Goal: Task Accomplishment & Management: Manage account settings

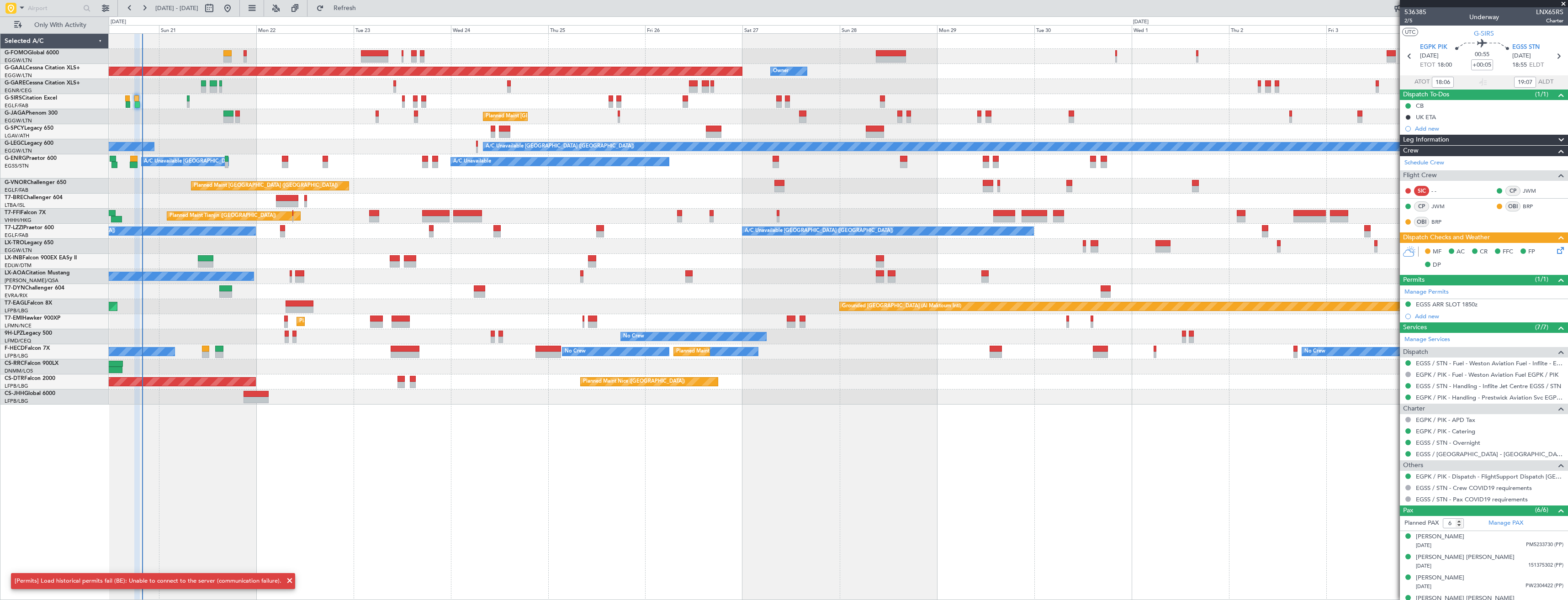
click at [261, 133] on div at bounding box center [838, 131] width 1459 height 15
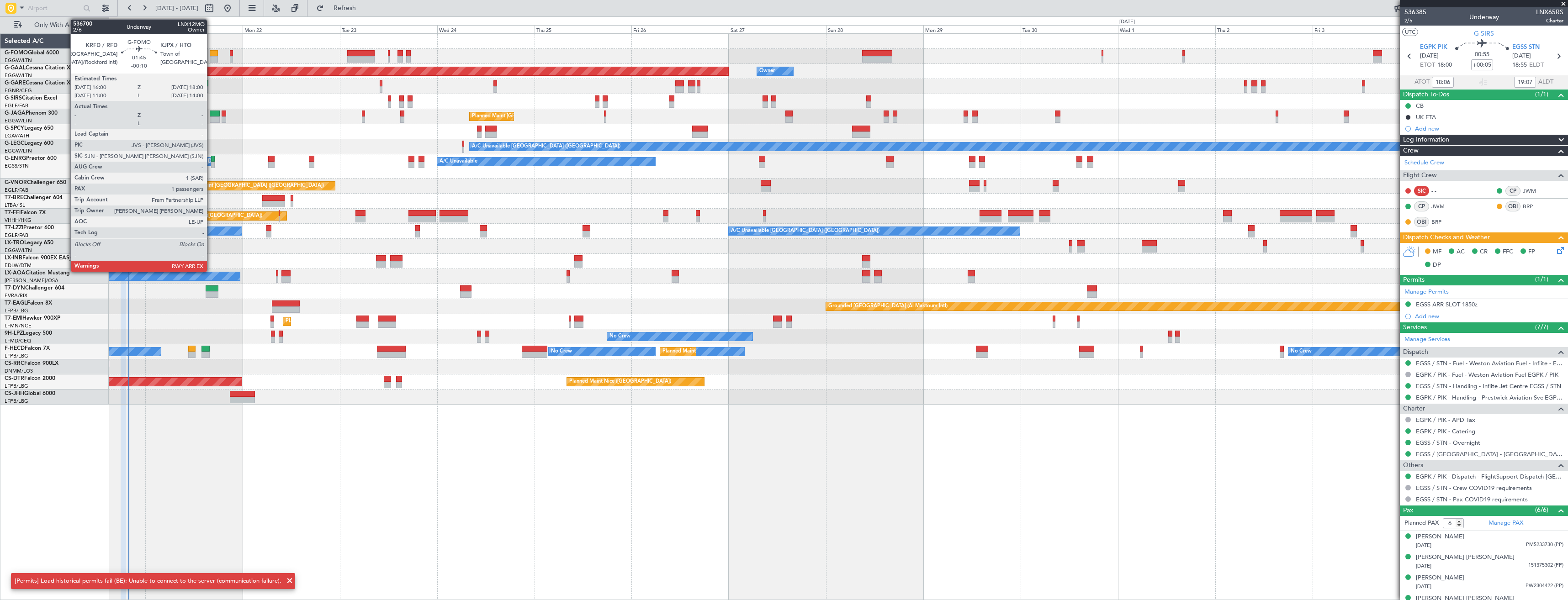
click at [211, 57] on div at bounding box center [214, 59] width 9 height 7
type input "-00:10"
type input "1"
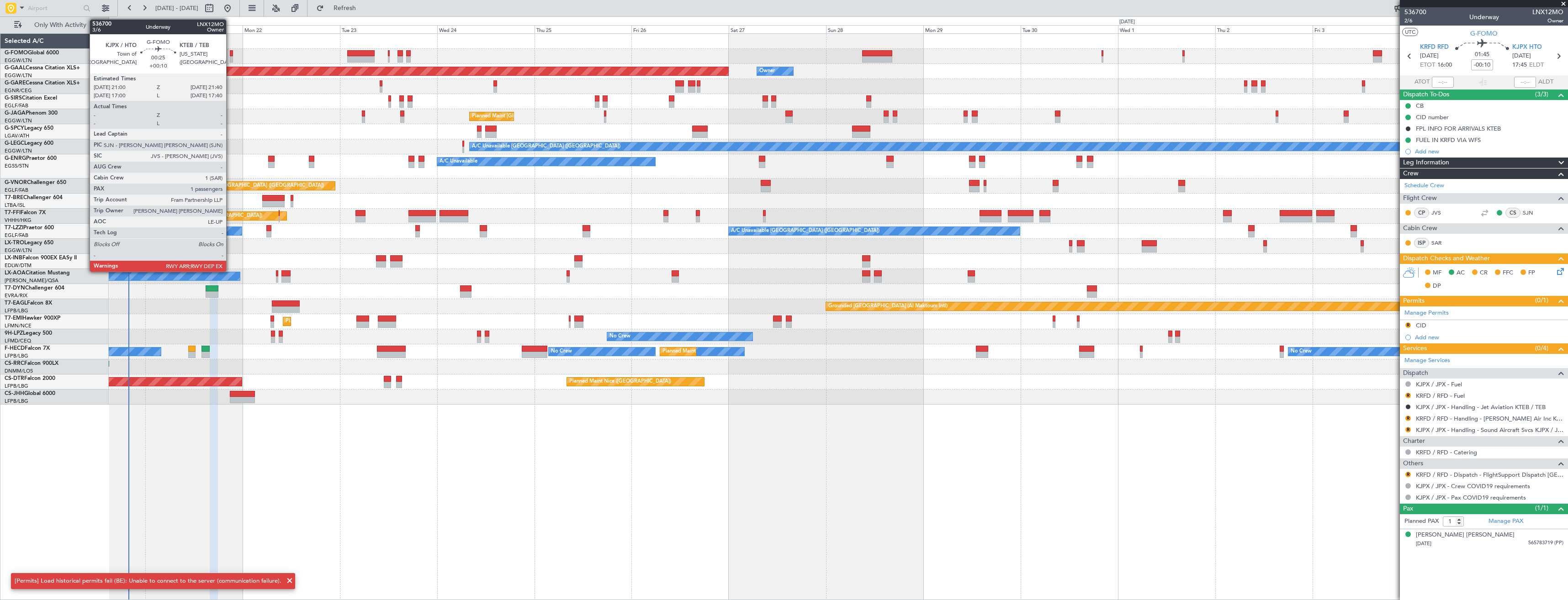
click at [230, 59] on div at bounding box center [231, 59] width 3 height 7
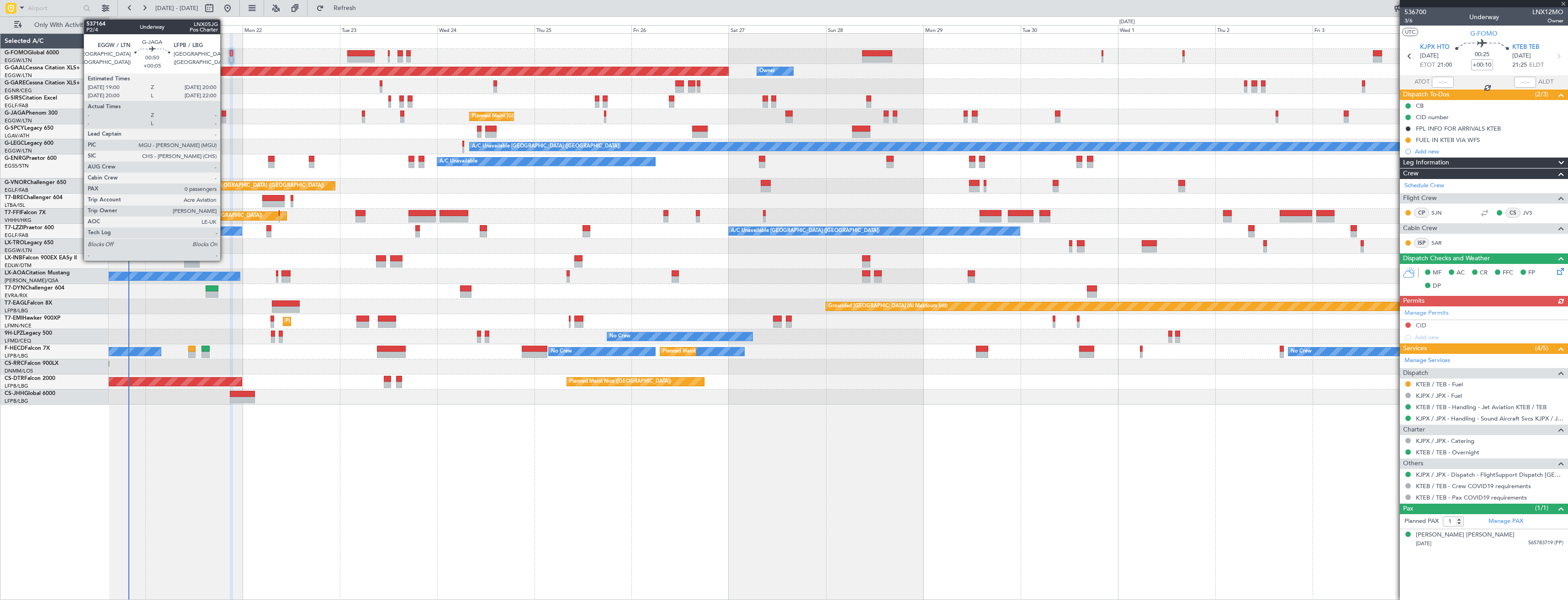
click at [225, 116] on div at bounding box center [223, 114] width 4 height 7
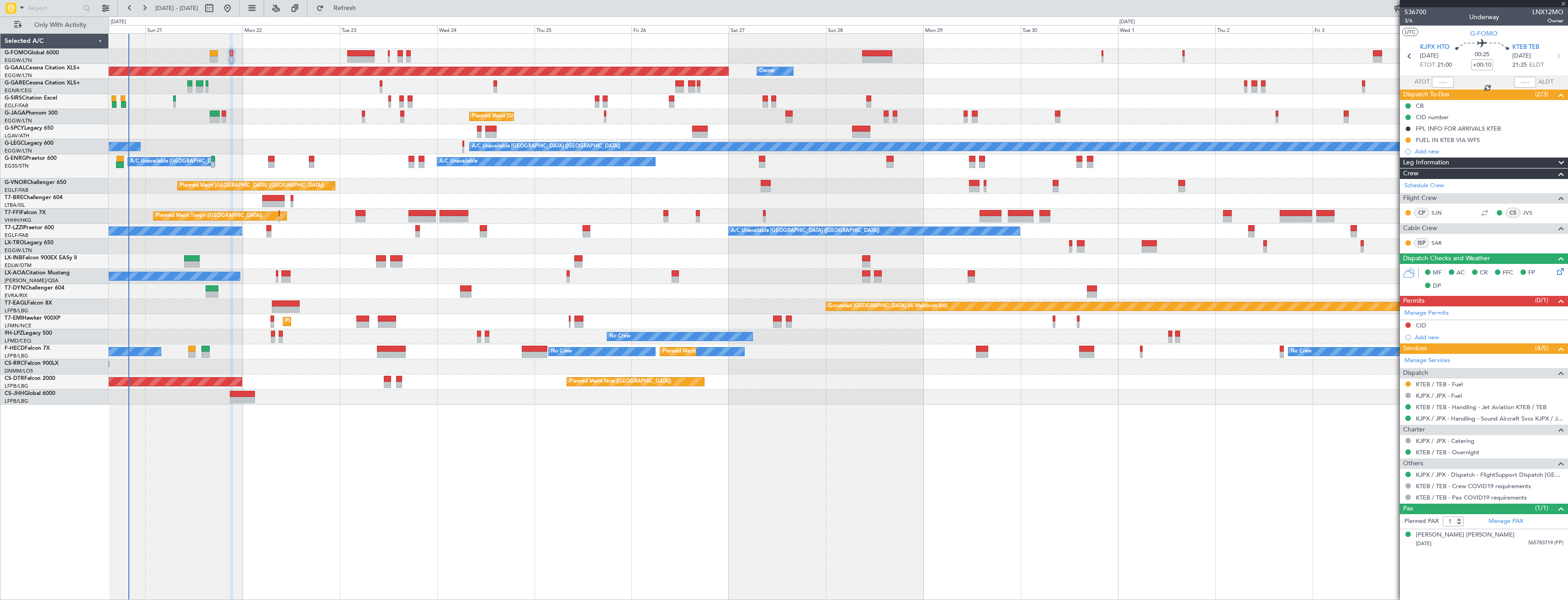
type input "+00:05"
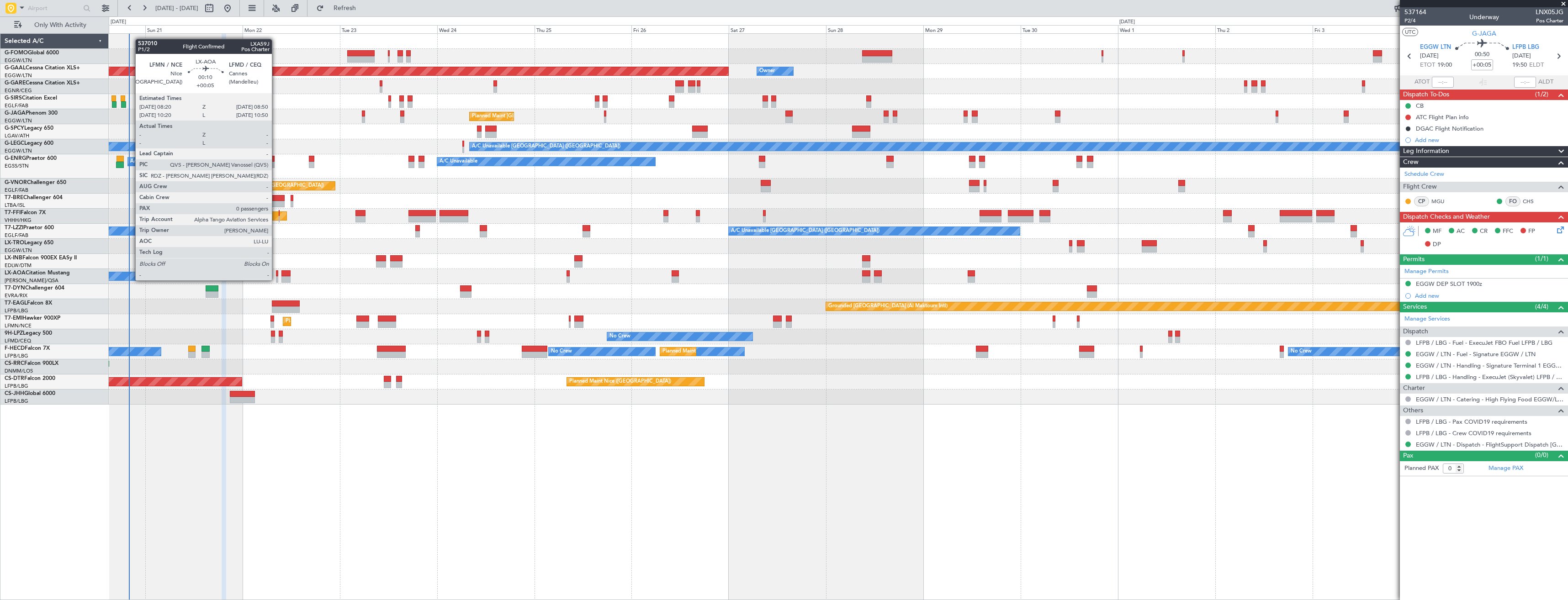
click at [276, 279] on div at bounding box center [277, 279] width 2 height 7
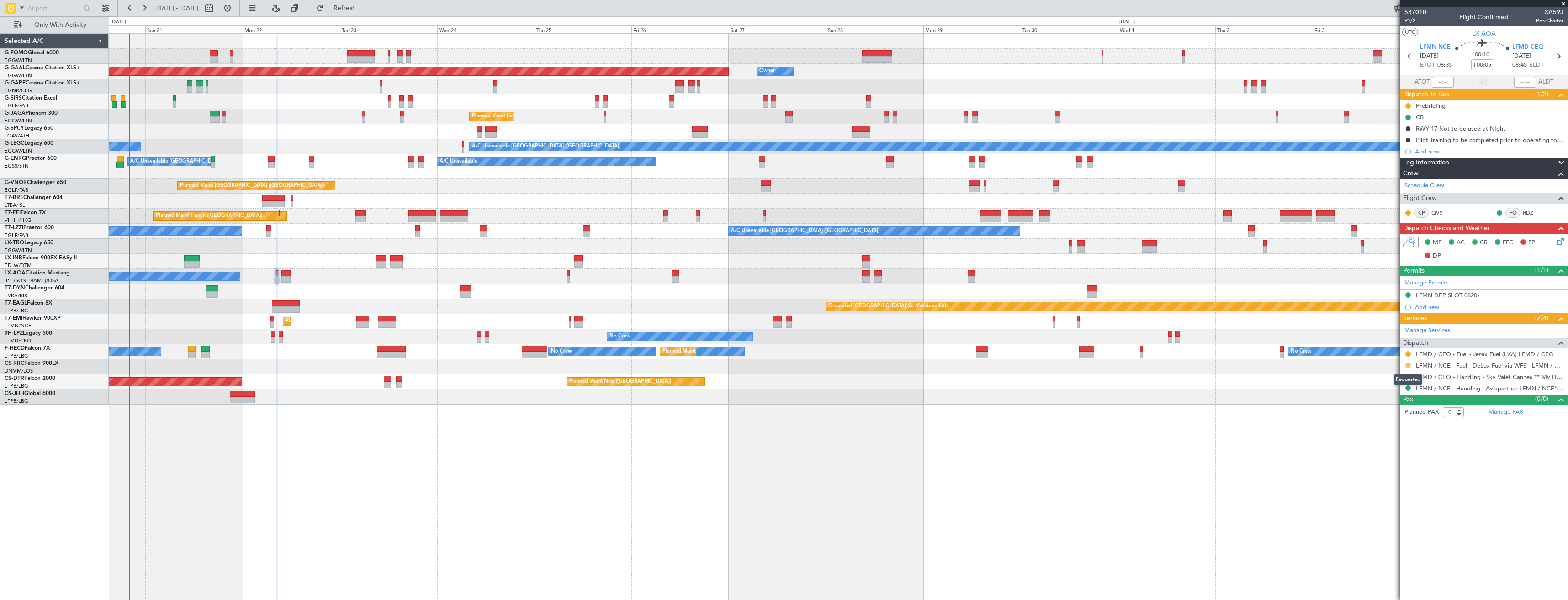
click at [1407, 365] on button at bounding box center [1408, 365] width 5 height 5
click at [1388, 470] on span "Confirmed" at bounding box center [1382, 474] width 29 height 9
click at [1406, 352] on button at bounding box center [1408, 354] width 5 height 5
click at [1385, 466] on span "Confirmed" at bounding box center [1382, 462] width 29 height 9
click at [1556, 56] on icon at bounding box center [1558, 57] width 12 height 12
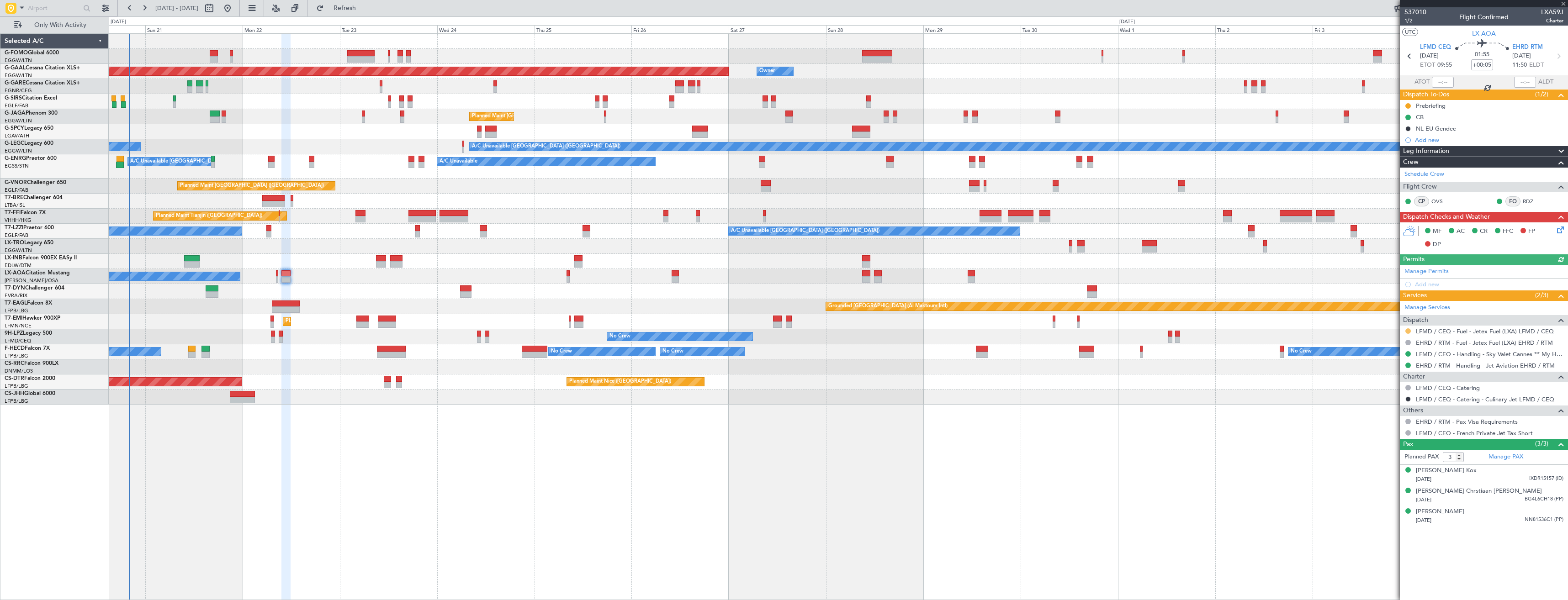
click at [1408, 329] on button at bounding box center [1408, 331] width 5 height 5
click at [1378, 437] on span "Confirmed" at bounding box center [1382, 439] width 29 height 9
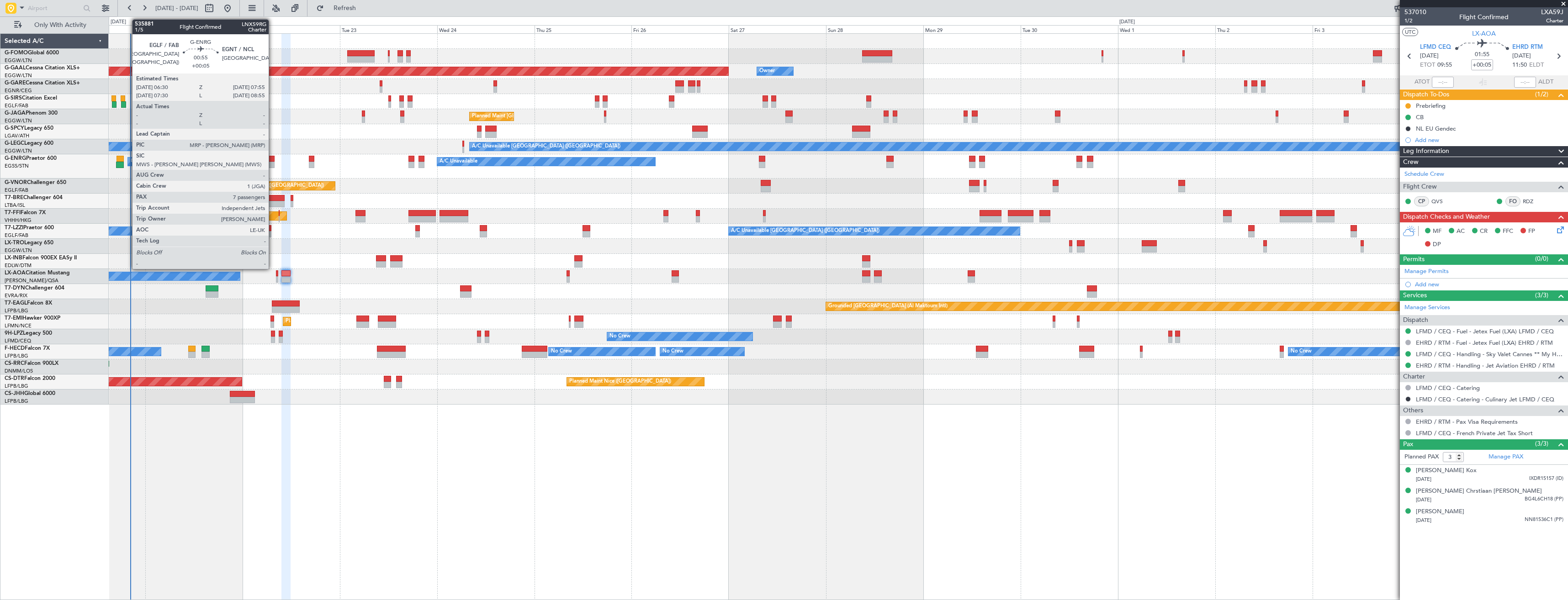
click at [273, 160] on div at bounding box center [271, 159] width 6 height 7
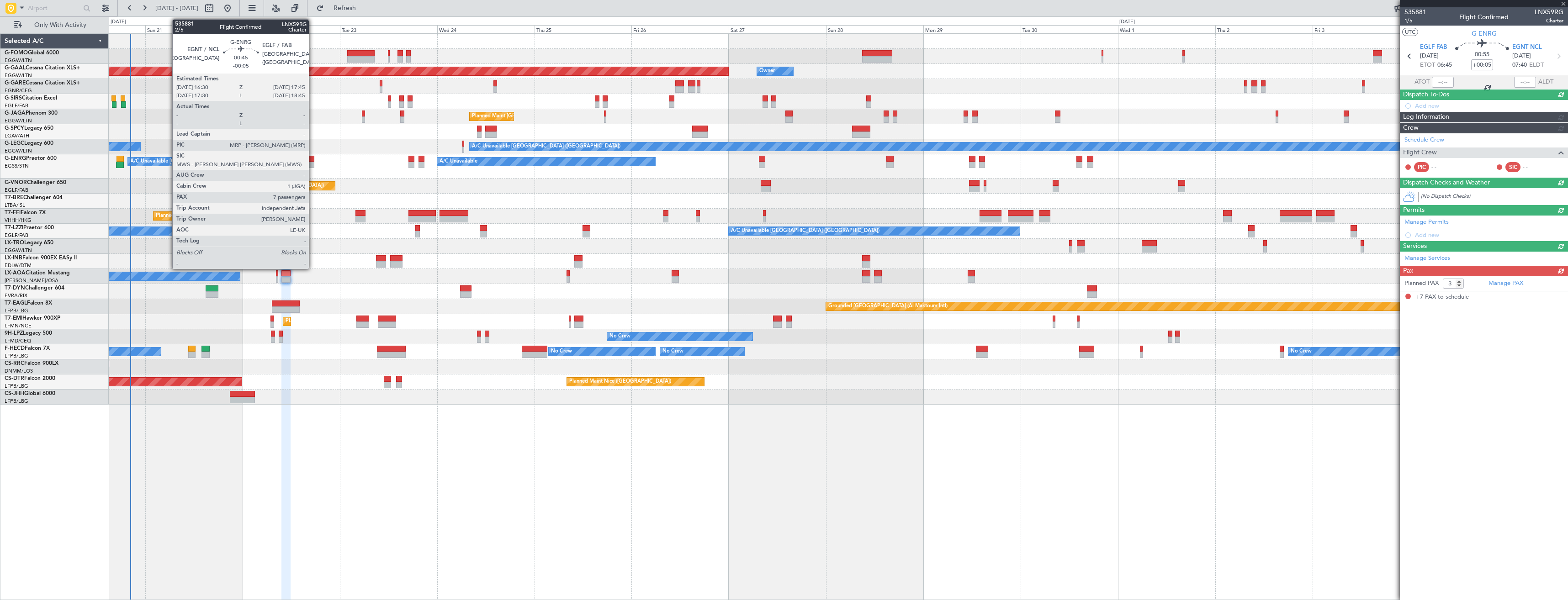
type input "7"
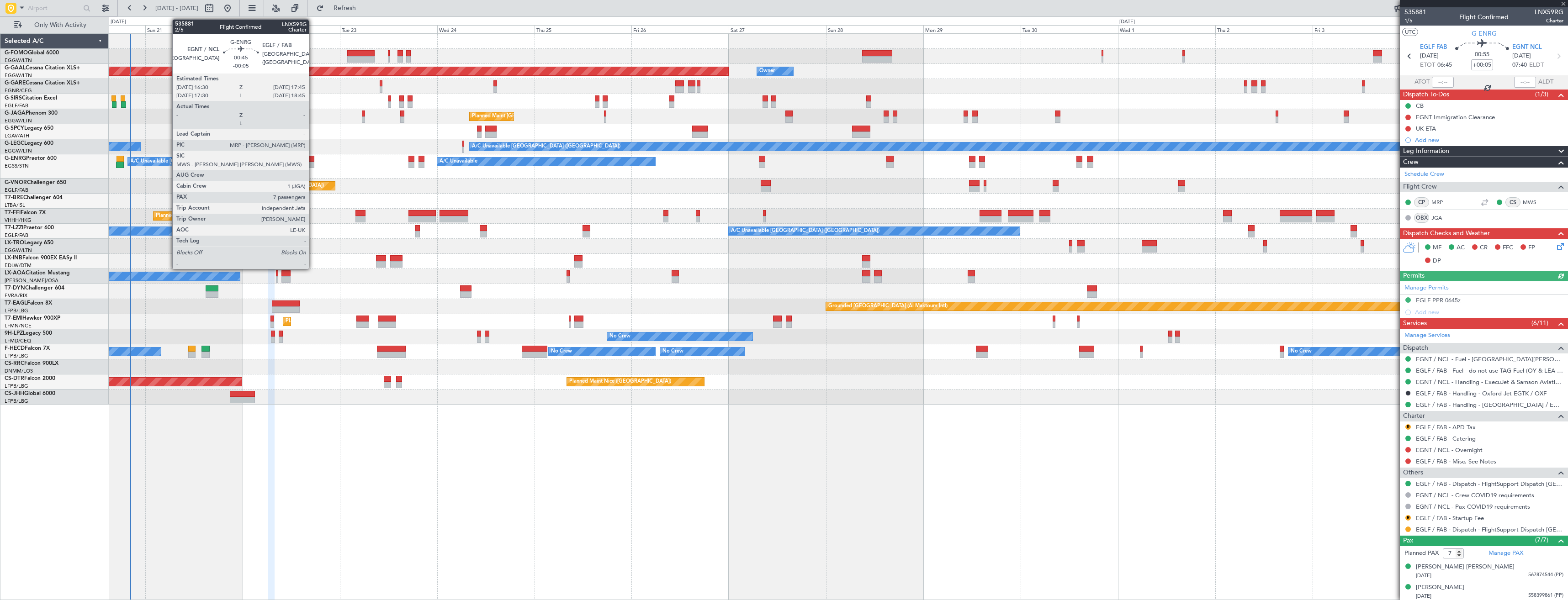
click at [313, 162] on div at bounding box center [311, 165] width 5 height 7
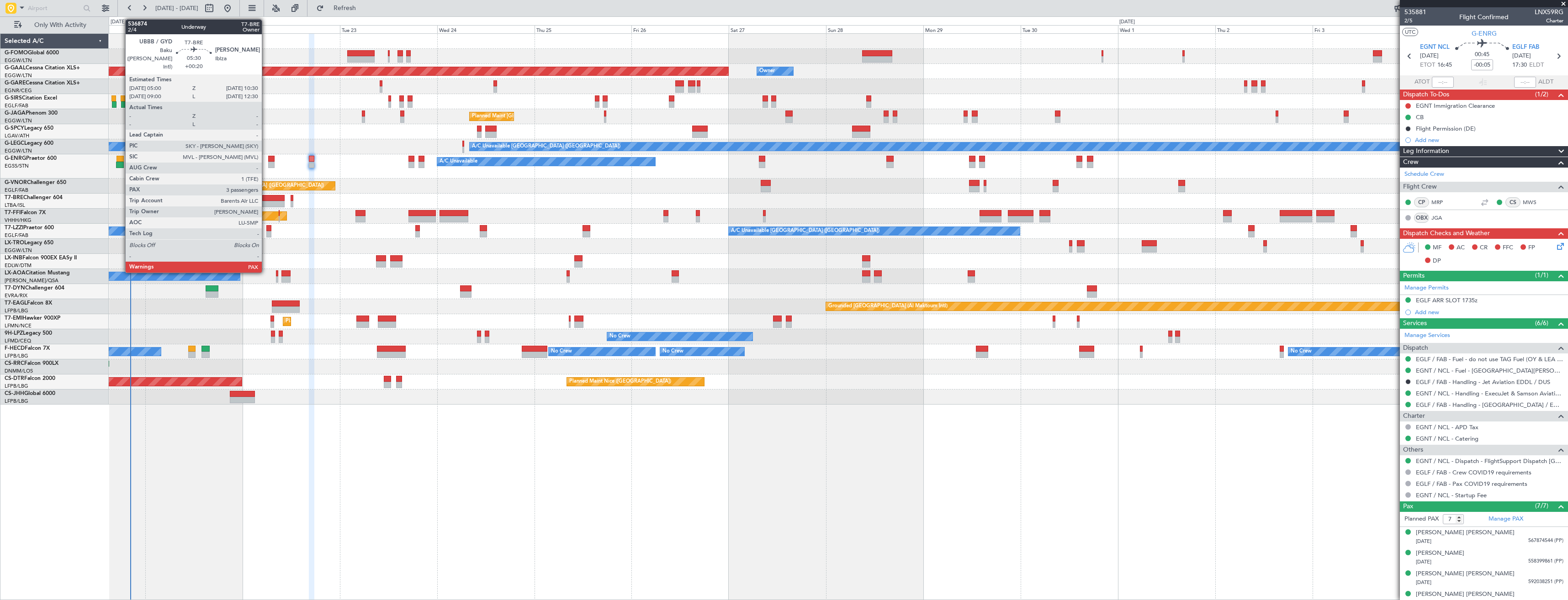
click at [266, 198] on div at bounding box center [273, 198] width 23 height 7
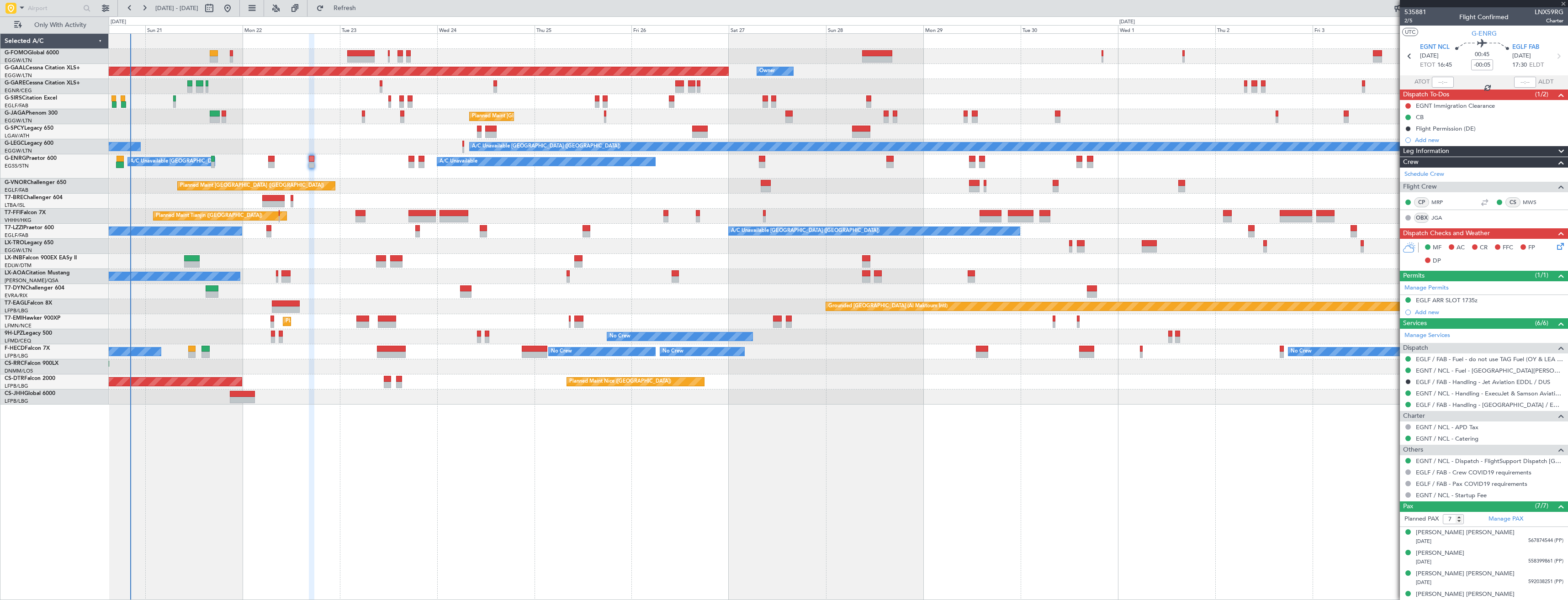
type input "+00:20"
type input "3"
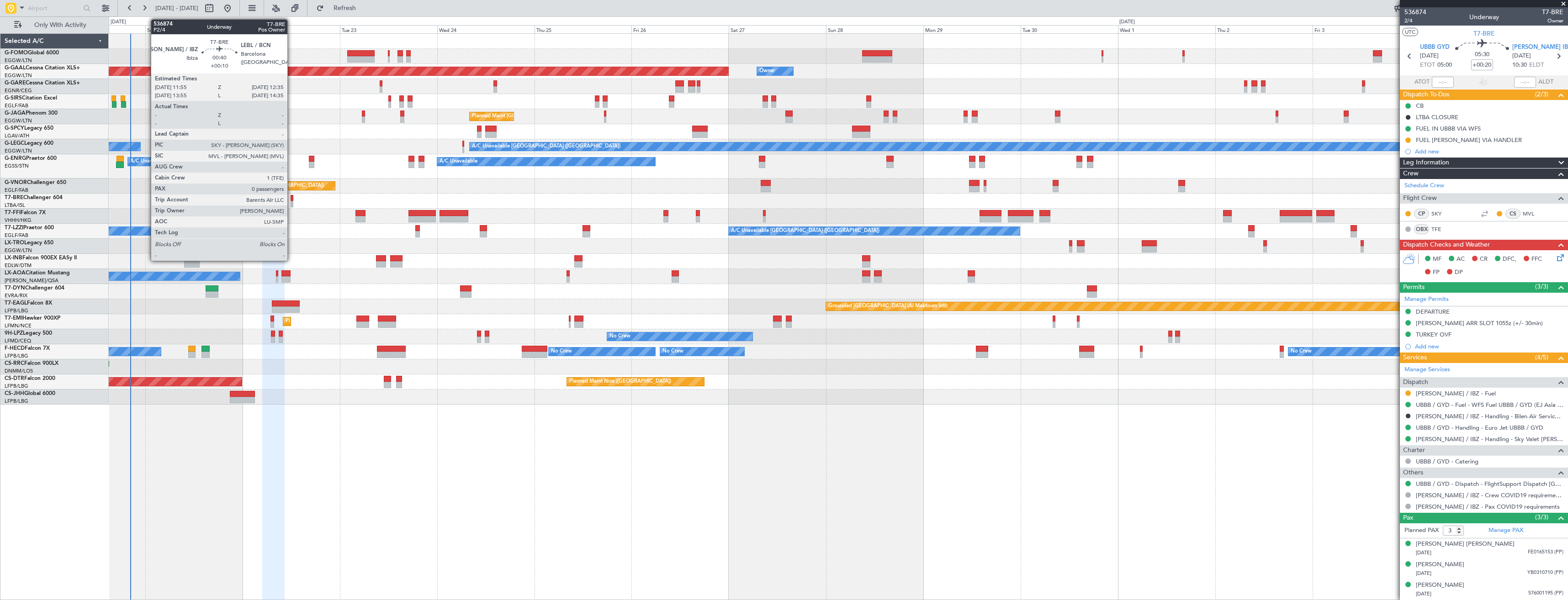
click at [292, 204] on div at bounding box center [292, 204] width 3 height 7
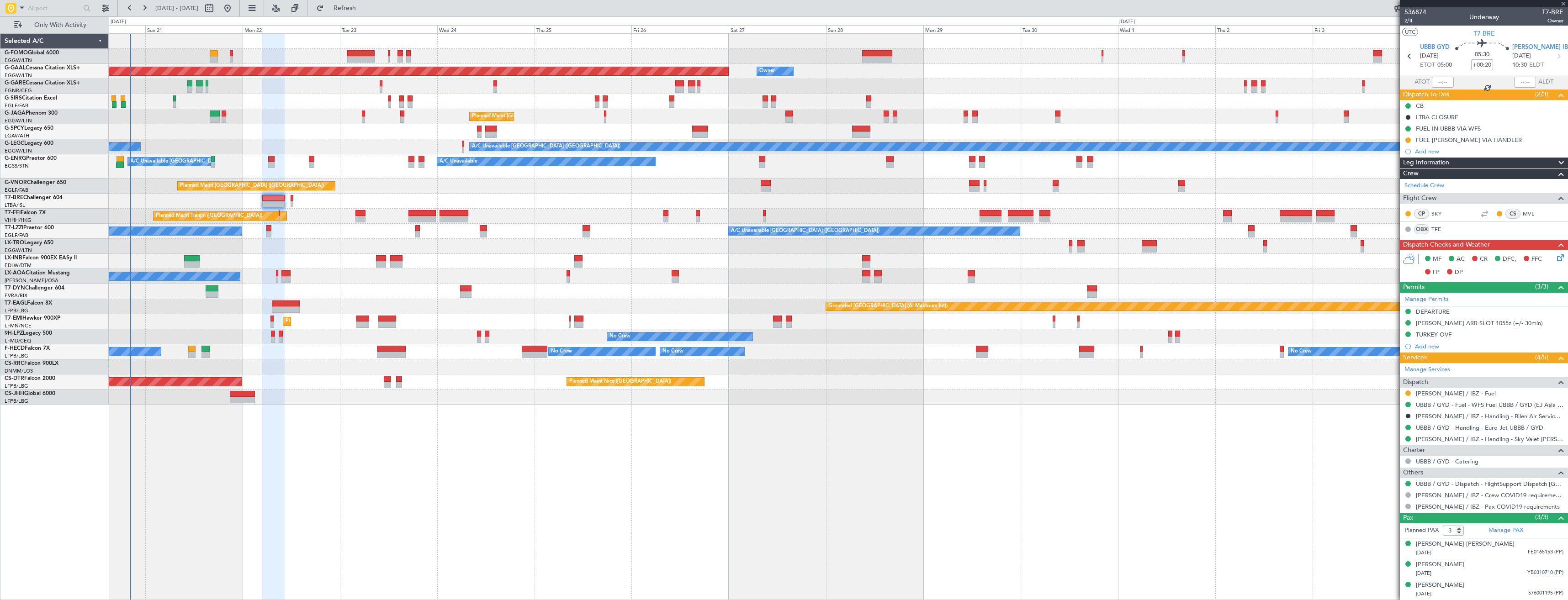
type input "+00:10"
type input "0"
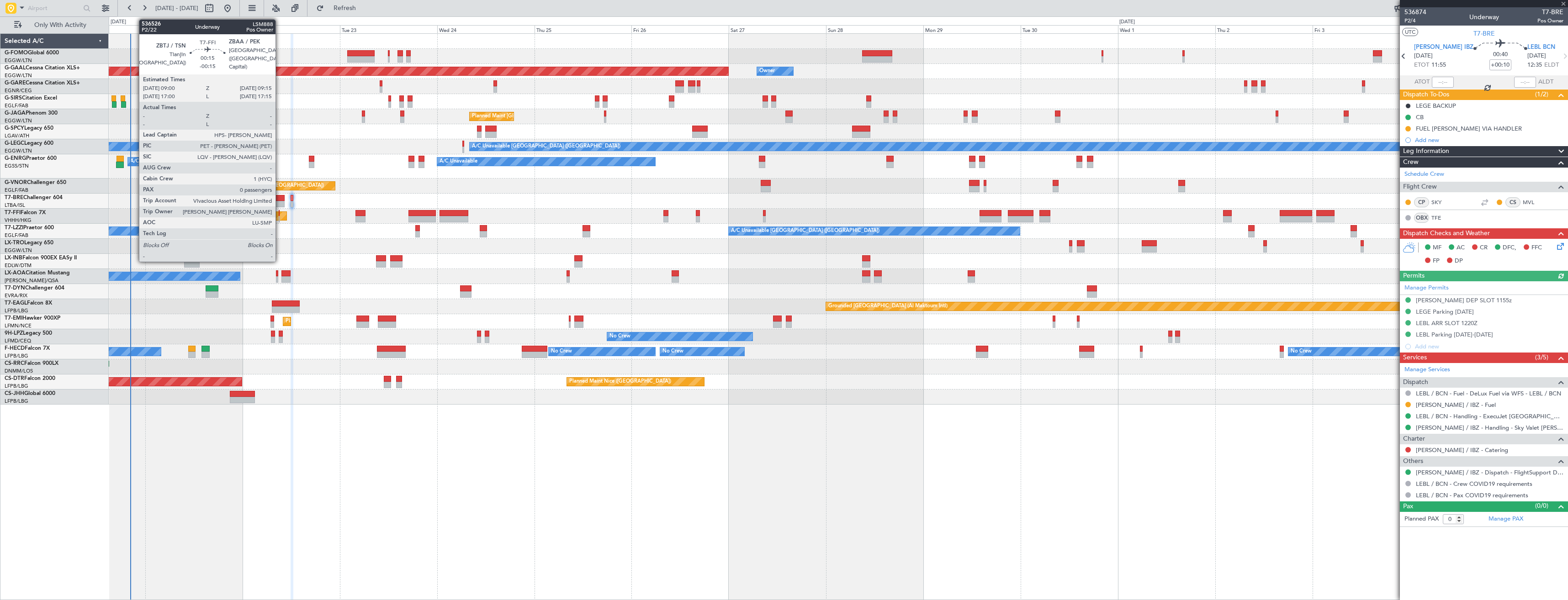
click at [279, 218] on div at bounding box center [279, 219] width 1 height 7
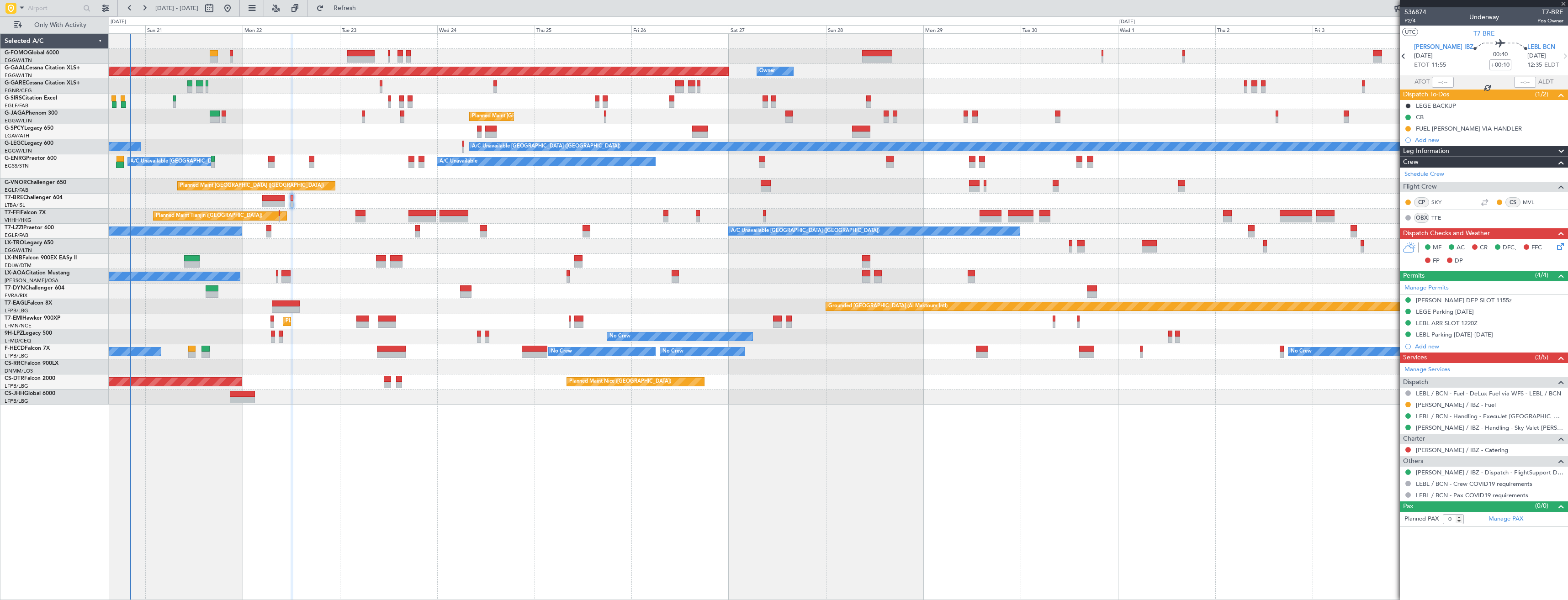
type input "-00:15"
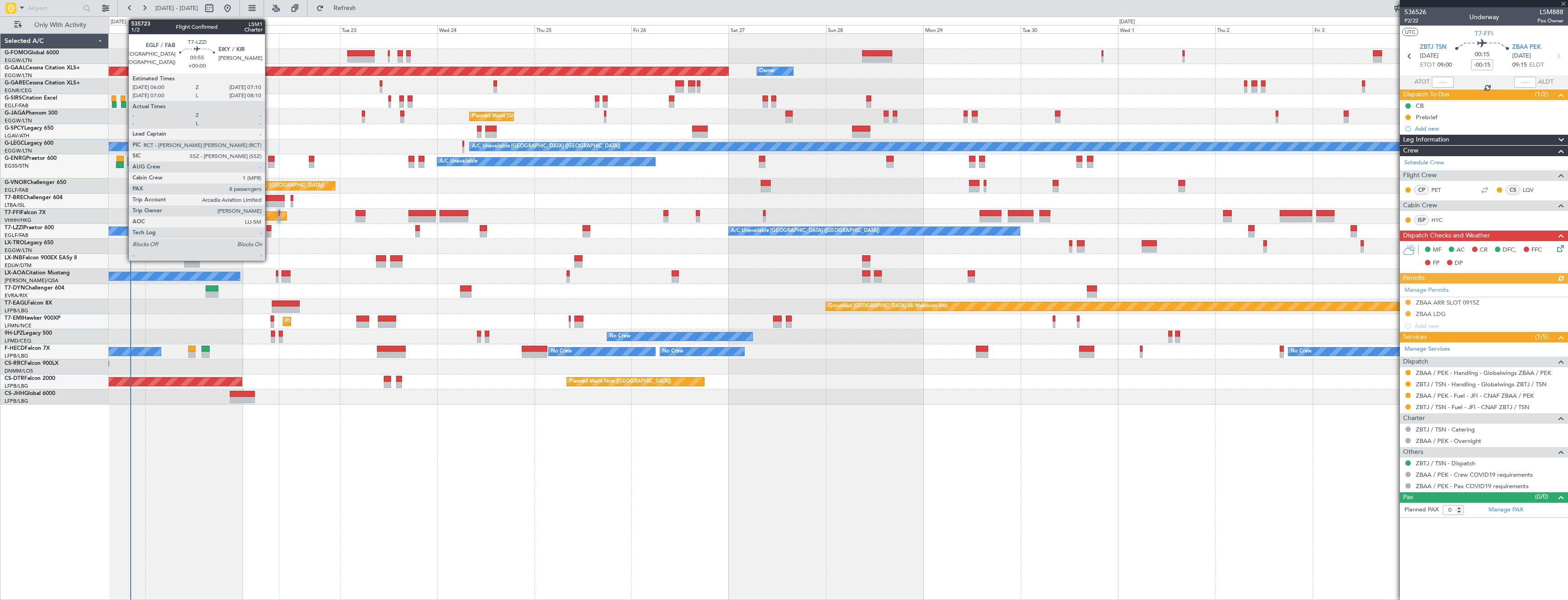
click at [269, 232] on div at bounding box center [269, 234] width 5 height 7
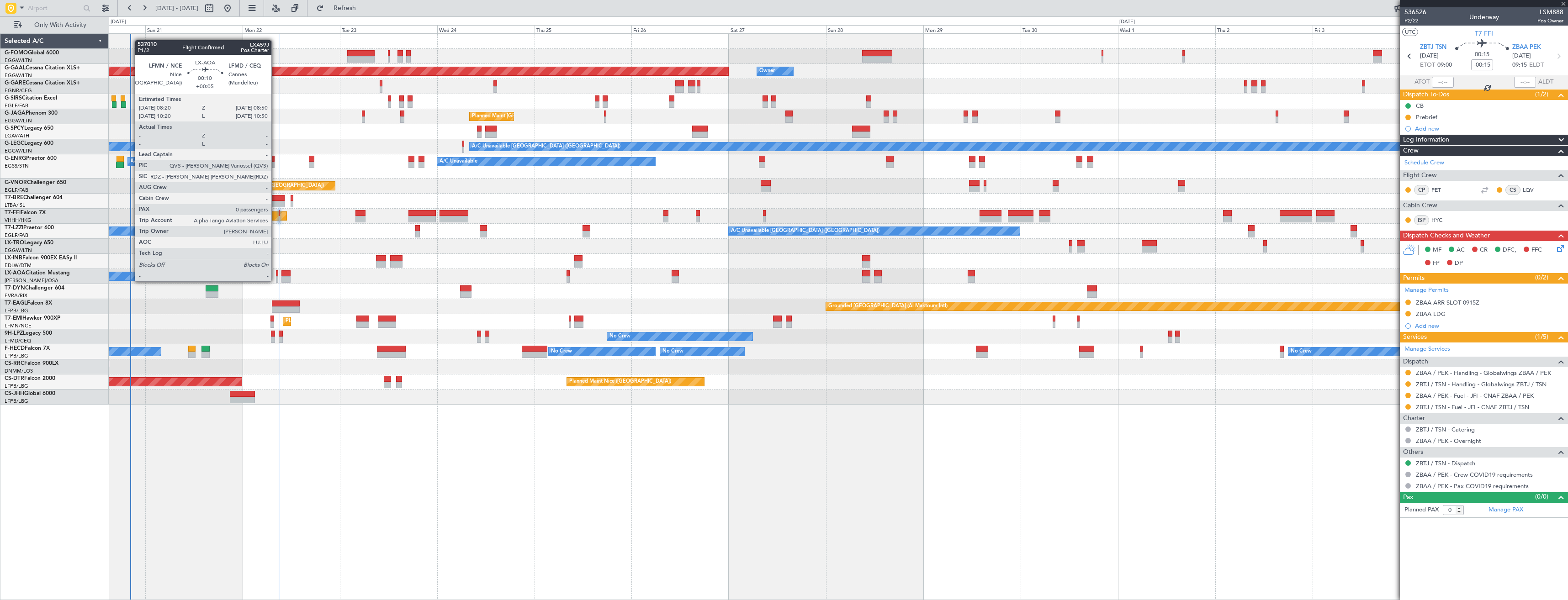
type input "8"
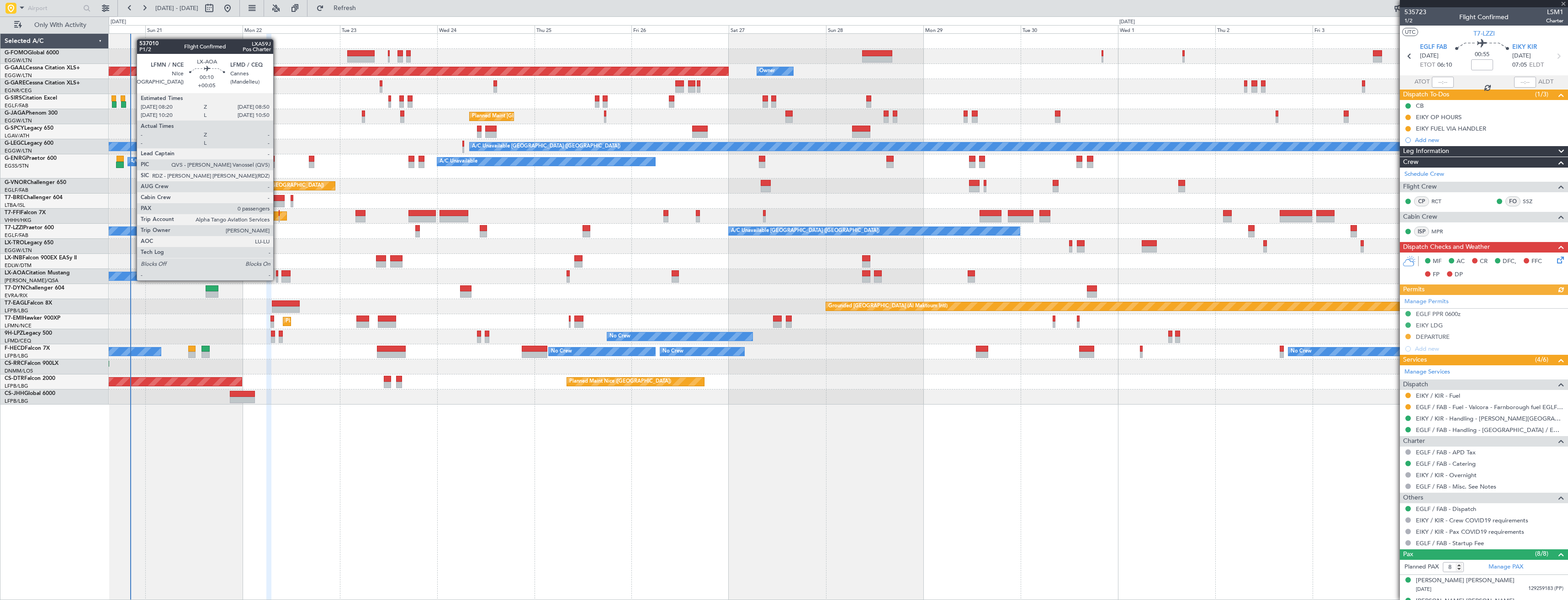
click at [278, 279] on div at bounding box center [277, 279] width 2 height 7
type input "+00:05"
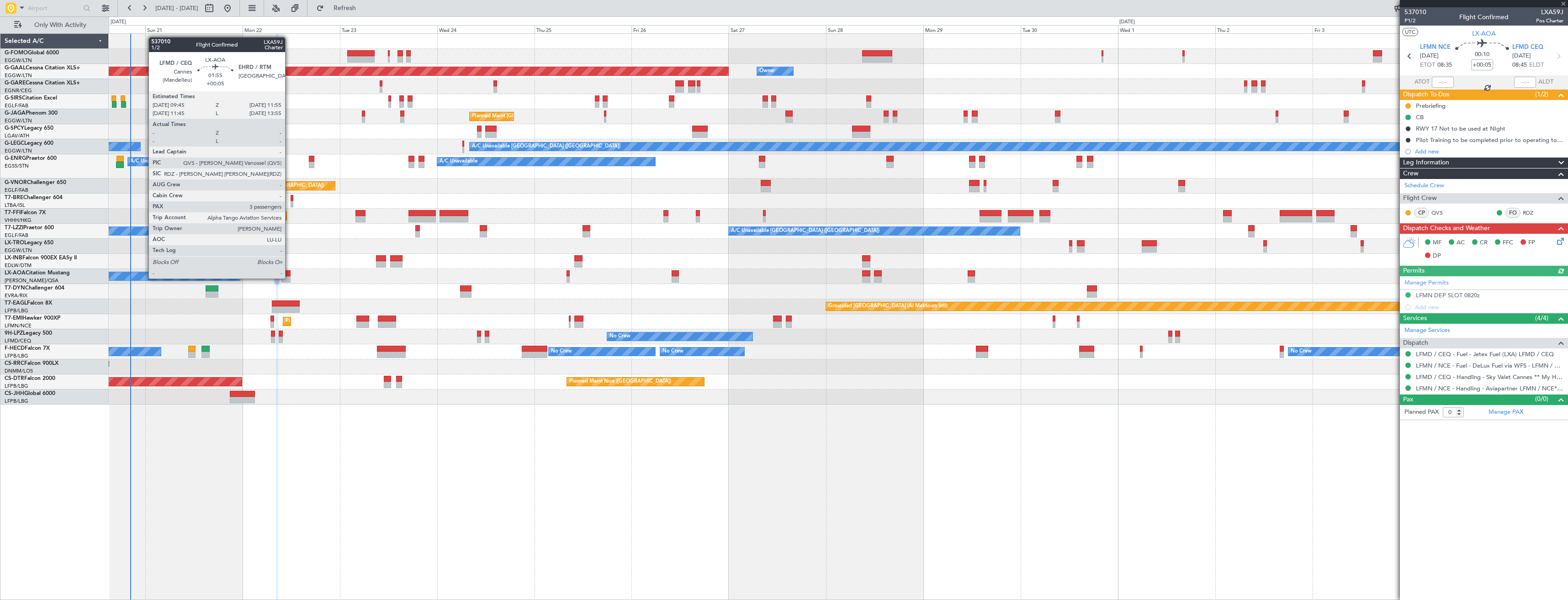
click at [289, 277] on div at bounding box center [285, 279] width 9 height 7
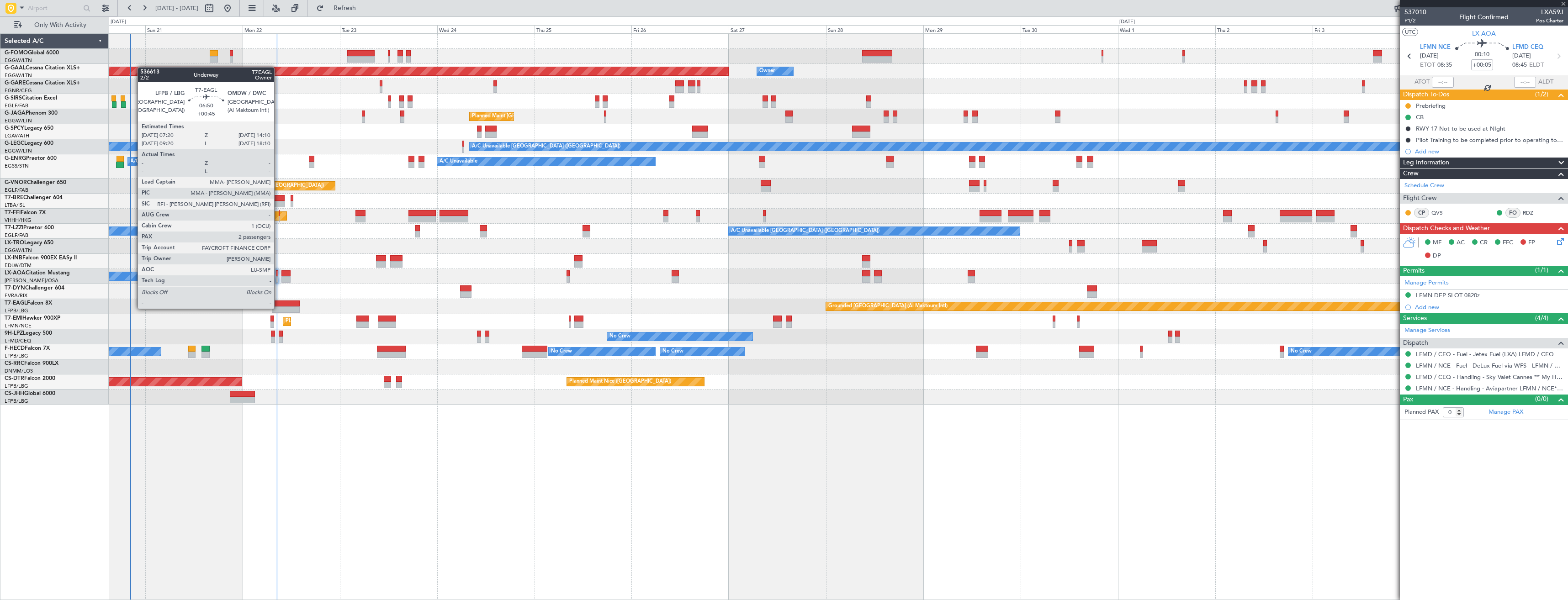
type input "3"
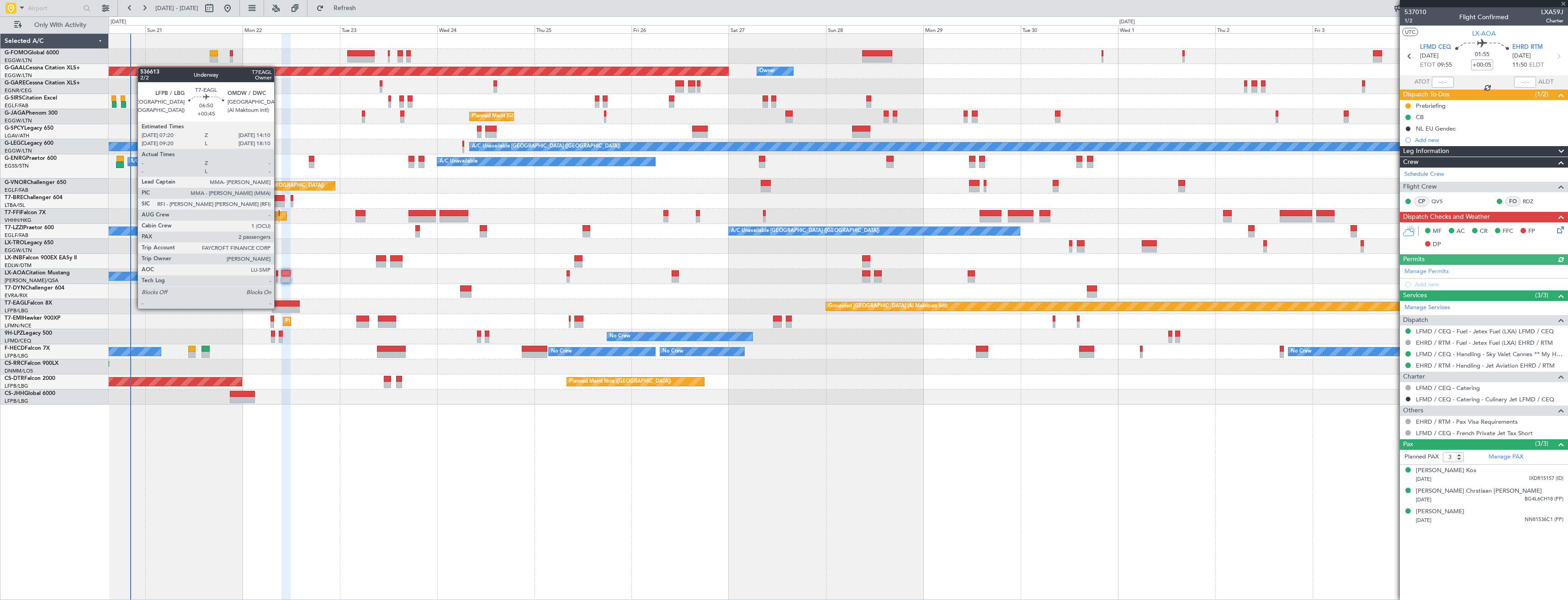
click at [278, 308] on div at bounding box center [286, 310] width 28 height 7
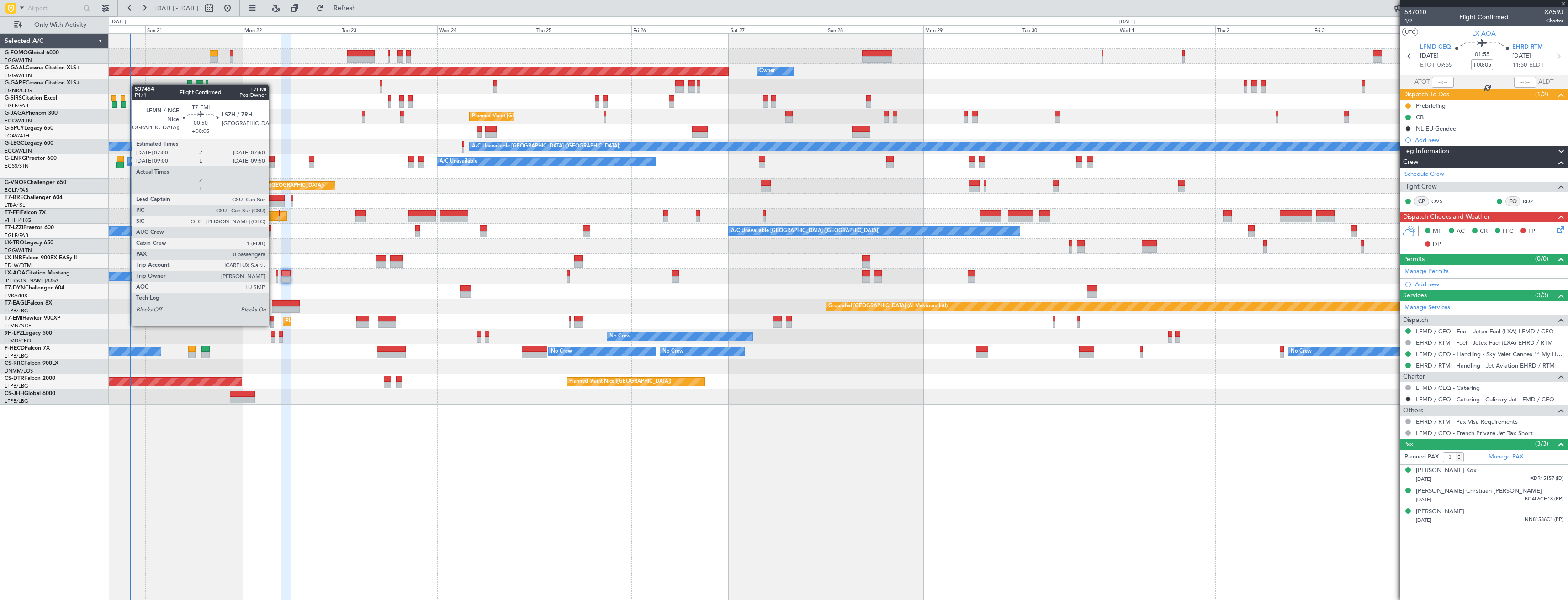
type input "+00:45"
type input "2"
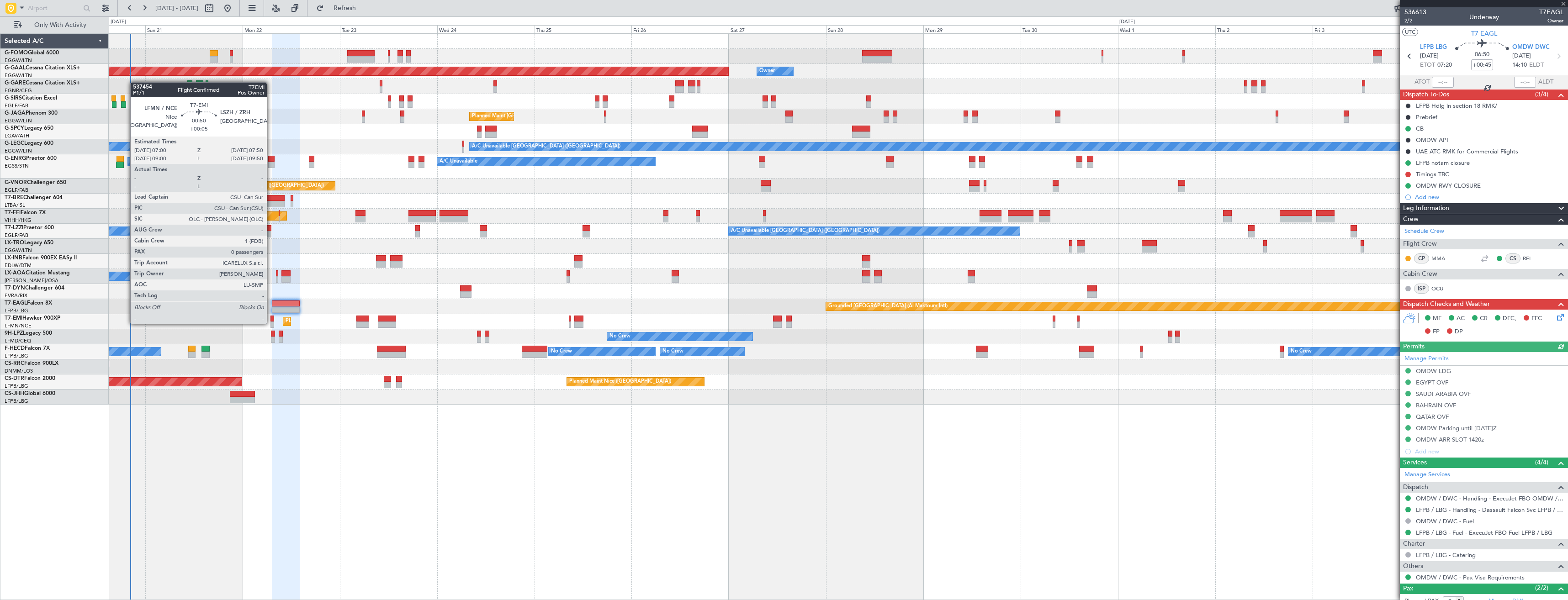
click at [271, 323] on div at bounding box center [272, 324] width 4 height 7
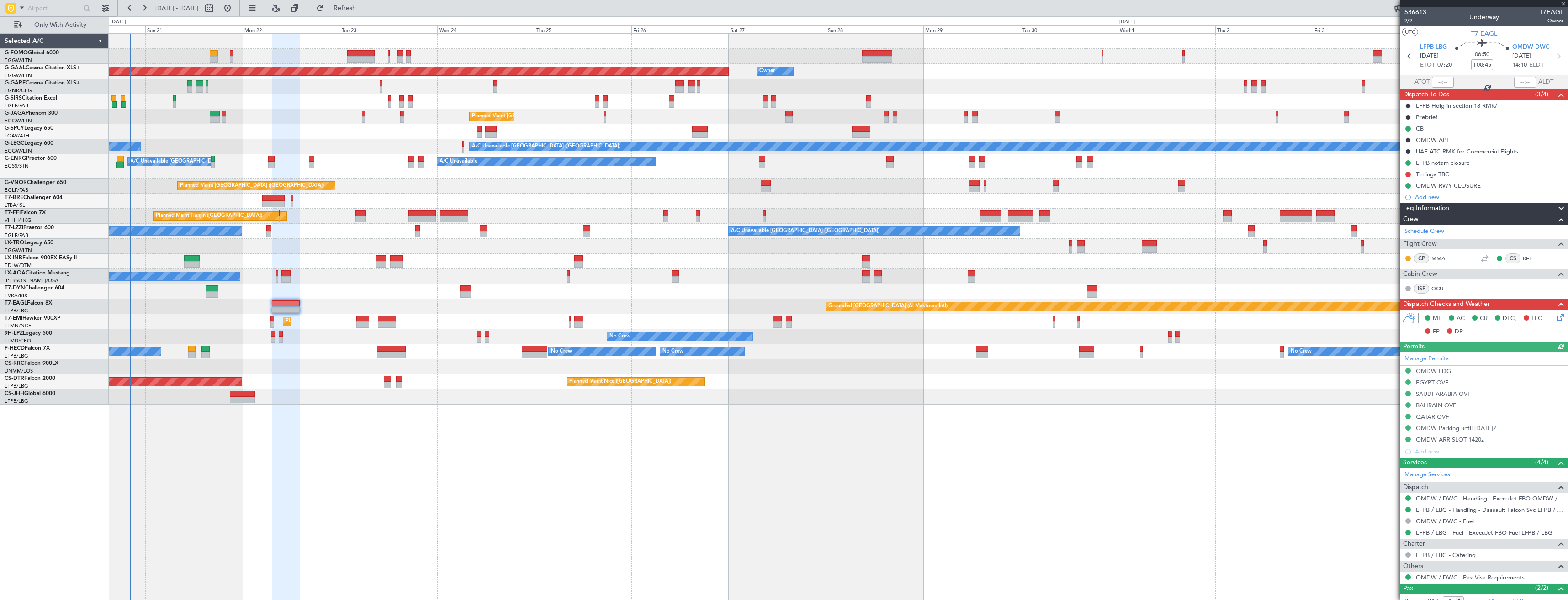
type input "+00:05"
type input "0"
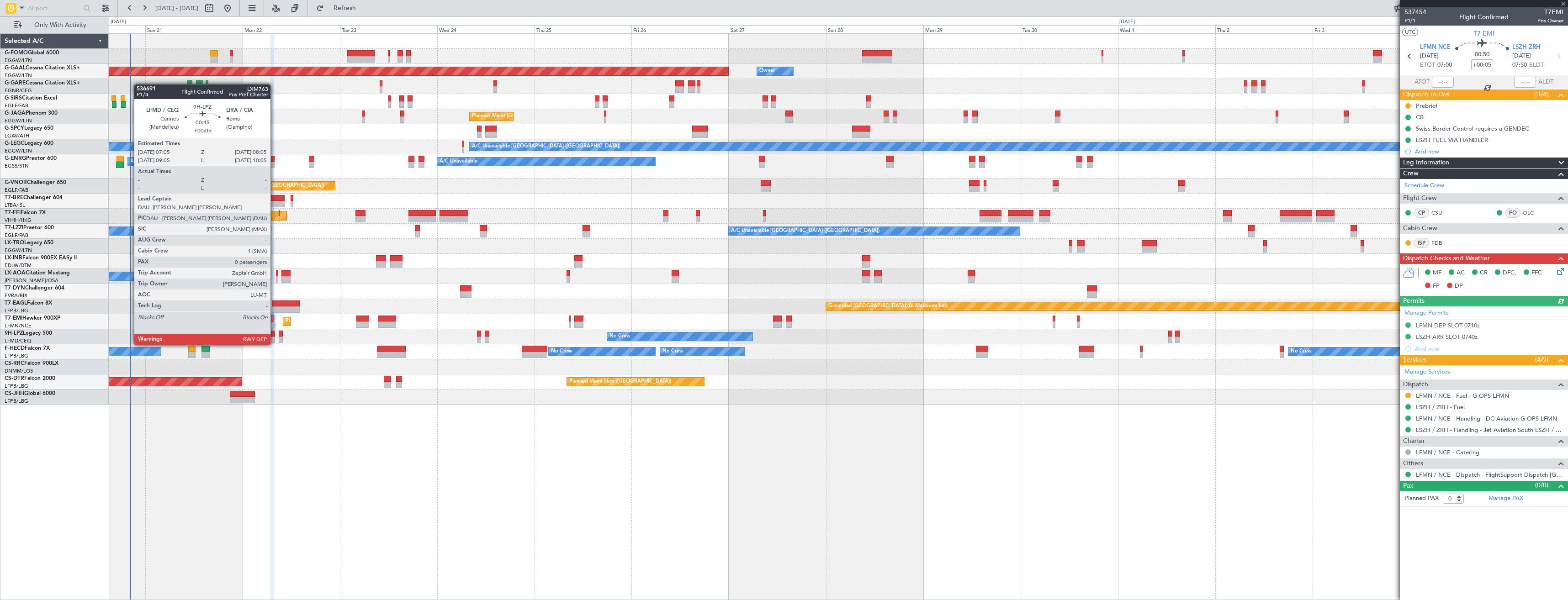
click at [275, 336] on div at bounding box center [273, 333] width 4 height 7
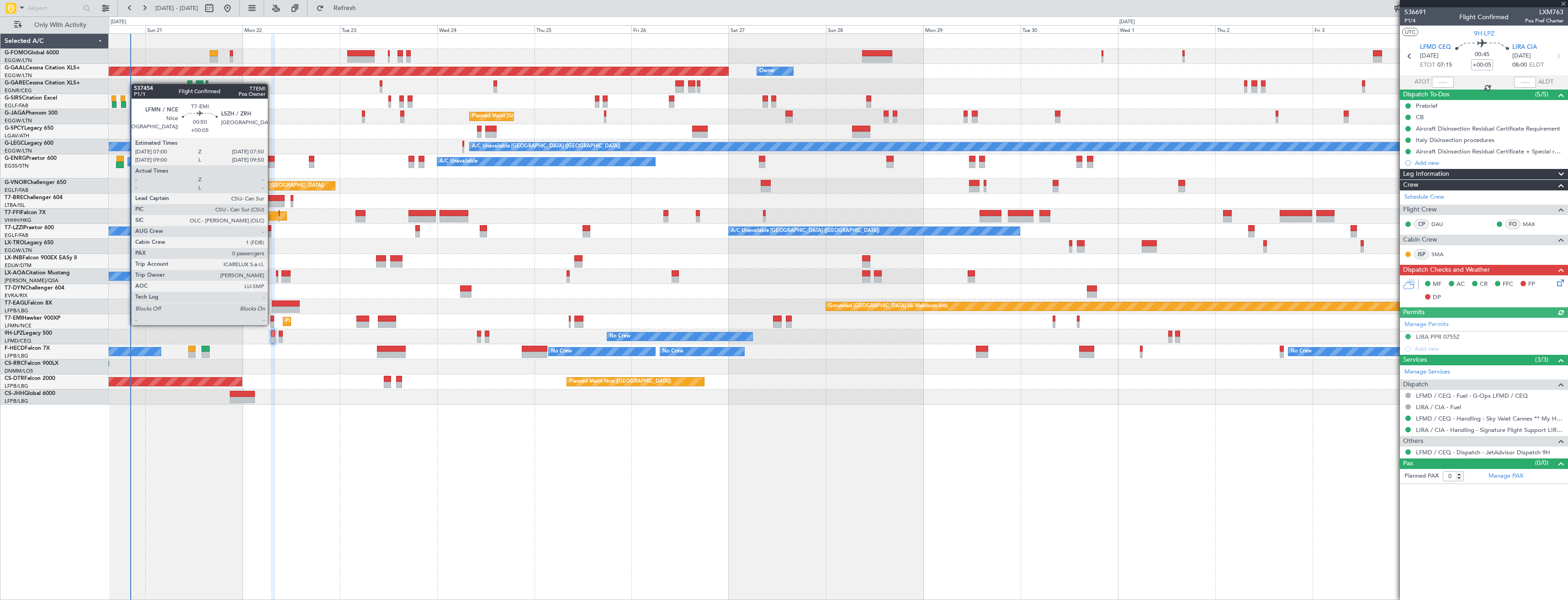
click at [272, 324] on div at bounding box center [272, 324] width 4 height 7
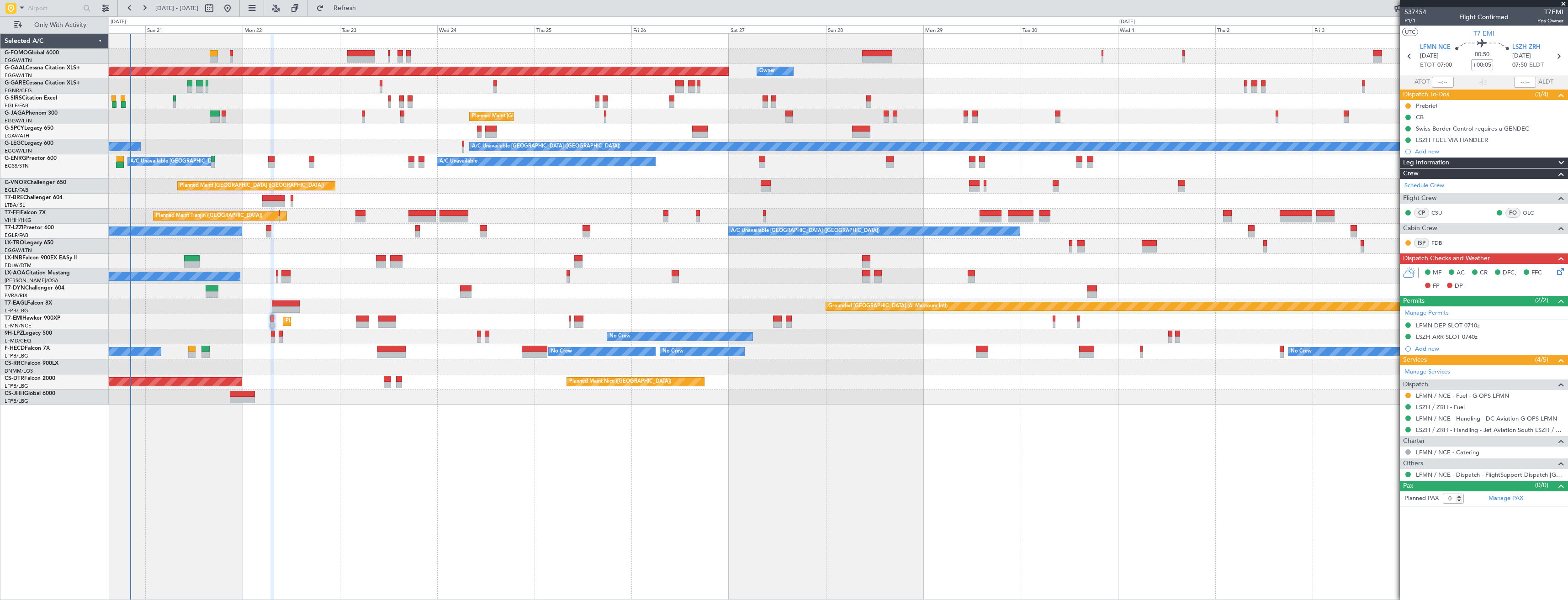
drag, startPoint x: 1410, startPoint y: 396, endPoint x: 1409, endPoint y: 408, distance: 12.0
click at [1410, 396] on button at bounding box center [1408, 396] width 5 height 5
click at [1370, 503] on span "Confirmed" at bounding box center [1382, 504] width 29 height 9
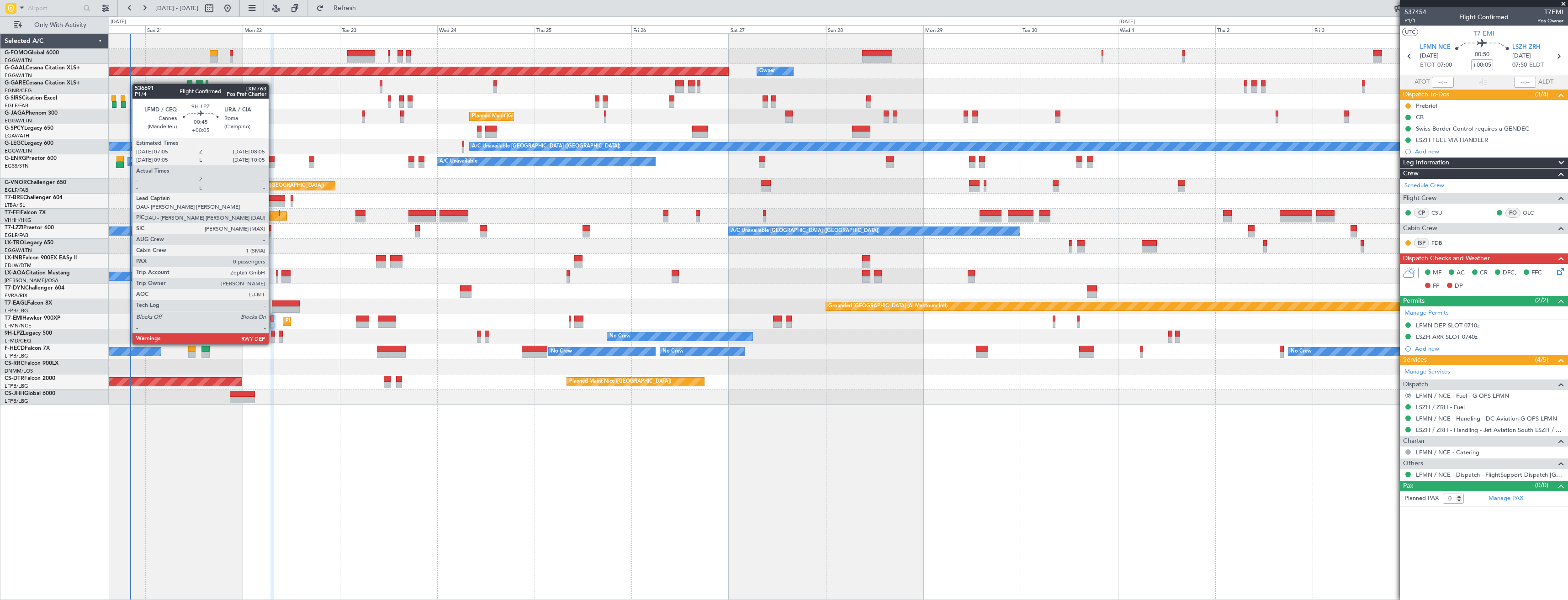
click at [273, 335] on div at bounding box center [273, 333] width 4 height 7
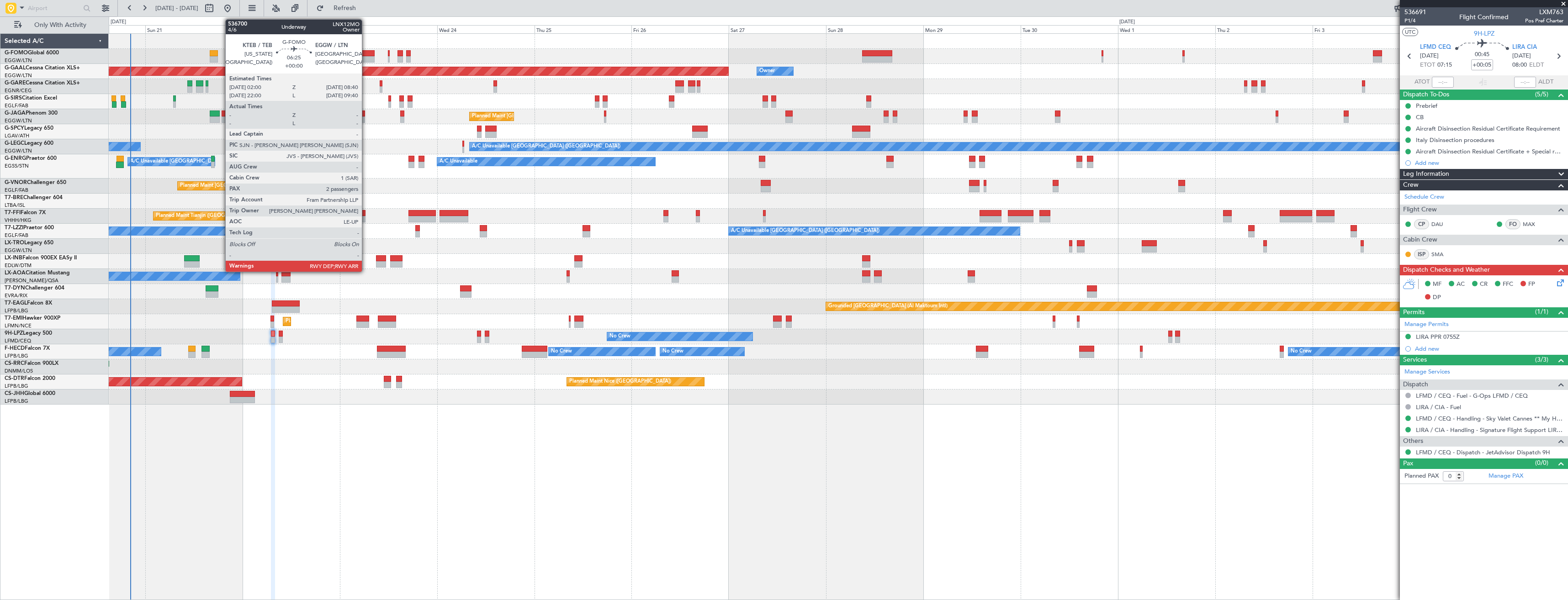
click at [366, 58] on div at bounding box center [360, 59] width 27 height 7
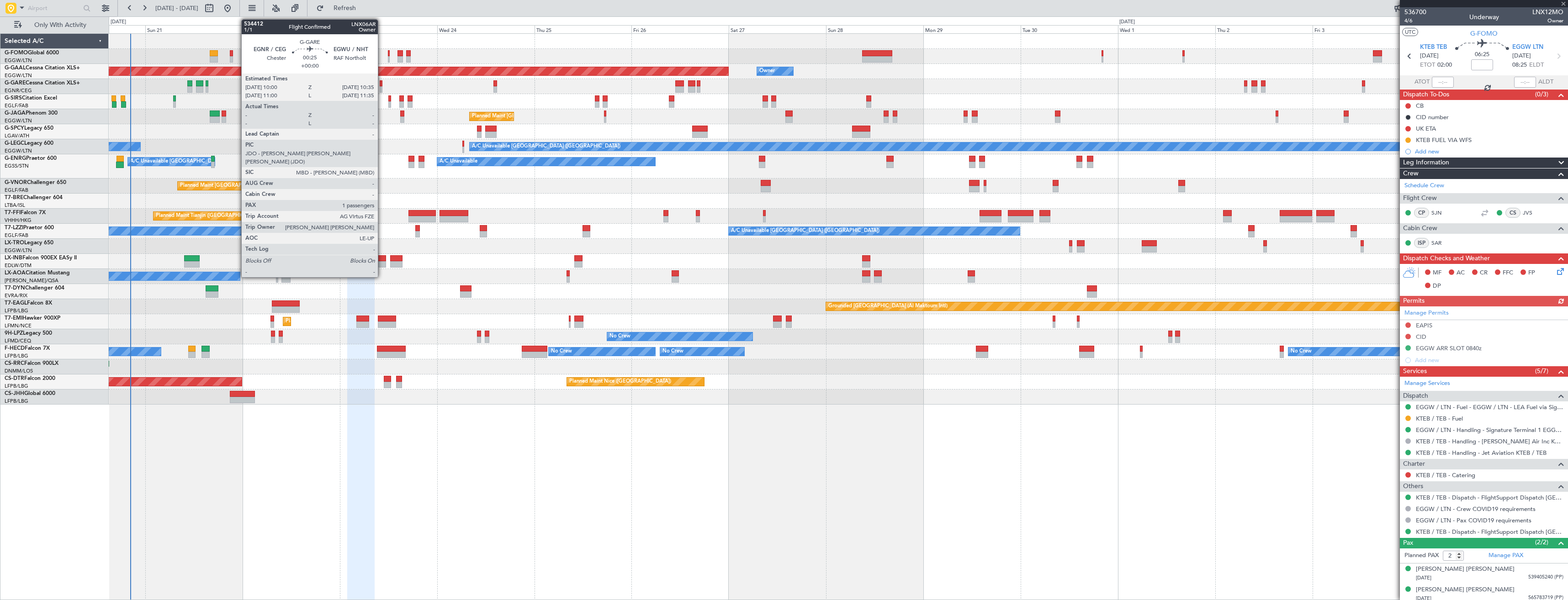
click at [382, 82] on div at bounding box center [381, 83] width 3 height 7
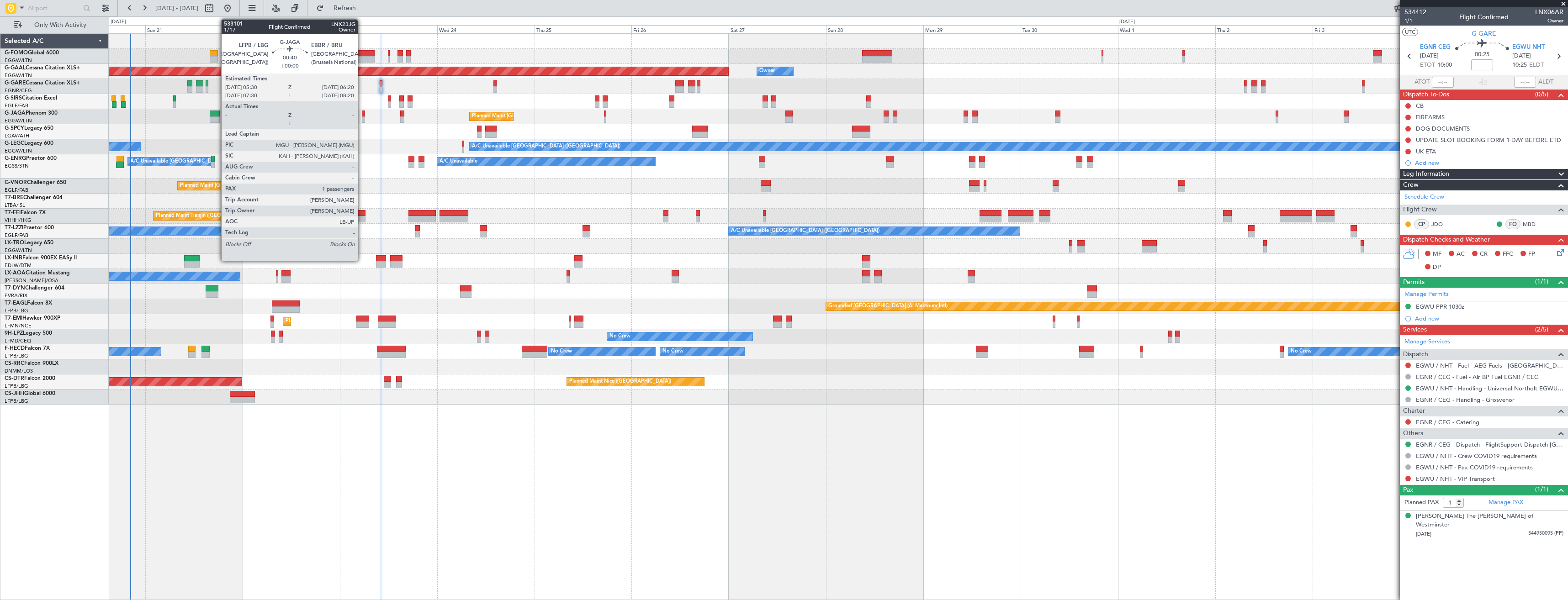
click at [362, 116] on div at bounding box center [363, 114] width 4 height 7
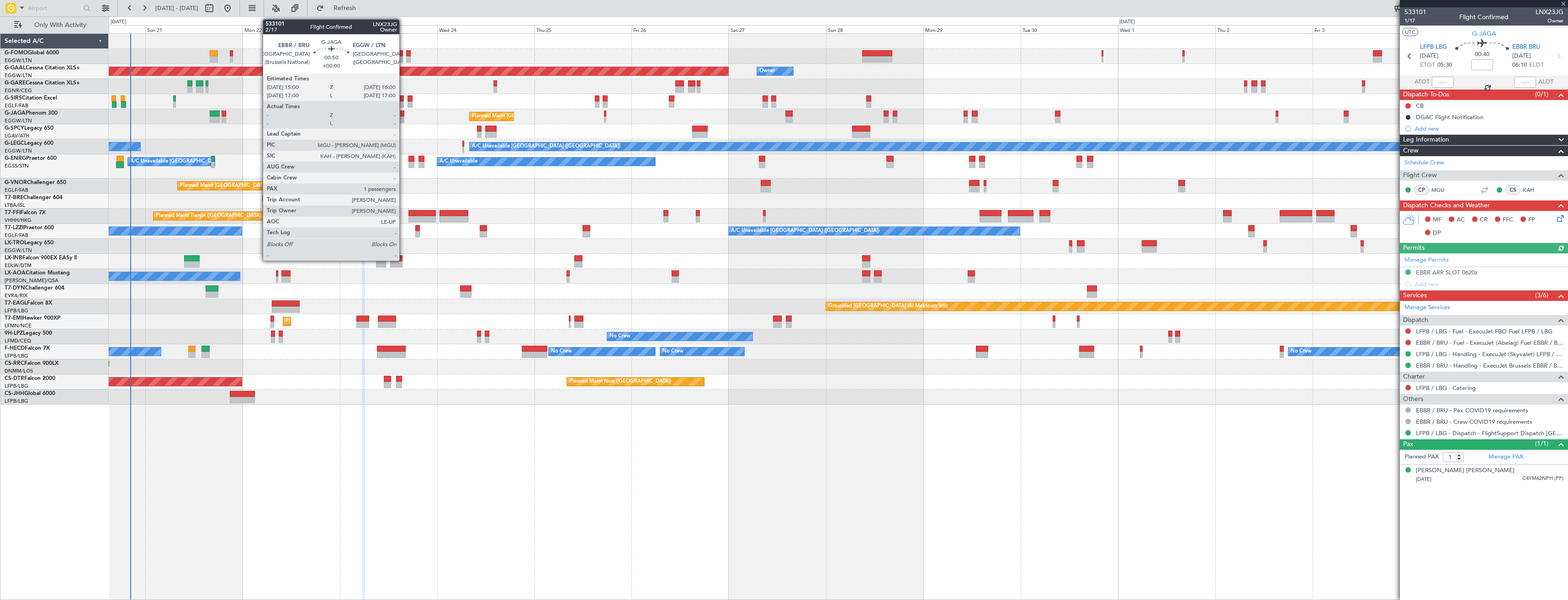
click at [404, 117] on div at bounding box center [402, 119] width 4 height 7
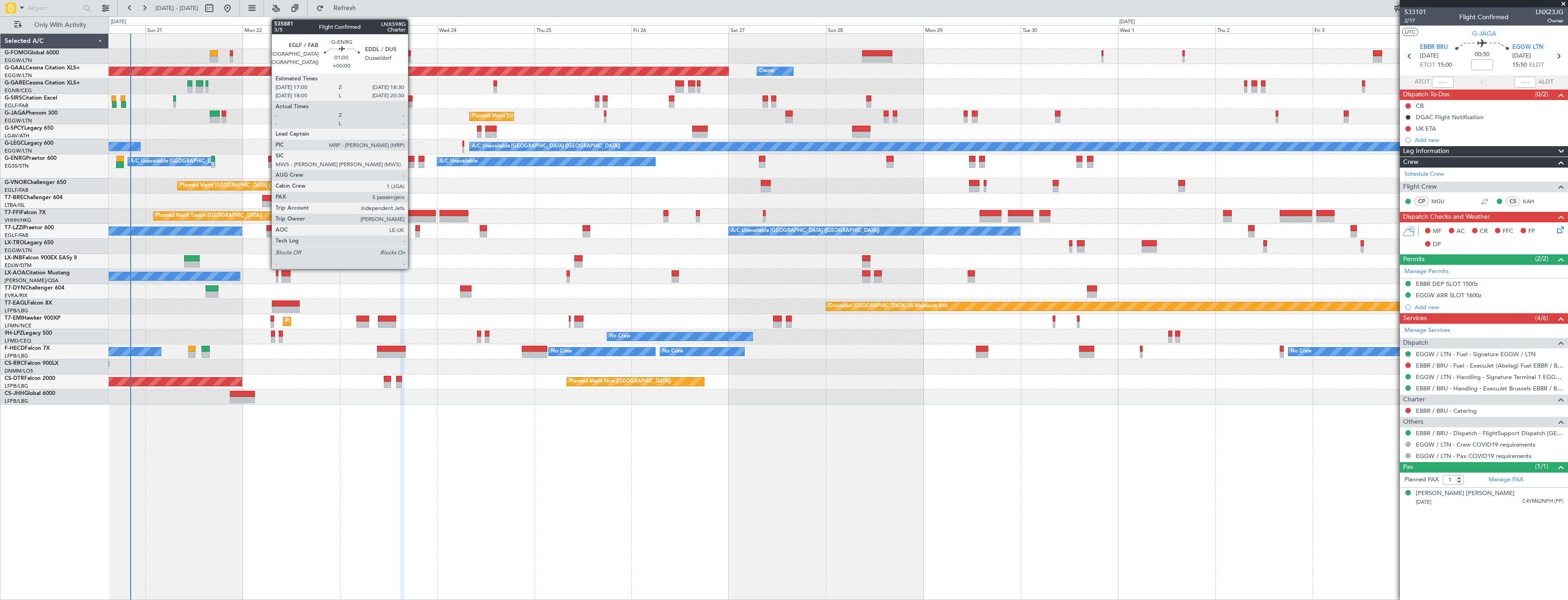
click at [412, 159] on div at bounding box center [411, 159] width 7 height 7
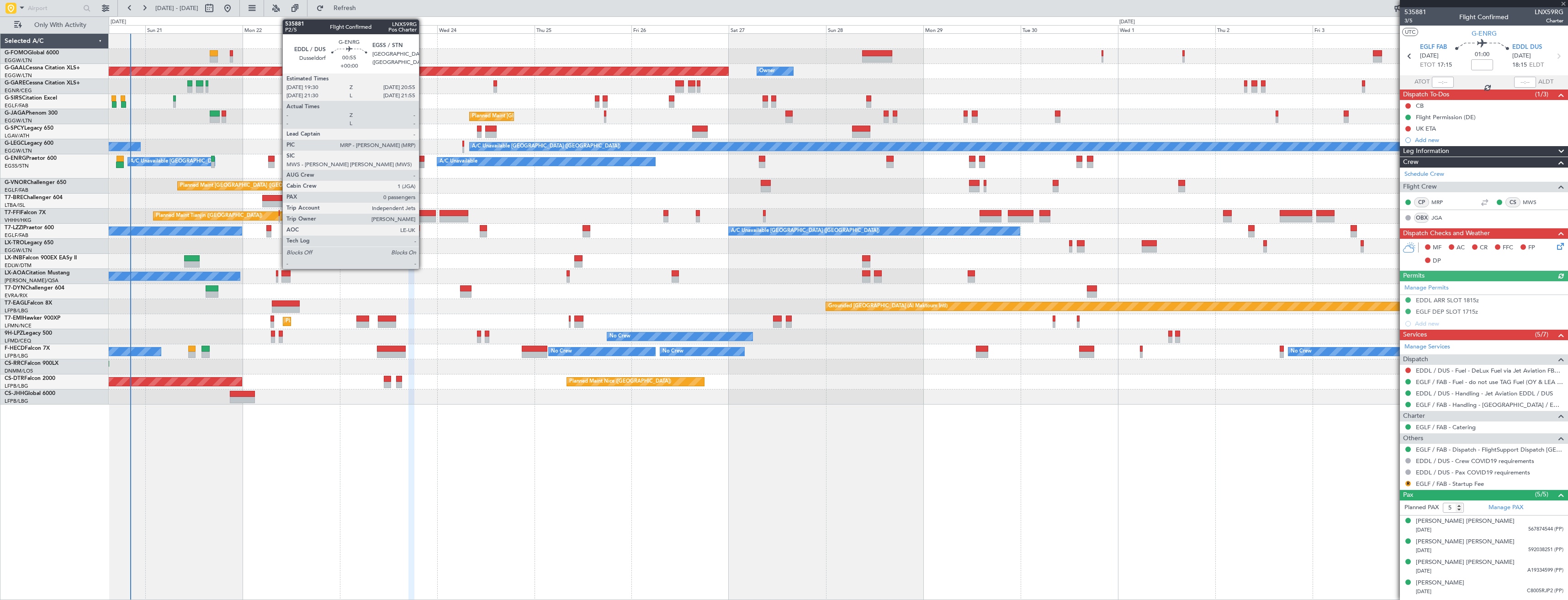
click at [423, 160] on div at bounding box center [422, 159] width 6 height 7
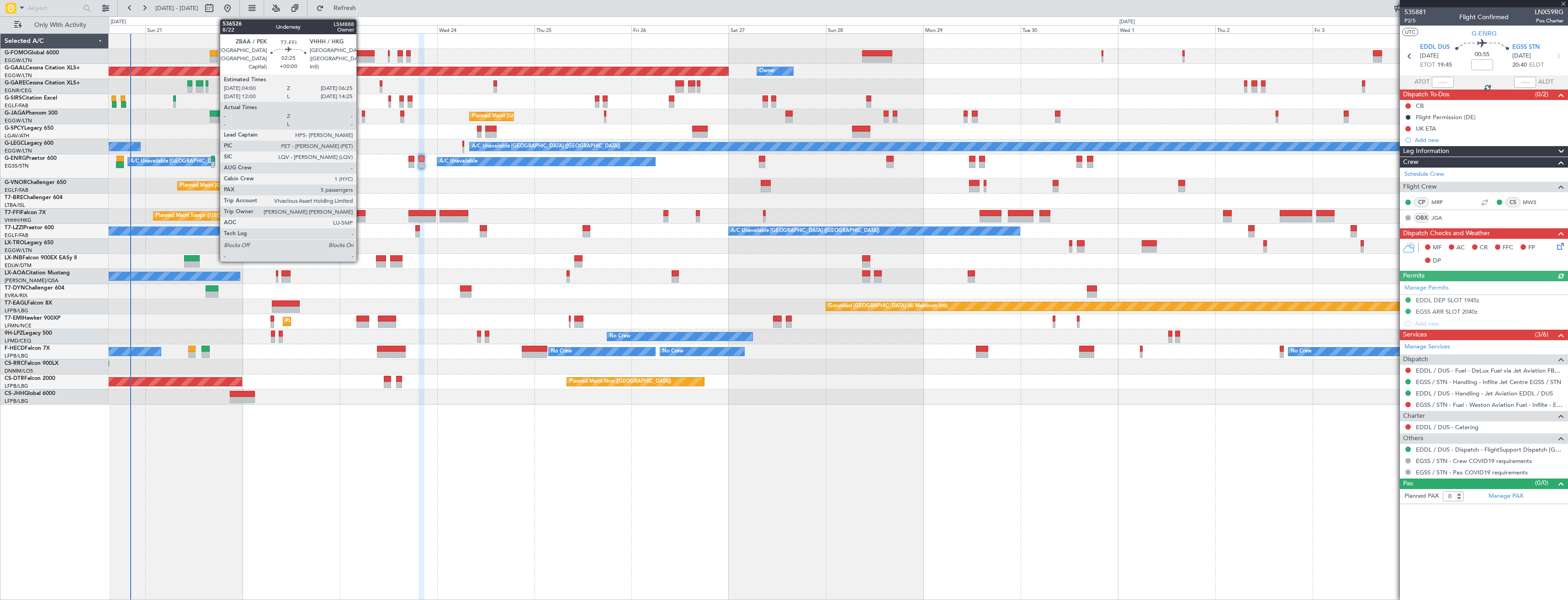
click at [360, 211] on div at bounding box center [360, 213] width 10 height 7
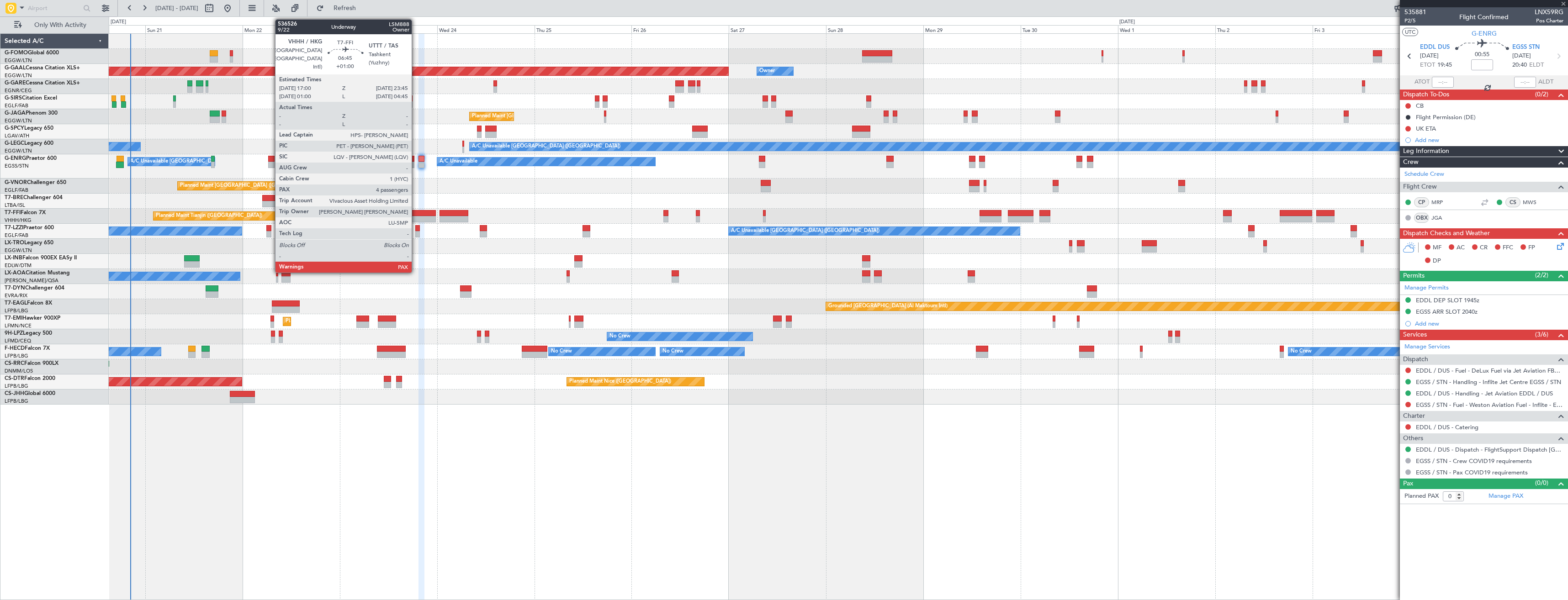
type input "5"
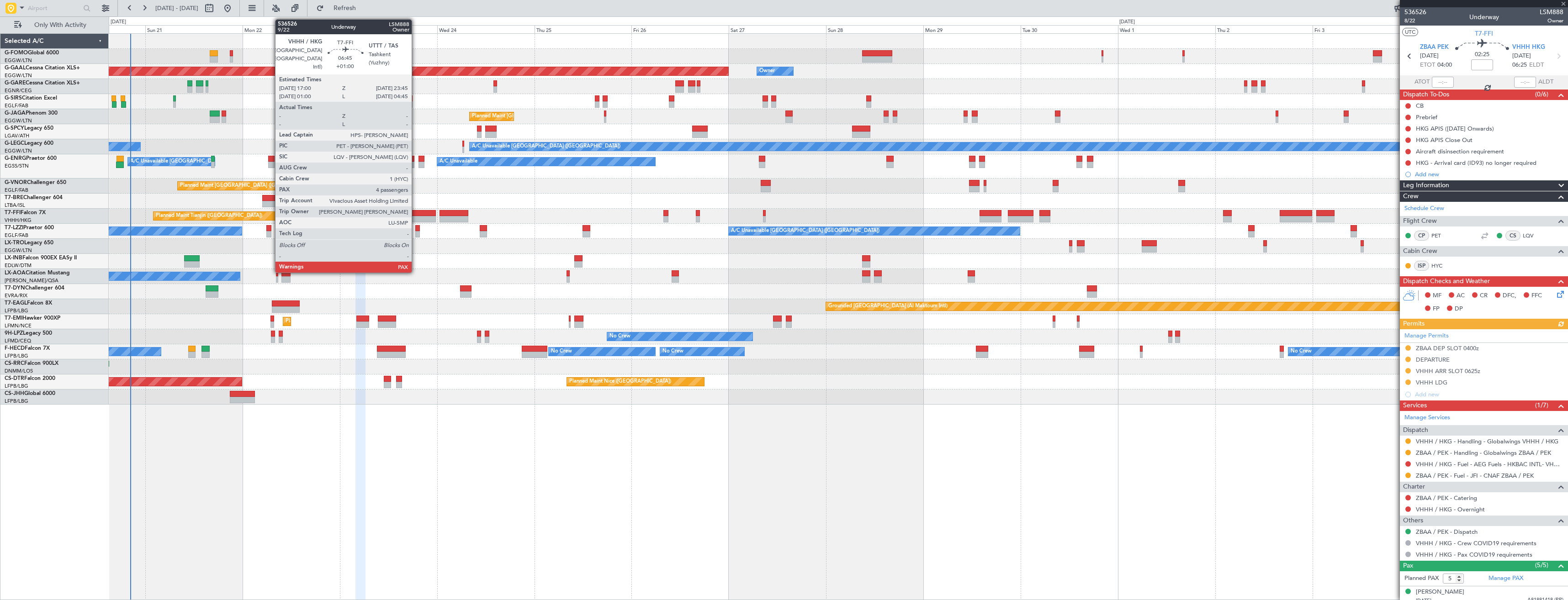
click at [416, 216] on div at bounding box center [422, 219] width 27 height 7
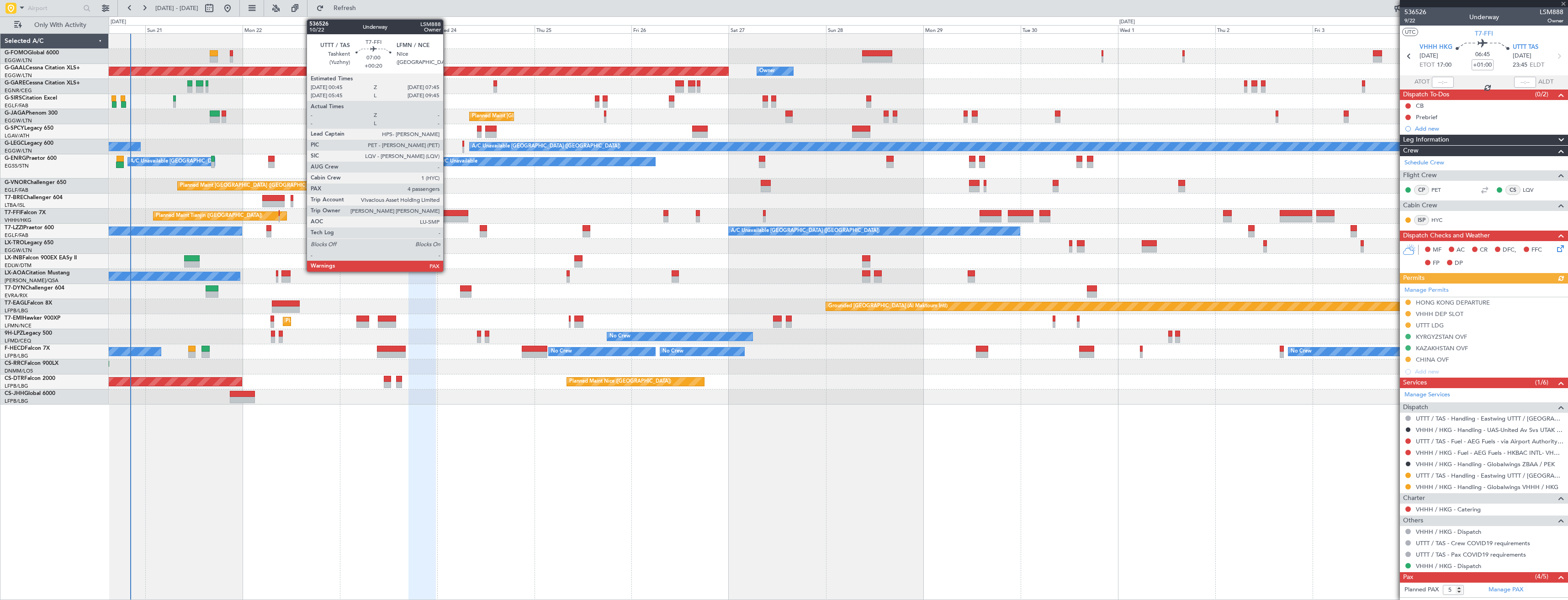
click at [447, 218] on div at bounding box center [453, 219] width 29 height 7
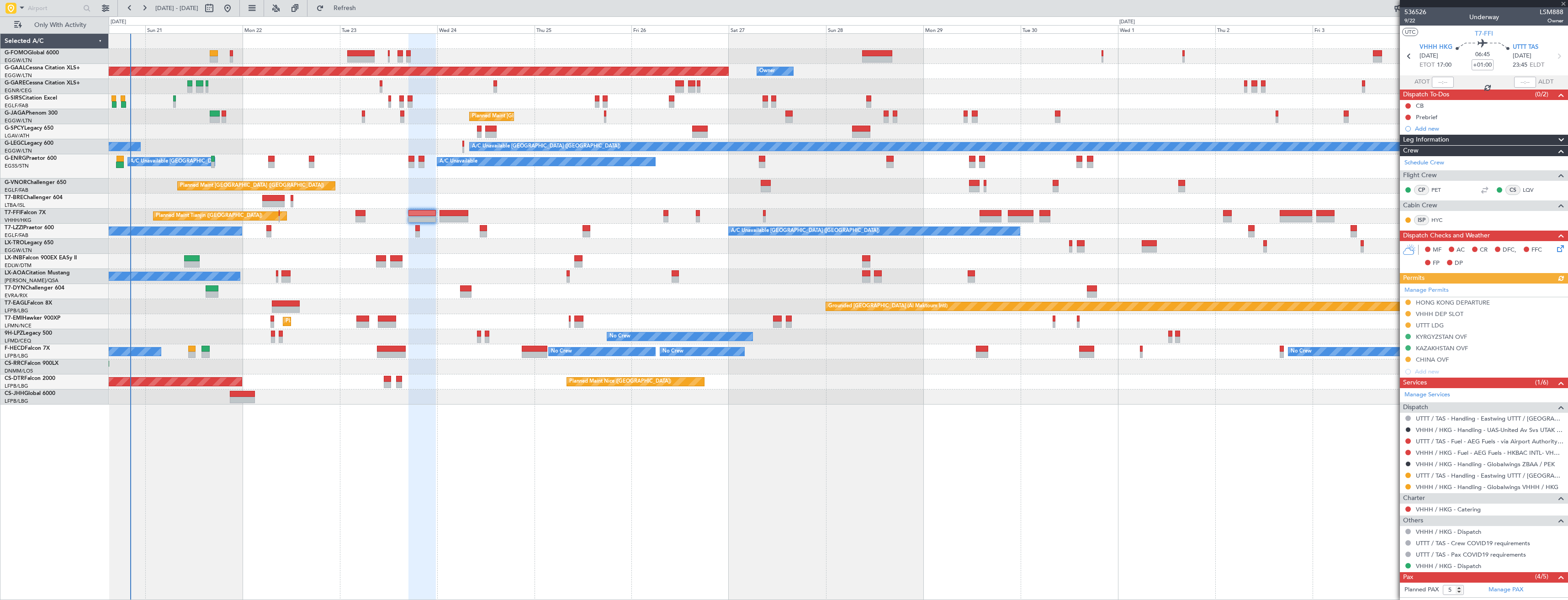
type input "+00:20"
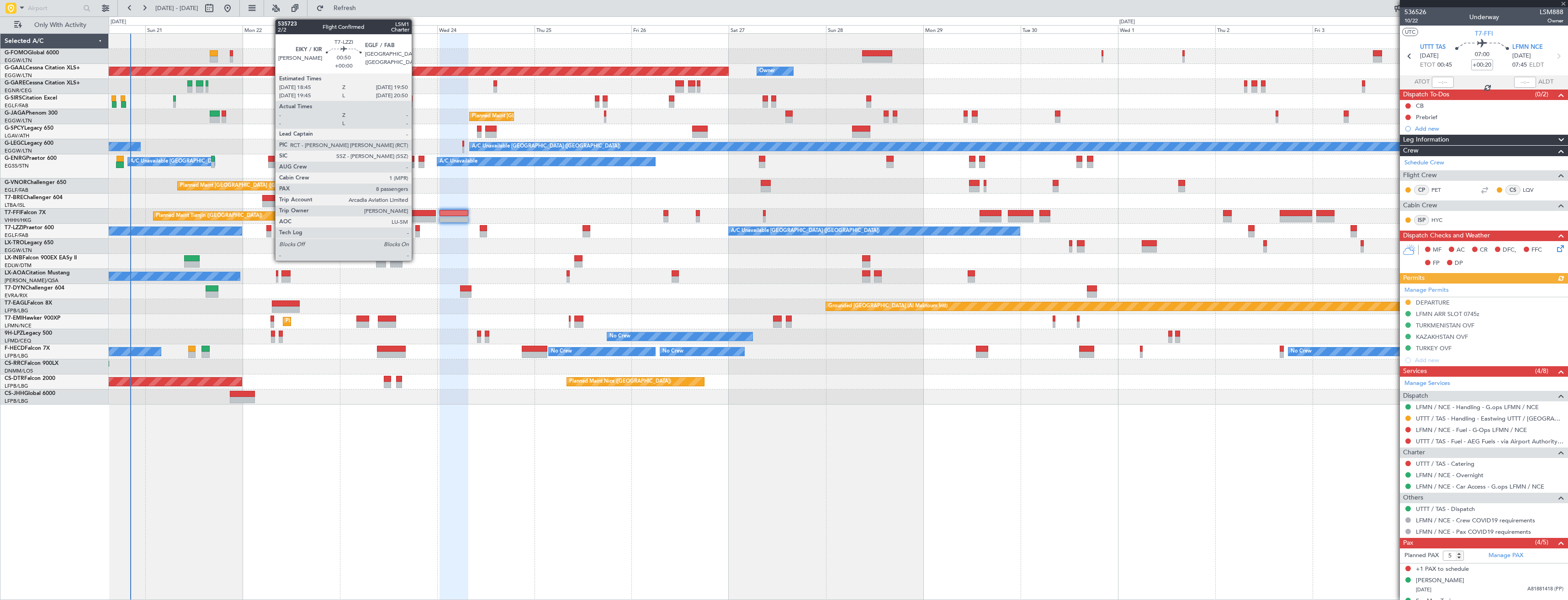
click at [416, 235] on div at bounding box center [418, 234] width 5 height 7
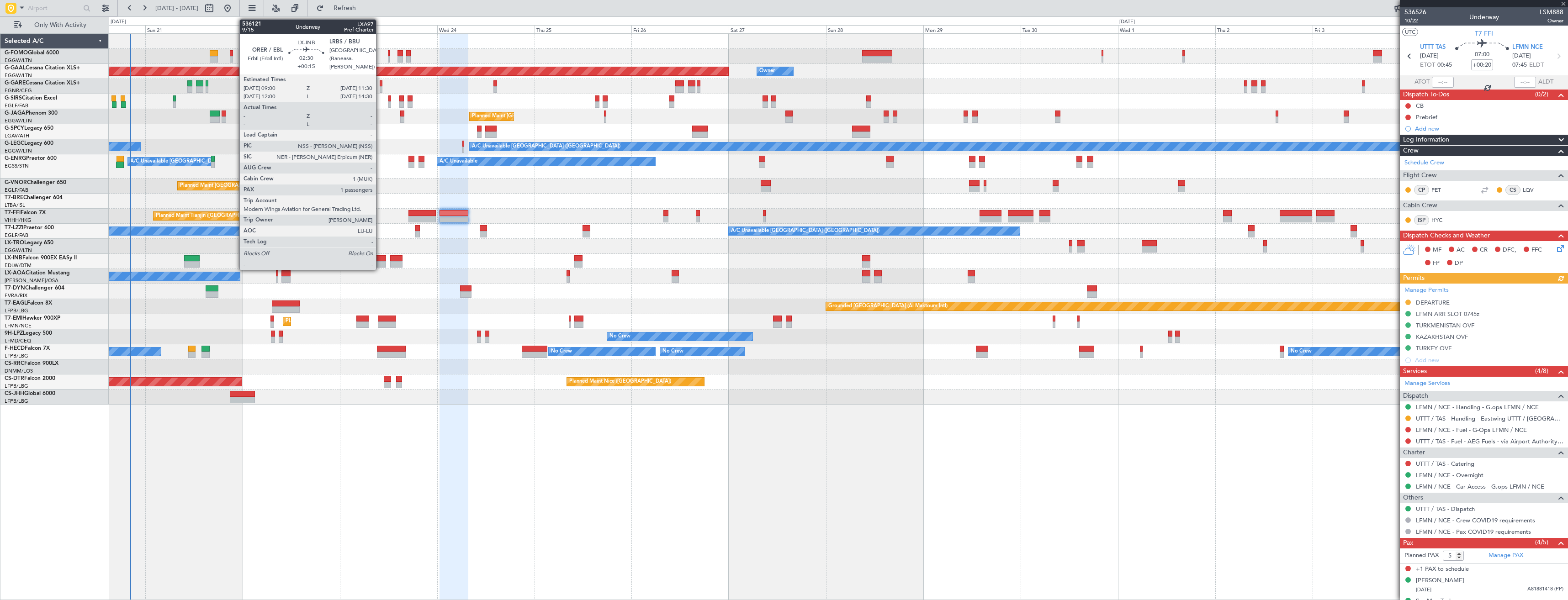
type input "8"
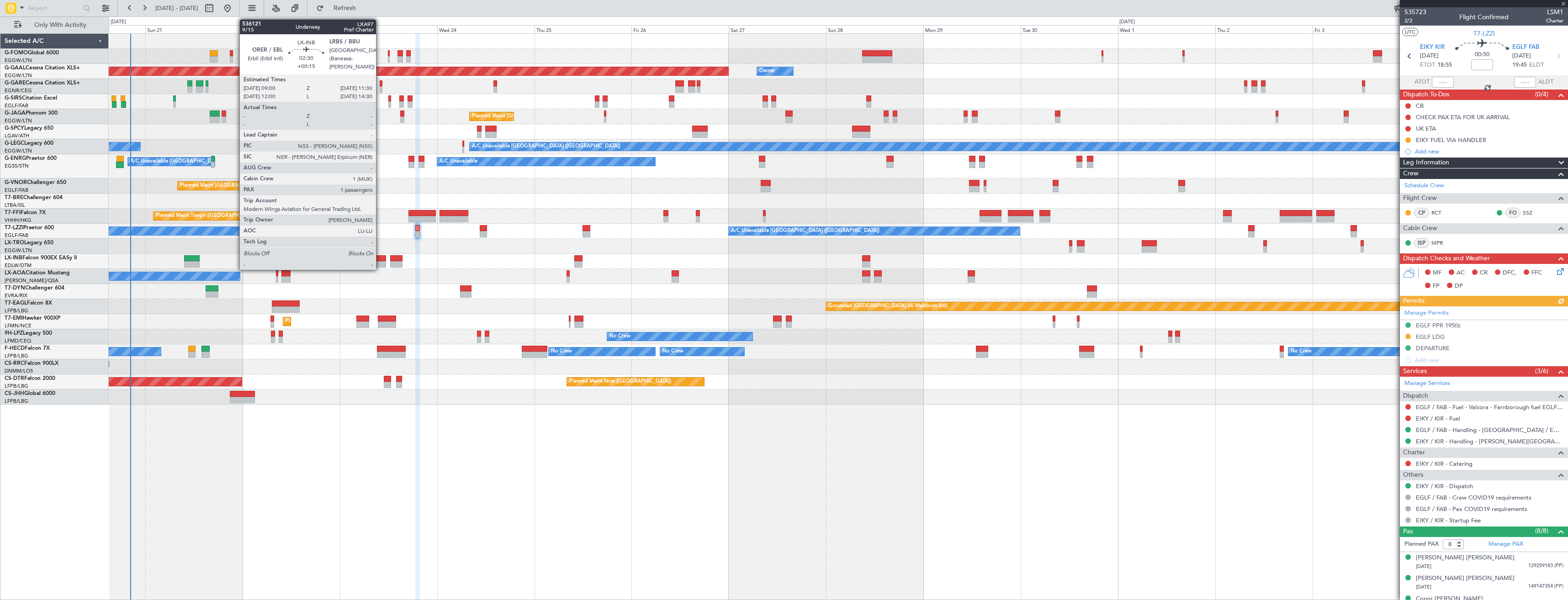
click at [380, 265] on div at bounding box center [381, 264] width 10 height 7
type input "+00:15"
type input "1"
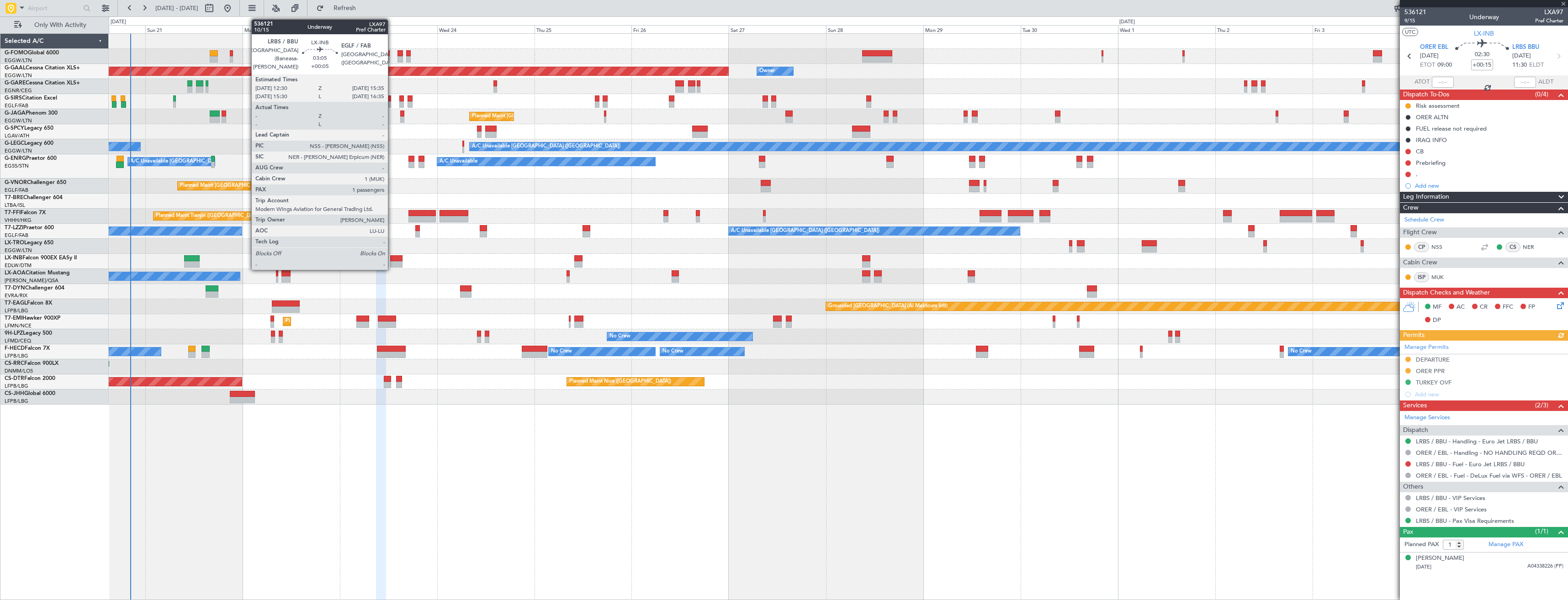
click at [392, 263] on div at bounding box center [396, 264] width 13 height 7
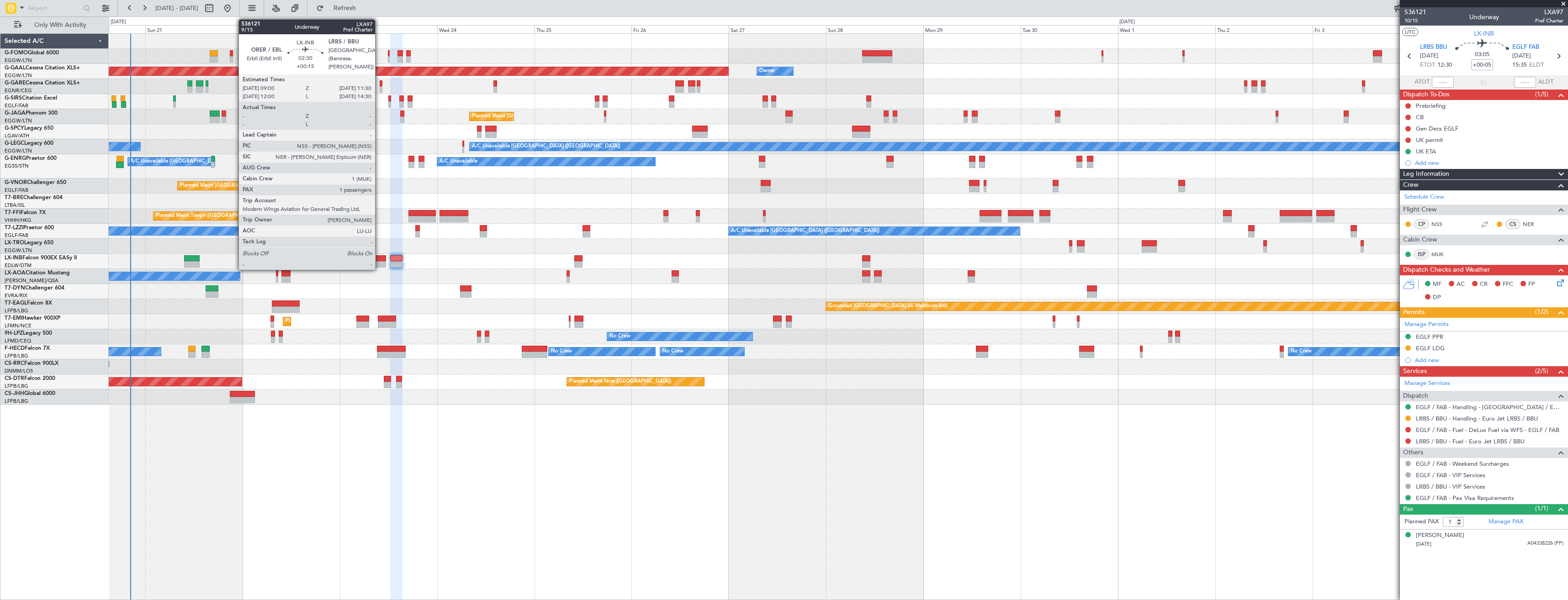
click at [379, 263] on div at bounding box center [381, 264] width 10 height 7
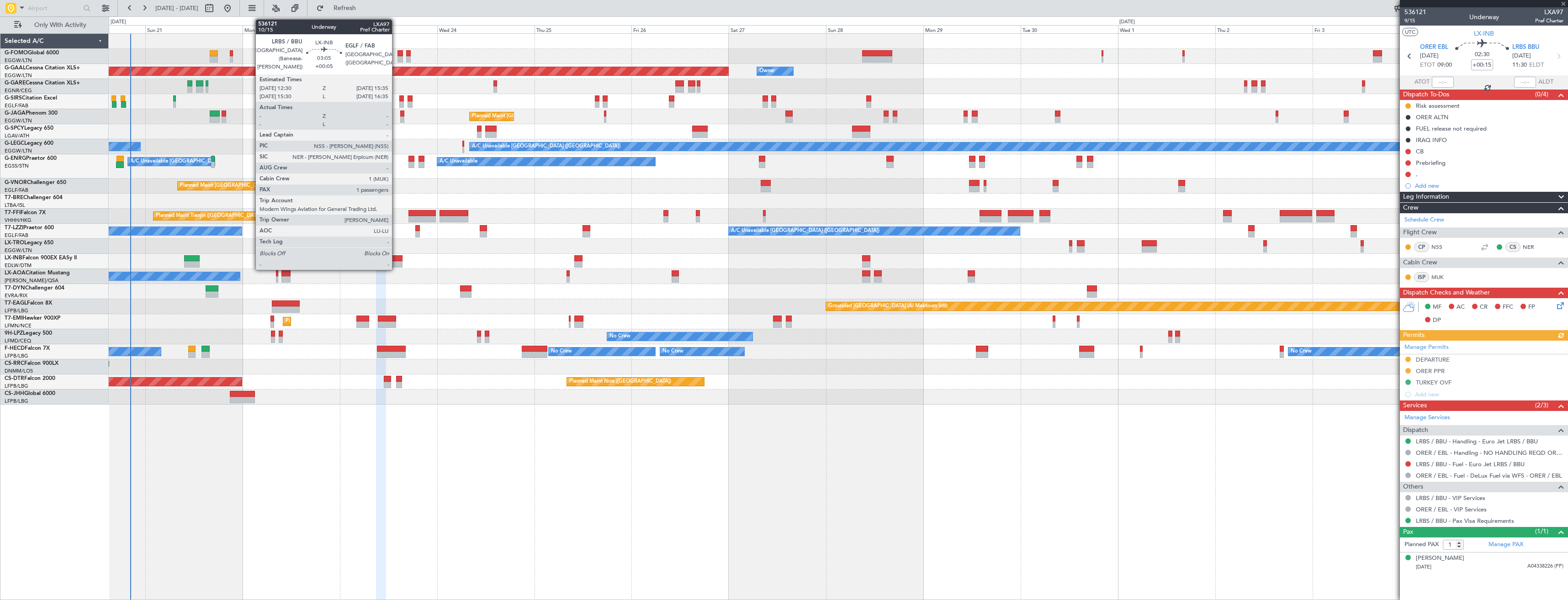
click at [396, 262] on div at bounding box center [396, 264] width 13 height 7
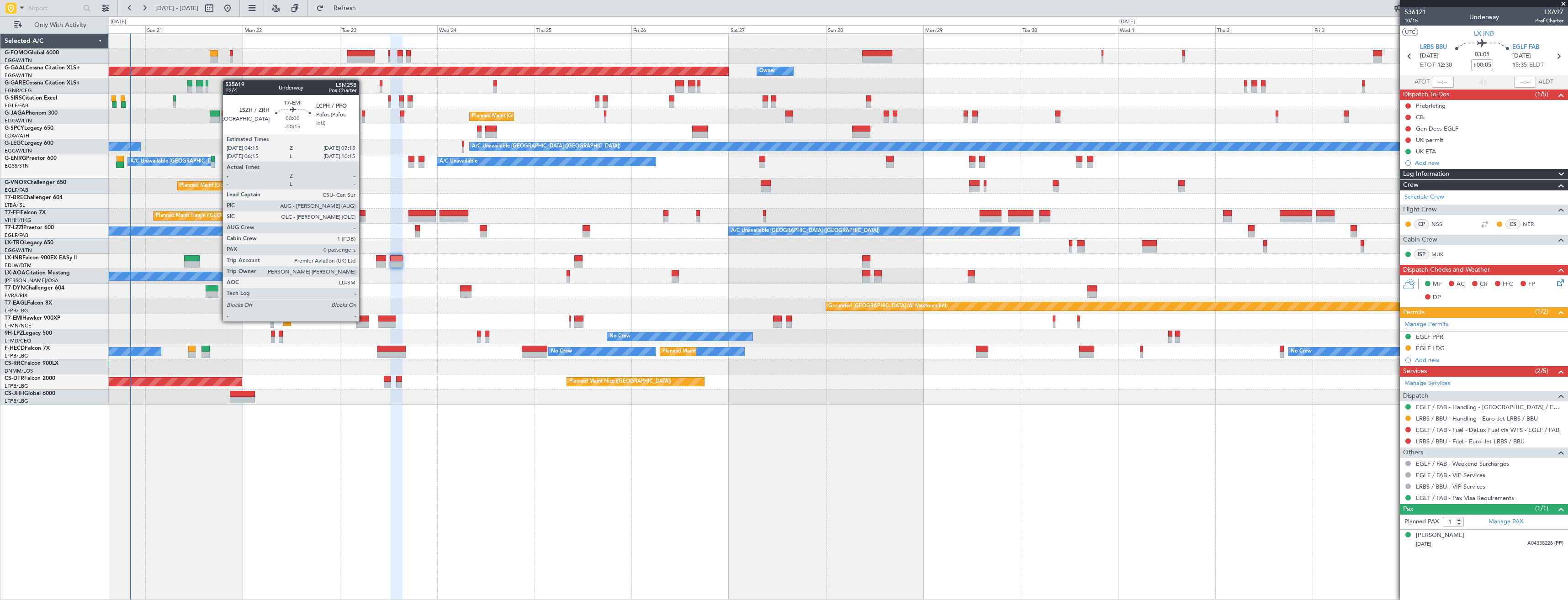
click at [363, 321] on div at bounding box center [362, 319] width 12 height 7
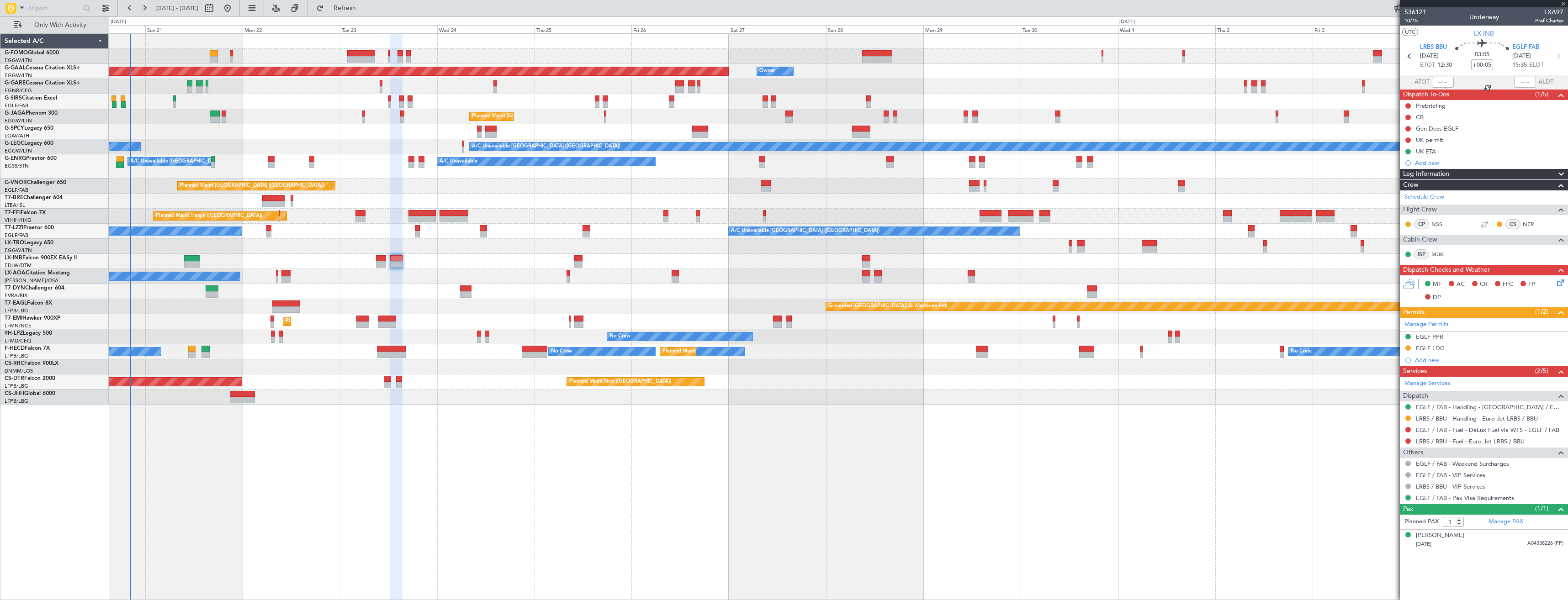
type input "-00:15"
type input "0"
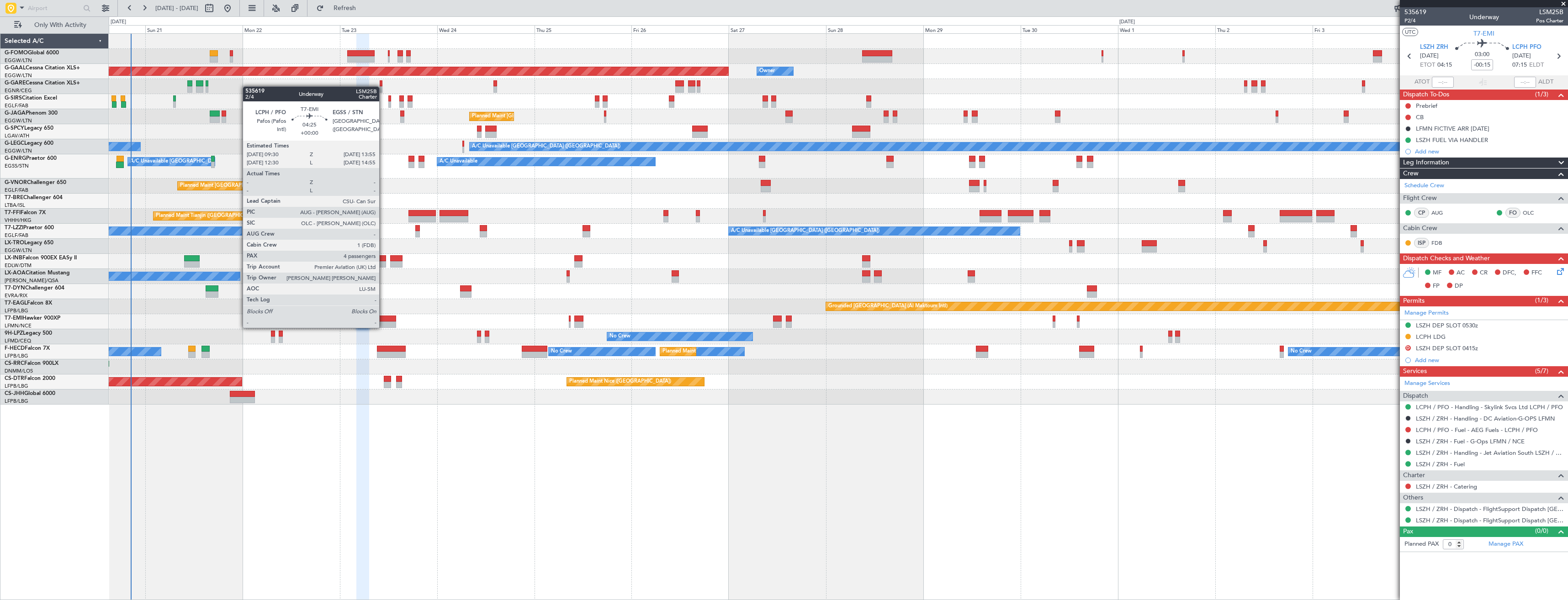
click at [383, 327] on div at bounding box center [387, 324] width 18 height 7
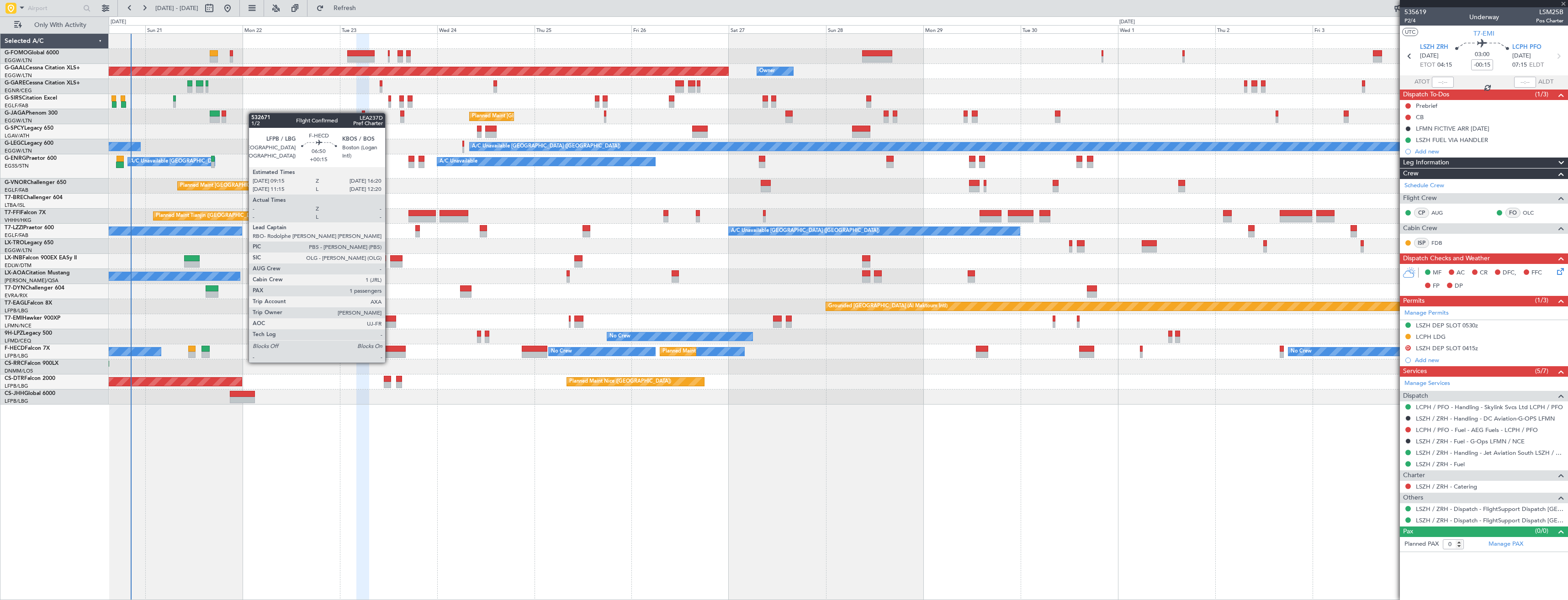
type input "4"
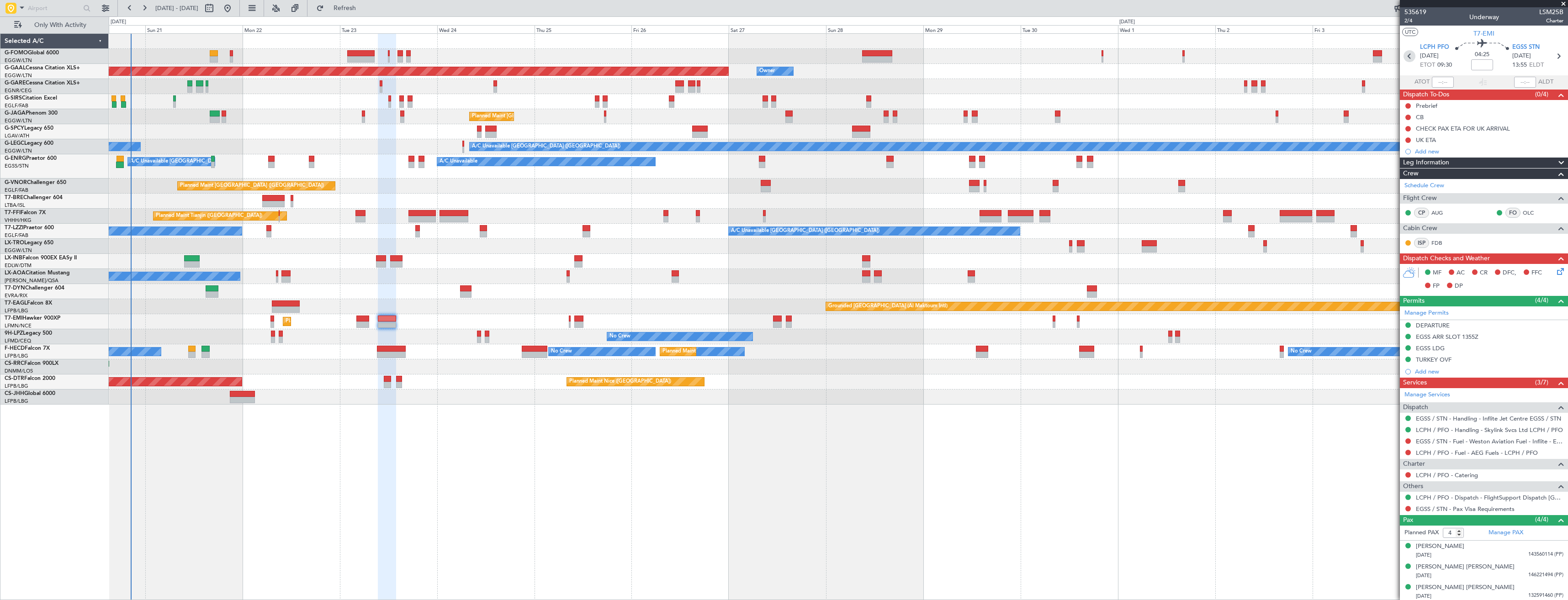
click at [1410, 55] on icon at bounding box center [1410, 57] width 12 height 12
type input "-00:15"
type input "0"
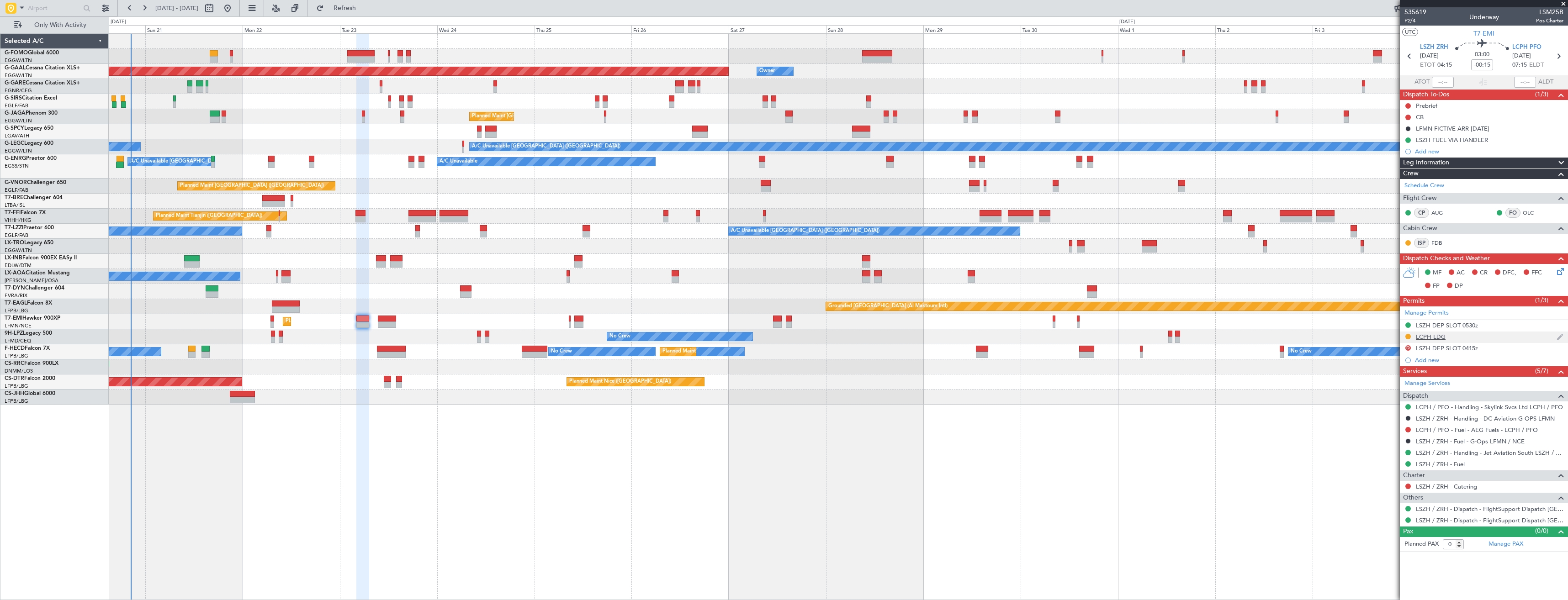
click at [1461, 338] on div "LCPH LDG" at bounding box center [1484, 337] width 168 height 12
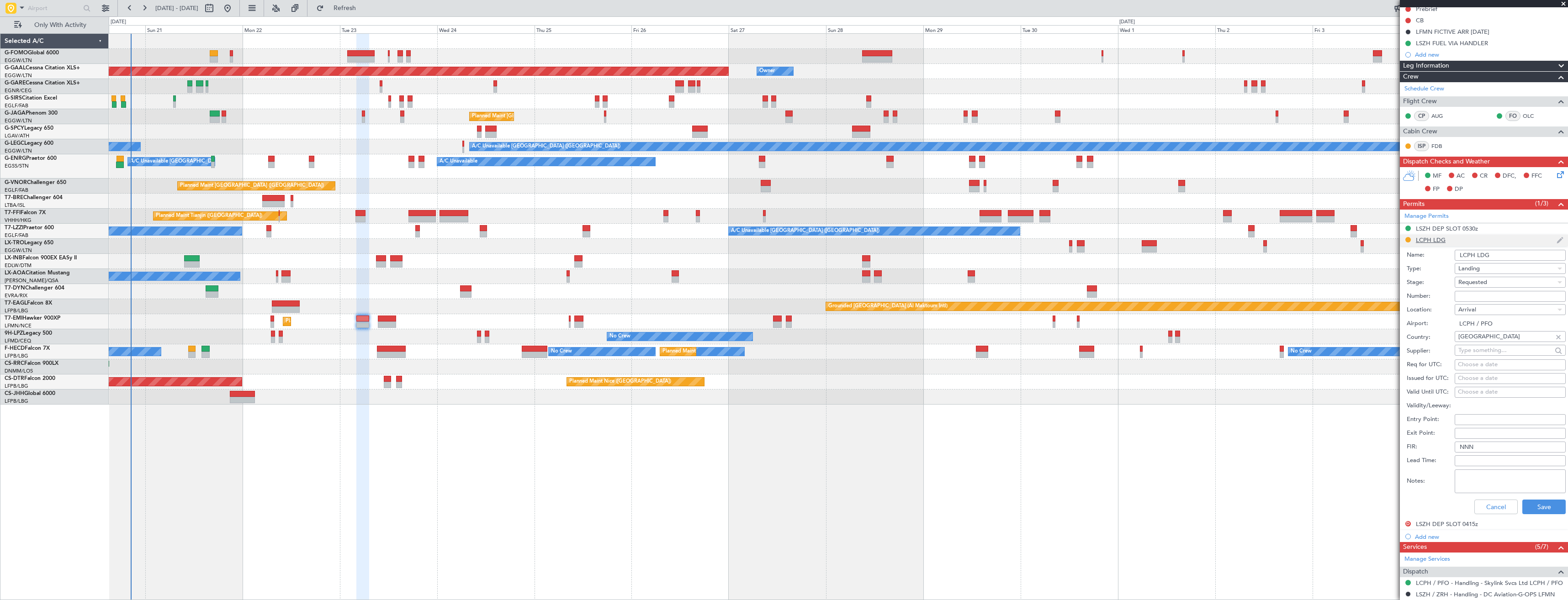
scroll to position [183, 0]
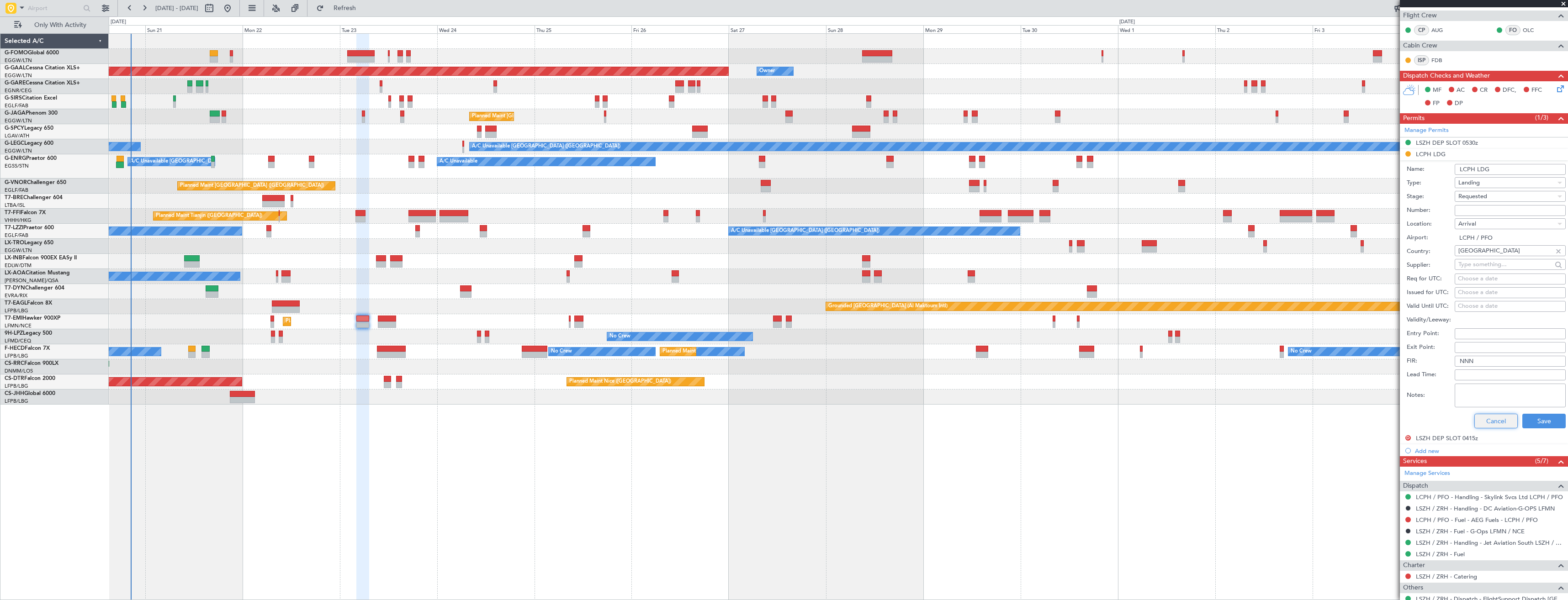
click at [1494, 414] on button "Cancel" at bounding box center [1496, 421] width 43 height 15
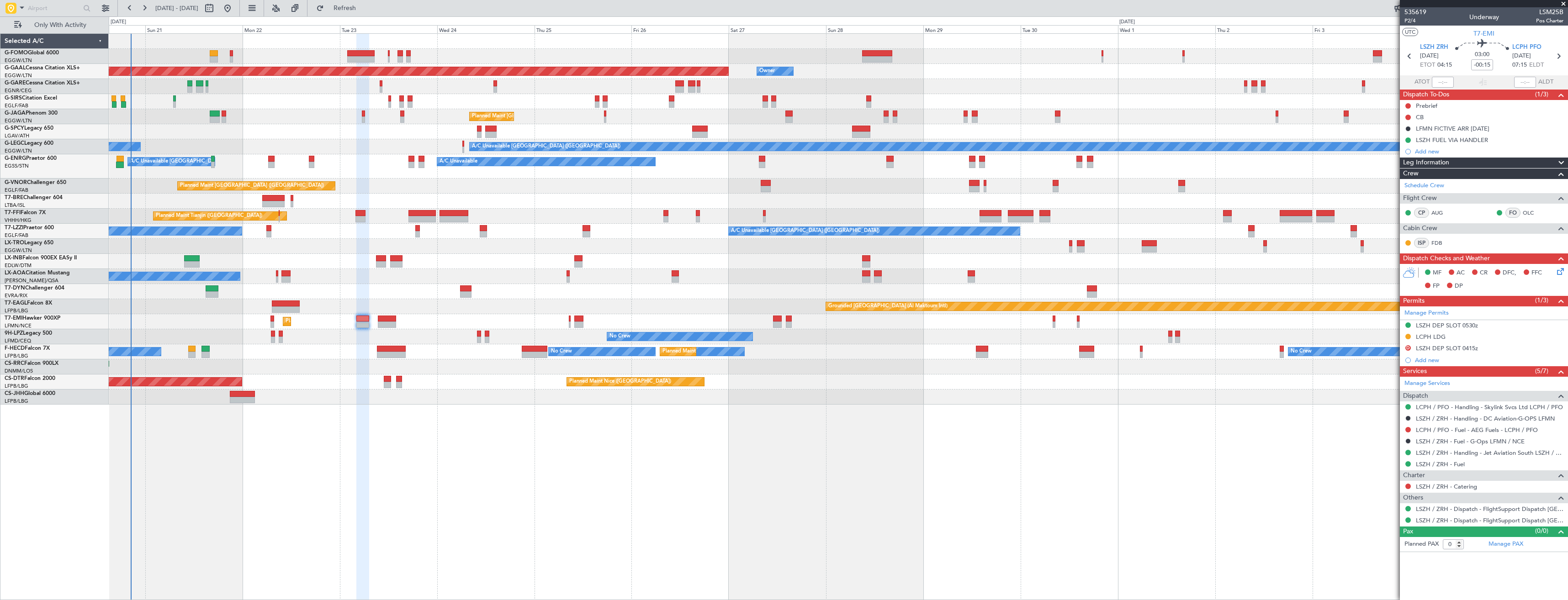
scroll to position [0, 0]
click at [1561, 58] on icon at bounding box center [1558, 57] width 12 height 12
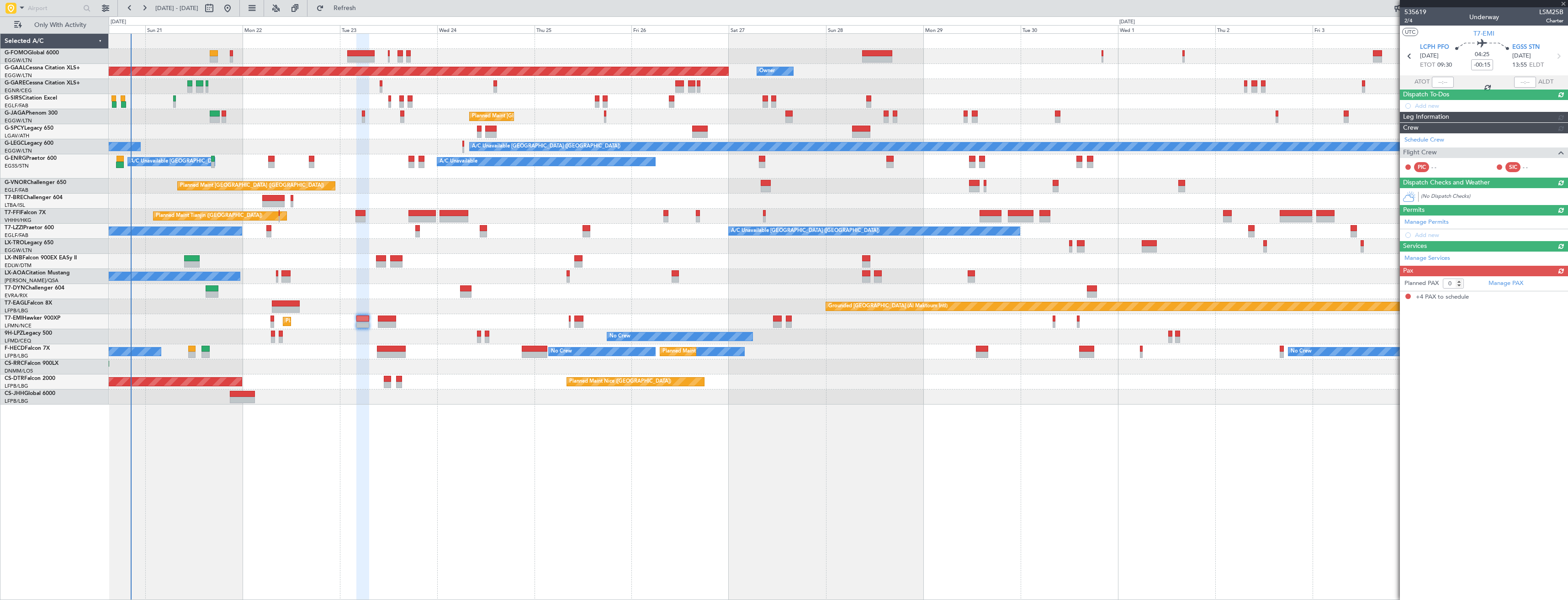
type input "4"
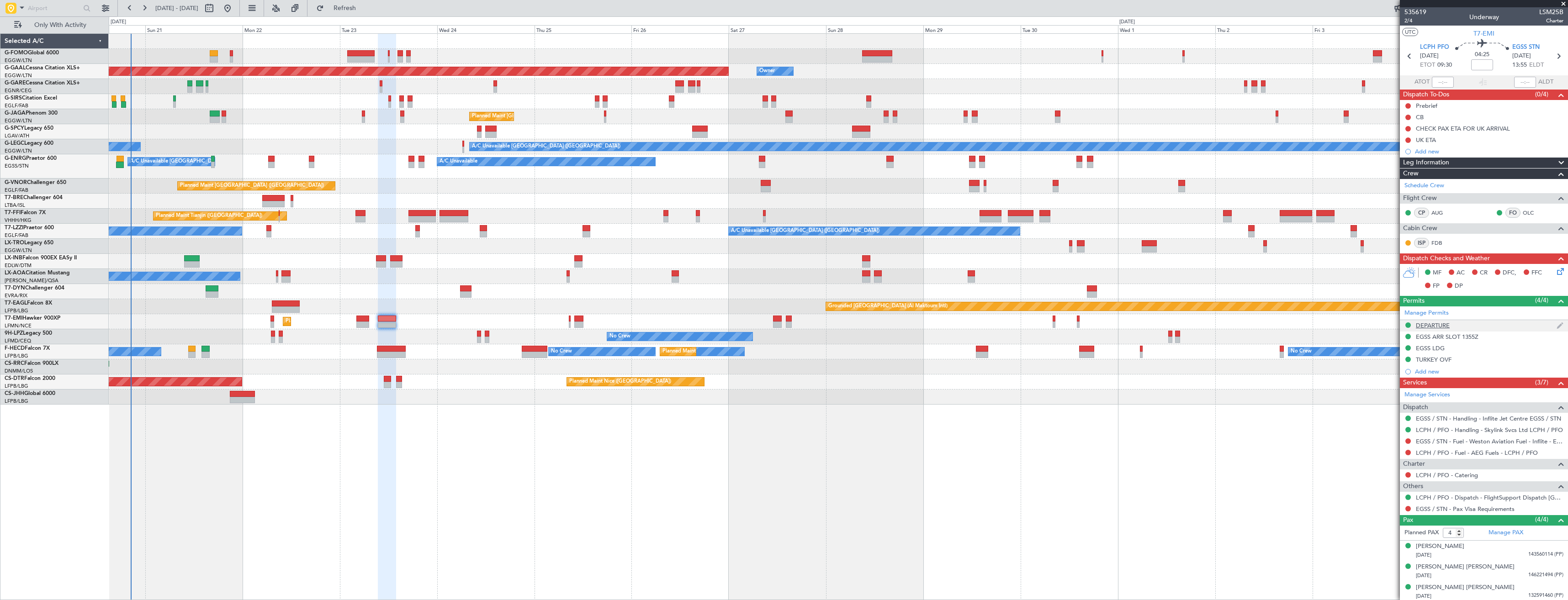
click at [1446, 327] on div "DEPARTURE" at bounding box center [1433, 325] width 34 height 8
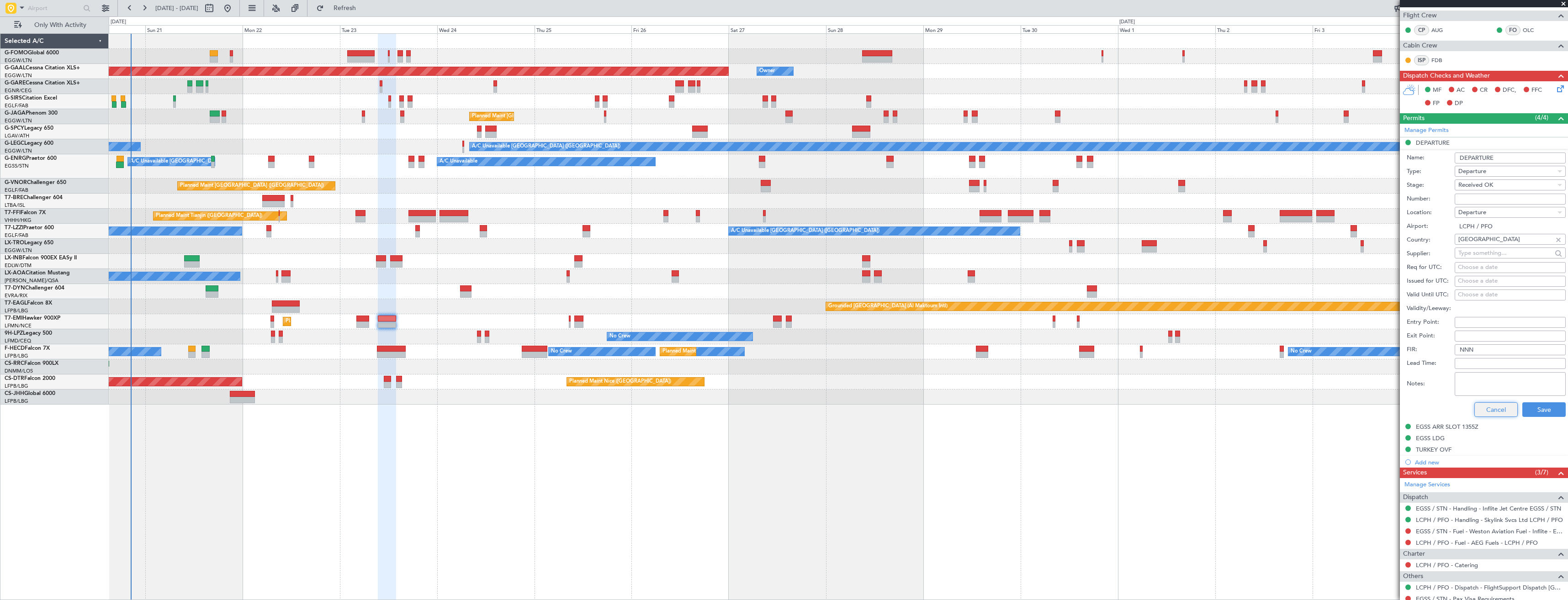
click at [1487, 412] on button "Cancel" at bounding box center [1496, 410] width 43 height 15
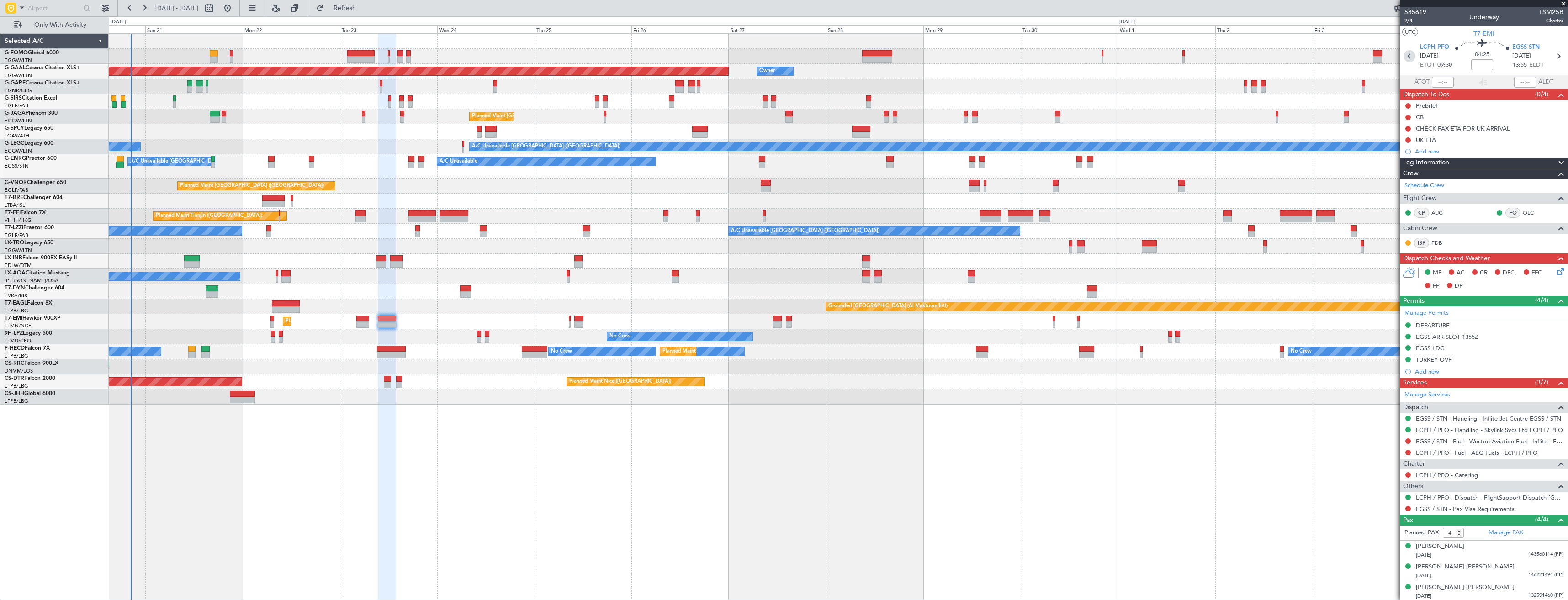
click at [1413, 55] on icon at bounding box center [1410, 57] width 12 height 12
type input "-00:15"
type input "0"
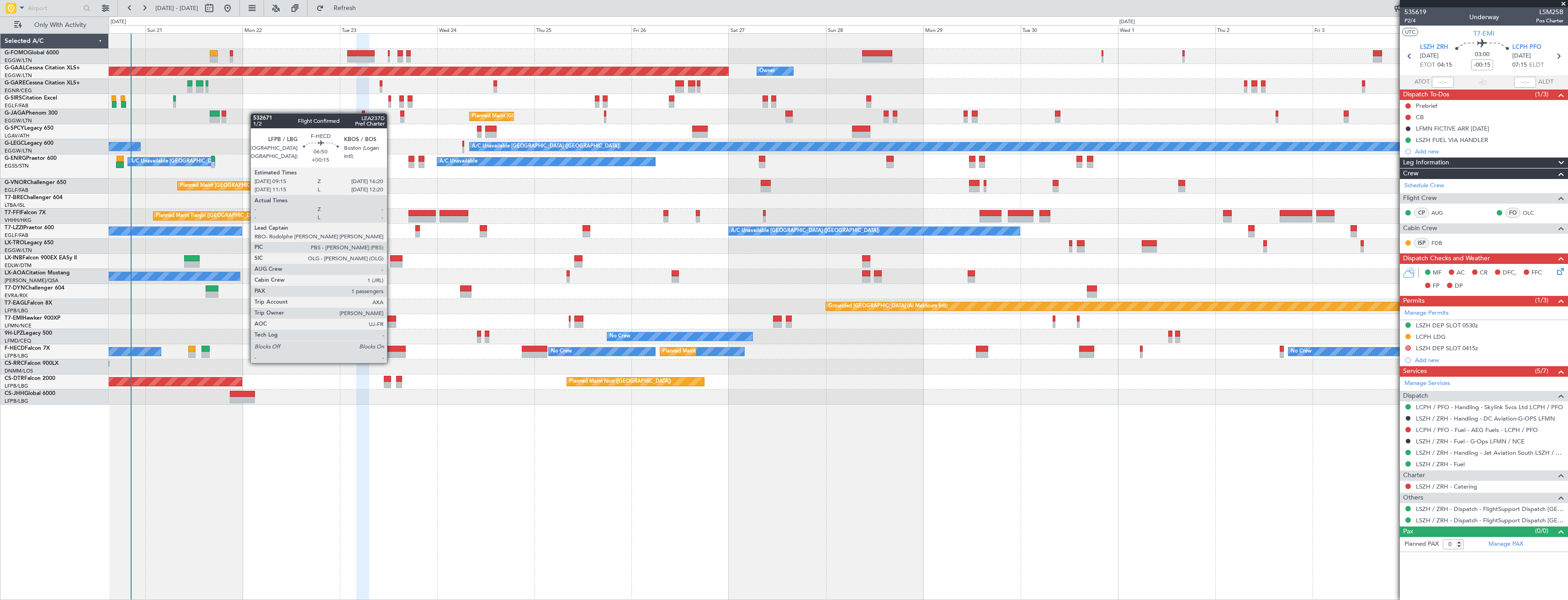
click at [391, 354] on div at bounding box center [391, 355] width 29 height 7
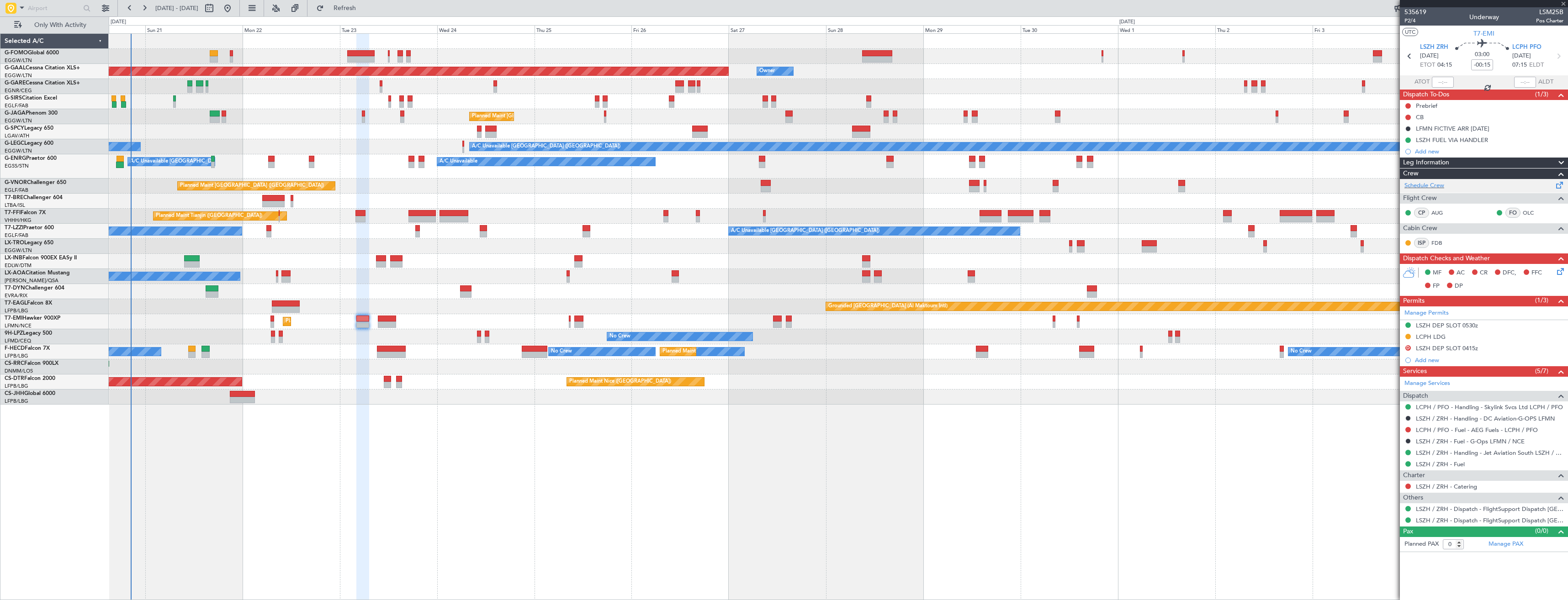
type input "+00:15"
type input "1"
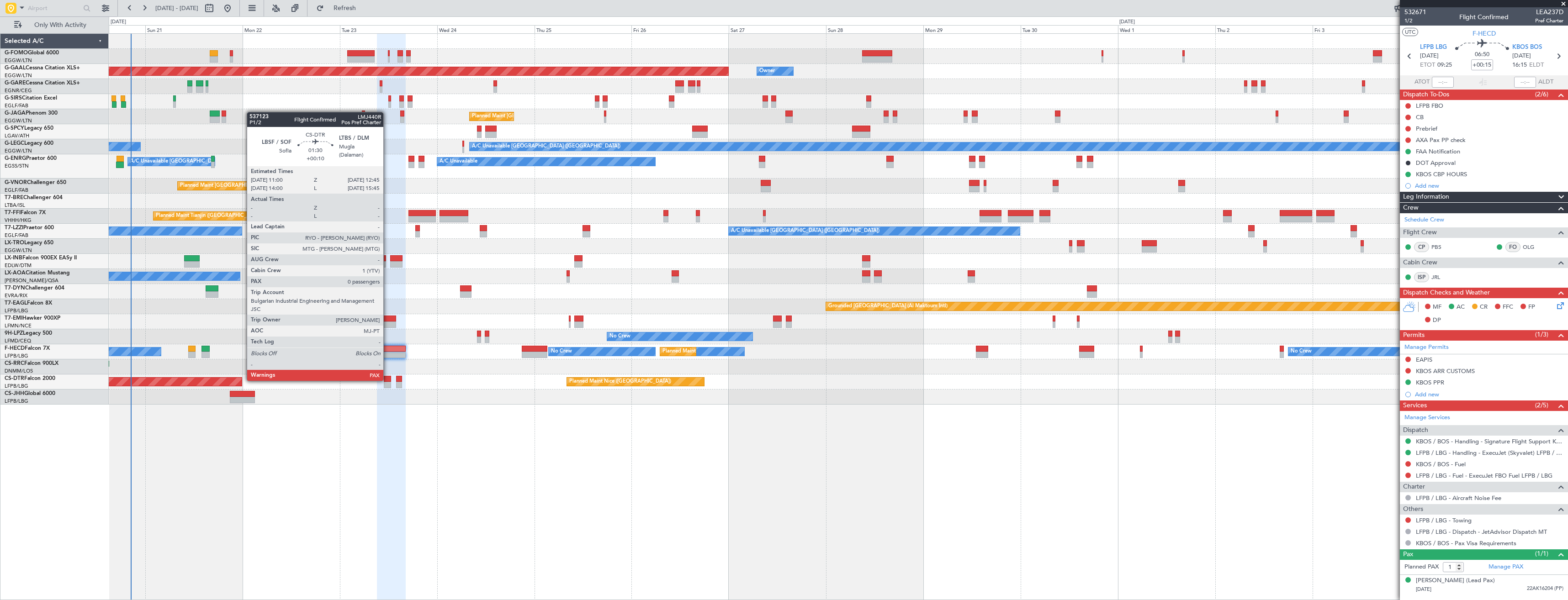
click at [387, 380] on div at bounding box center [387, 379] width 7 height 7
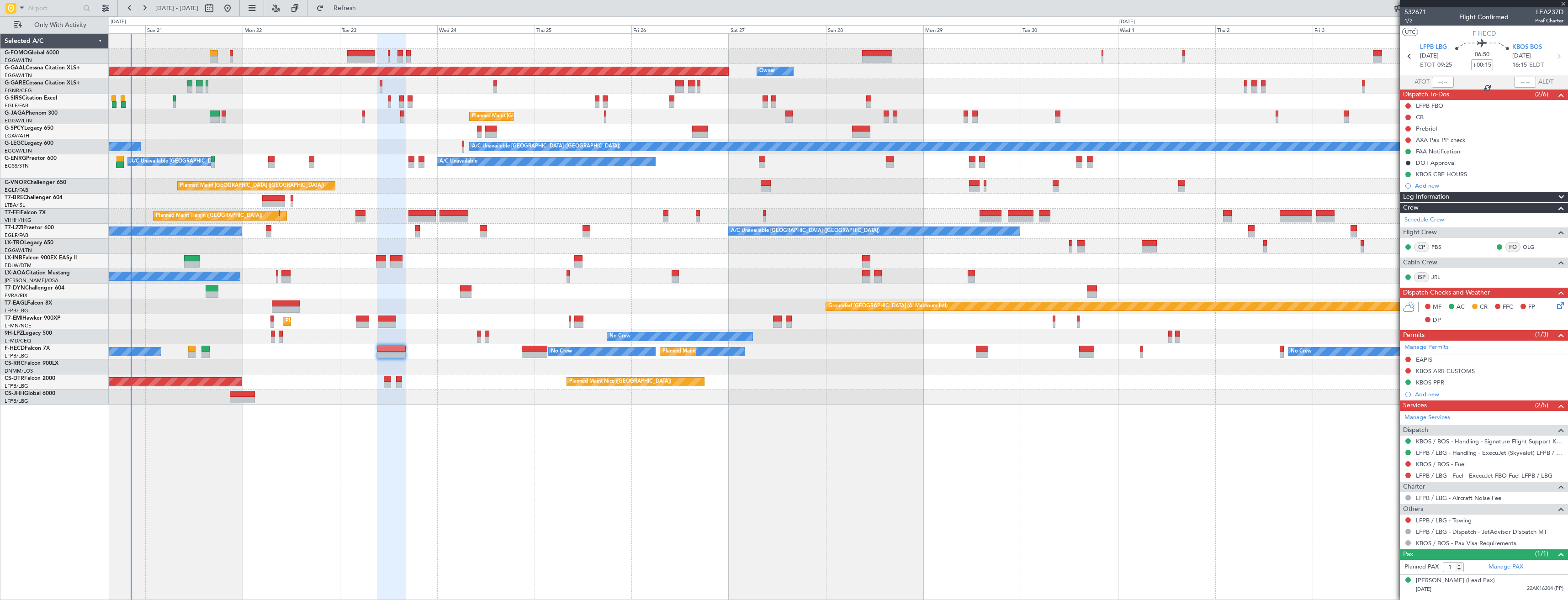
type input "+00:10"
type input "0"
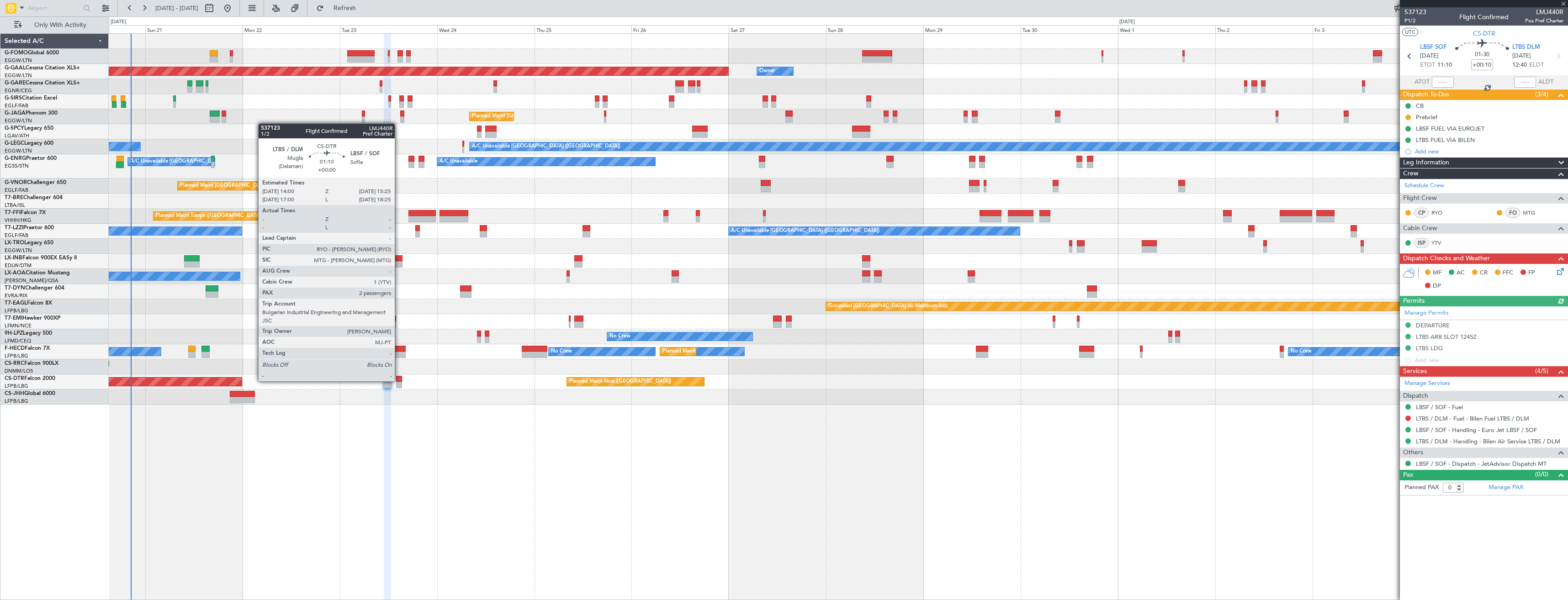
click at [399, 380] on div at bounding box center [399, 379] width 6 height 7
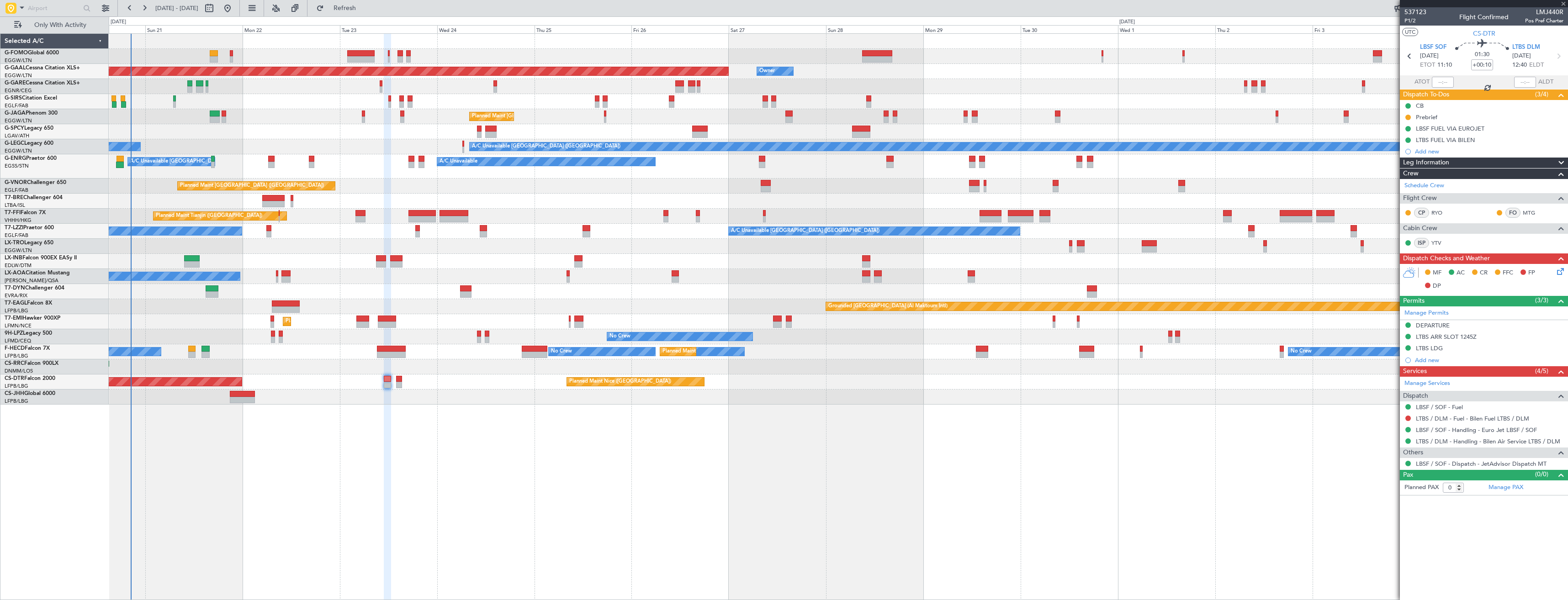
type input "2"
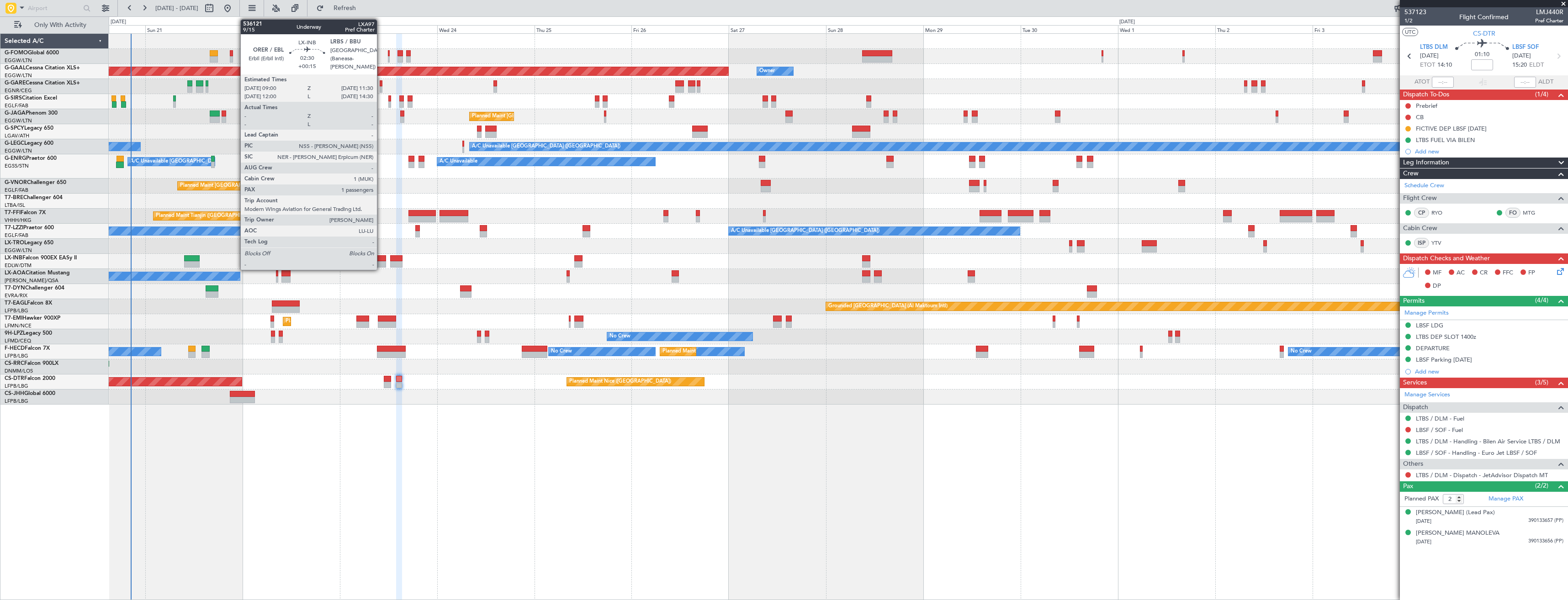
click at [381, 258] on div at bounding box center [381, 259] width 10 height 7
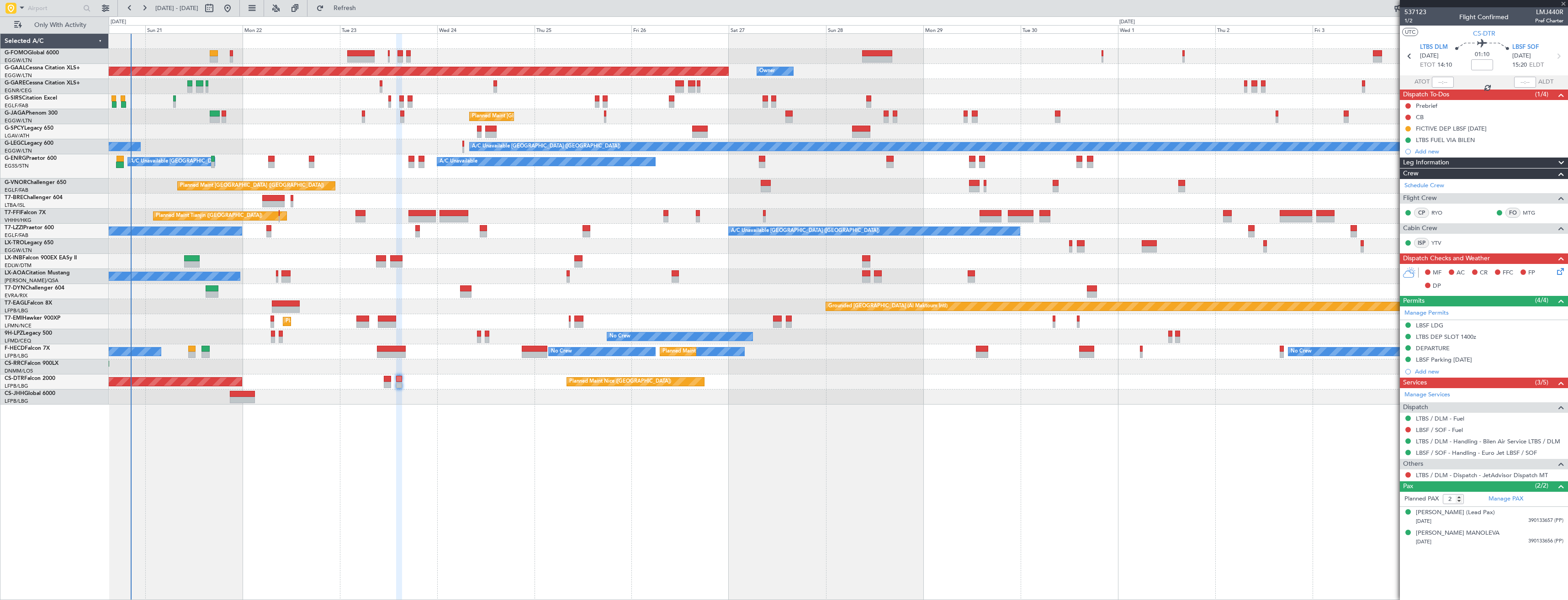
type input "+00:15"
type input "1"
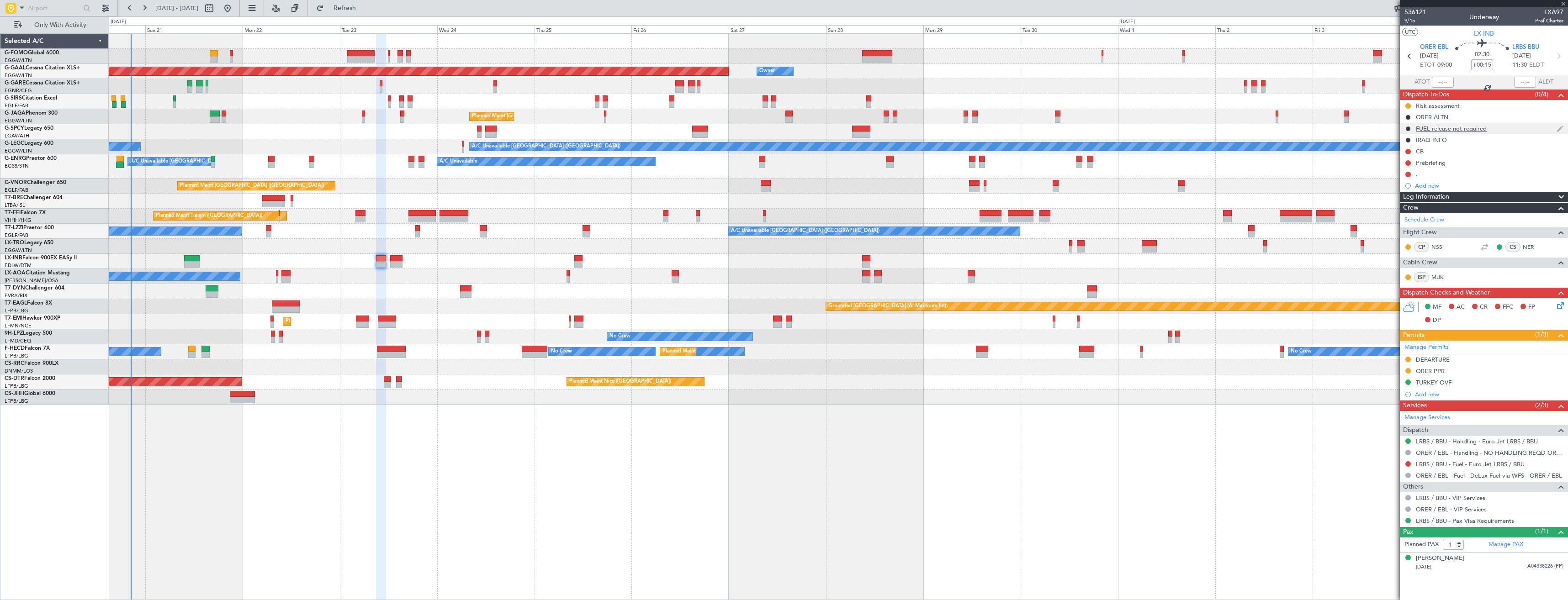
type input "+00:05"
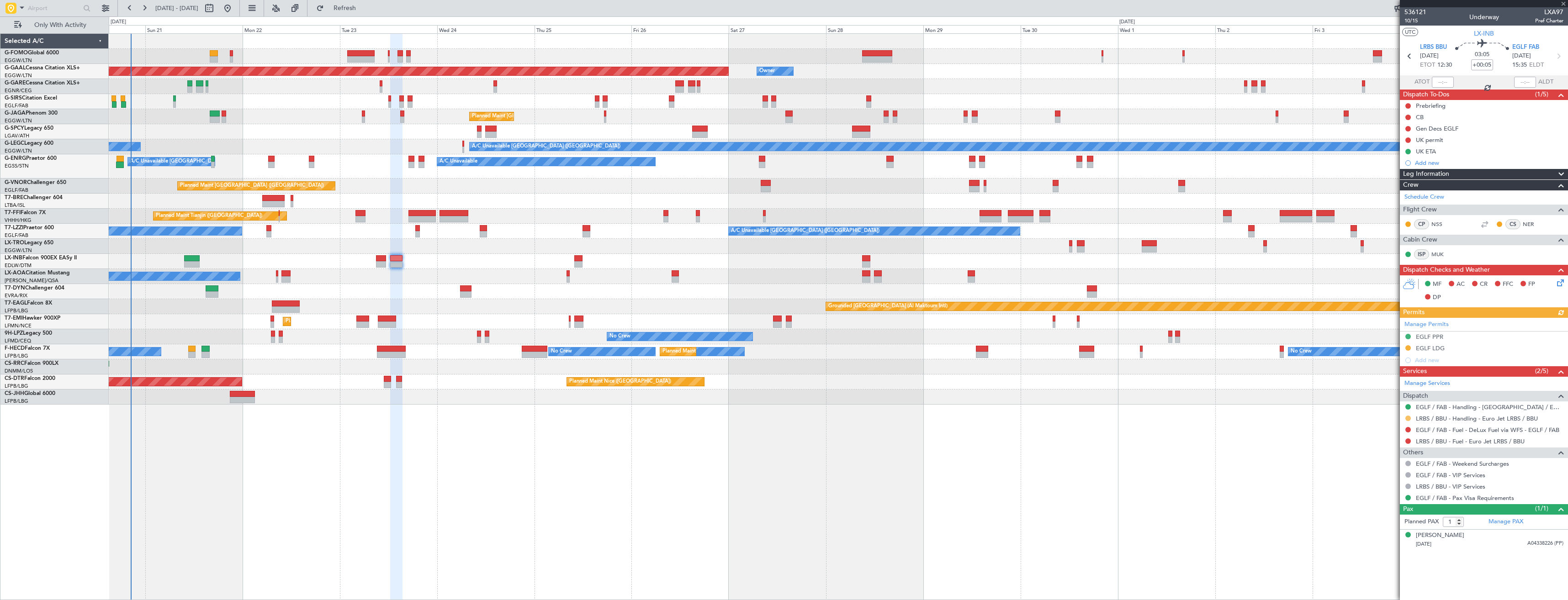
click at [1407, 417] on button at bounding box center [1408, 418] width 5 height 5
click at [1403, 528] on li "Confirmed" at bounding box center [1407, 527] width 105 height 14
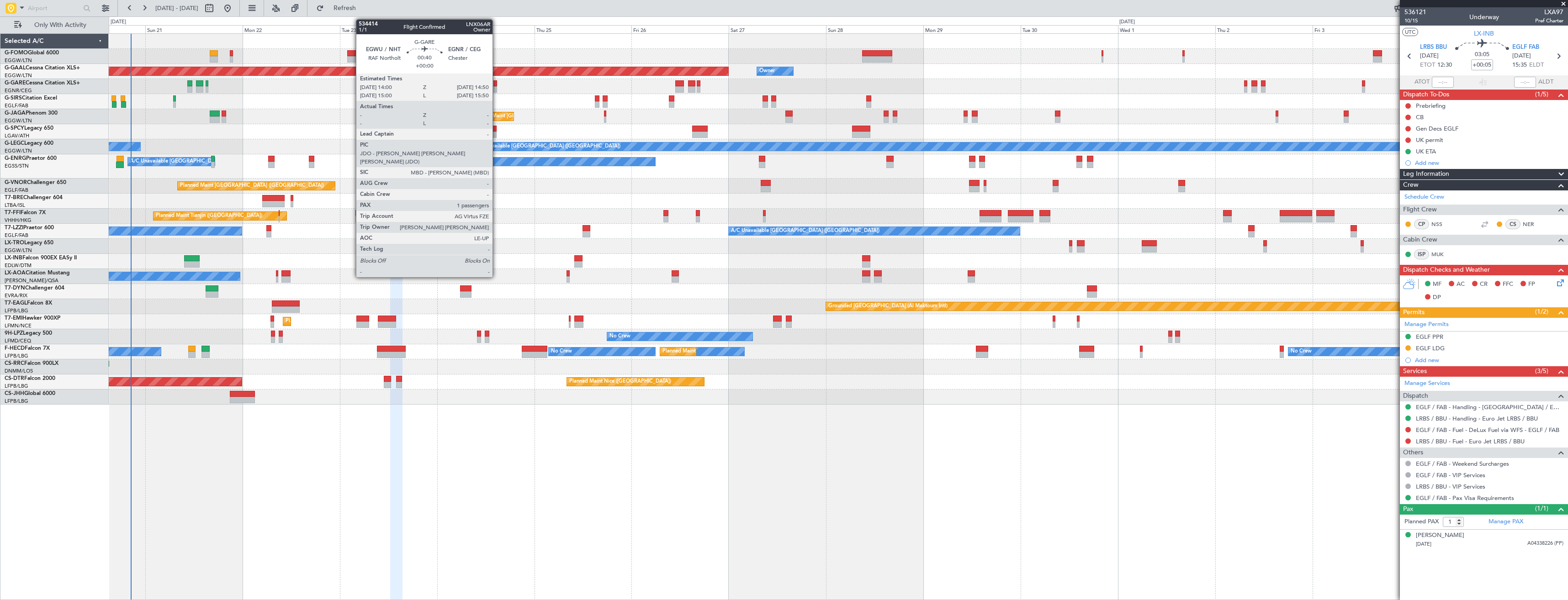
click at [497, 88] on div at bounding box center [495, 89] width 4 height 7
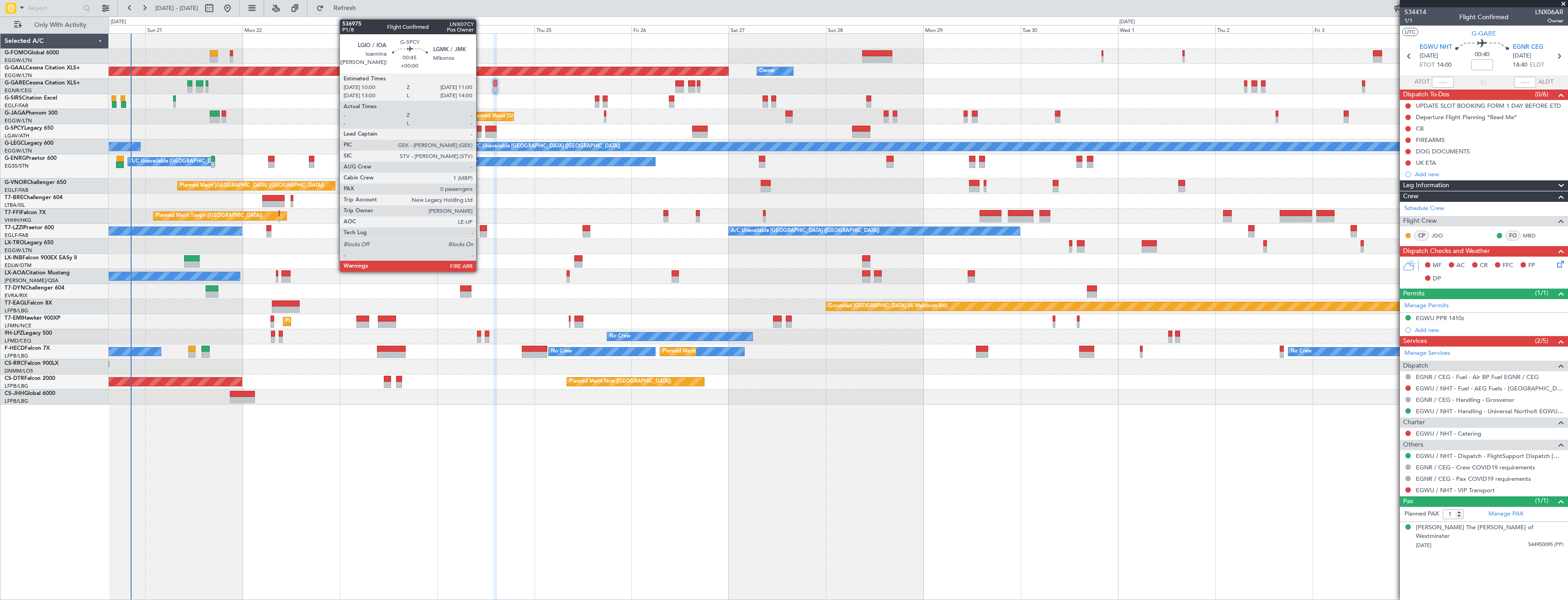
click at [480, 131] on div at bounding box center [479, 128] width 4 height 7
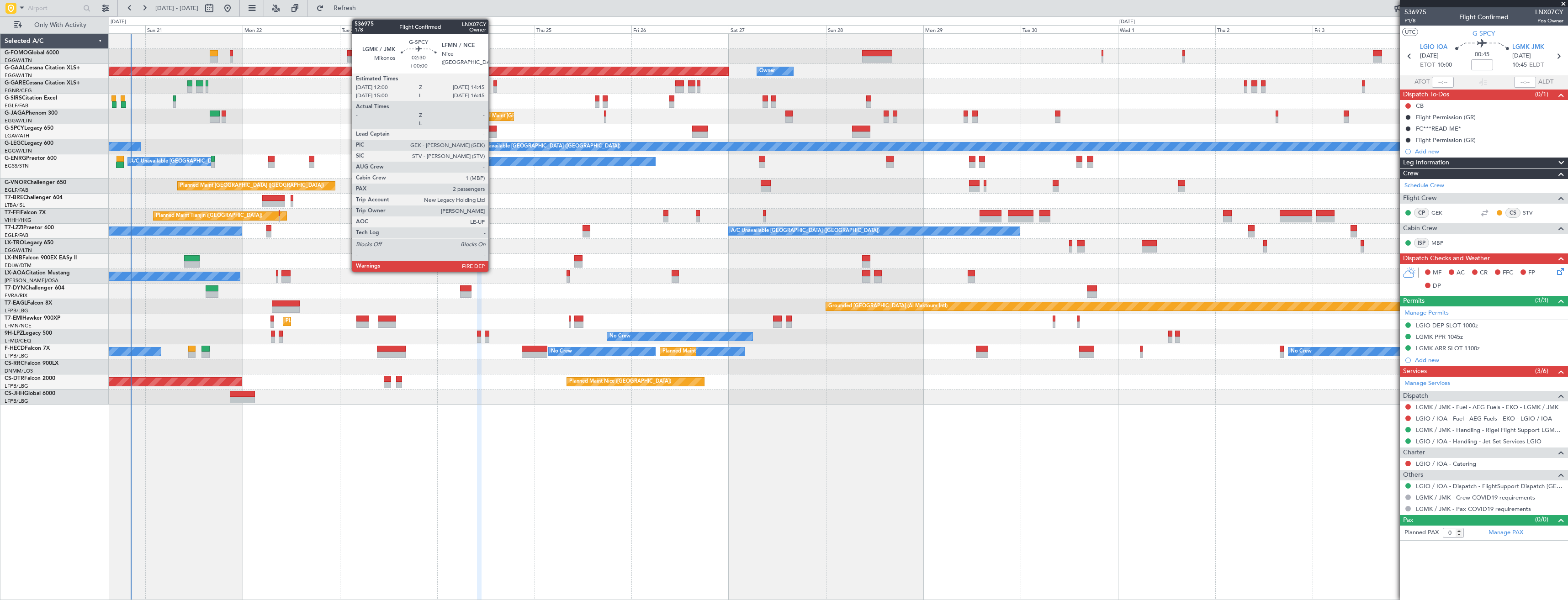
click at [492, 134] on div at bounding box center [491, 134] width 12 height 7
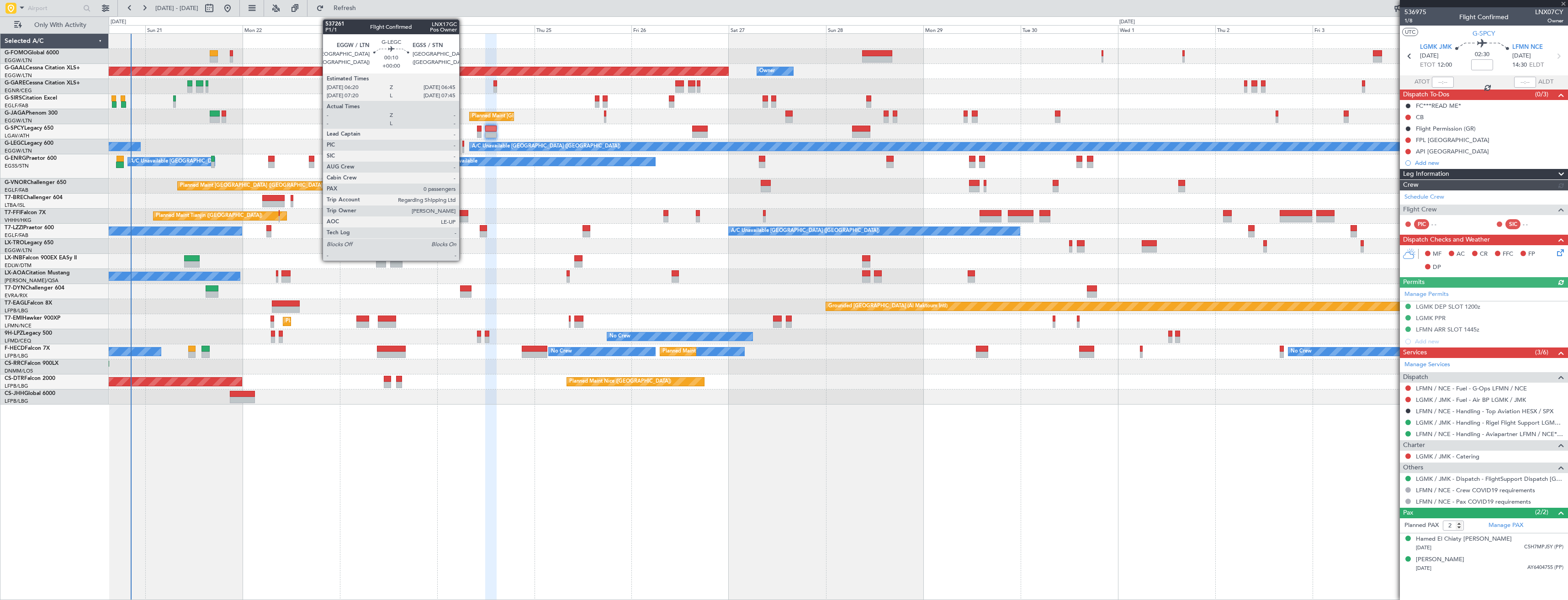
click at [463, 152] on div at bounding box center [463, 150] width 2 height 7
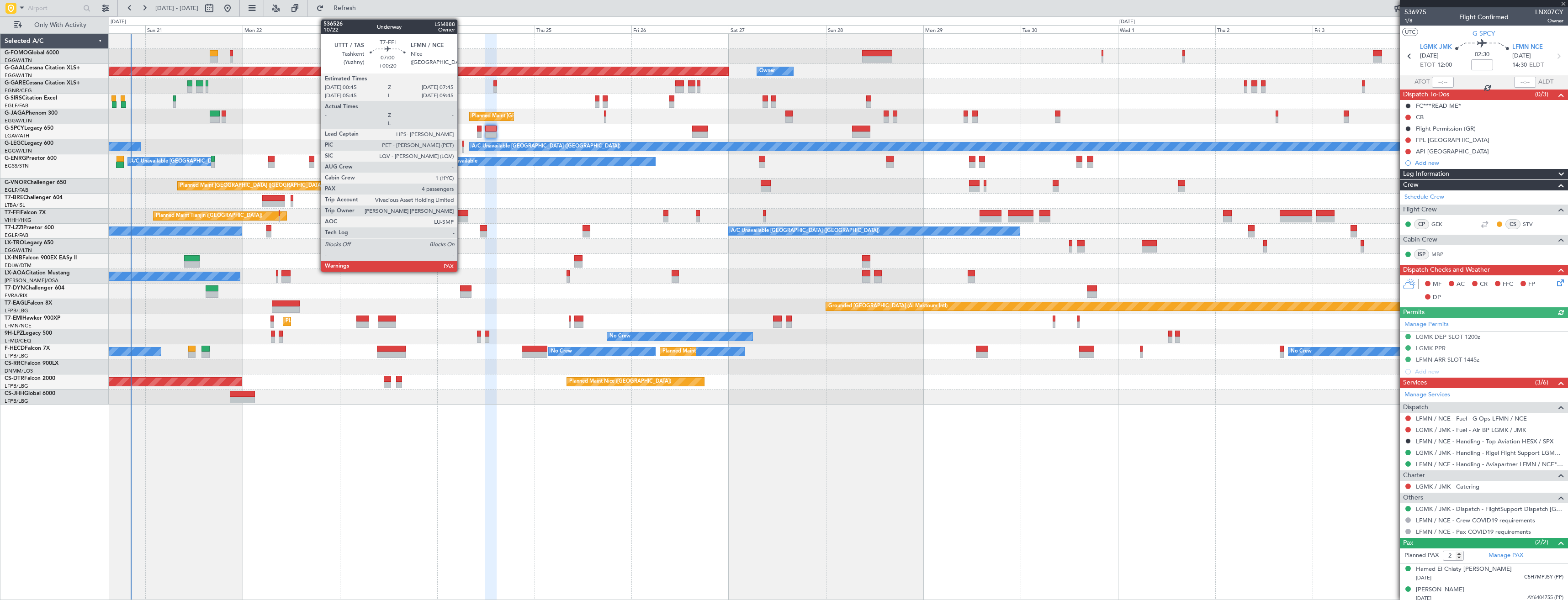
type input "0"
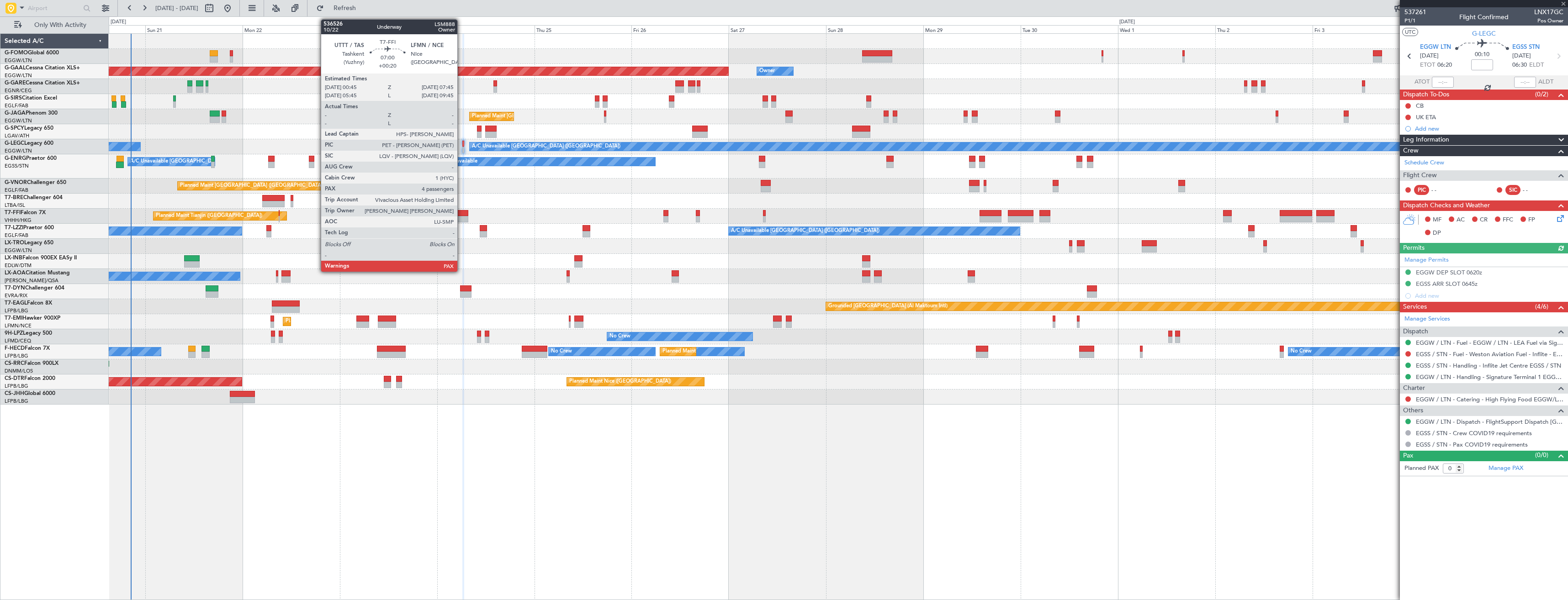
click at [461, 222] on div at bounding box center [453, 219] width 29 height 7
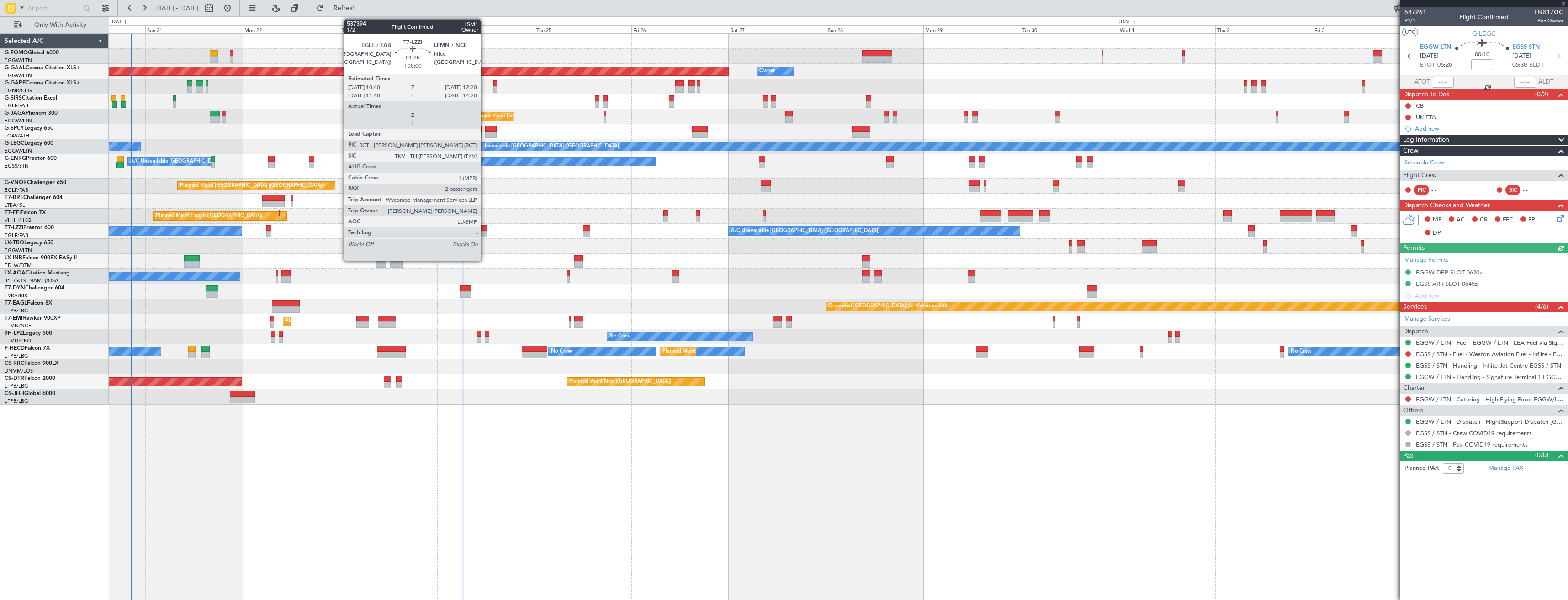
type input "+00:20"
type input "5"
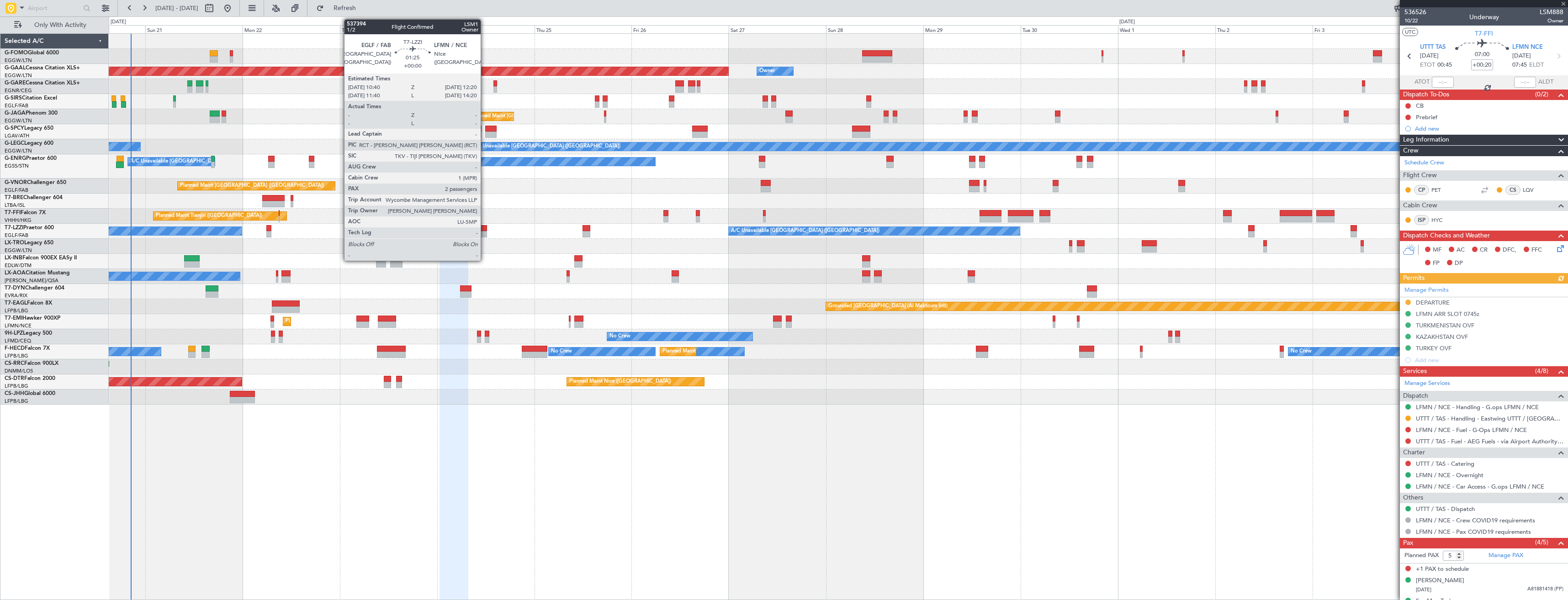
click at [485, 233] on div at bounding box center [483, 234] width 7 height 7
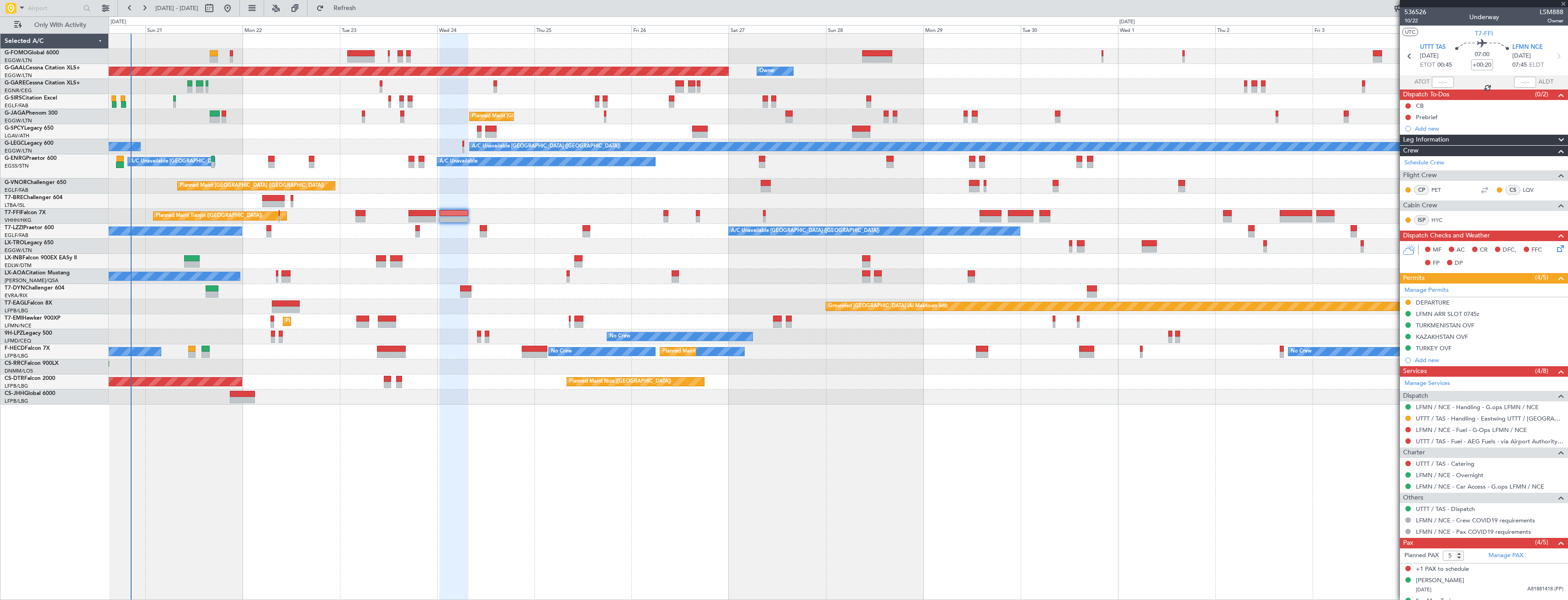
type input "2"
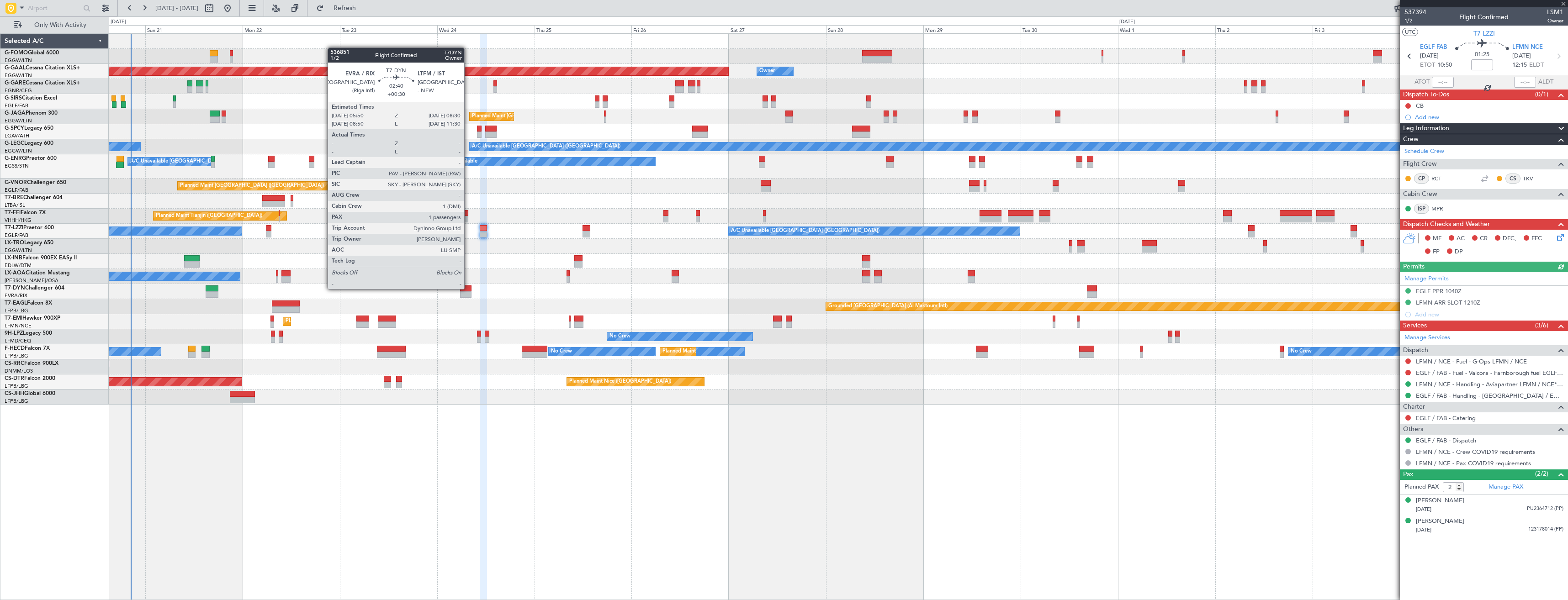
click at [468, 288] on div at bounding box center [466, 288] width 11 height 7
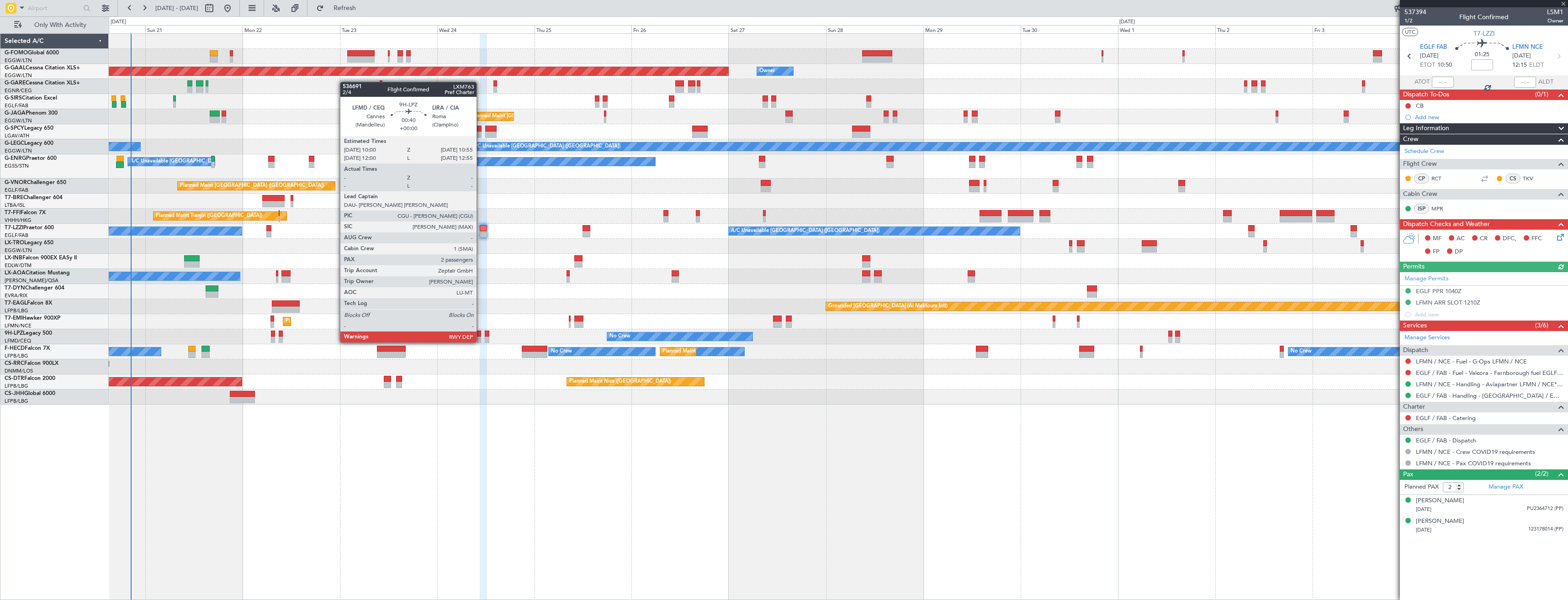
type input "+00:30"
type input "1"
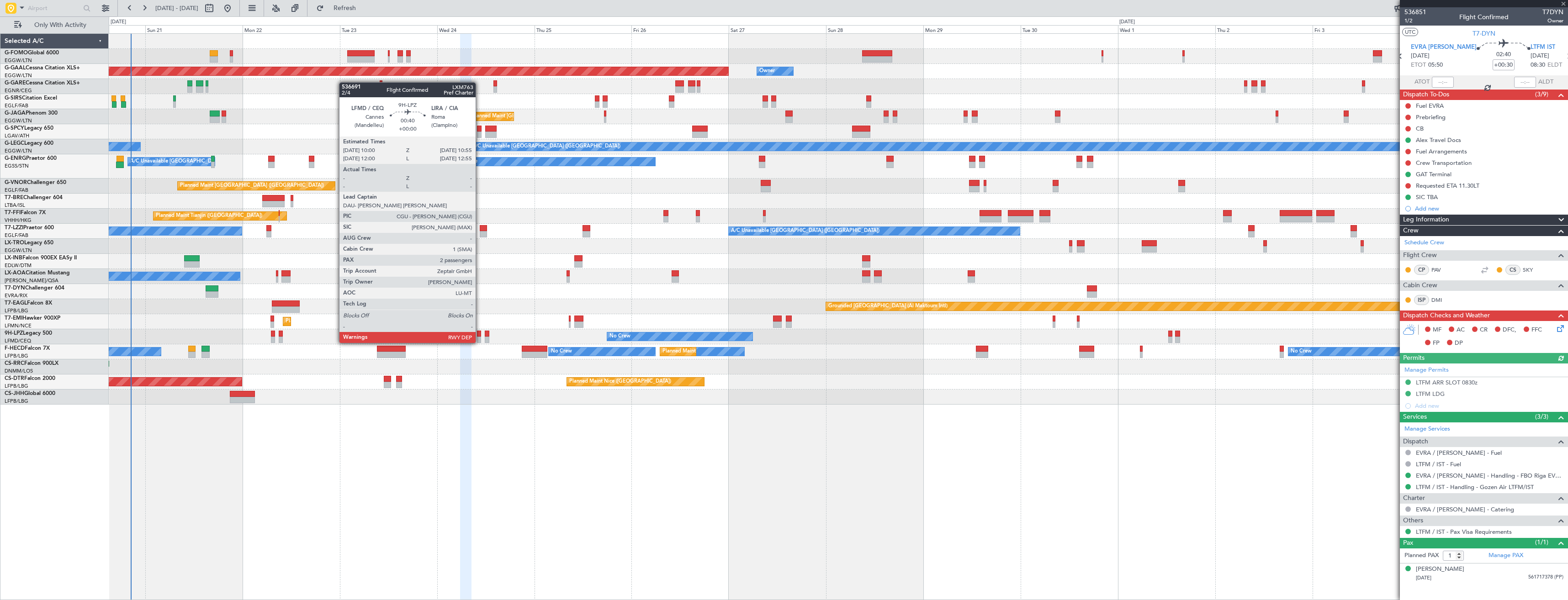
click at [480, 334] on div at bounding box center [479, 333] width 4 height 7
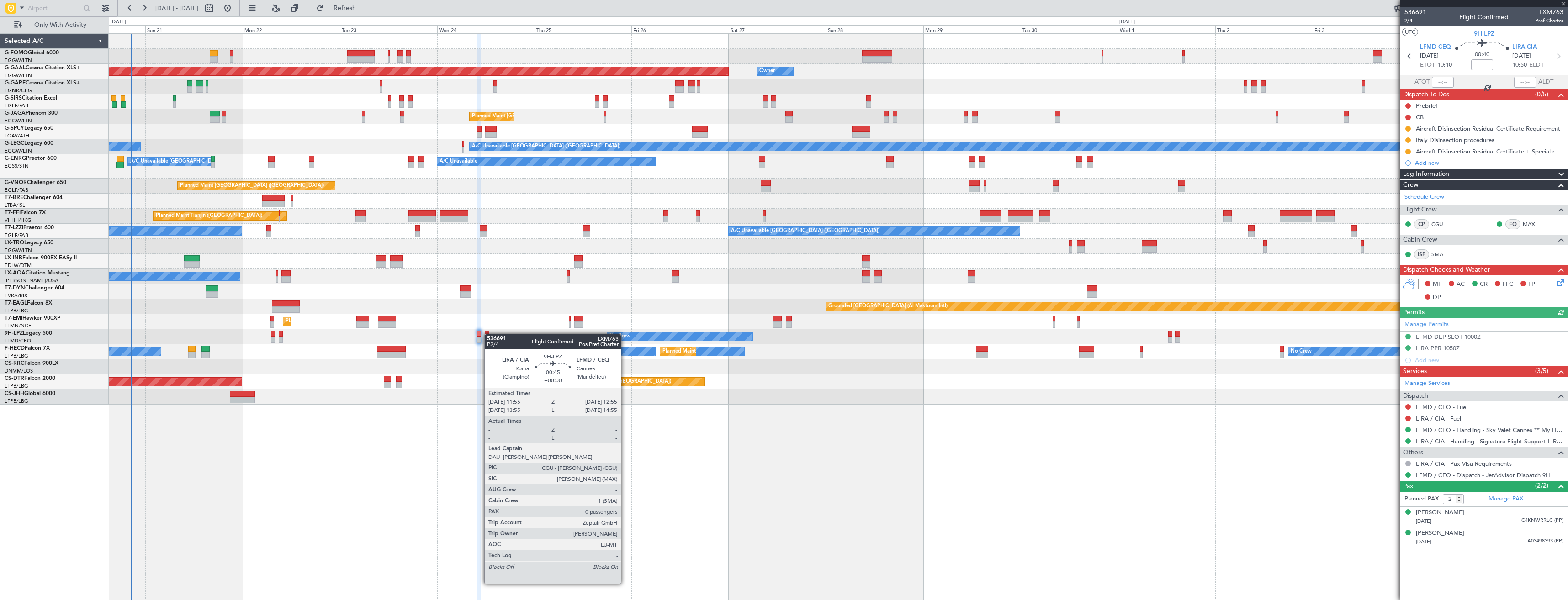
click at [489, 334] on div at bounding box center [486, 333] width 4 height 7
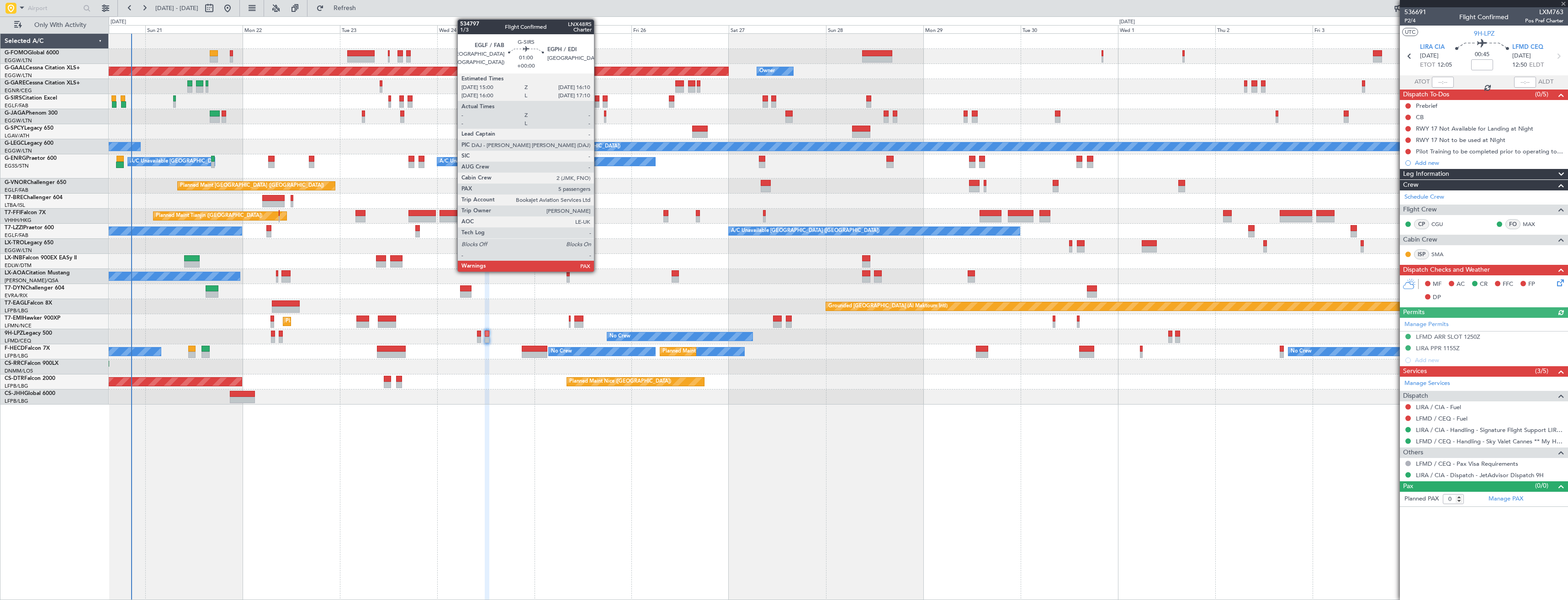
click at [598, 102] on div at bounding box center [597, 105] width 5 height 7
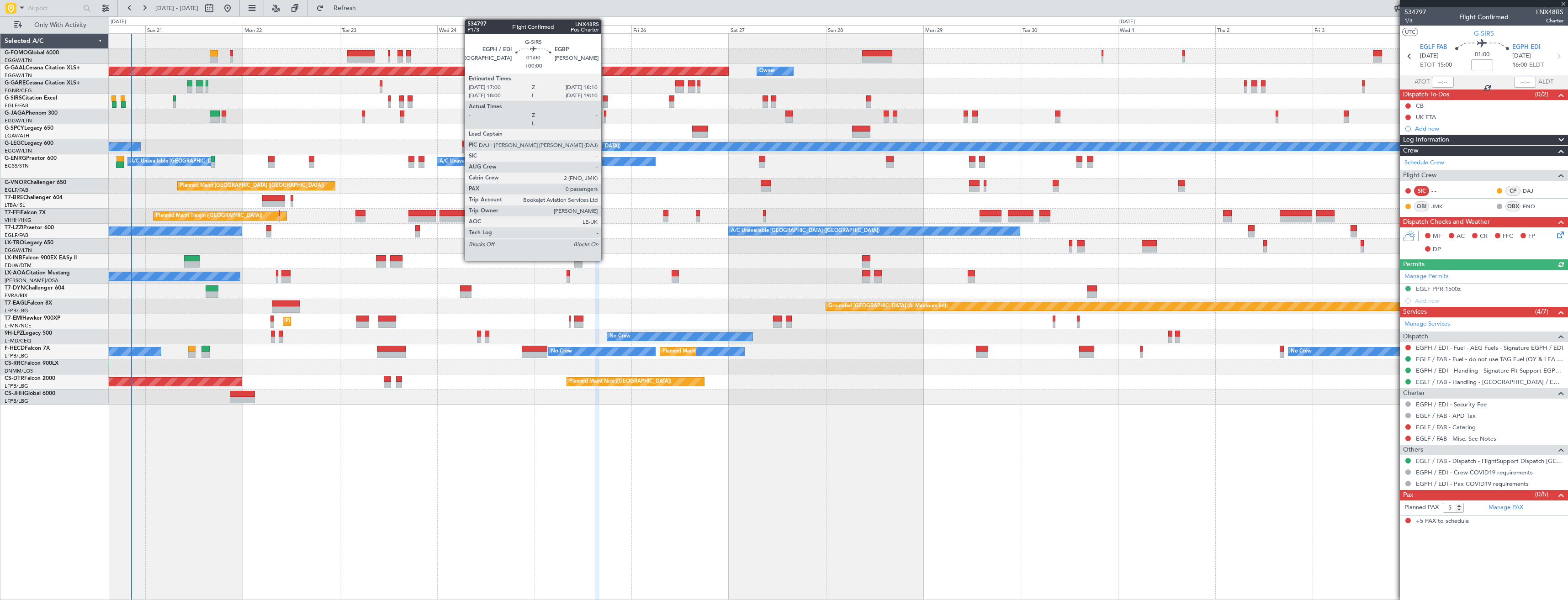
click at [606, 100] on div at bounding box center [605, 99] width 5 height 7
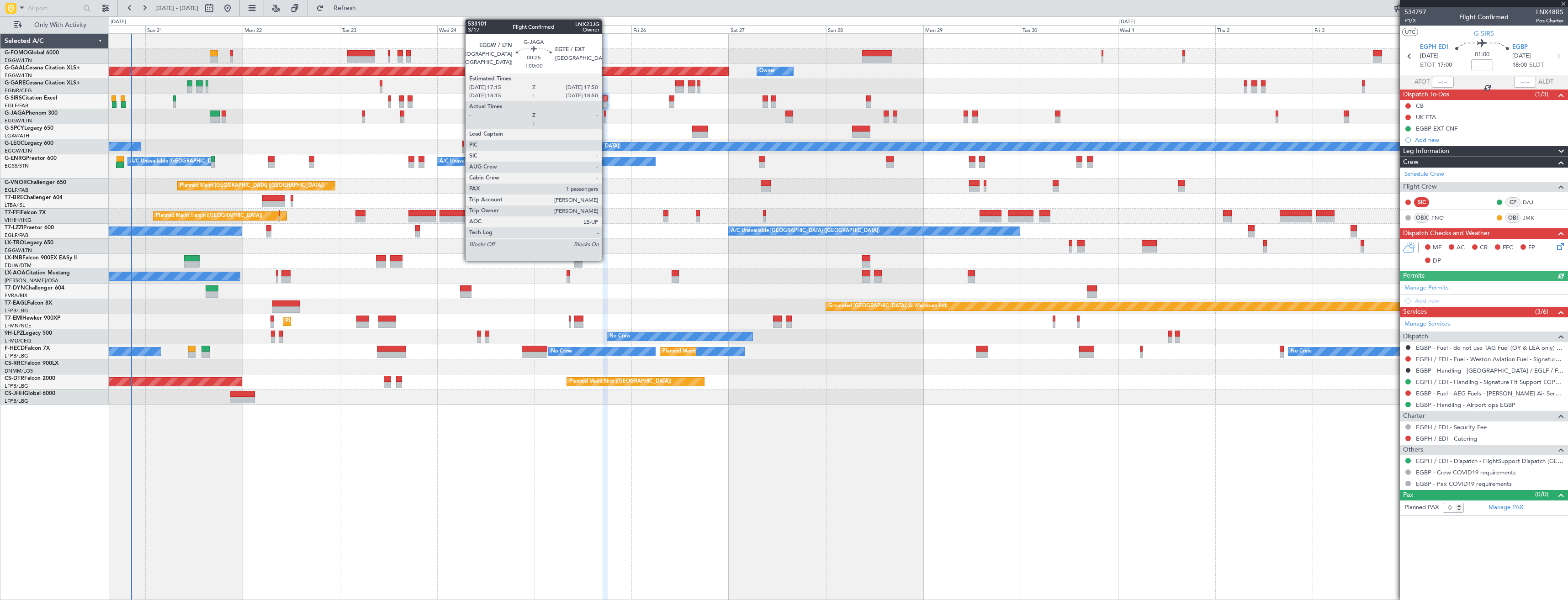
click at [606, 119] on div at bounding box center [605, 119] width 3 height 7
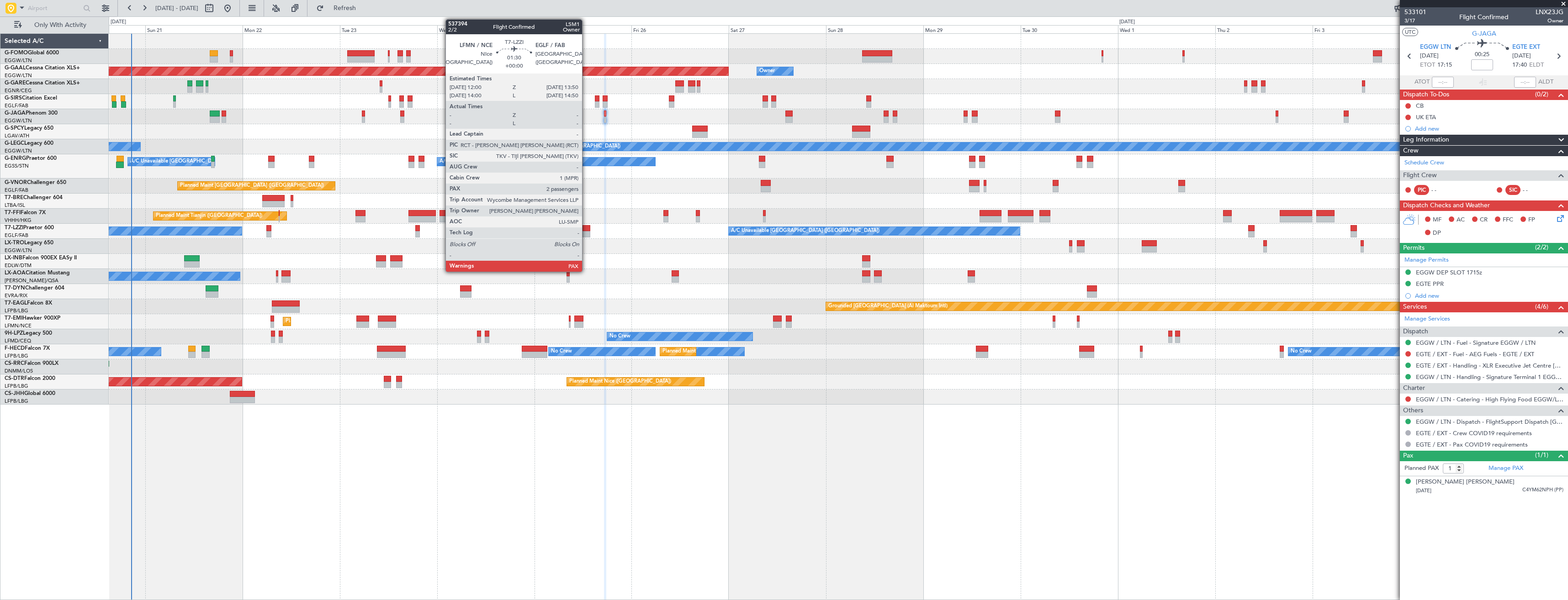
click at [586, 232] on div at bounding box center [586, 234] width 8 height 7
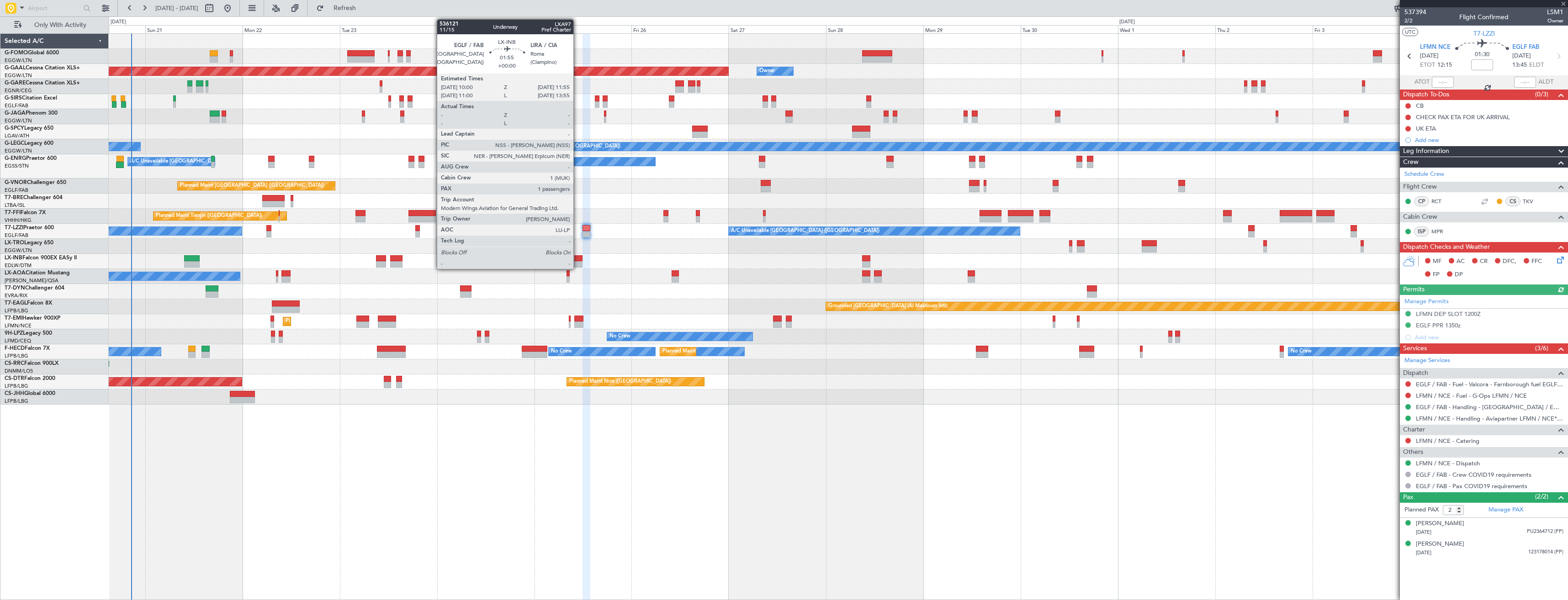
click at [578, 261] on div at bounding box center [578, 259] width 9 height 7
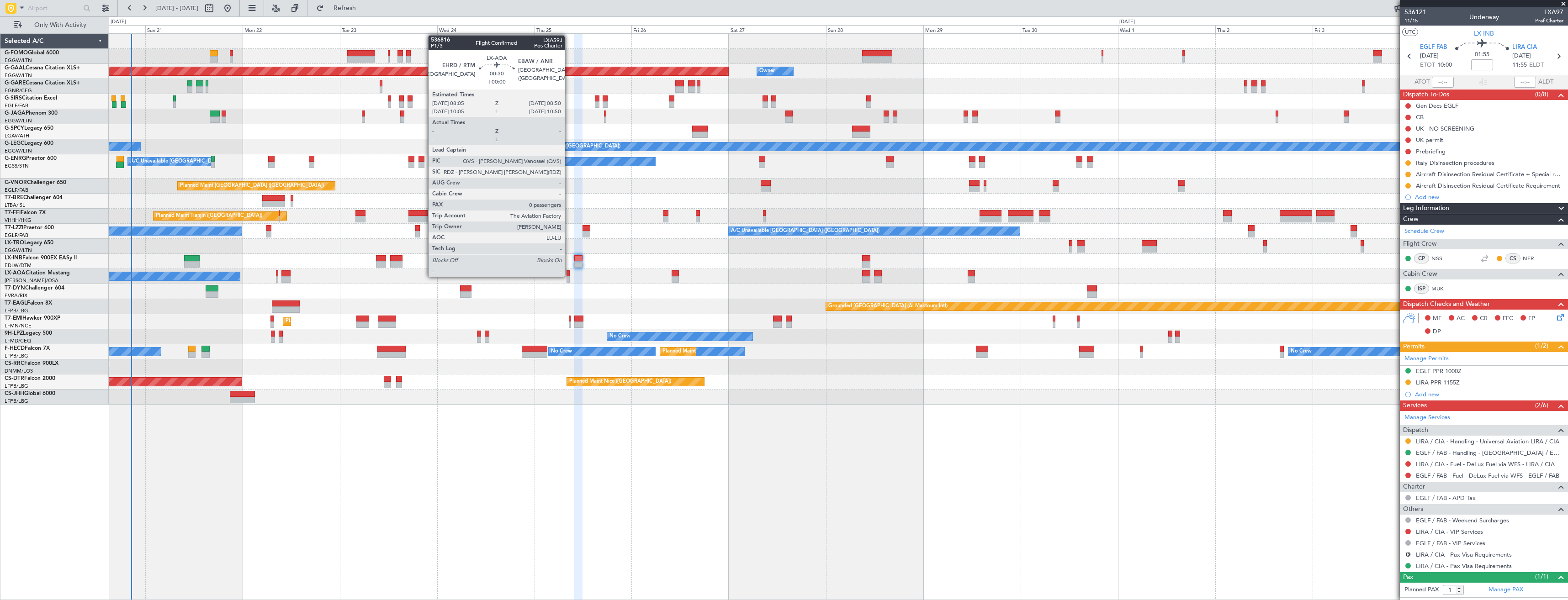
click at [569, 276] on div at bounding box center [568, 273] width 3 height 7
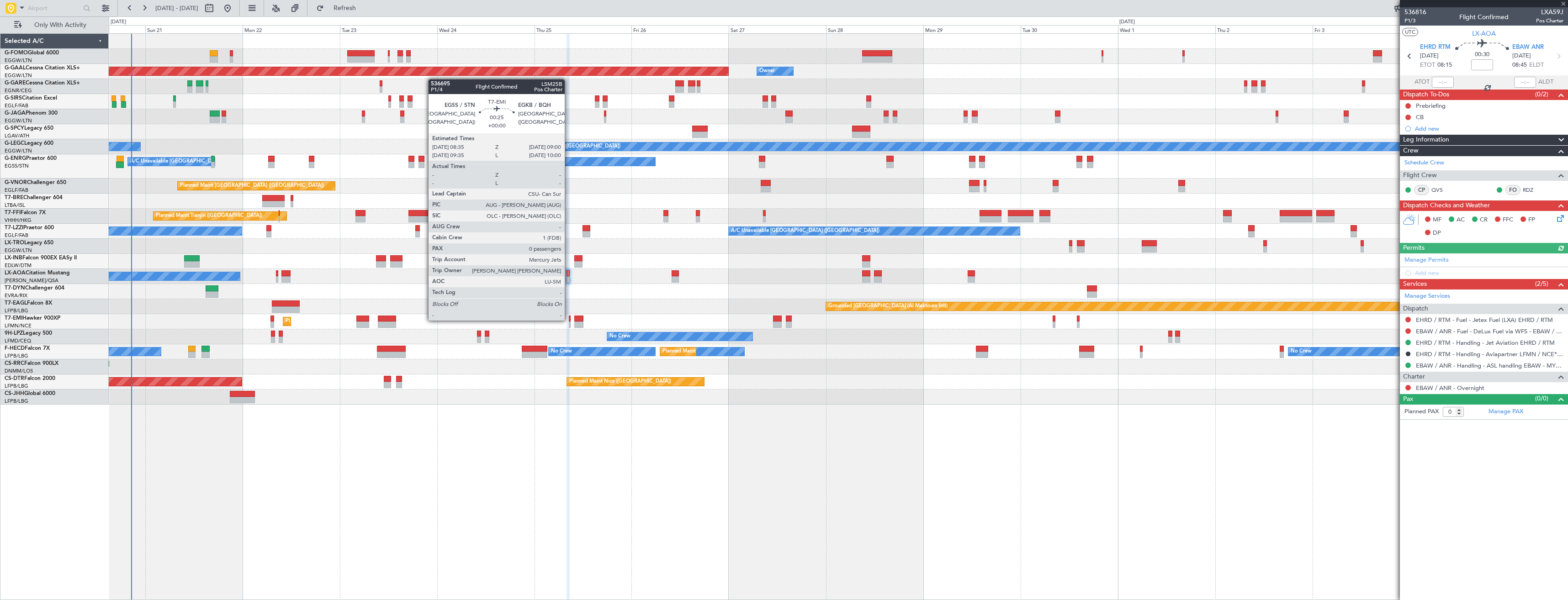
click at [569, 319] on div at bounding box center [569, 319] width 2 height 7
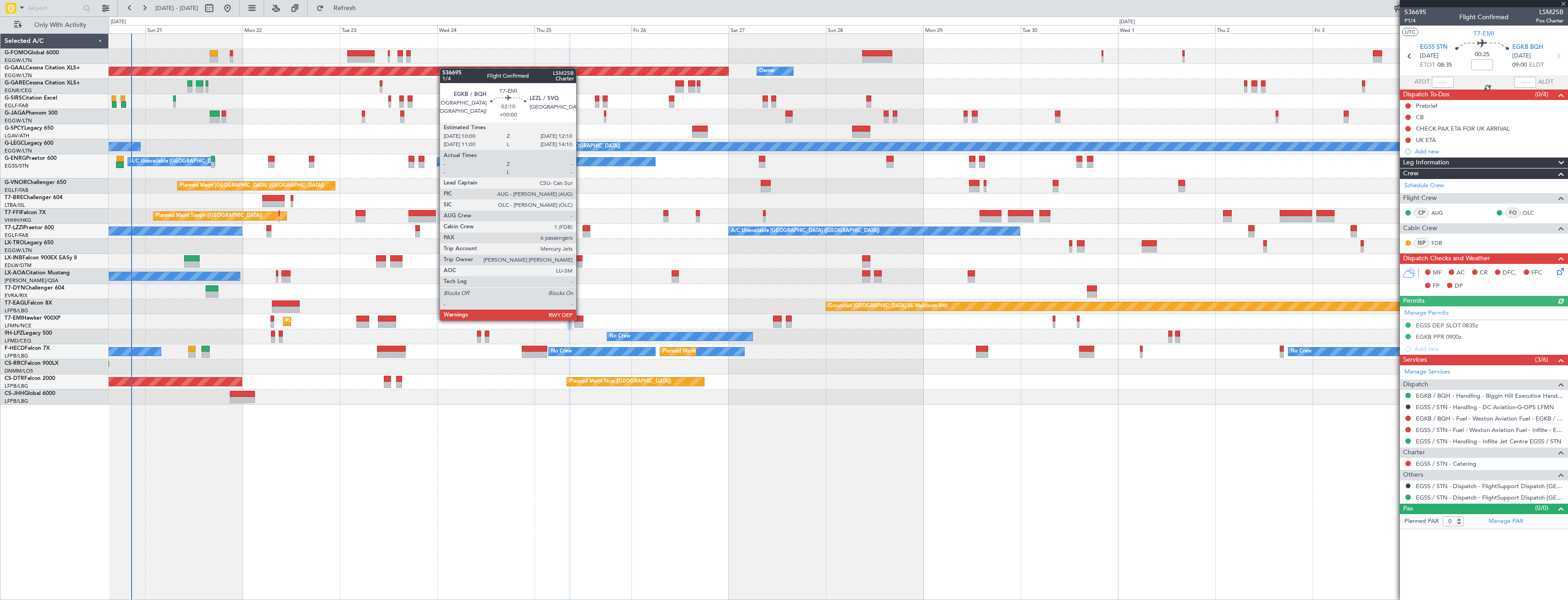
click at [580, 319] on div at bounding box center [578, 319] width 9 height 7
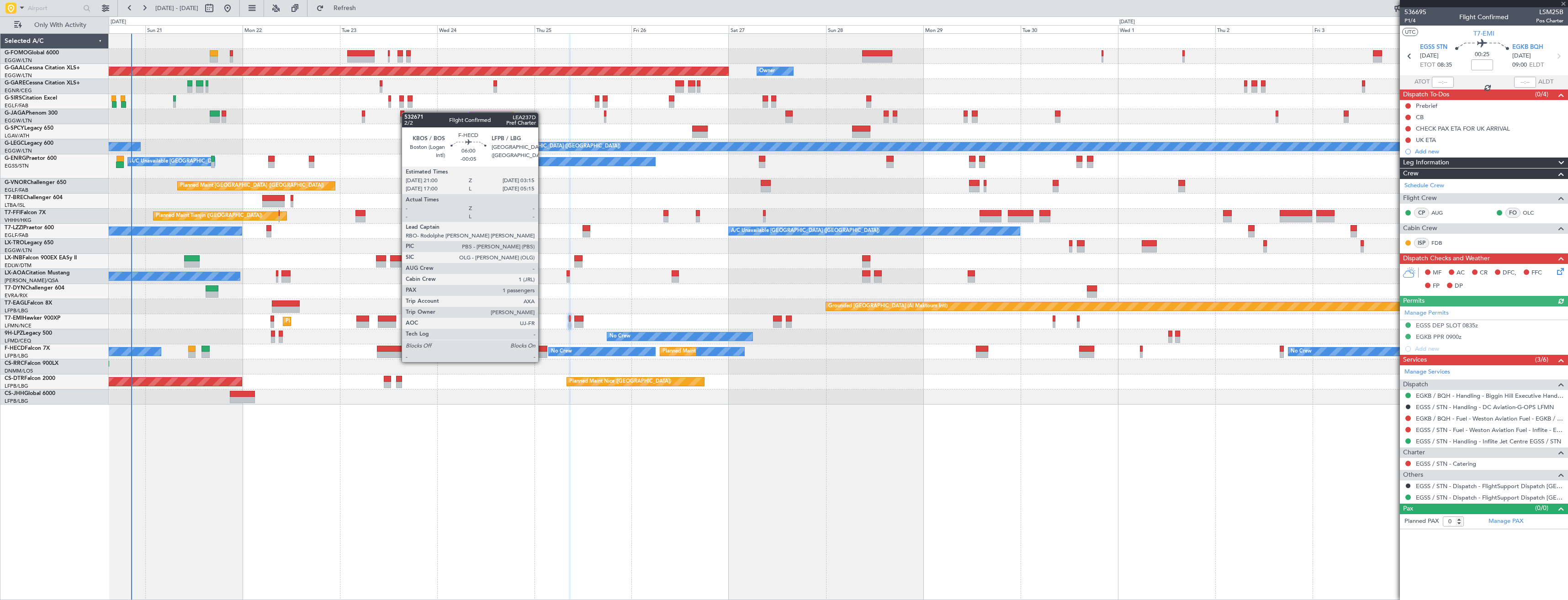
type input "6"
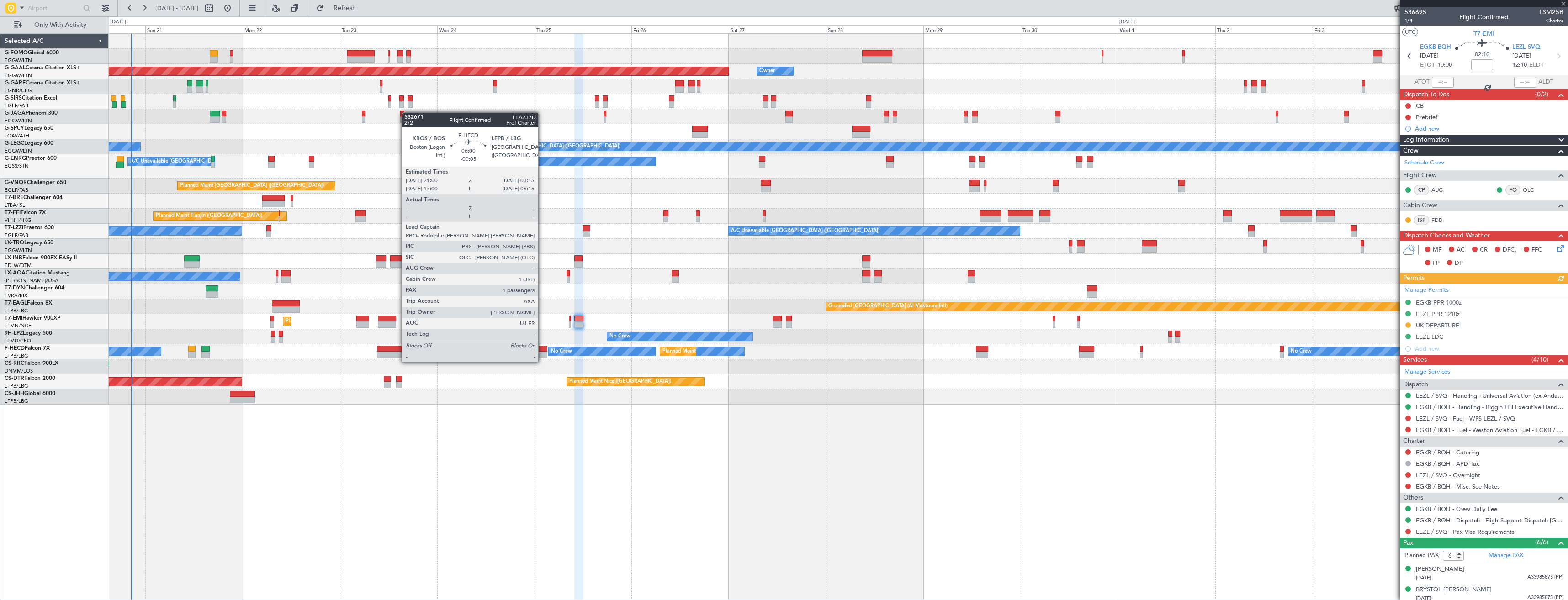
click at [542, 353] on div at bounding box center [534, 355] width 26 height 7
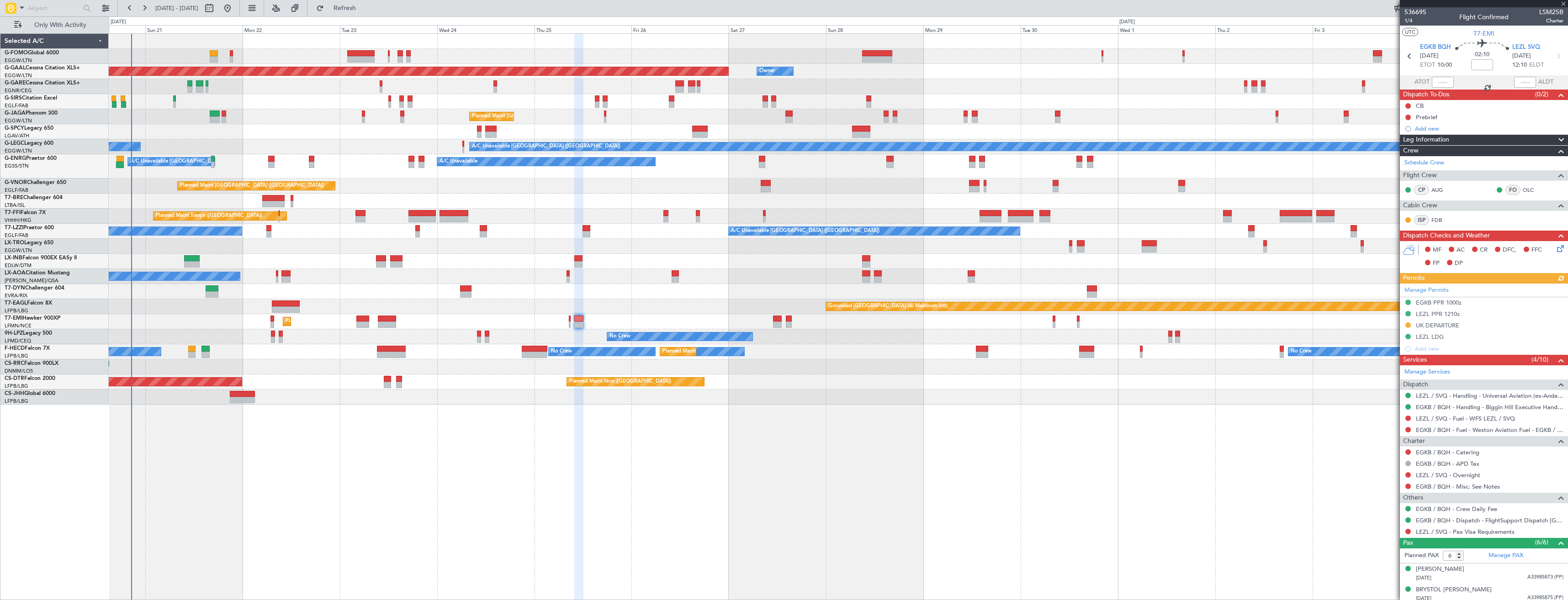
type input "-00:05"
type input "1"
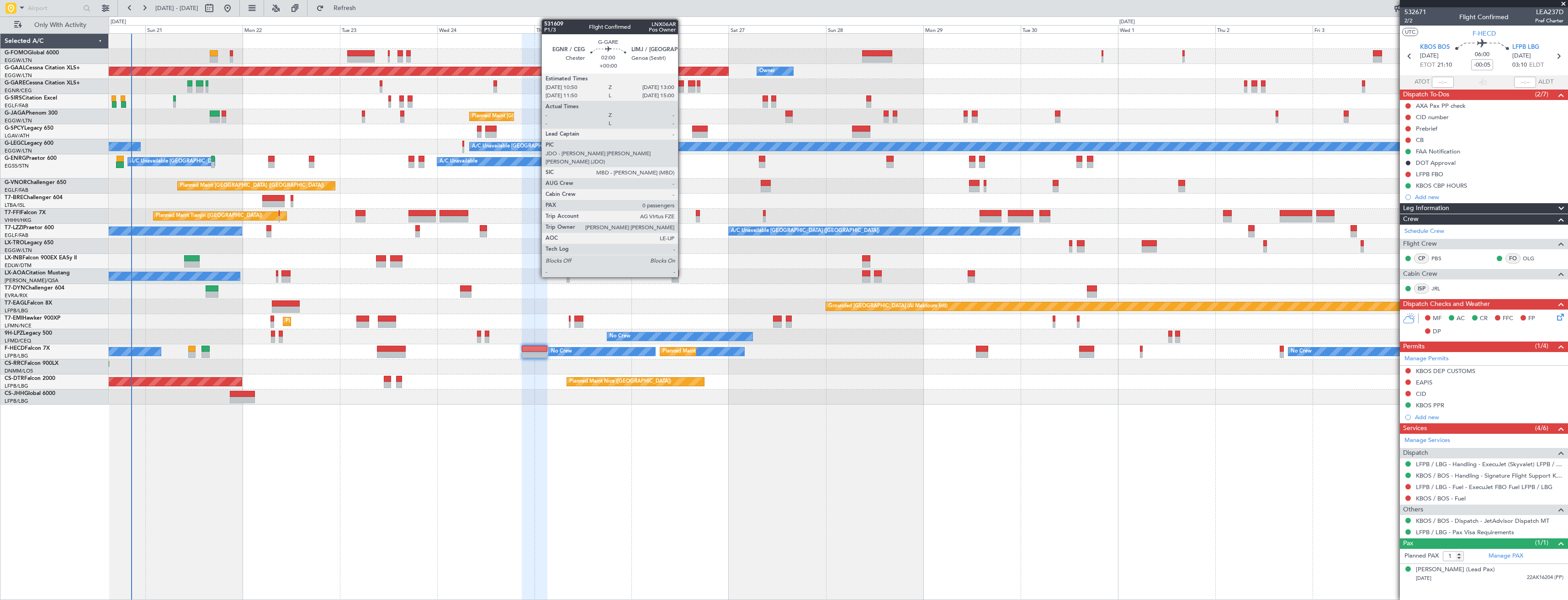
click at [682, 86] on div at bounding box center [679, 83] width 9 height 7
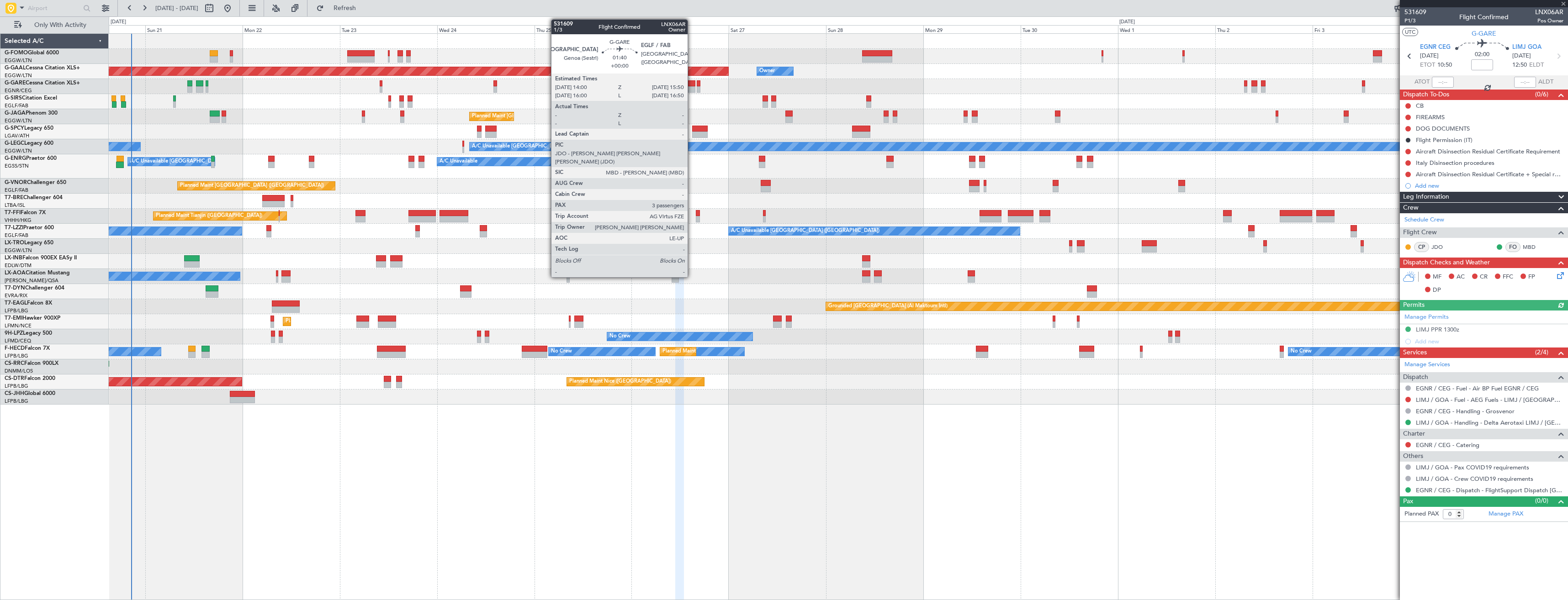
click at [691, 86] on div at bounding box center [691, 83] width 8 height 7
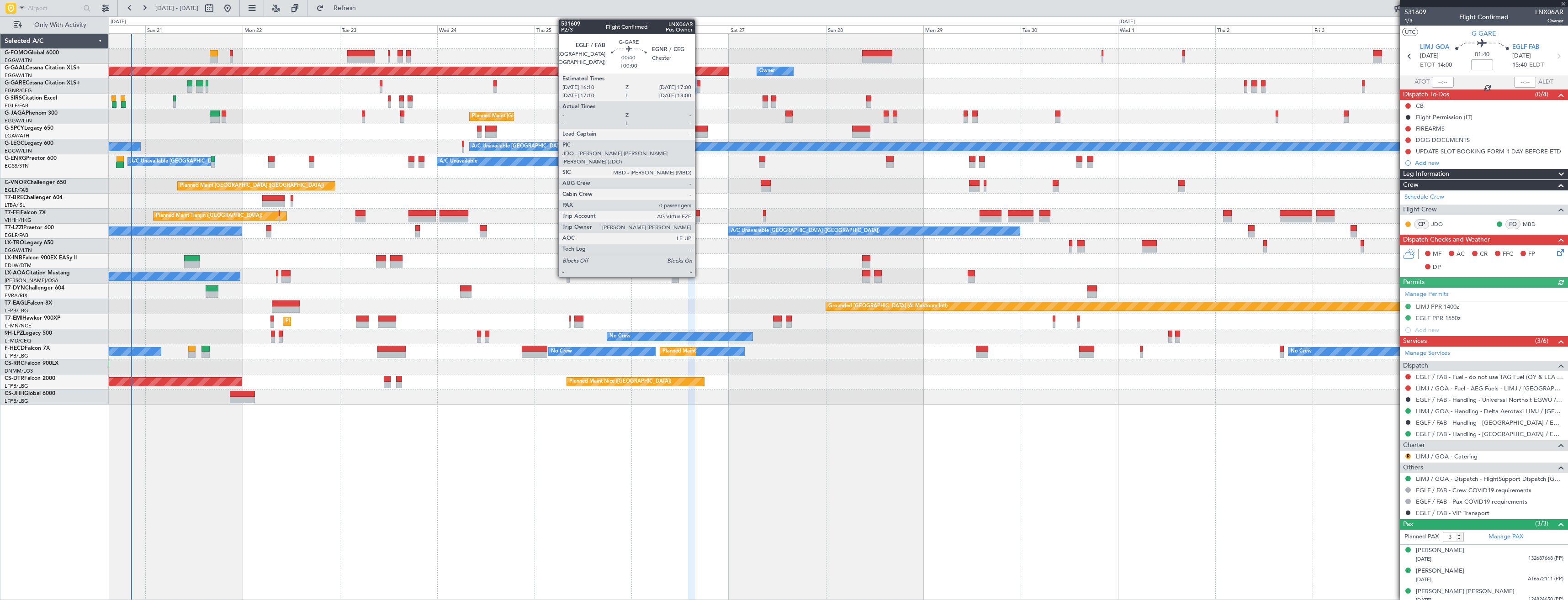
click at [699, 86] on div at bounding box center [699, 89] width 4 height 7
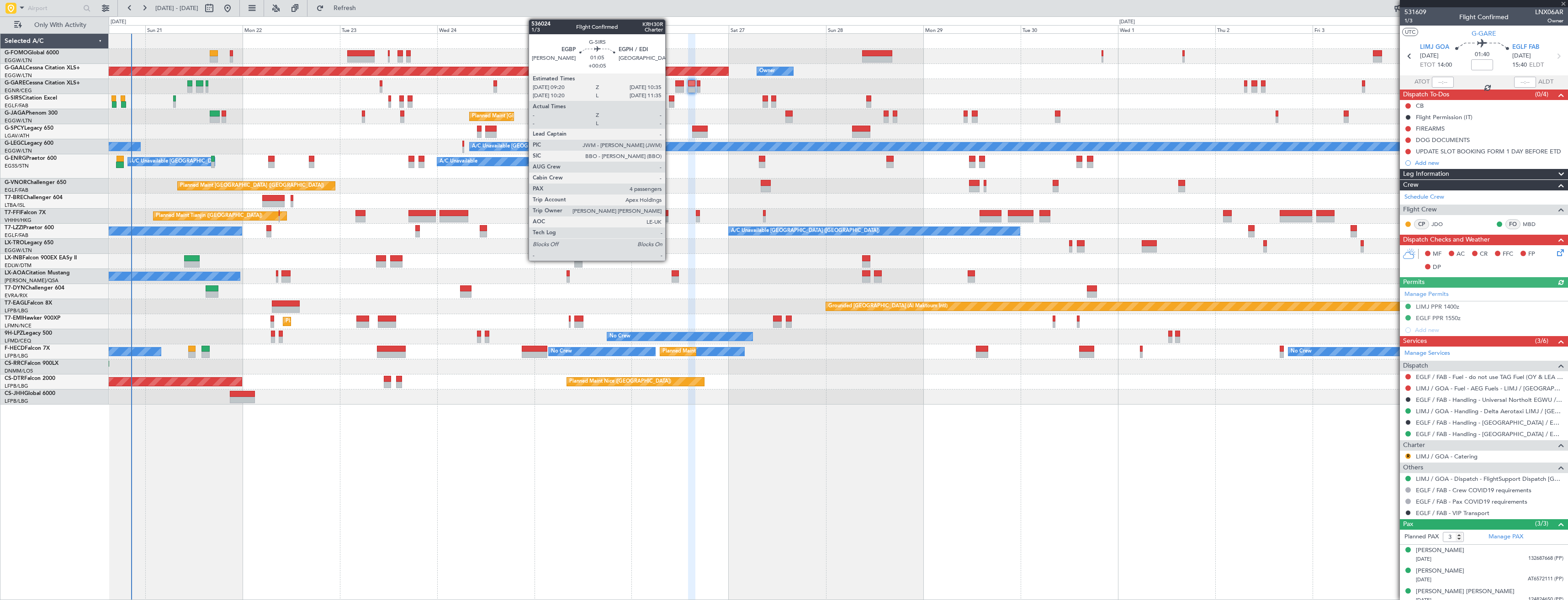
type input "0"
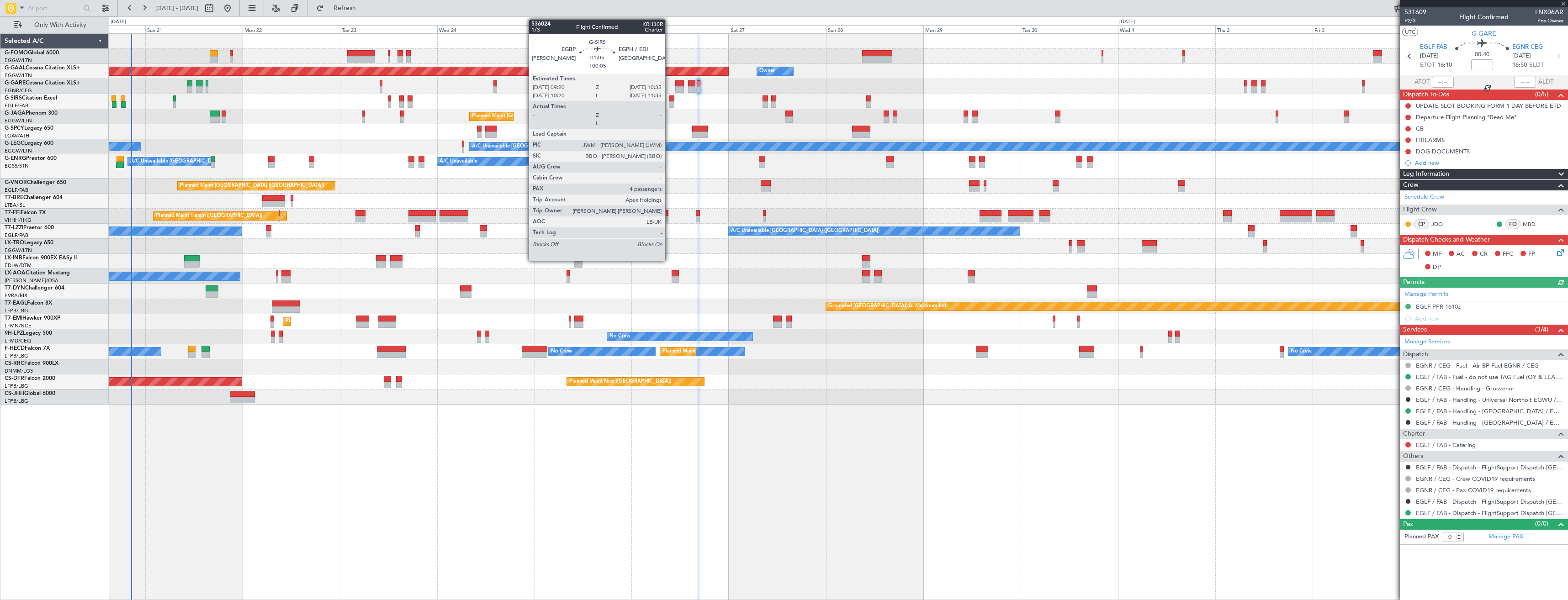
click at [670, 103] on div at bounding box center [671, 105] width 5 height 7
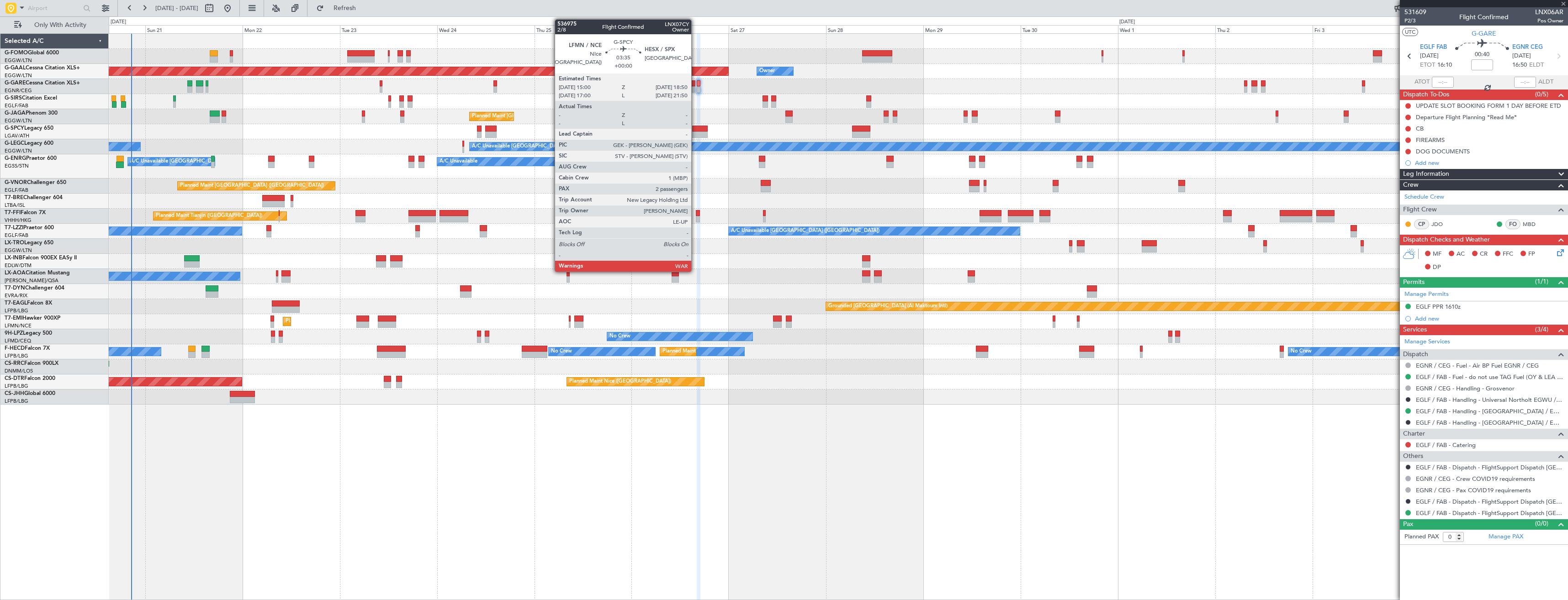
type input "+00:05"
type input "4"
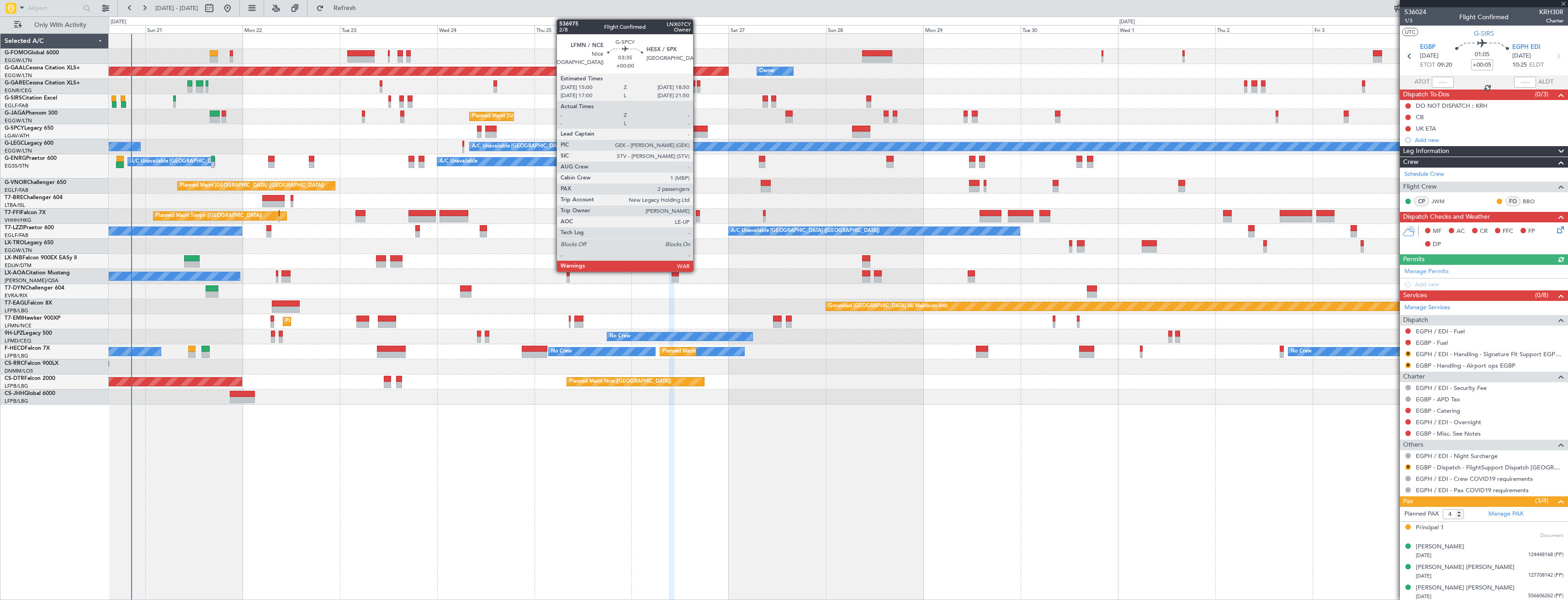
click at [697, 133] on div at bounding box center [700, 134] width 16 height 7
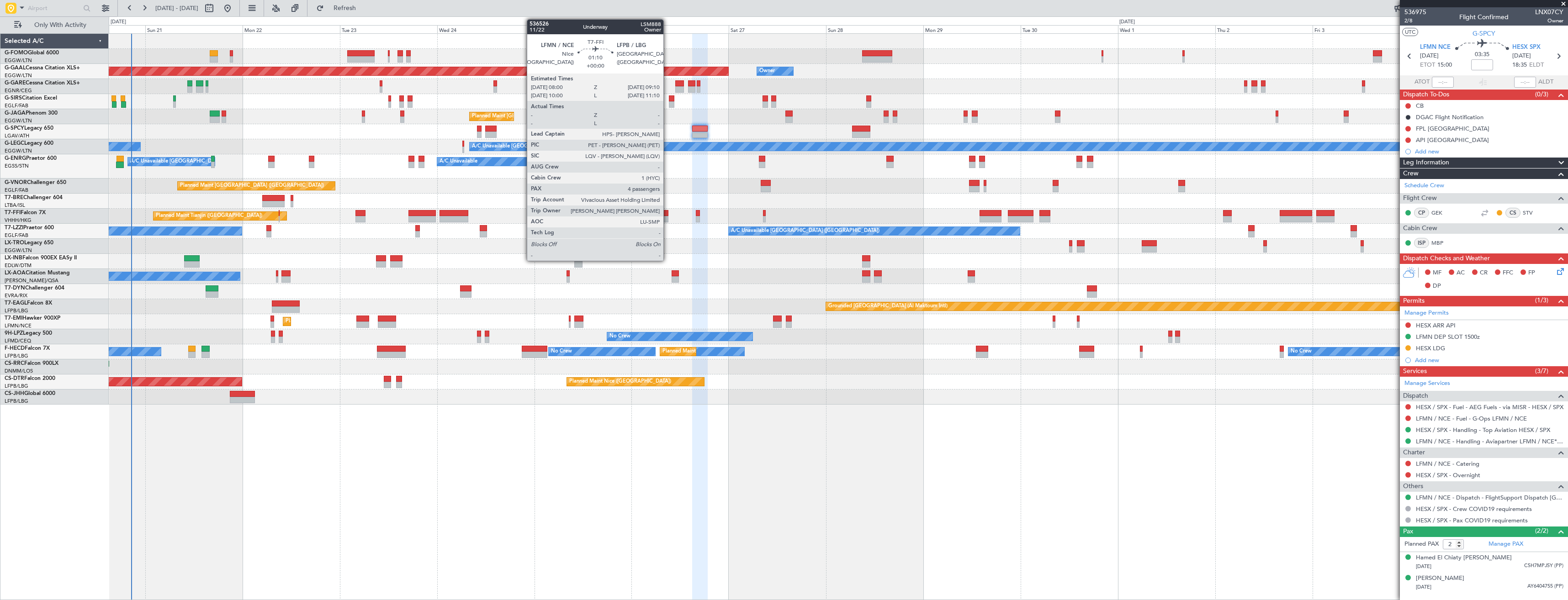
click at [668, 215] on div at bounding box center [666, 213] width 5 height 7
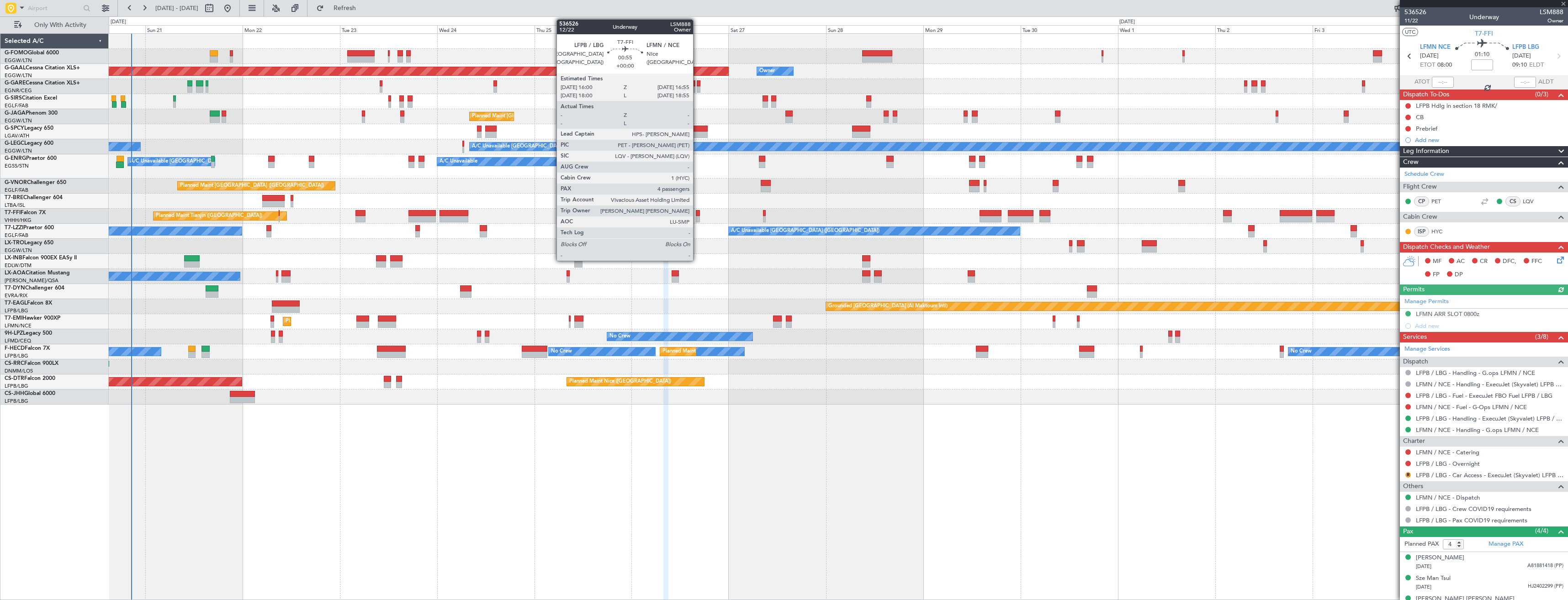
click at [697, 216] on div at bounding box center [698, 219] width 4 height 7
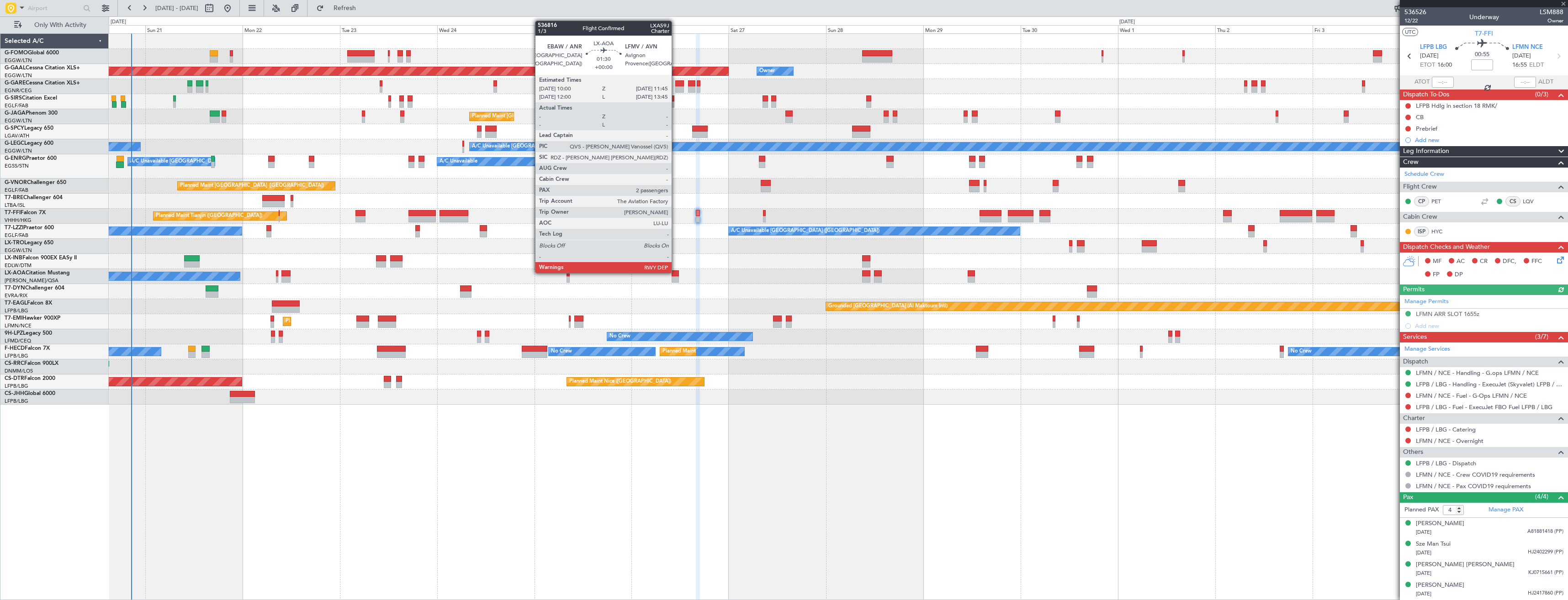
click at [676, 272] on div at bounding box center [675, 273] width 7 height 7
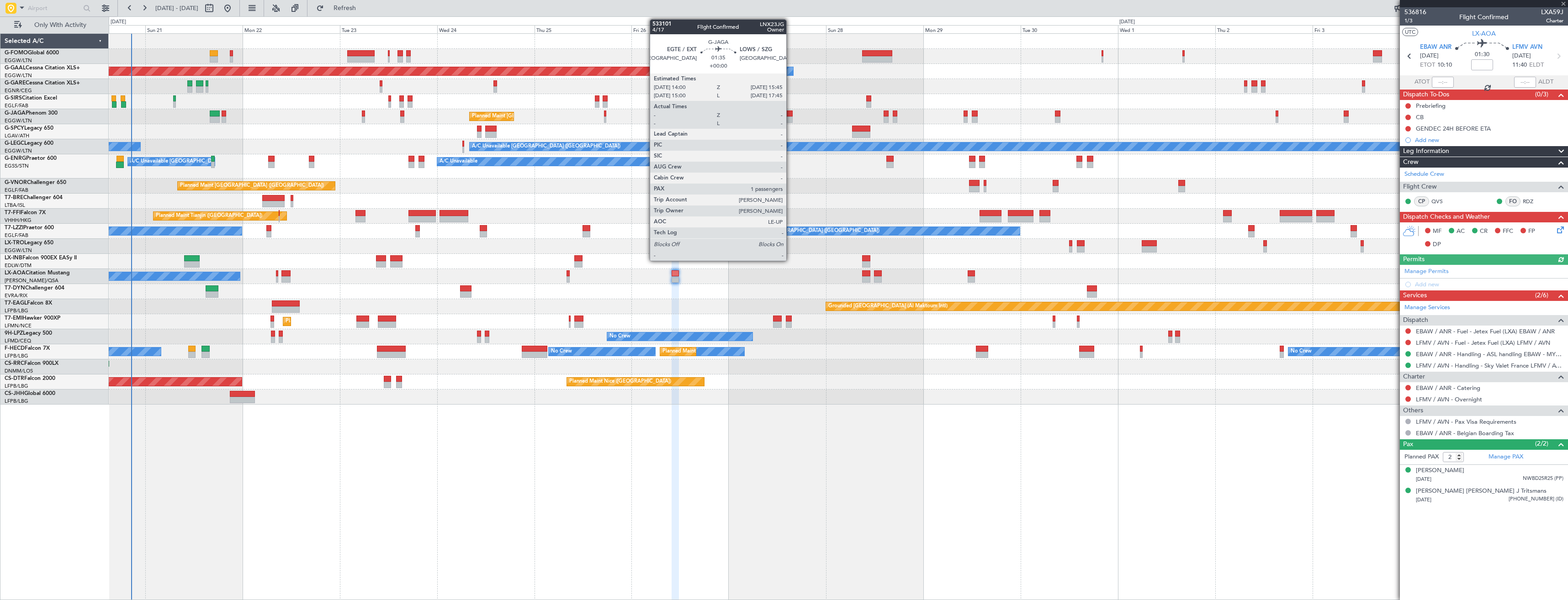
click at [791, 117] on div at bounding box center [789, 119] width 7 height 7
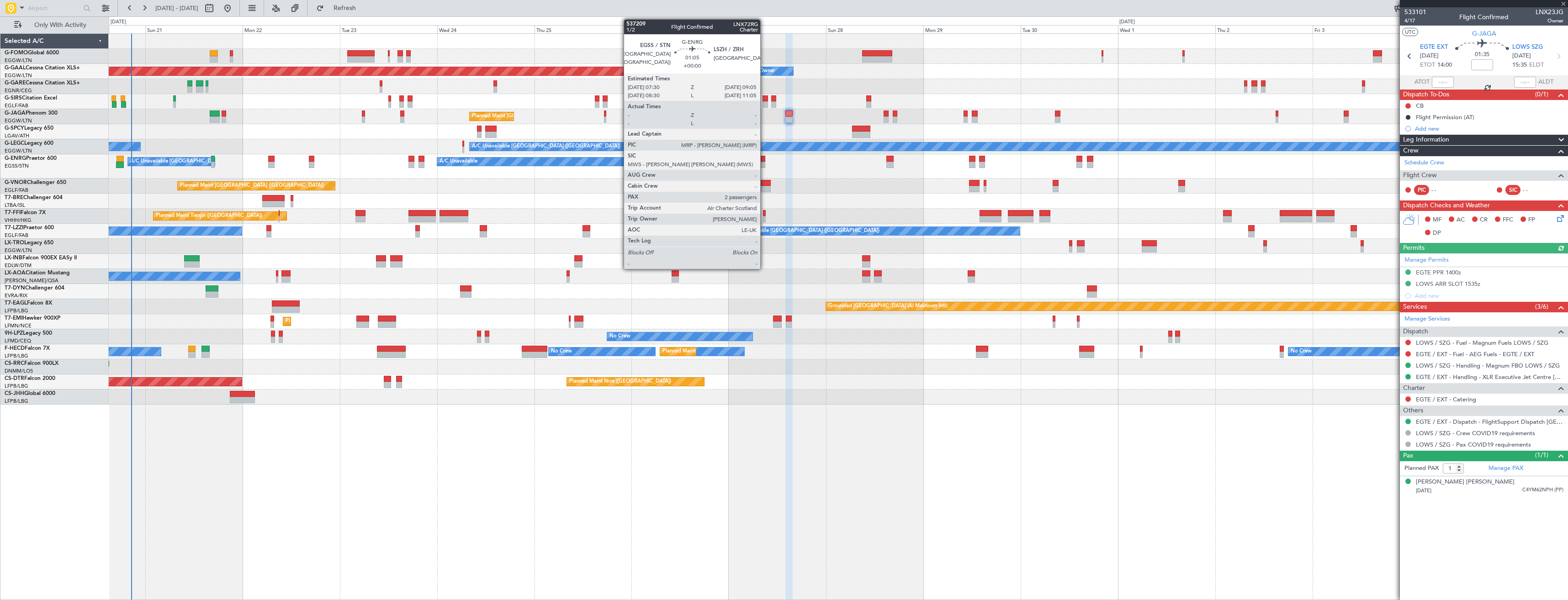
click at [765, 164] on div at bounding box center [762, 165] width 7 height 7
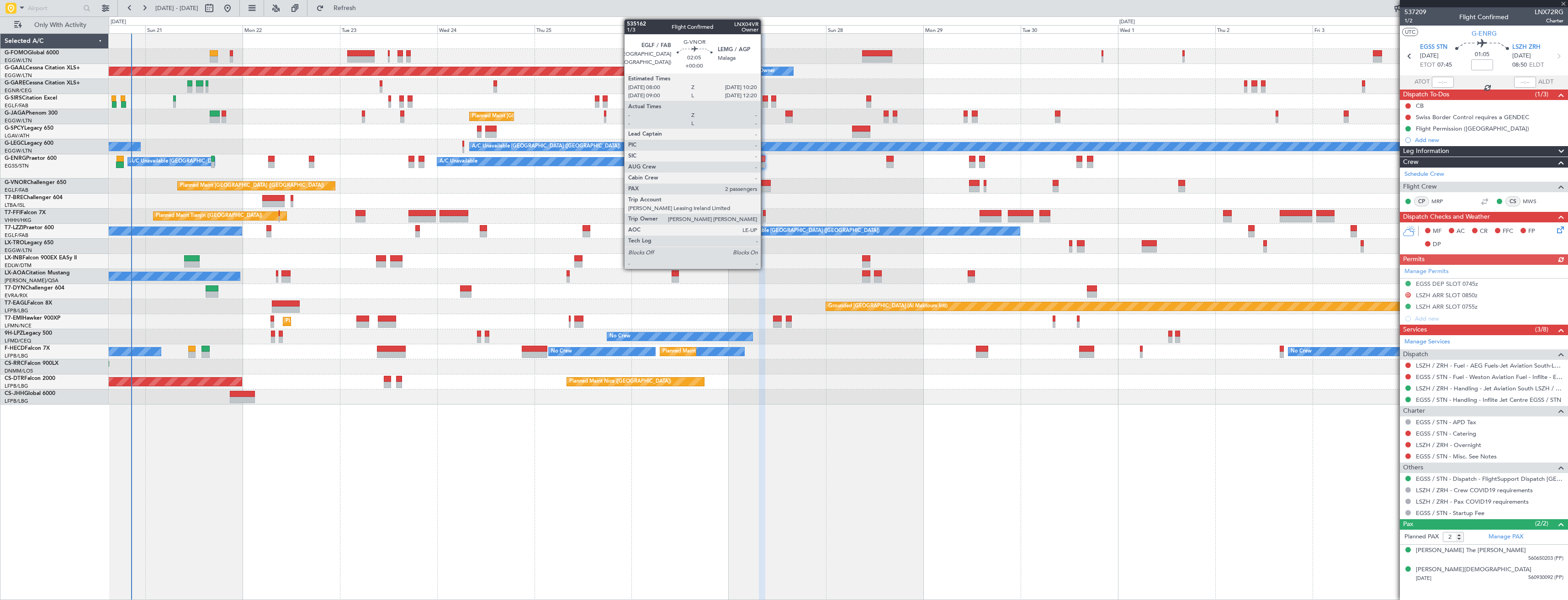
click at [765, 187] on div at bounding box center [766, 189] width 10 height 7
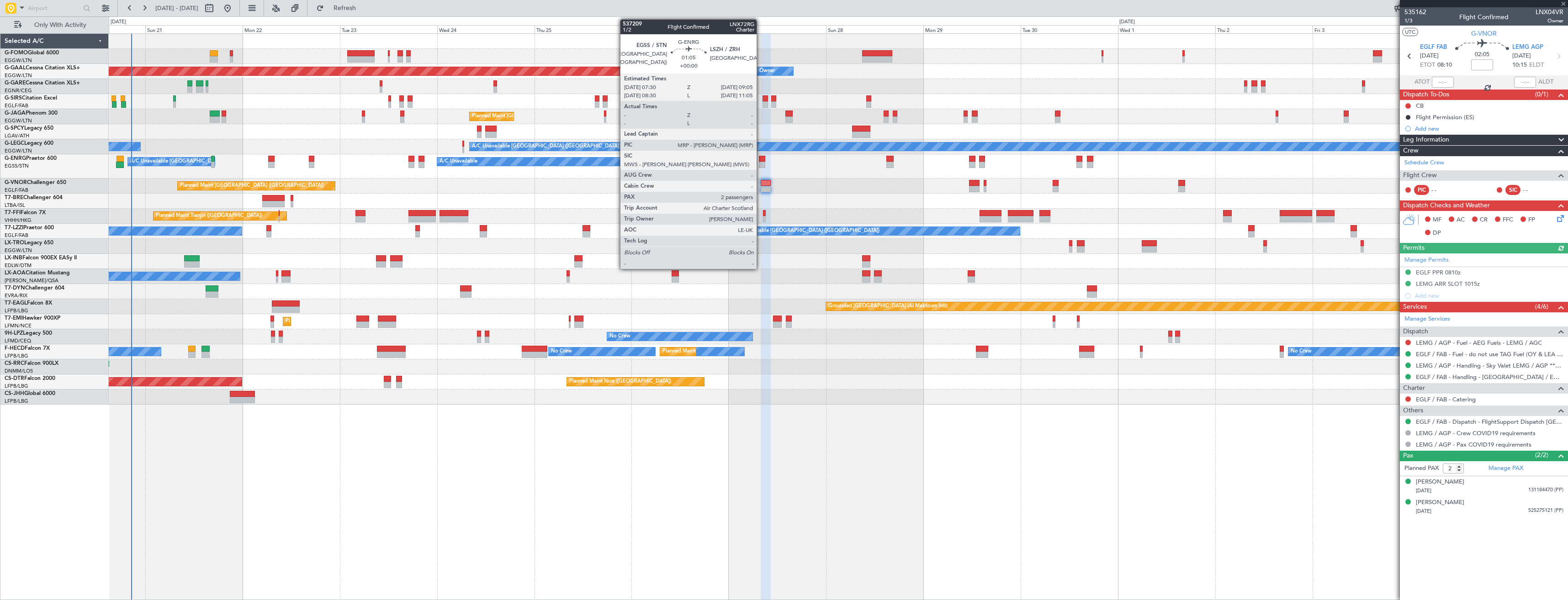
click at [761, 164] on div at bounding box center [762, 165] width 7 height 7
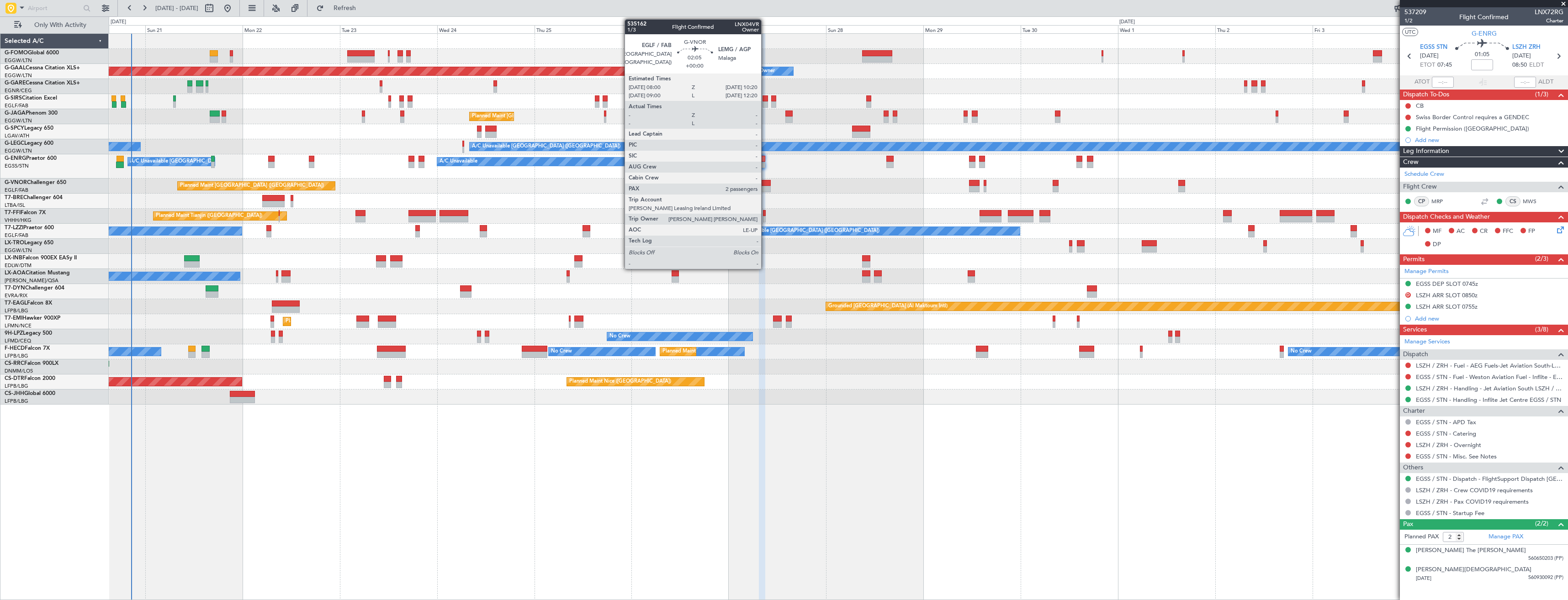
click at [765, 187] on div at bounding box center [766, 189] width 10 height 7
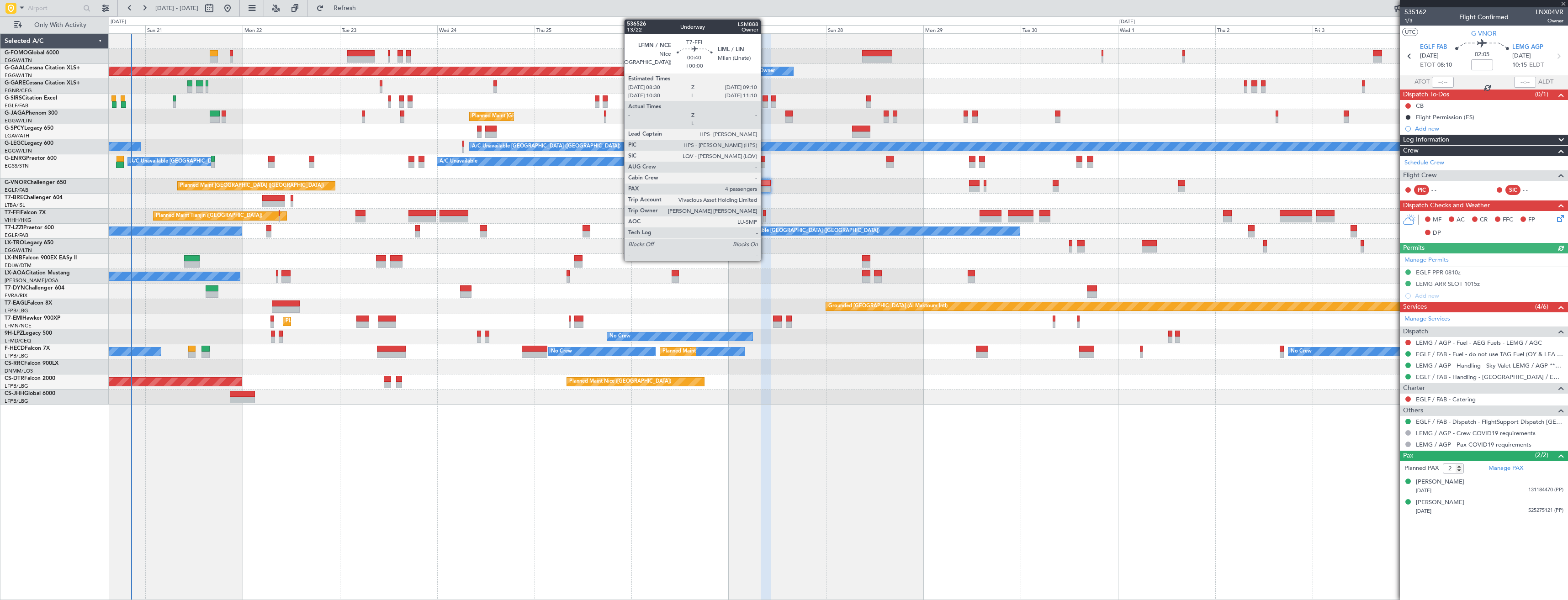
click at [765, 215] on div at bounding box center [764, 213] width 3 height 7
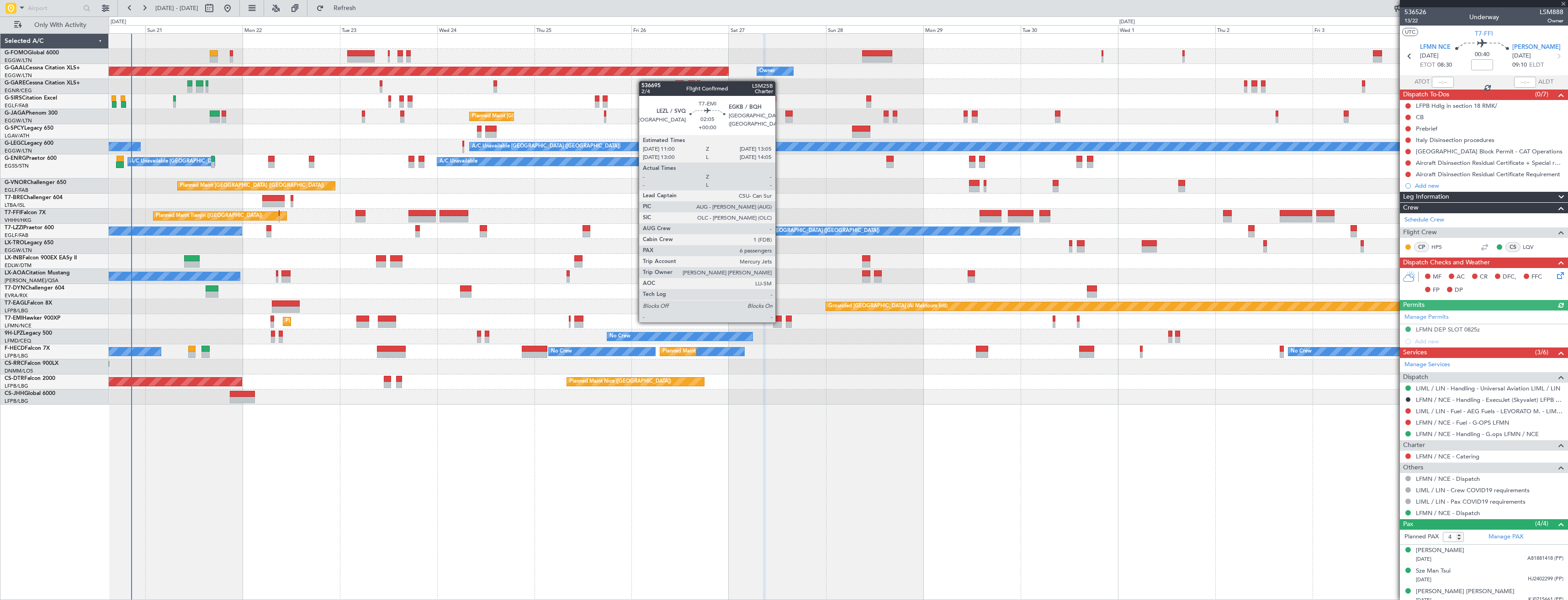
click at [779, 321] on div at bounding box center [777, 324] width 9 height 7
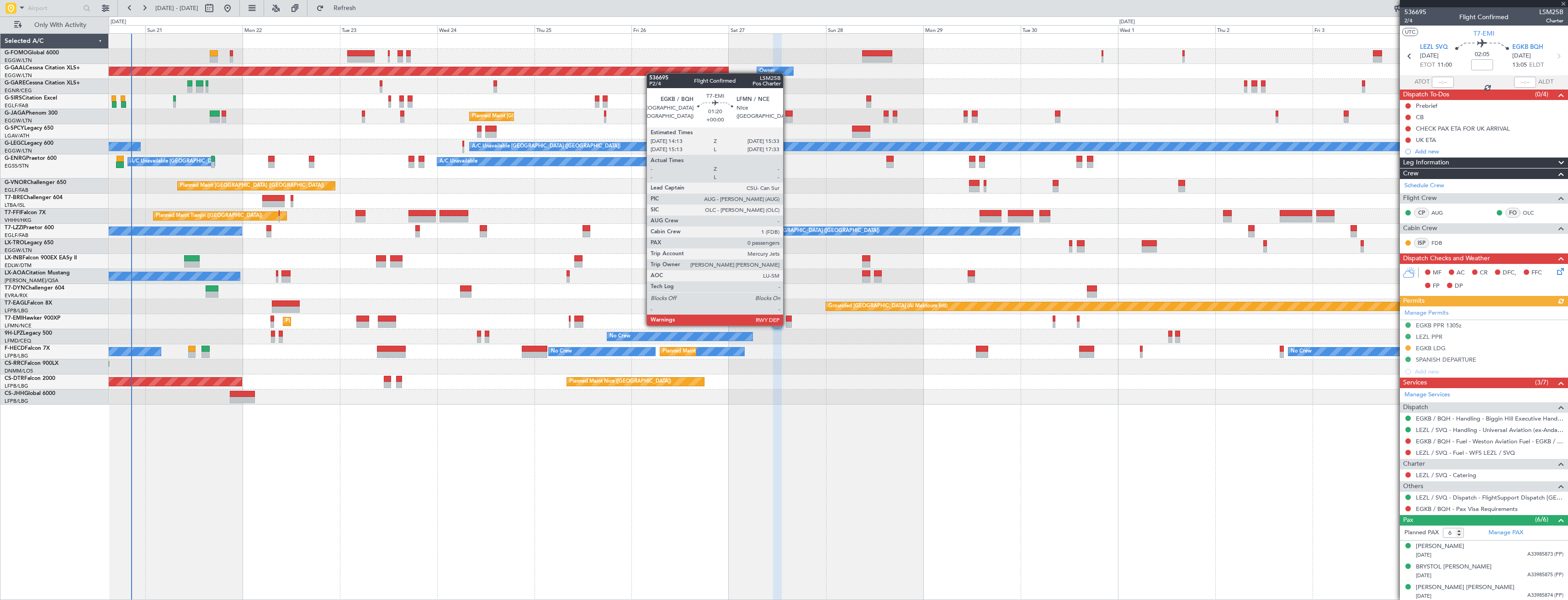
click at [787, 325] on div at bounding box center [788, 324] width 5 height 7
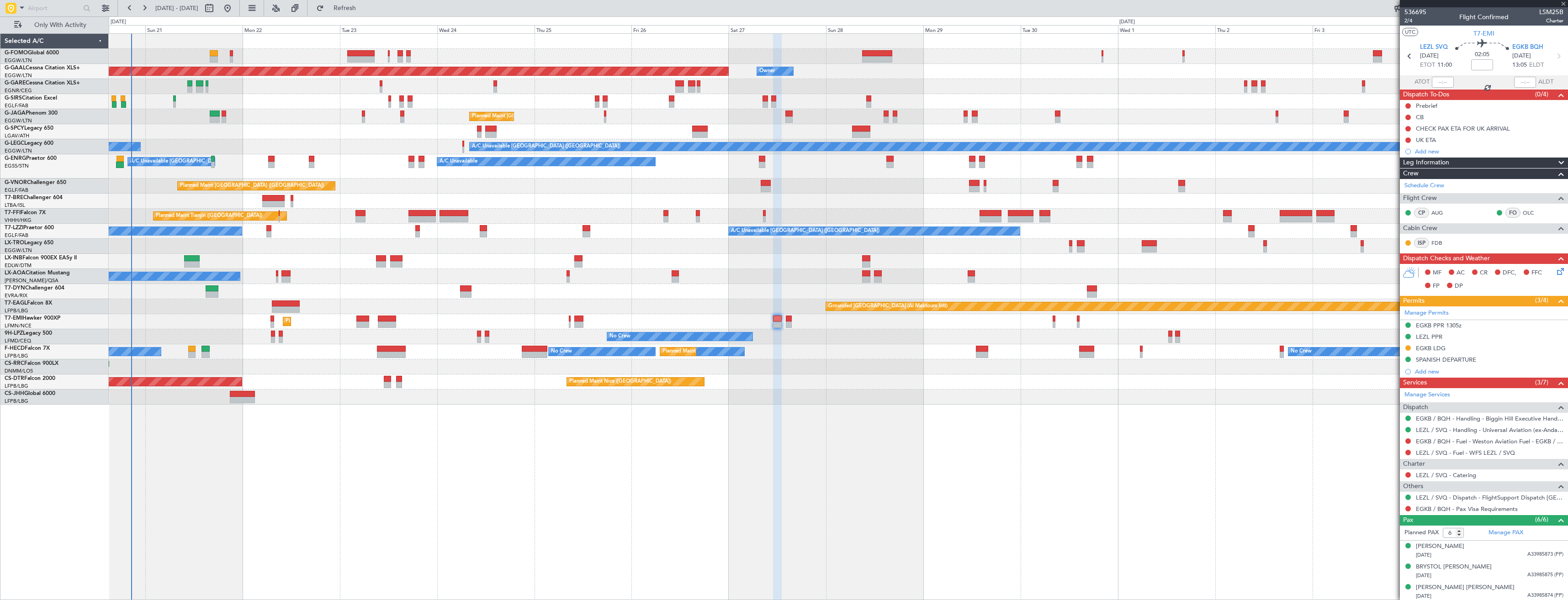
type input "0"
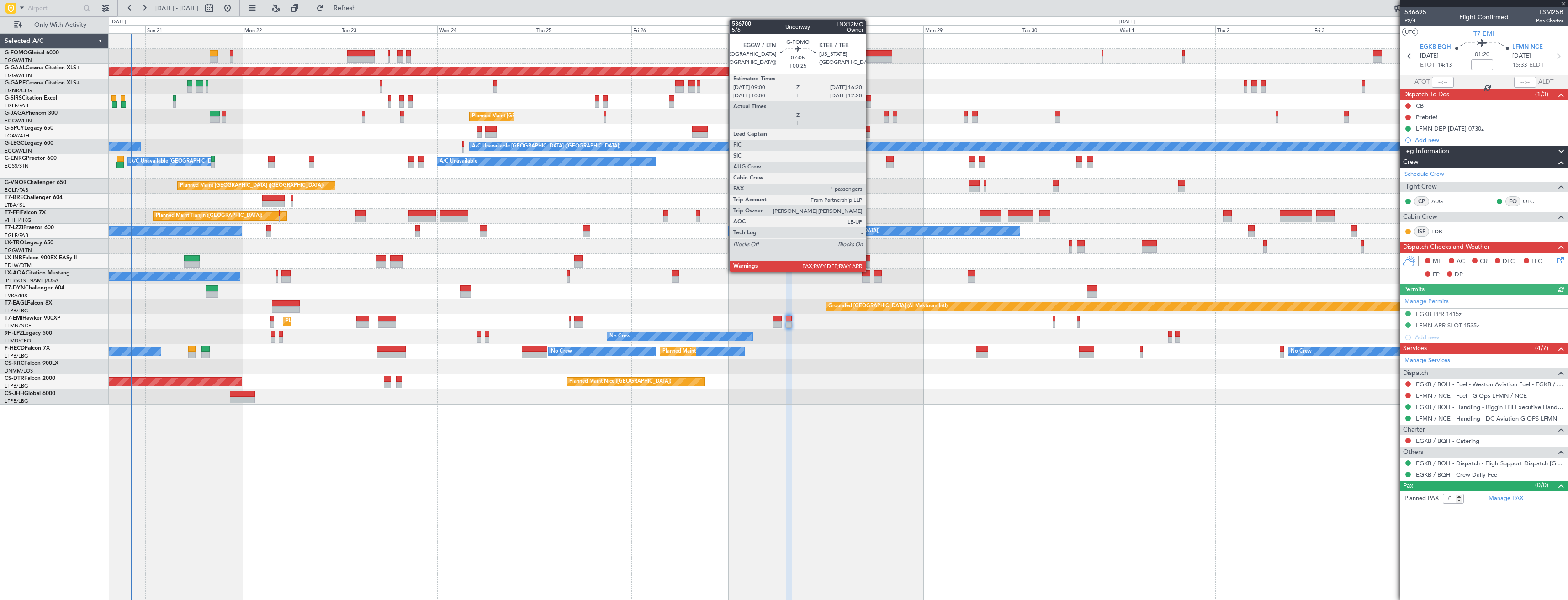
click at [870, 58] on div at bounding box center [877, 59] width 30 height 7
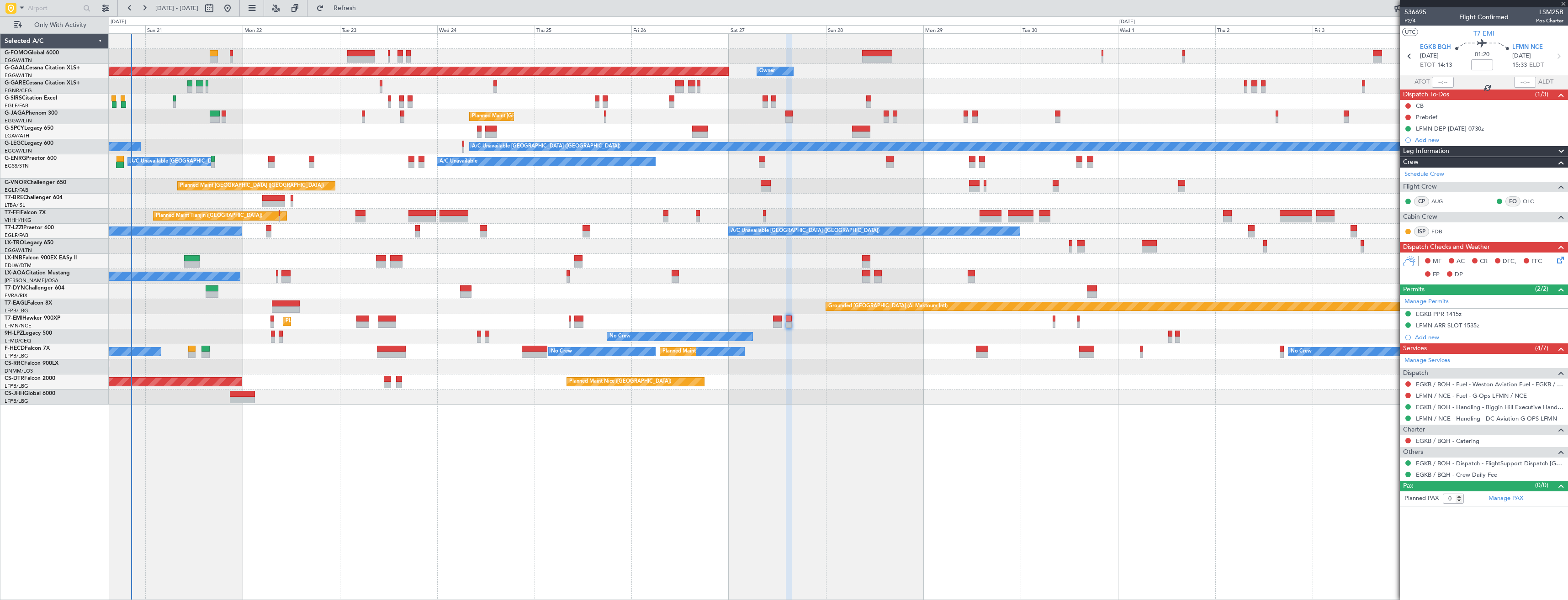
type input "+00:25"
type input "2"
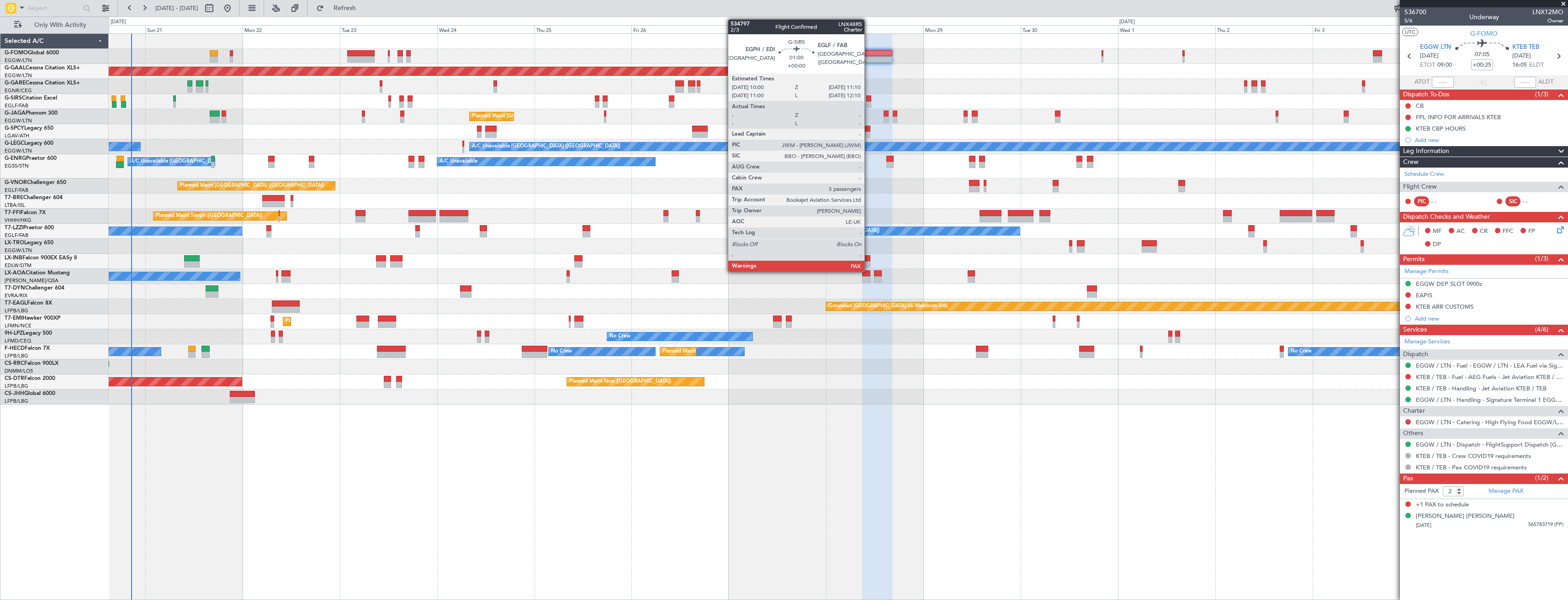
click at [869, 103] on div at bounding box center [869, 105] width 5 height 7
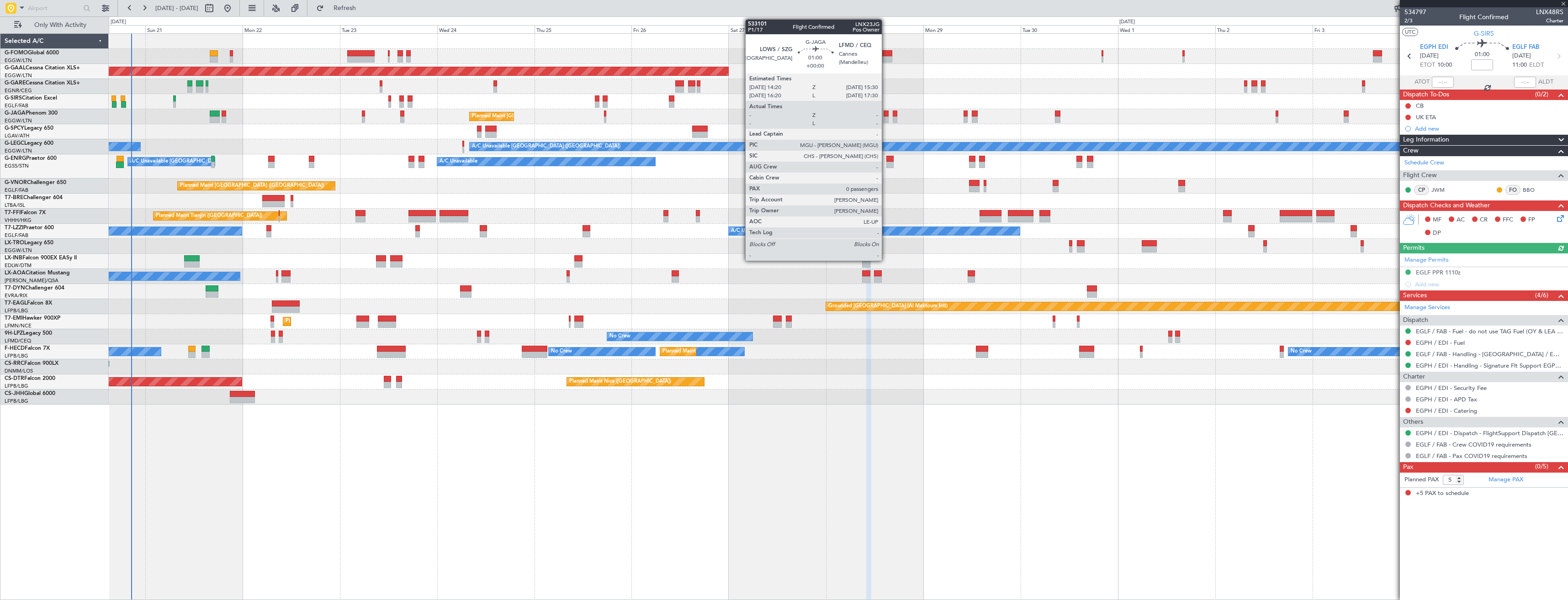
click at [886, 116] on div at bounding box center [886, 114] width 5 height 7
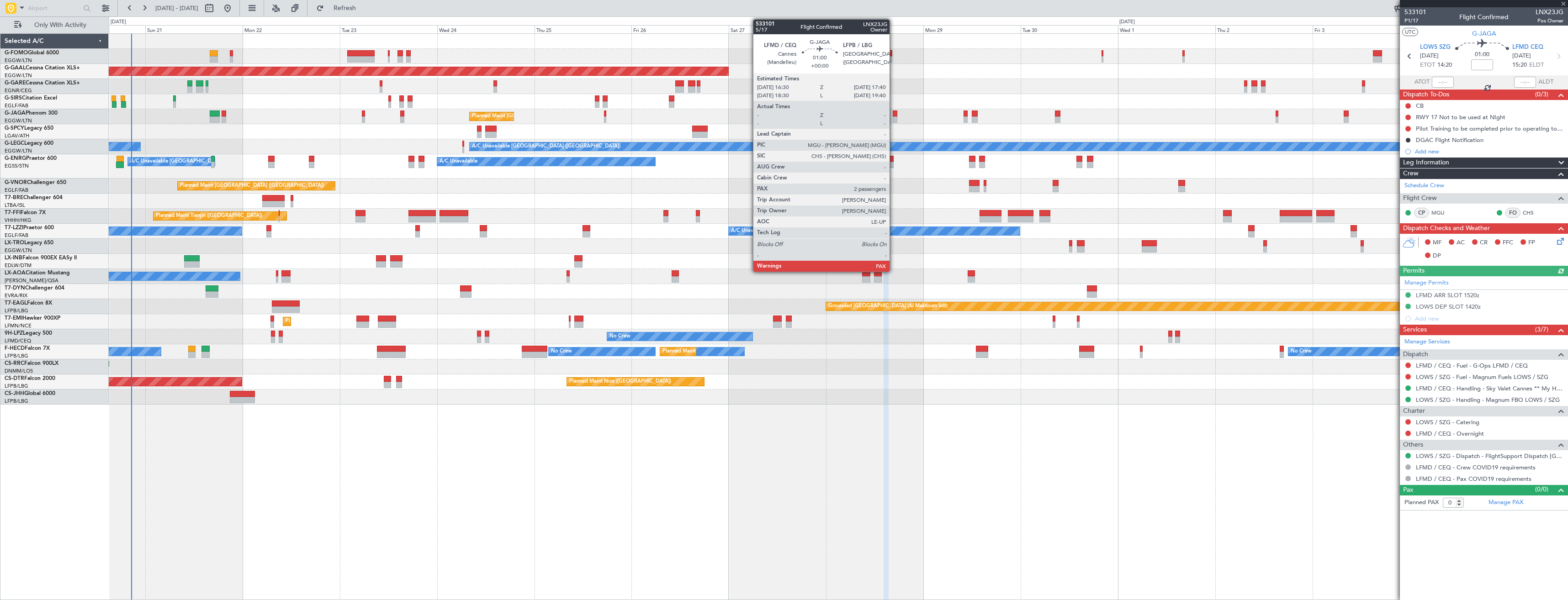
click at [894, 117] on div at bounding box center [895, 119] width 5 height 7
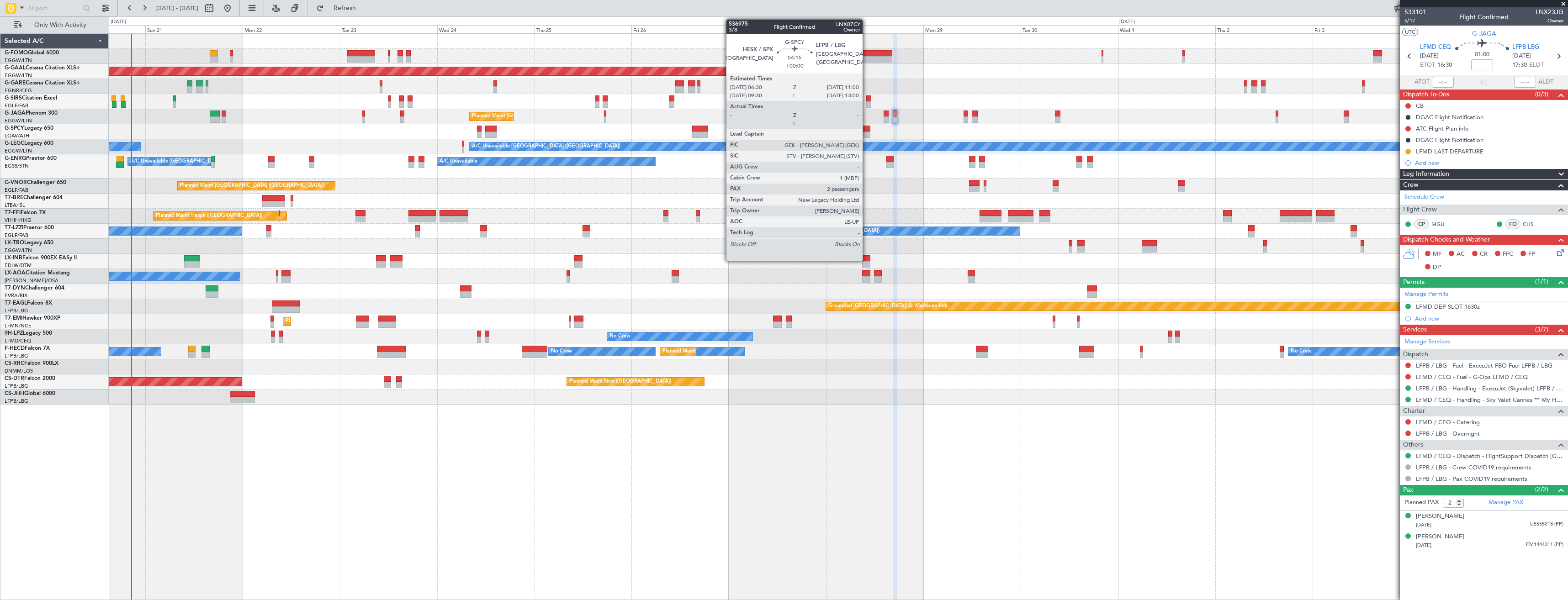
click at [867, 133] on div at bounding box center [861, 134] width 18 height 7
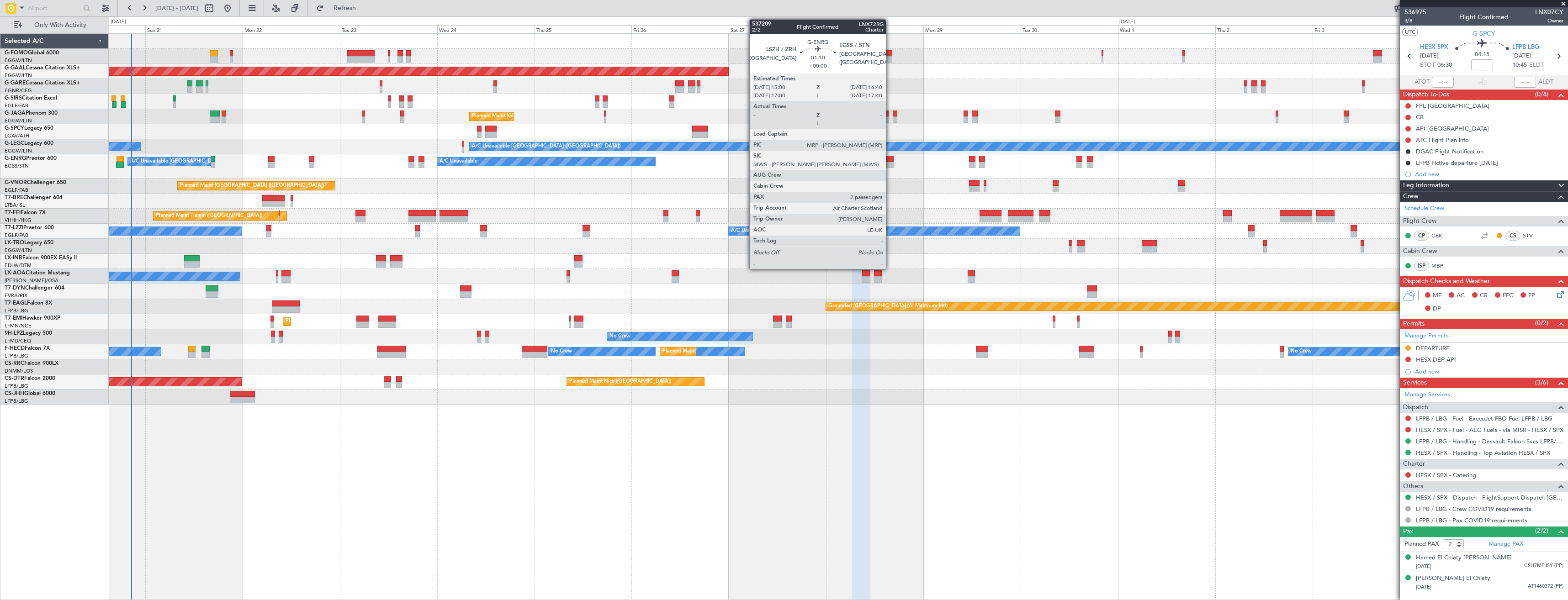
click at [890, 162] on div at bounding box center [889, 165] width 7 height 7
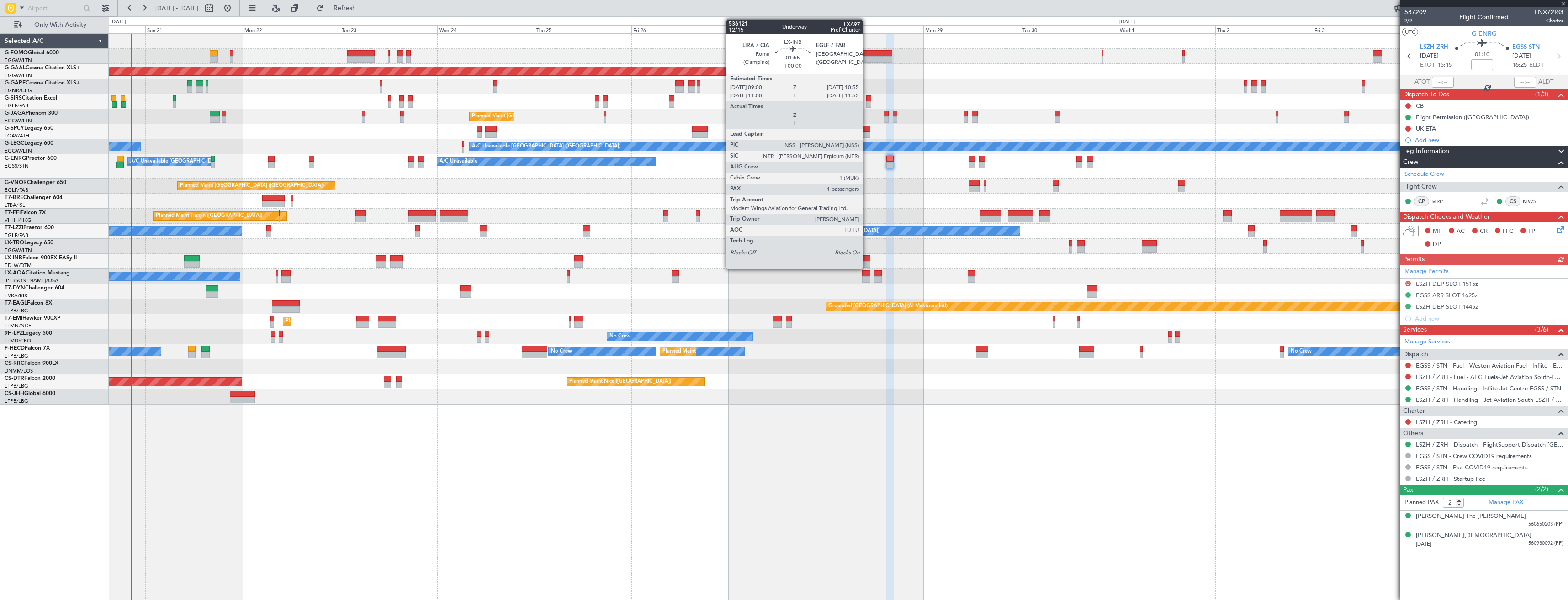
click at [867, 261] on div at bounding box center [866, 259] width 9 height 7
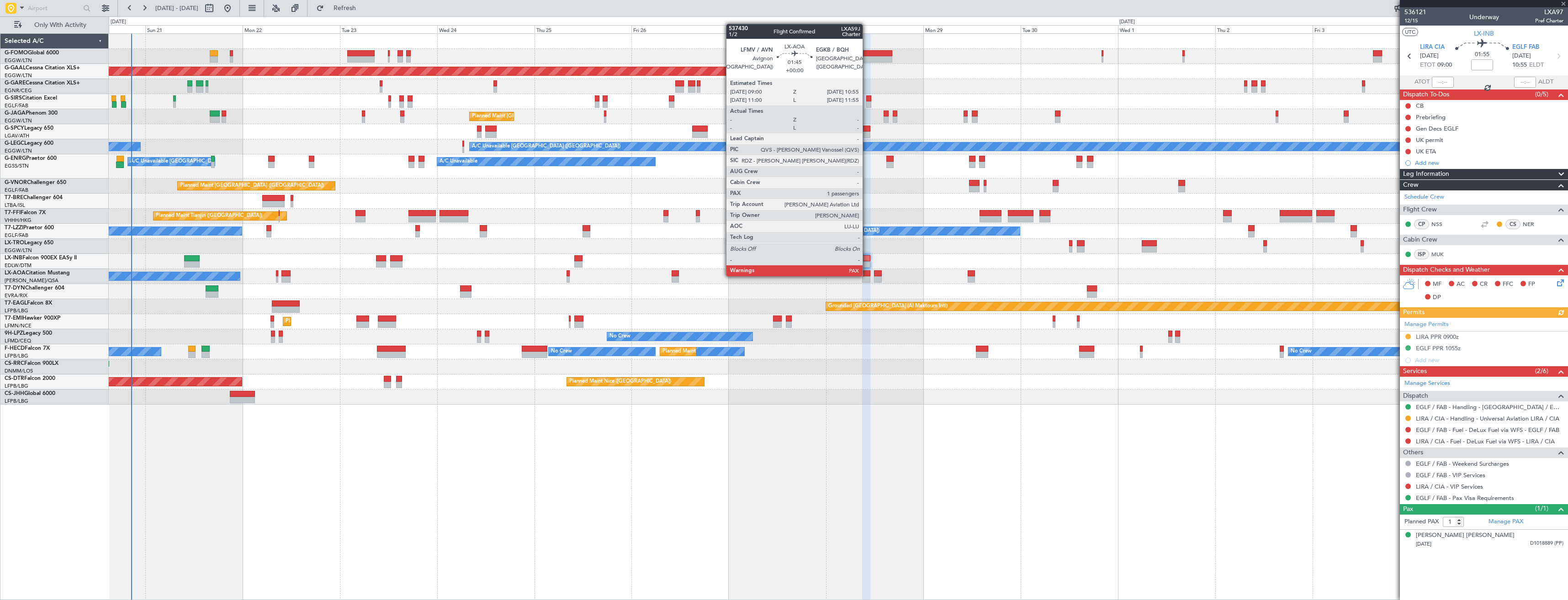
click at [867, 276] on div at bounding box center [866, 273] width 9 height 7
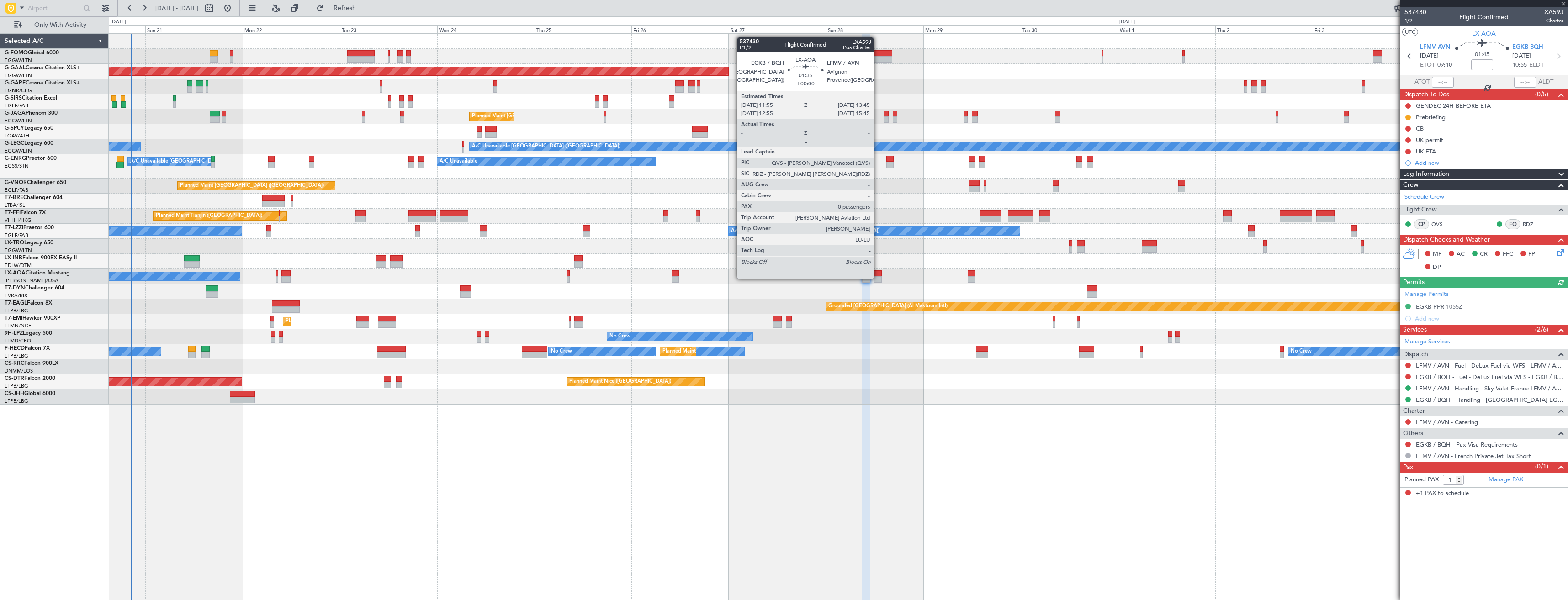
click at [878, 277] on div at bounding box center [878, 279] width 8 height 7
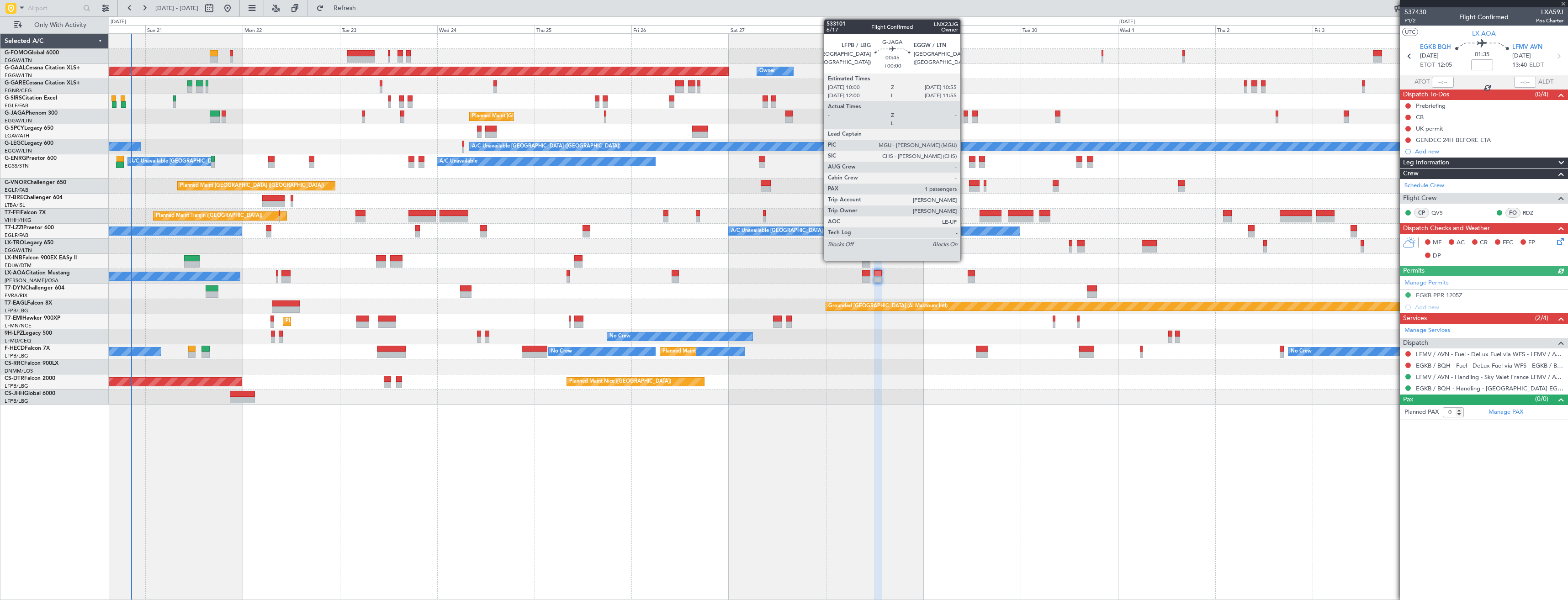
click at [964, 116] on div at bounding box center [965, 114] width 4 height 7
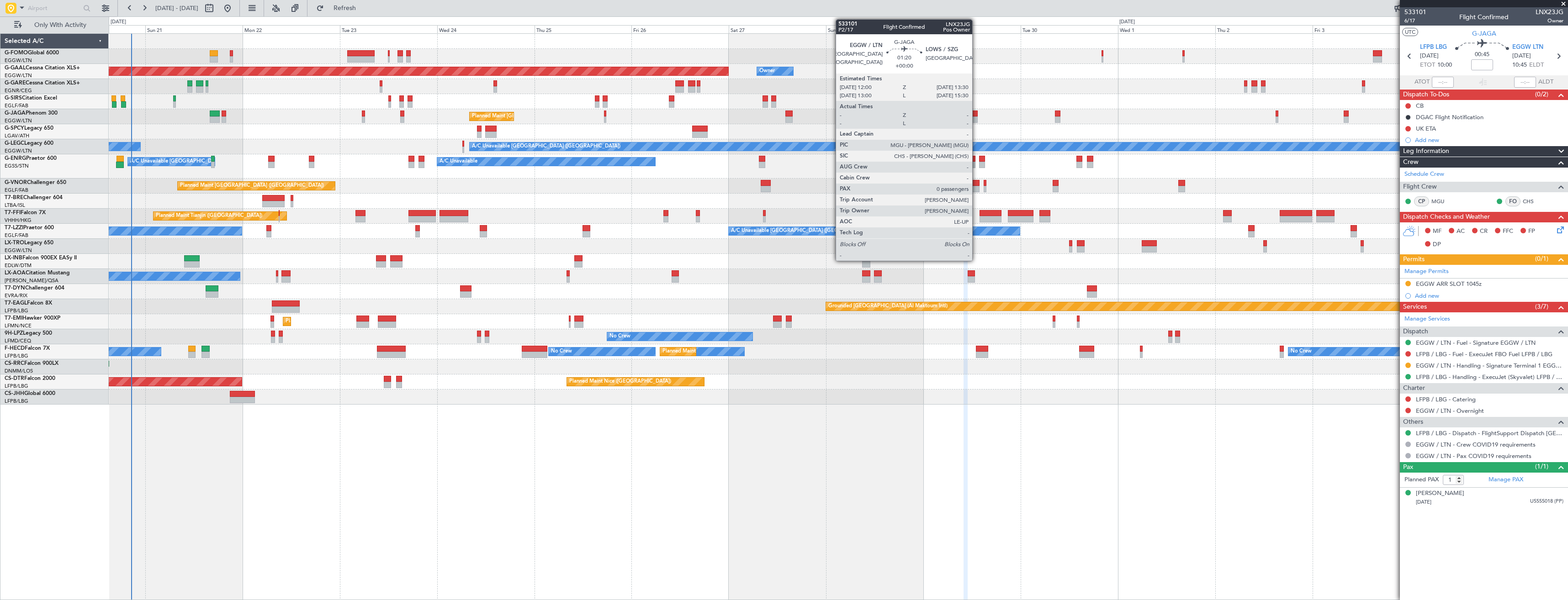
click at [976, 118] on div at bounding box center [975, 119] width 7 height 7
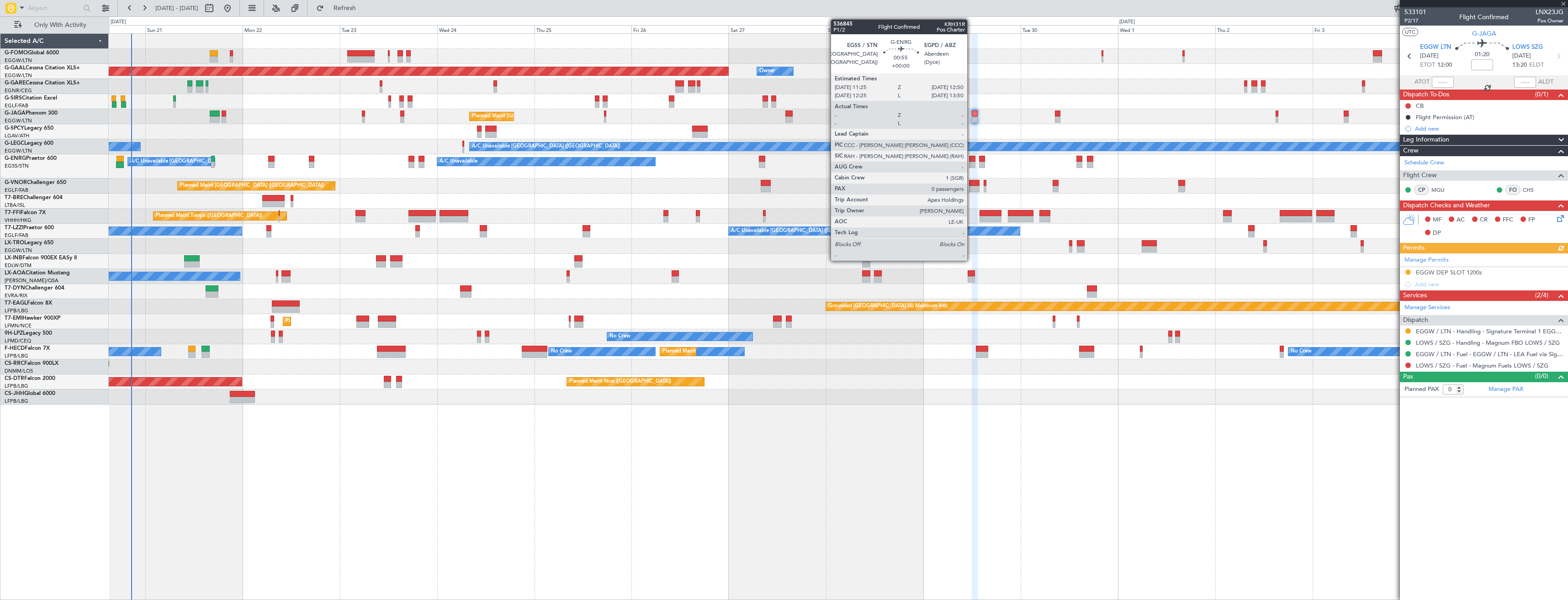
click at [971, 164] on div at bounding box center [972, 165] width 6 height 7
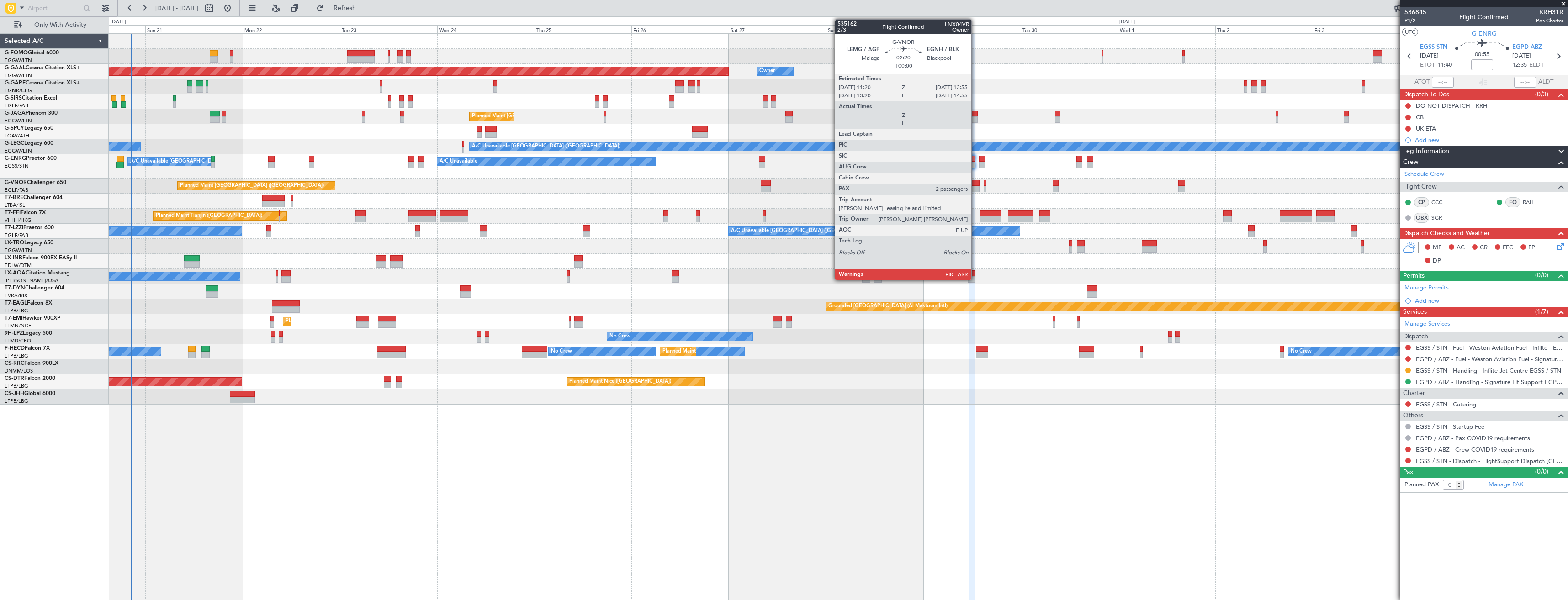
click at [975, 186] on div at bounding box center [974, 183] width 10 height 7
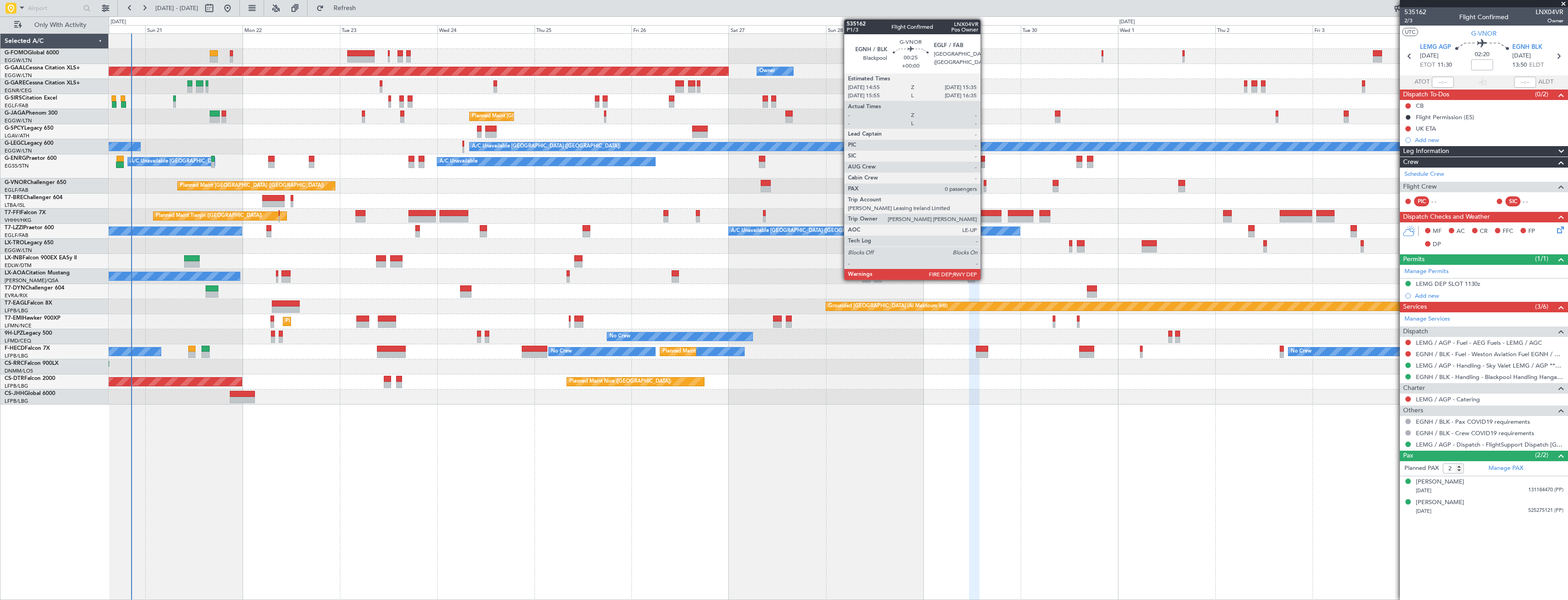
click at [985, 187] on div at bounding box center [985, 189] width 3 height 7
type input "0"
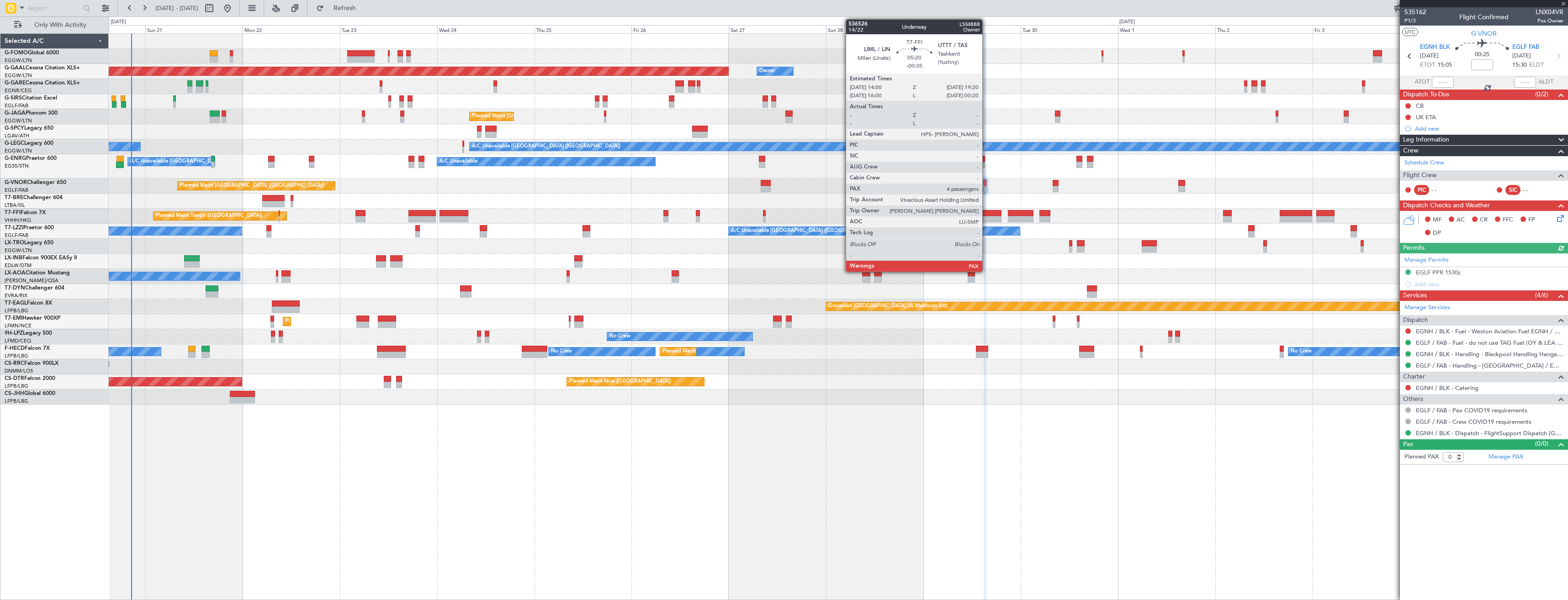
click at [987, 215] on div at bounding box center [990, 213] width 22 height 7
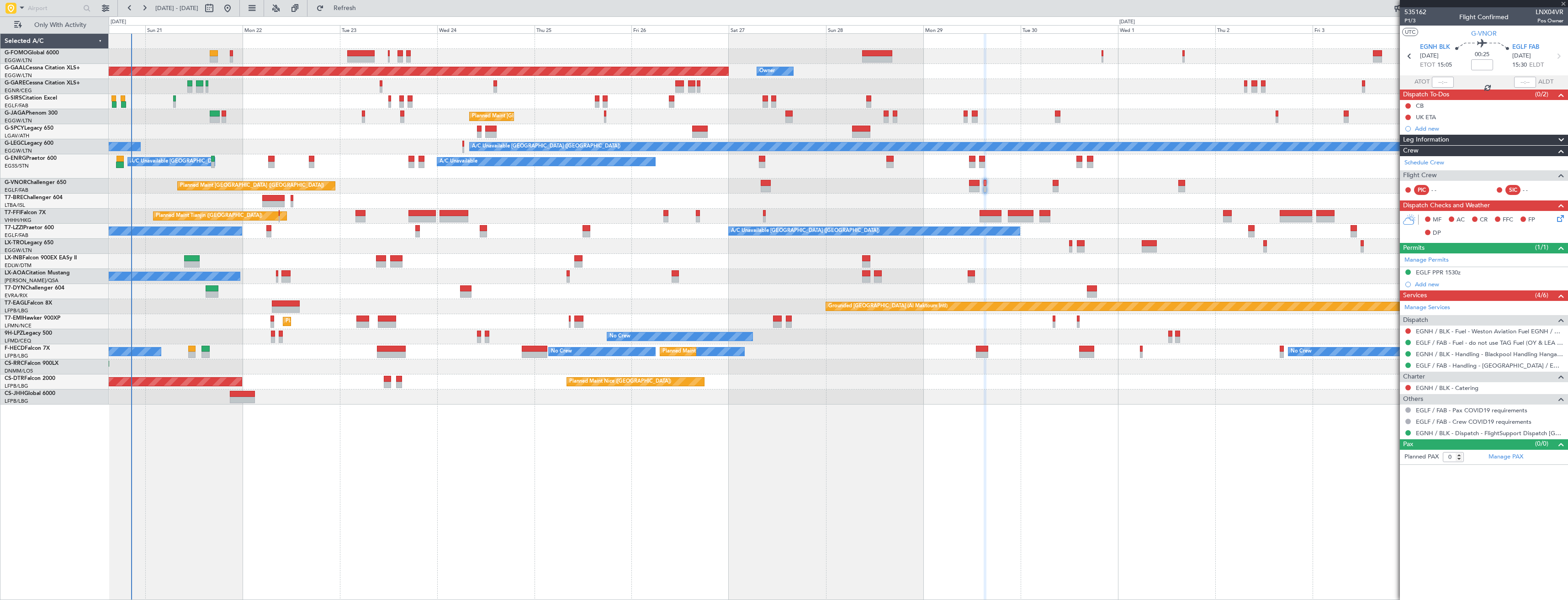
type input "-00:35"
type input "4"
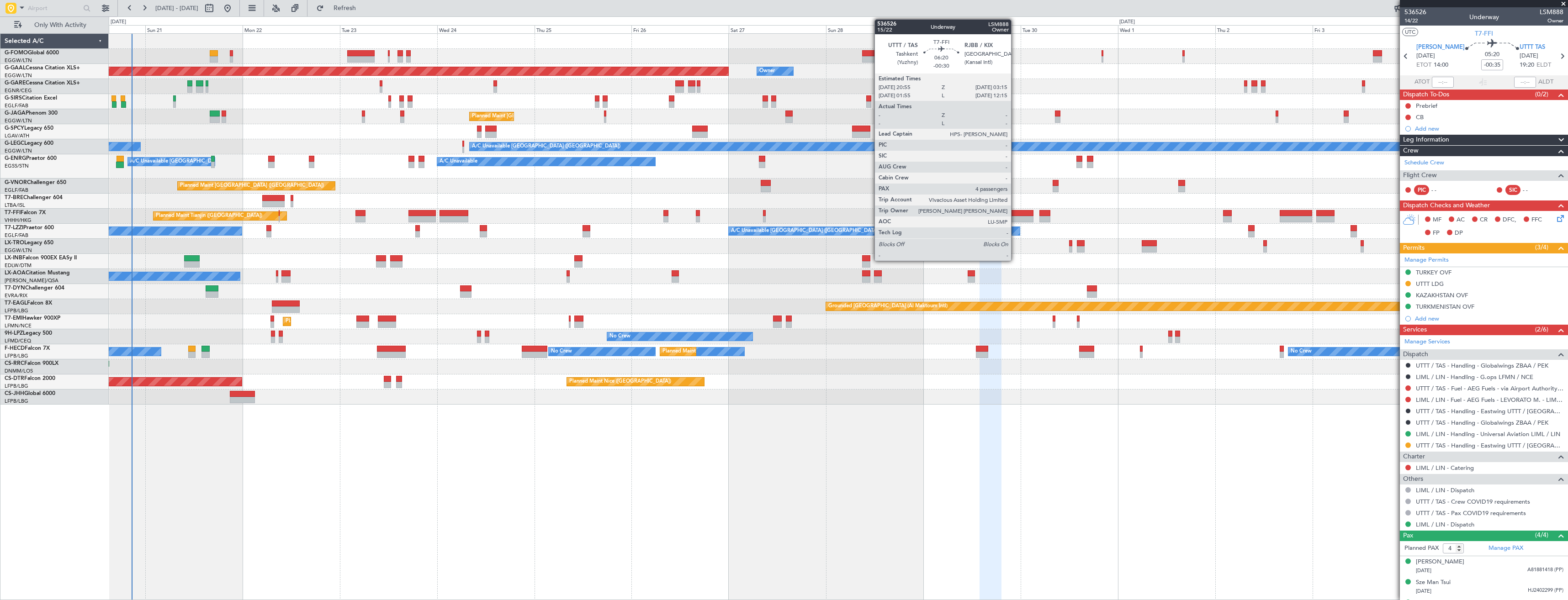
click at [1015, 211] on div at bounding box center [1021, 213] width 26 height 7
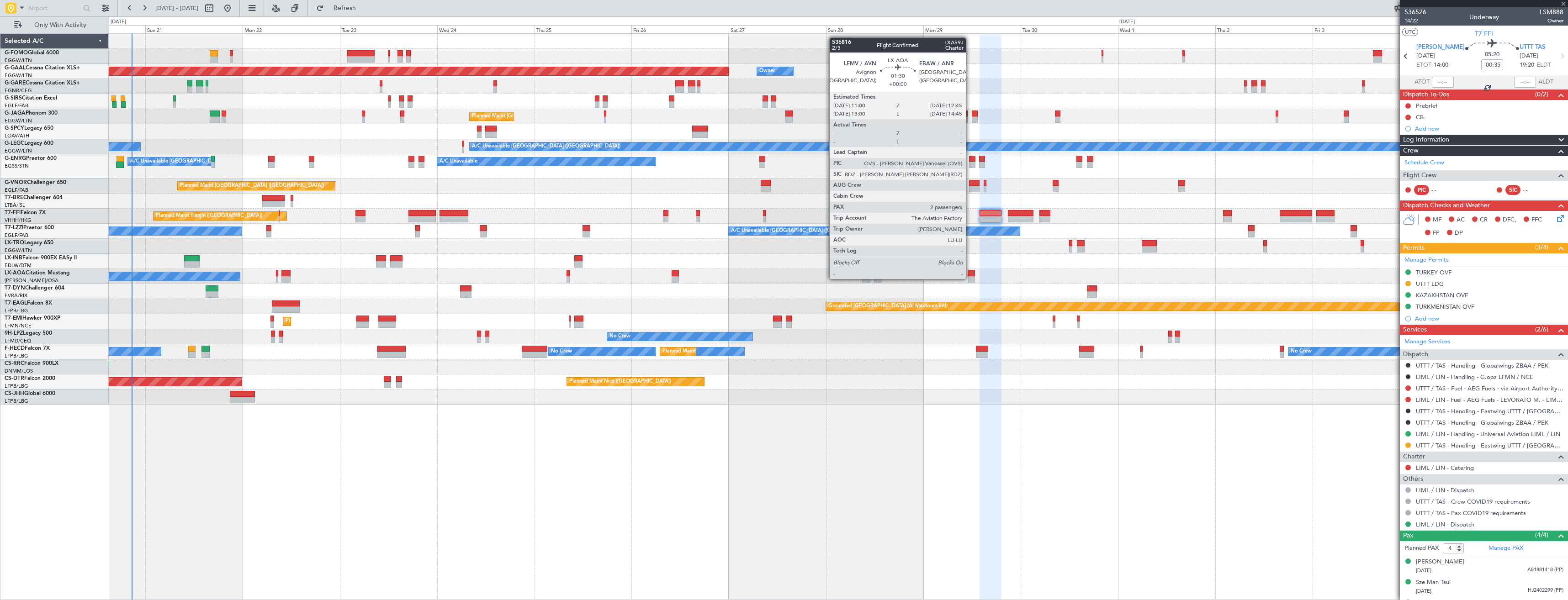
type input "-00:30"
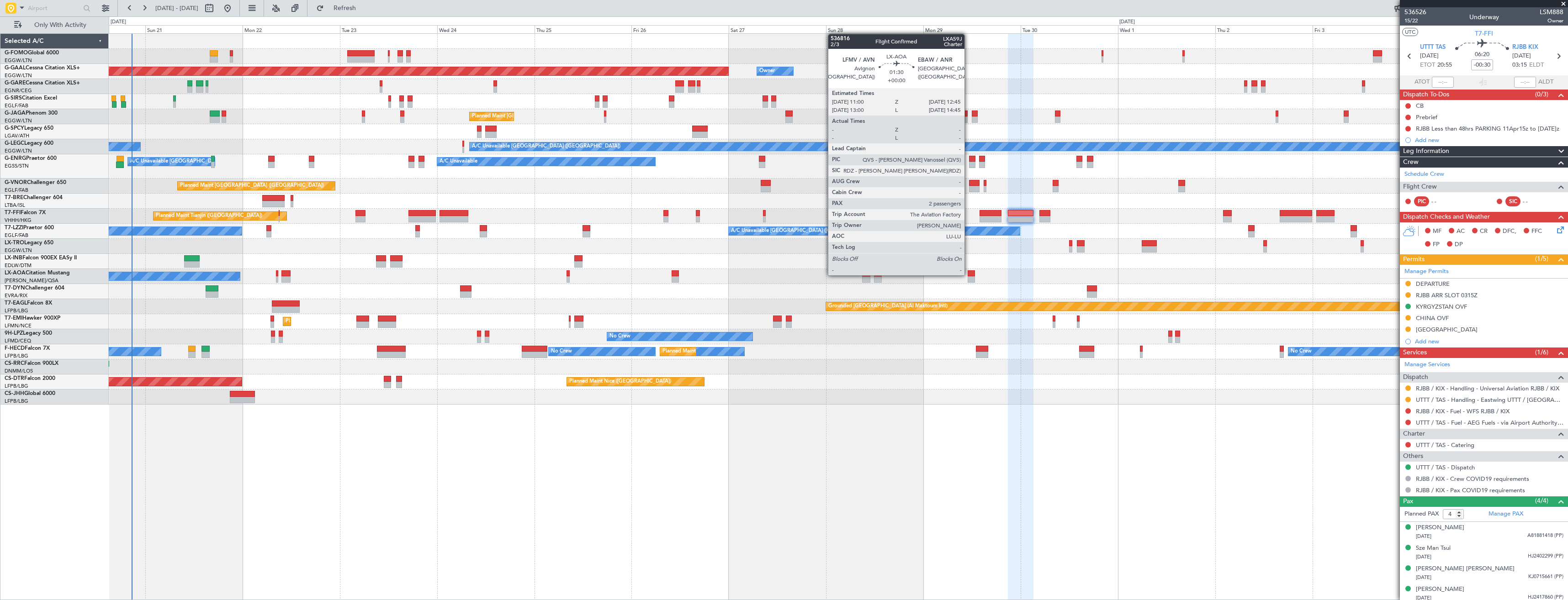
click at [968, 274] on div at bounding box center [971, 273] width 7 height 7
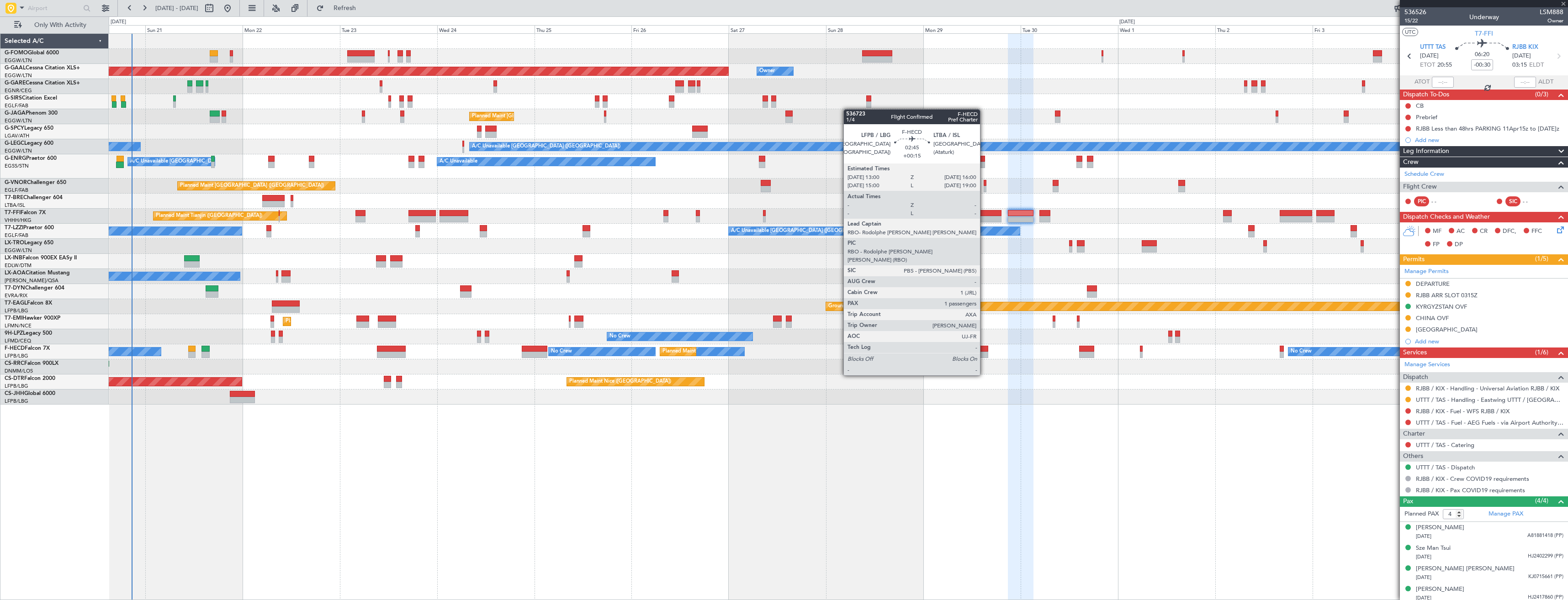
type input "2"
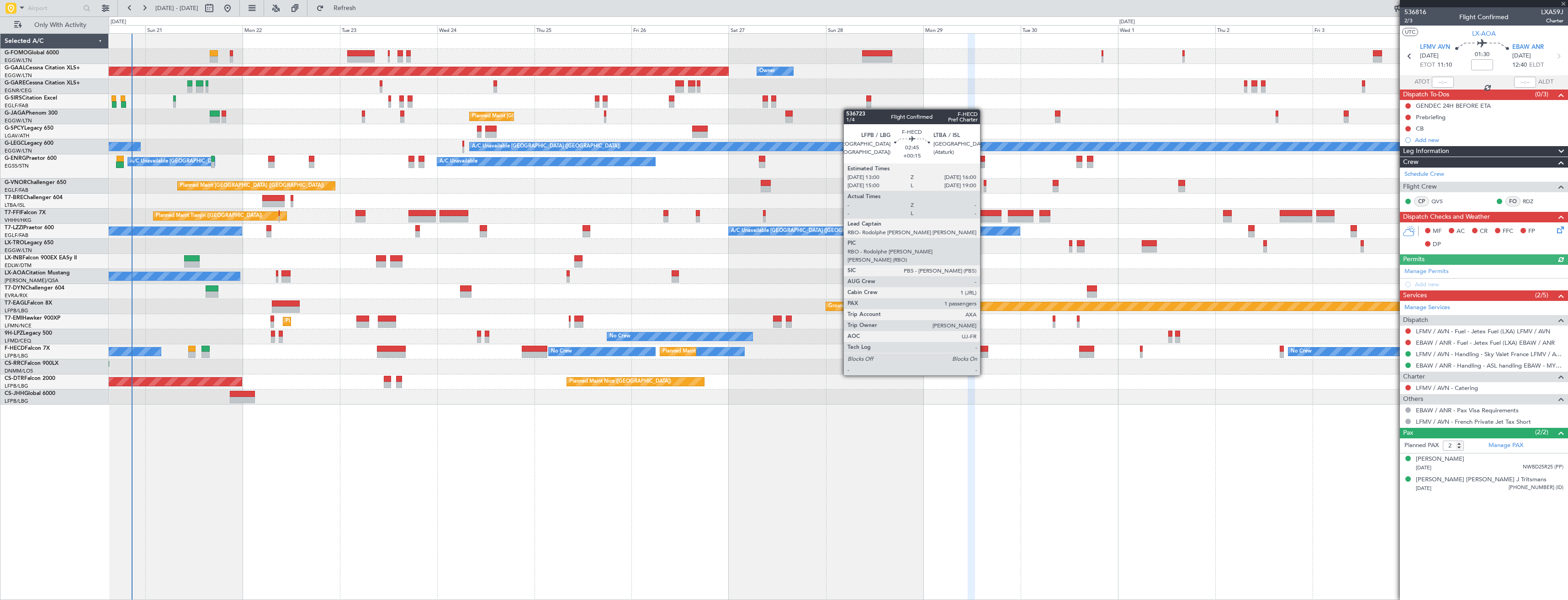
click at [984, 350] on div at bounding box center [982, 349] width 12 height 7
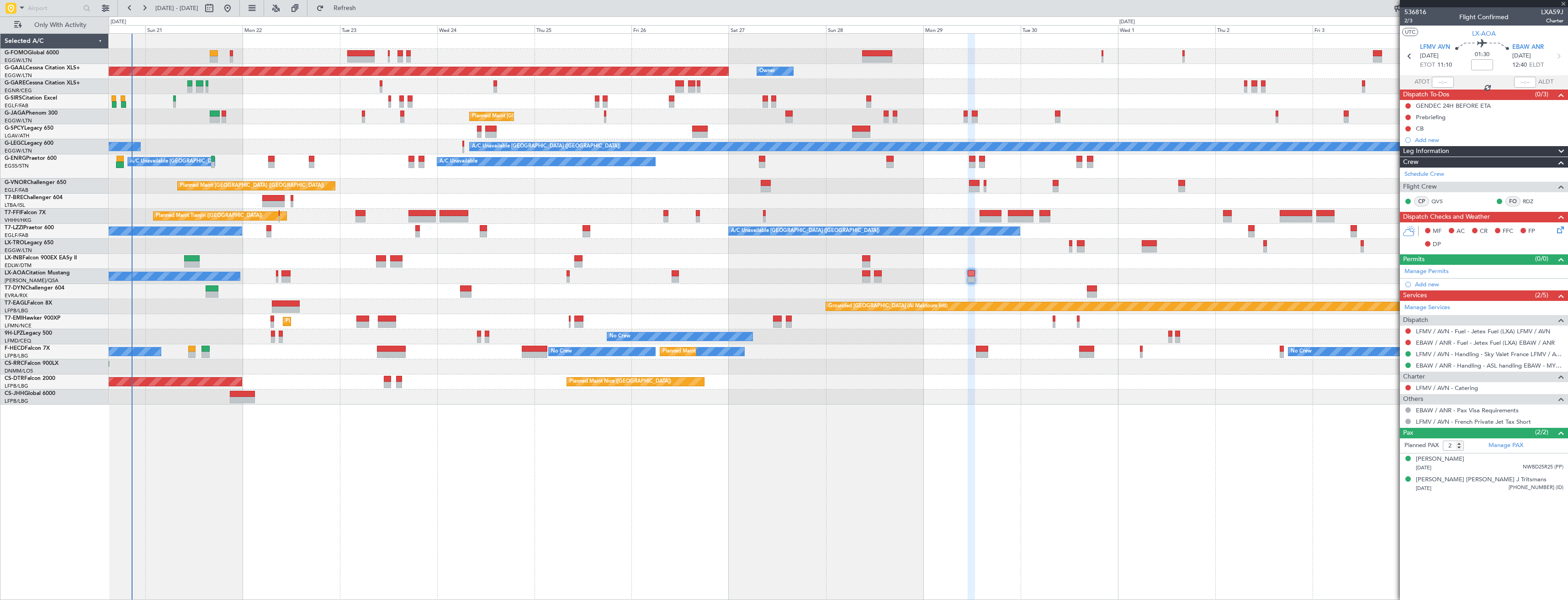
type input "+00:15"
type input "1"
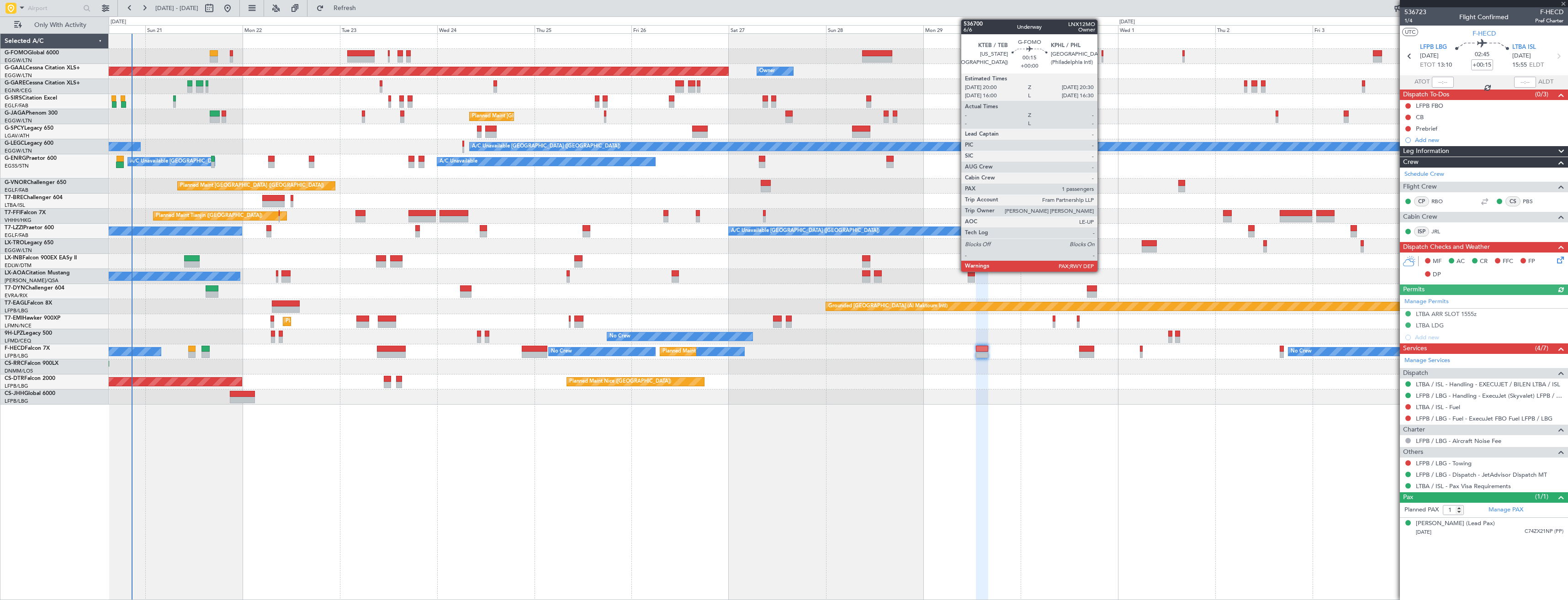
click at [1102, 58] on div at bounding box center [1103, 59] width 2 height 7
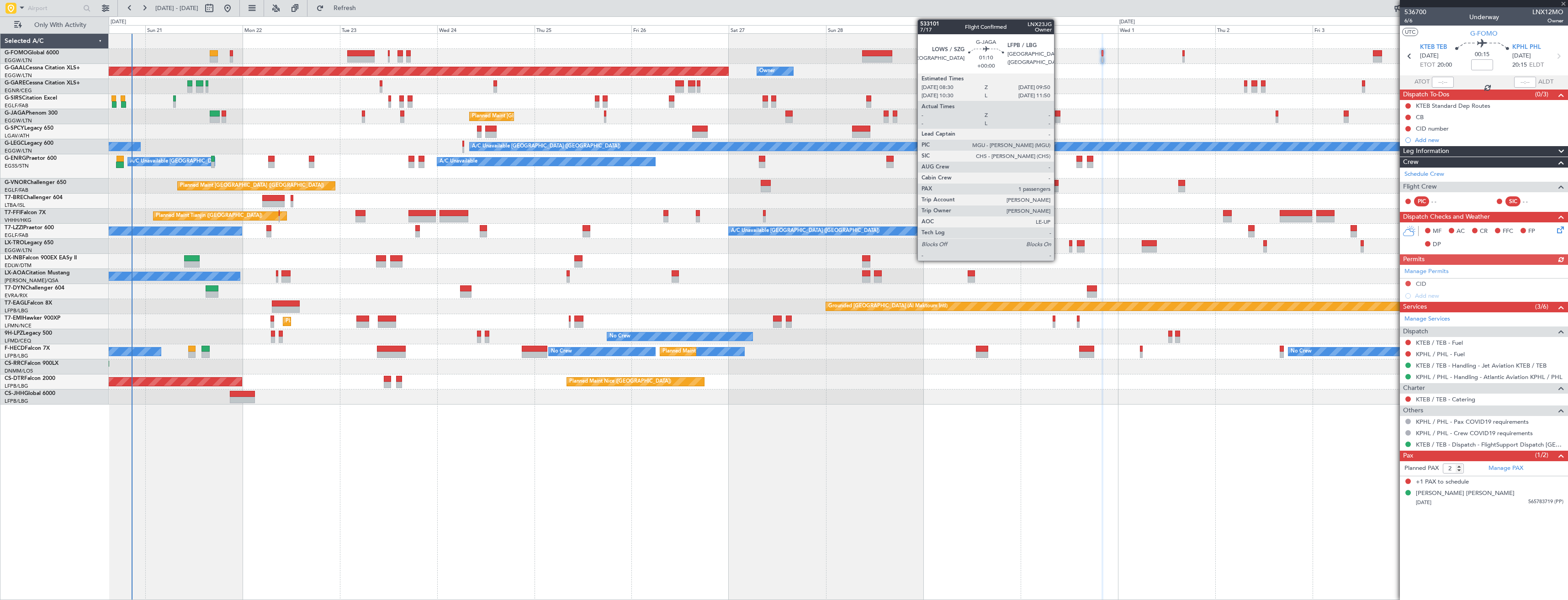
click at [1058, 118] on div at bounding box center [1057, 119] width 5 height 7
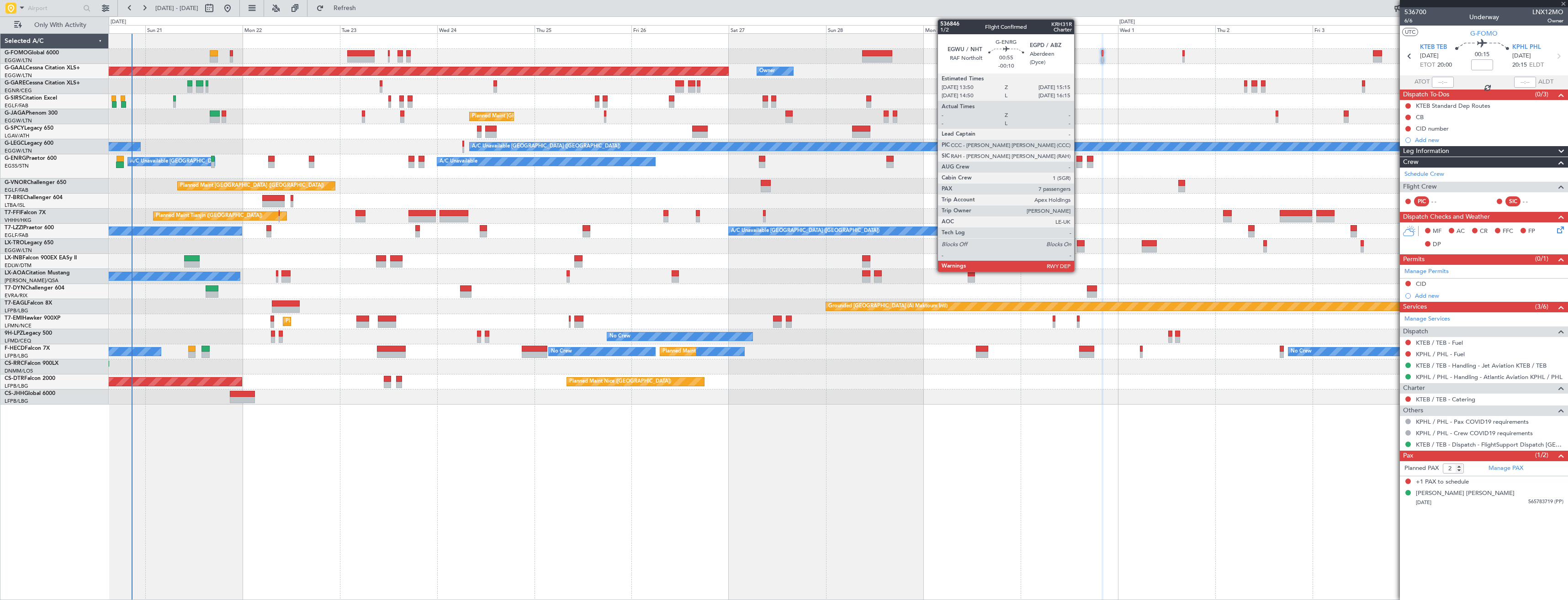
type input "1"
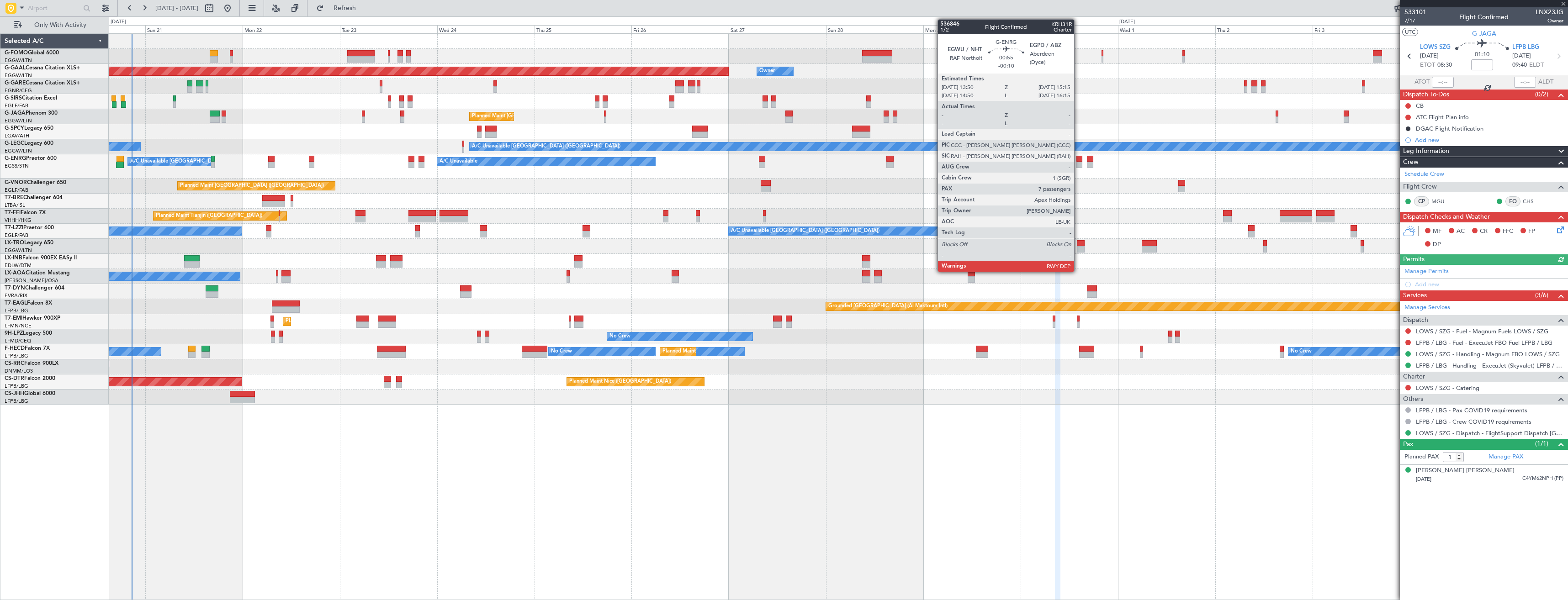
click at [1078, 160] on div at bounding box center [1079, 159] width 6 height 7
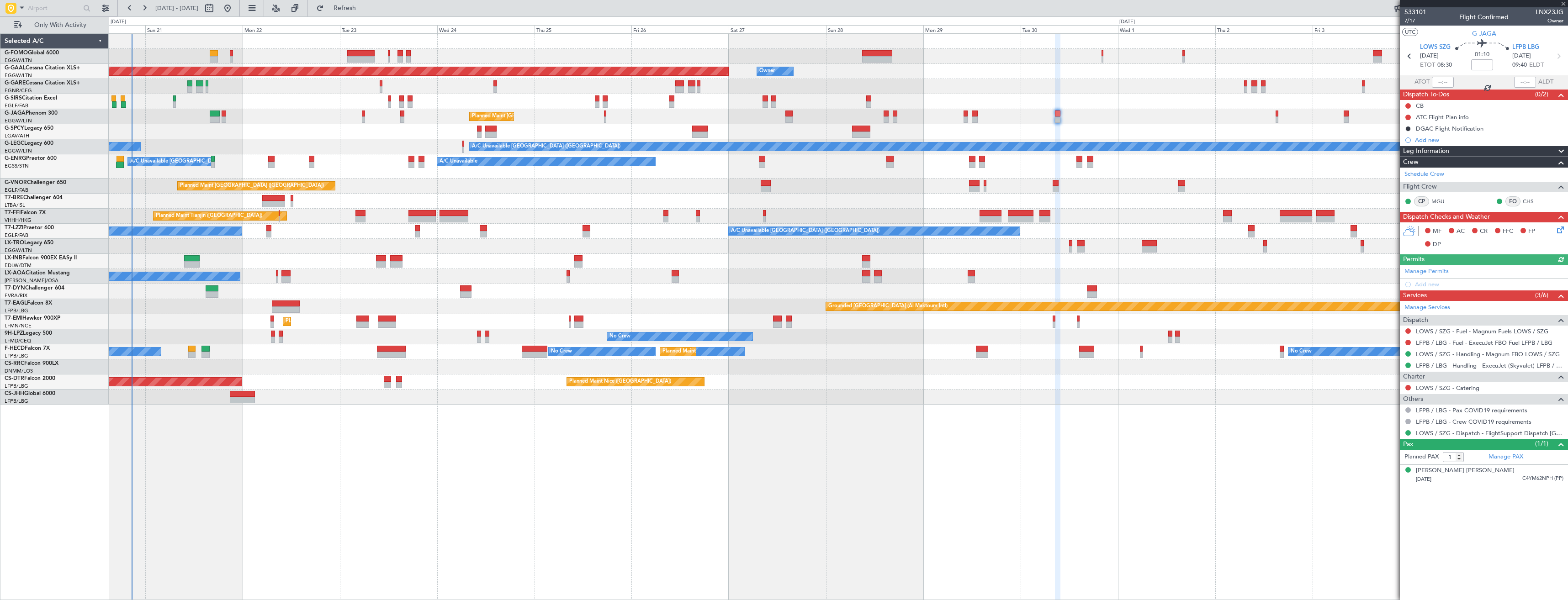
type input "-00:10"
type input "7"
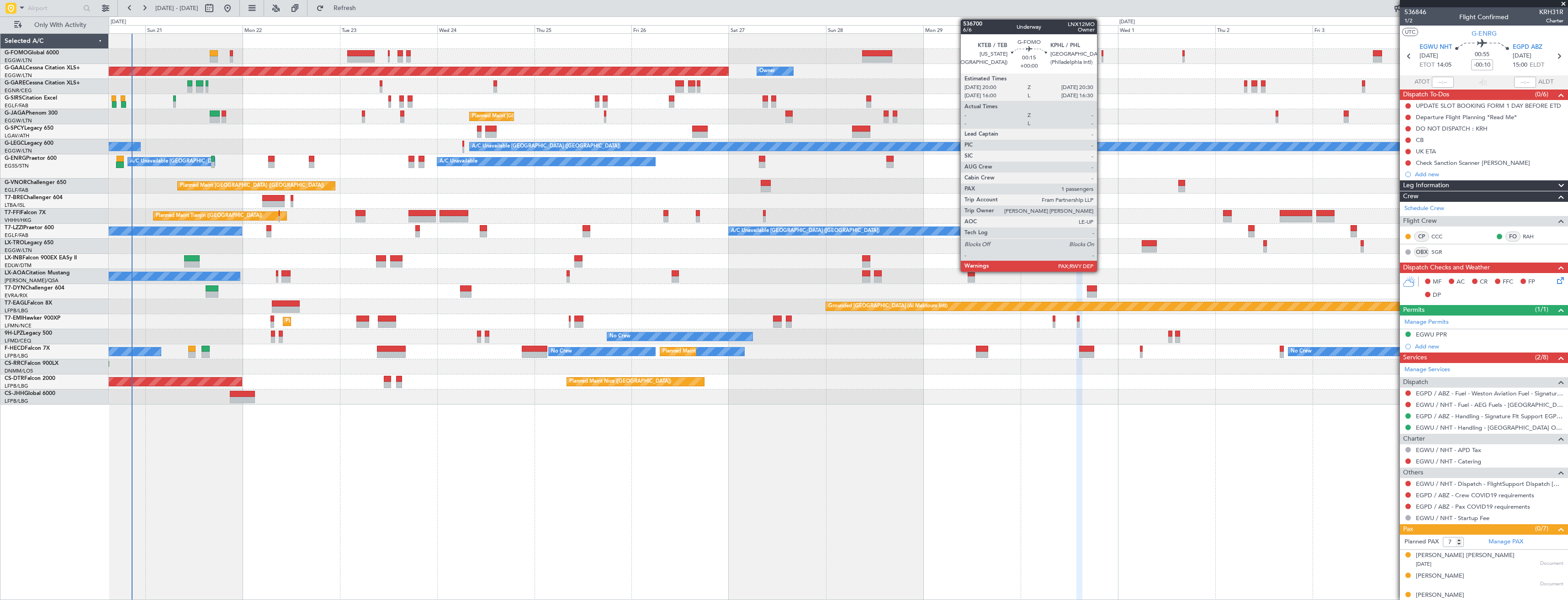
click at [1102, 57] on div at bounding box center [1103, 59] width 2 height 7
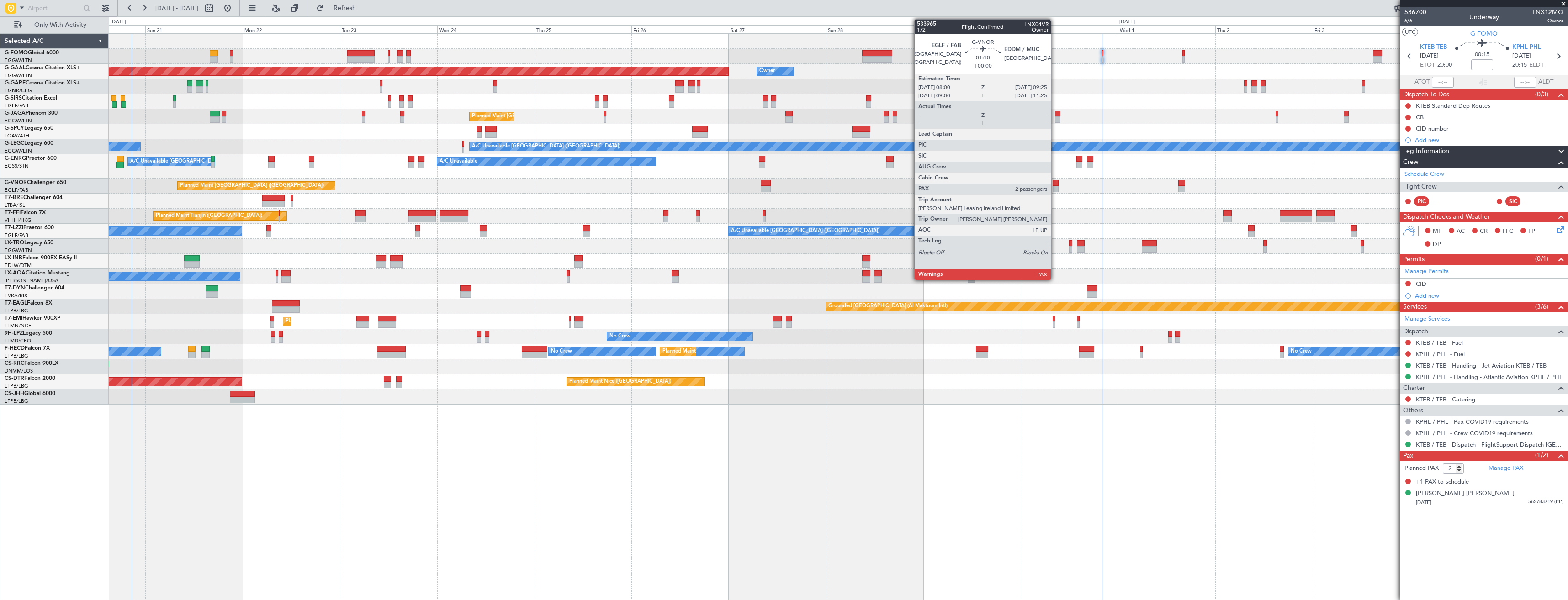
click at [1055, 184] on div at bounding box center [1055, 183] width 6 height 7
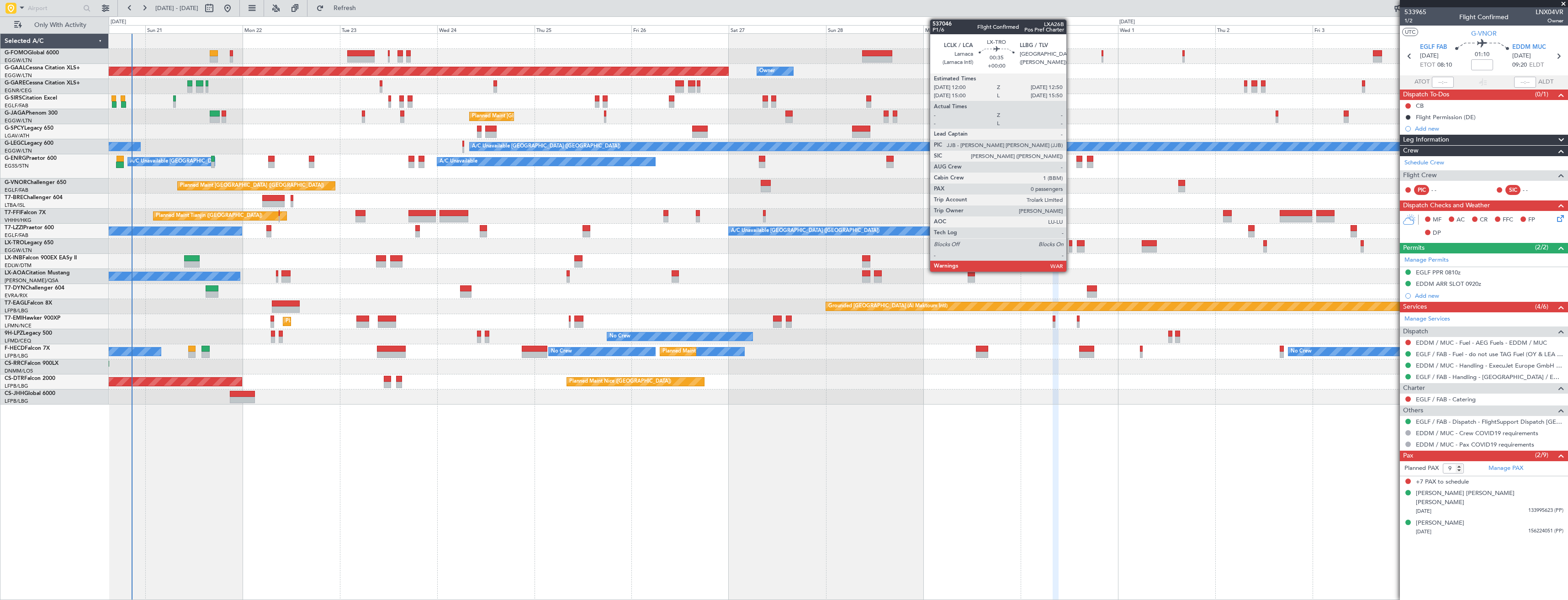
click at [1071, 247] on div at bounding box center [1071, 249] width 4 height 7
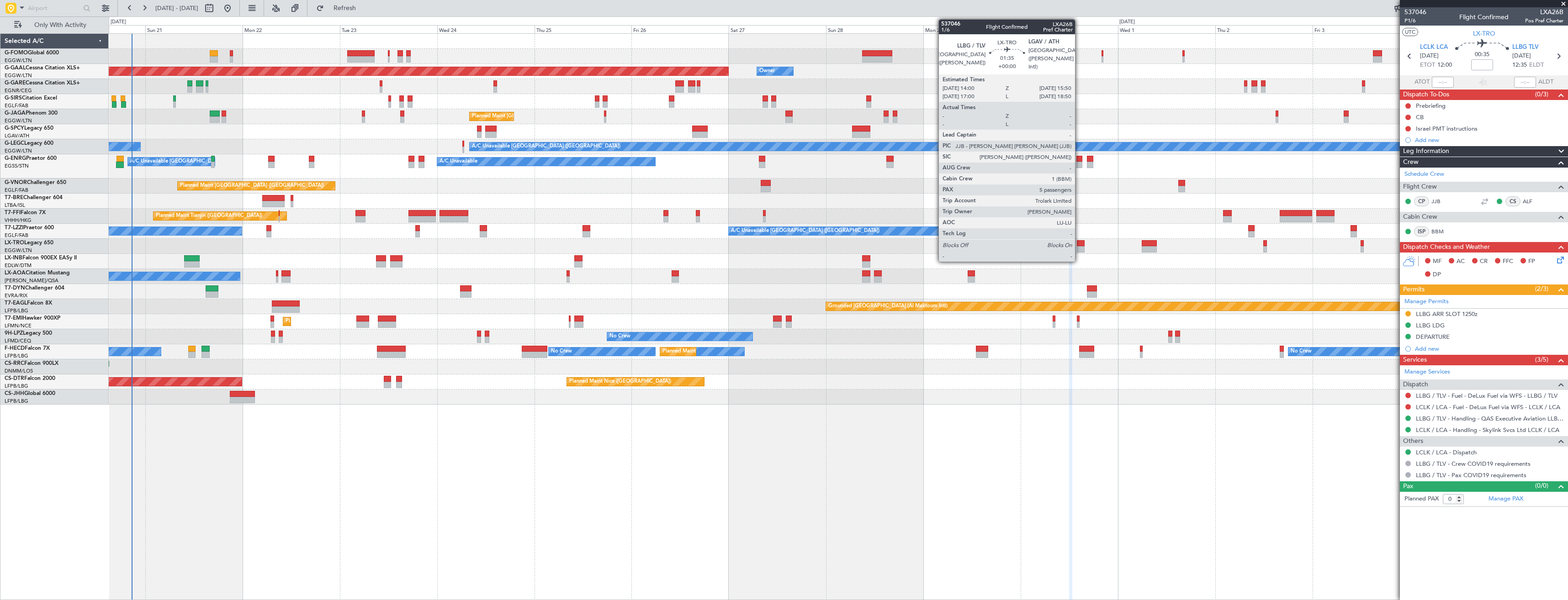
click at [1079, 246] on div at bounding box center [1080, 249] width 8 height 7
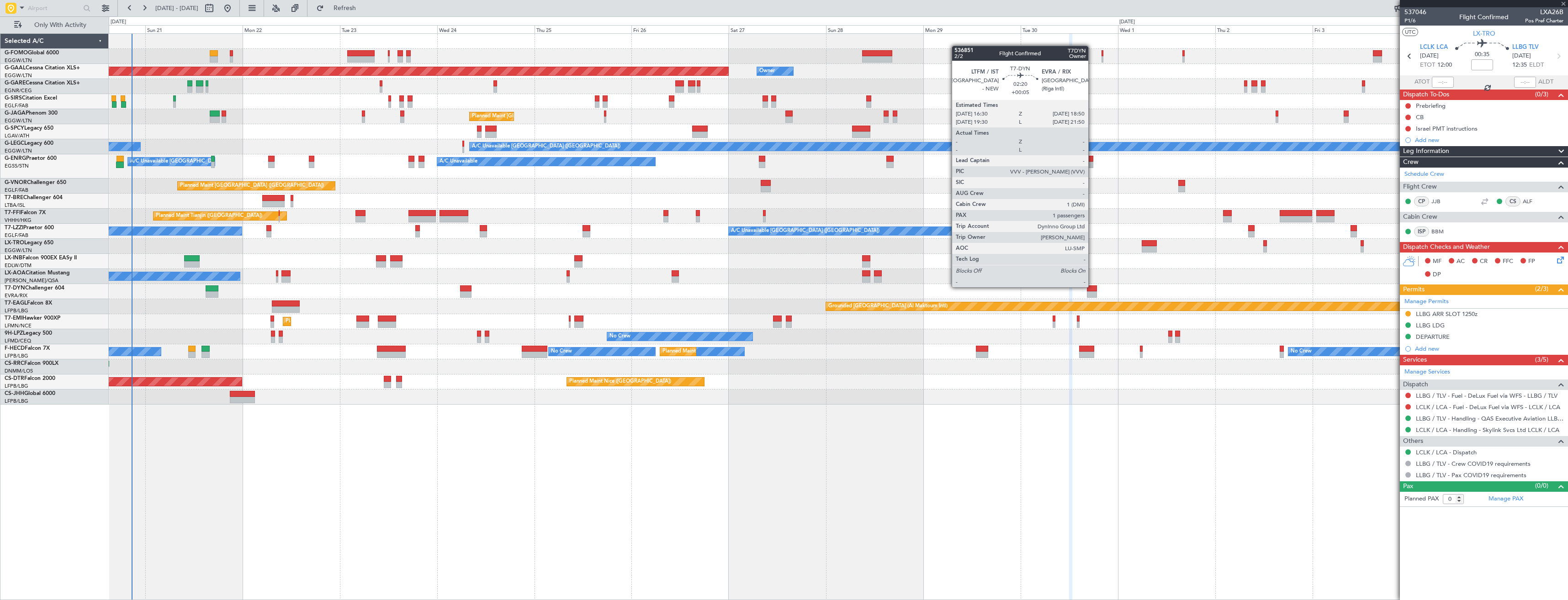
type input "5"
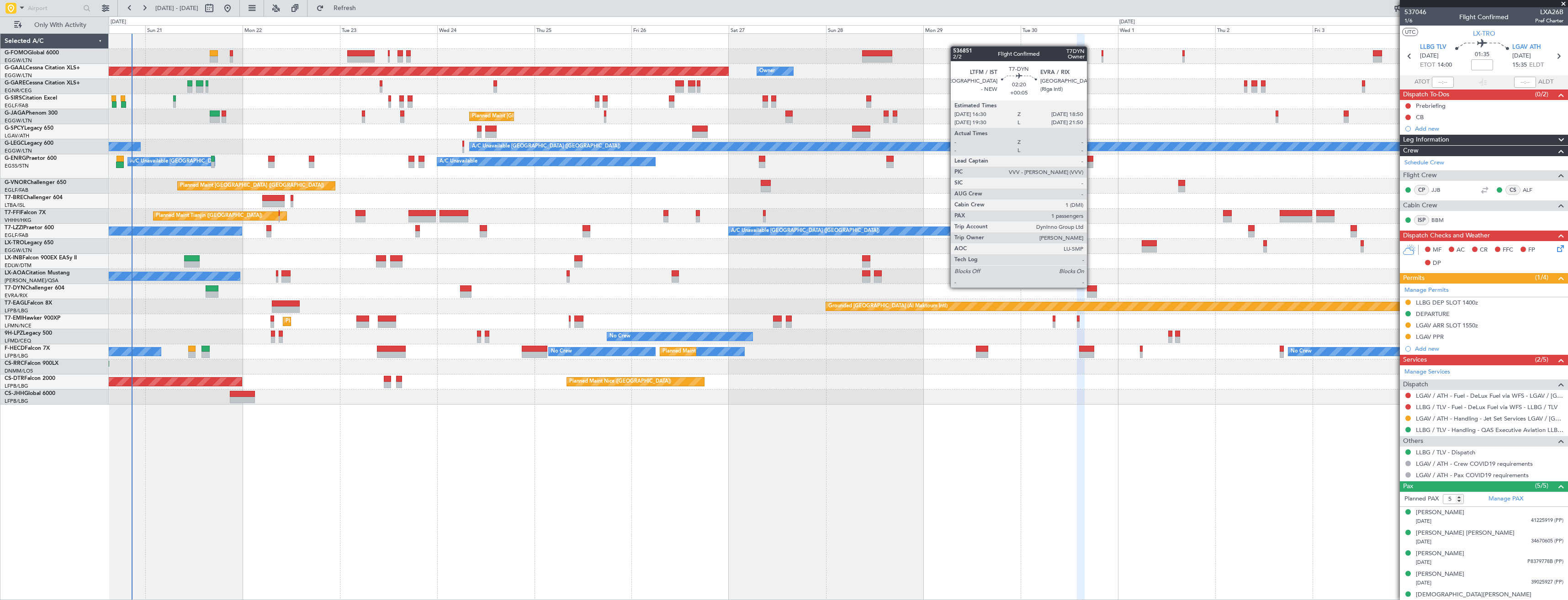
click at [1091, 287] on div at bounding box center [1092, 288] width 10 height 7
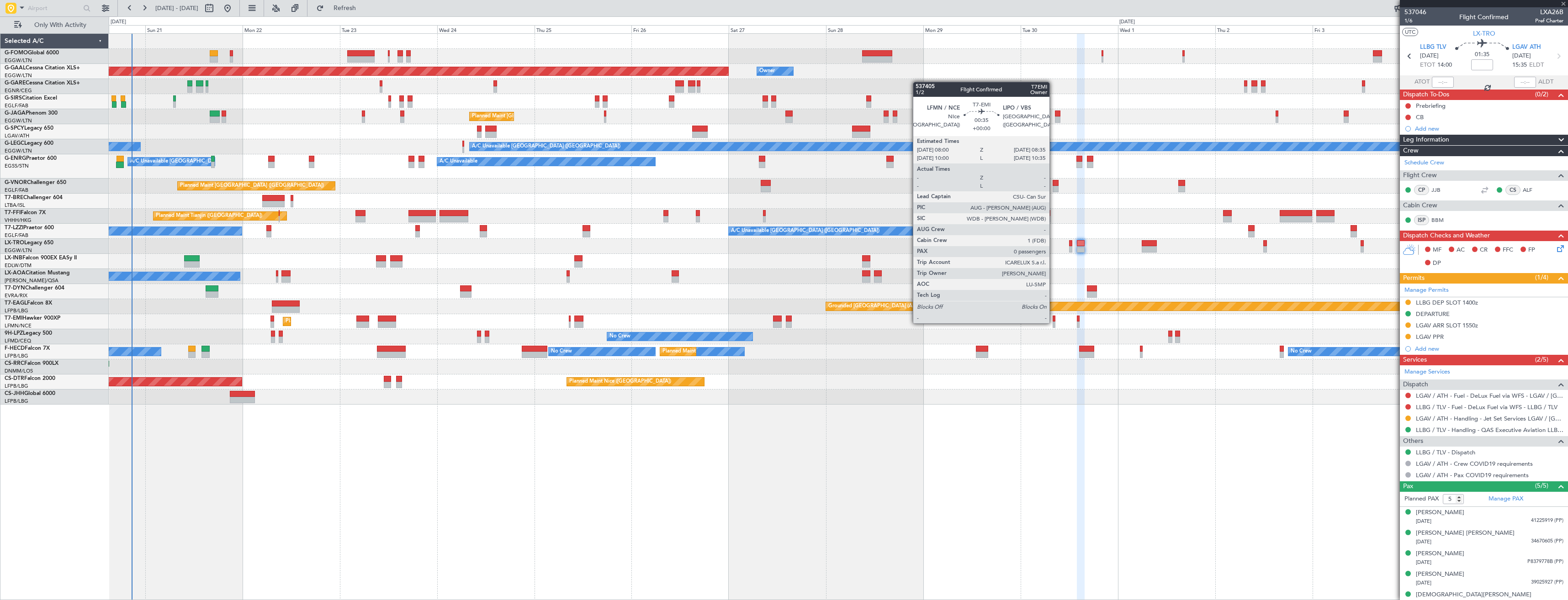
type input "+00:05"
type input "1"
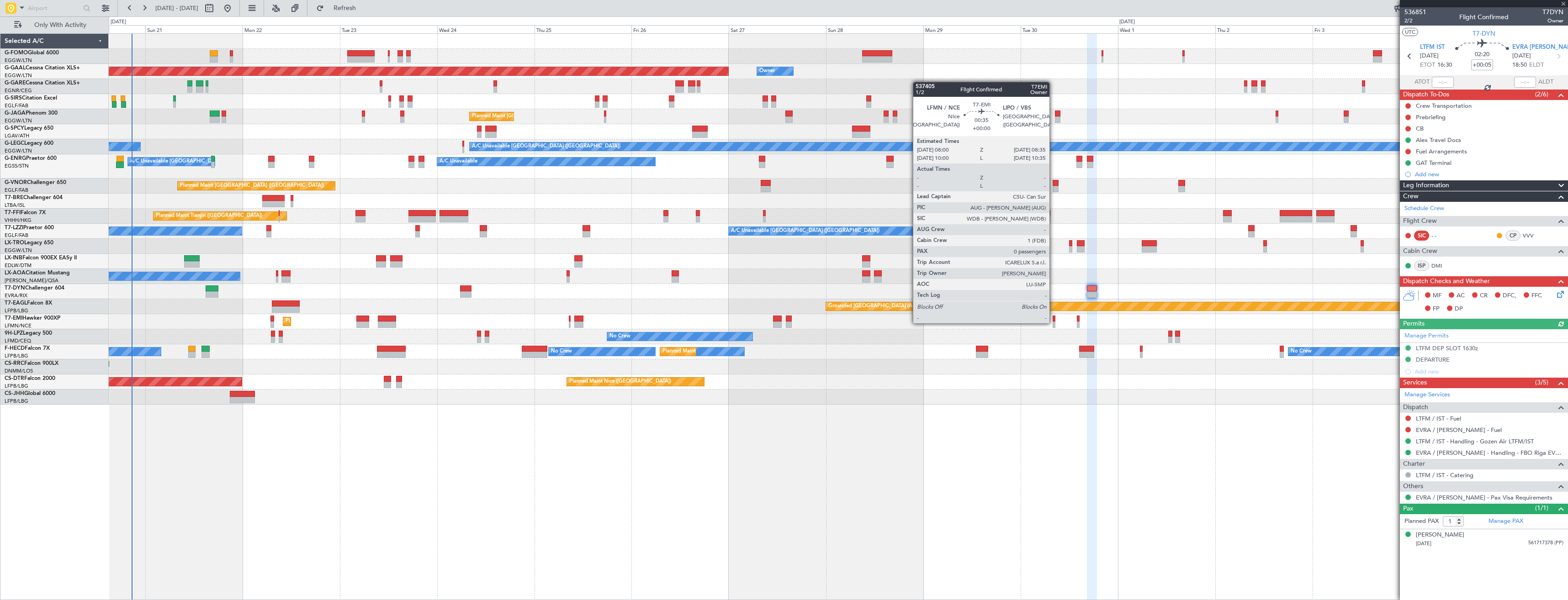
click at [1054, 323] on div at bounding box center [1054, 324] width 3 height 7
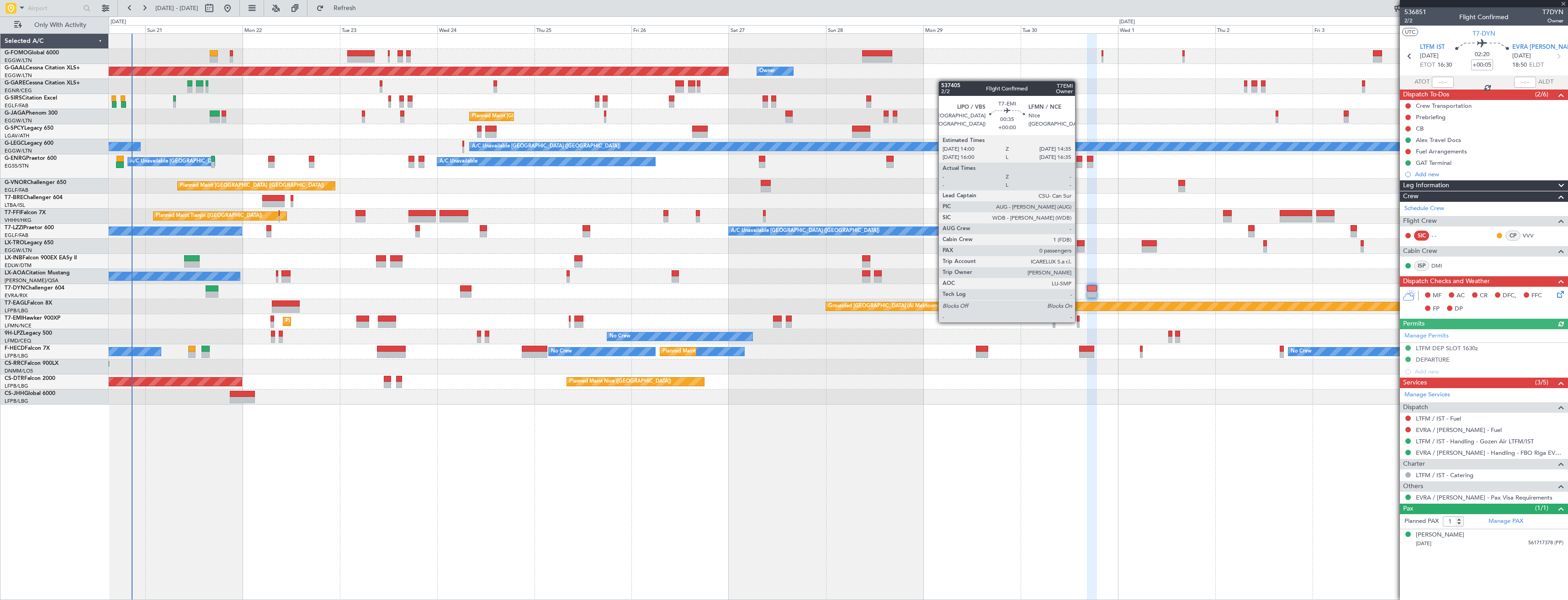
type input "0"
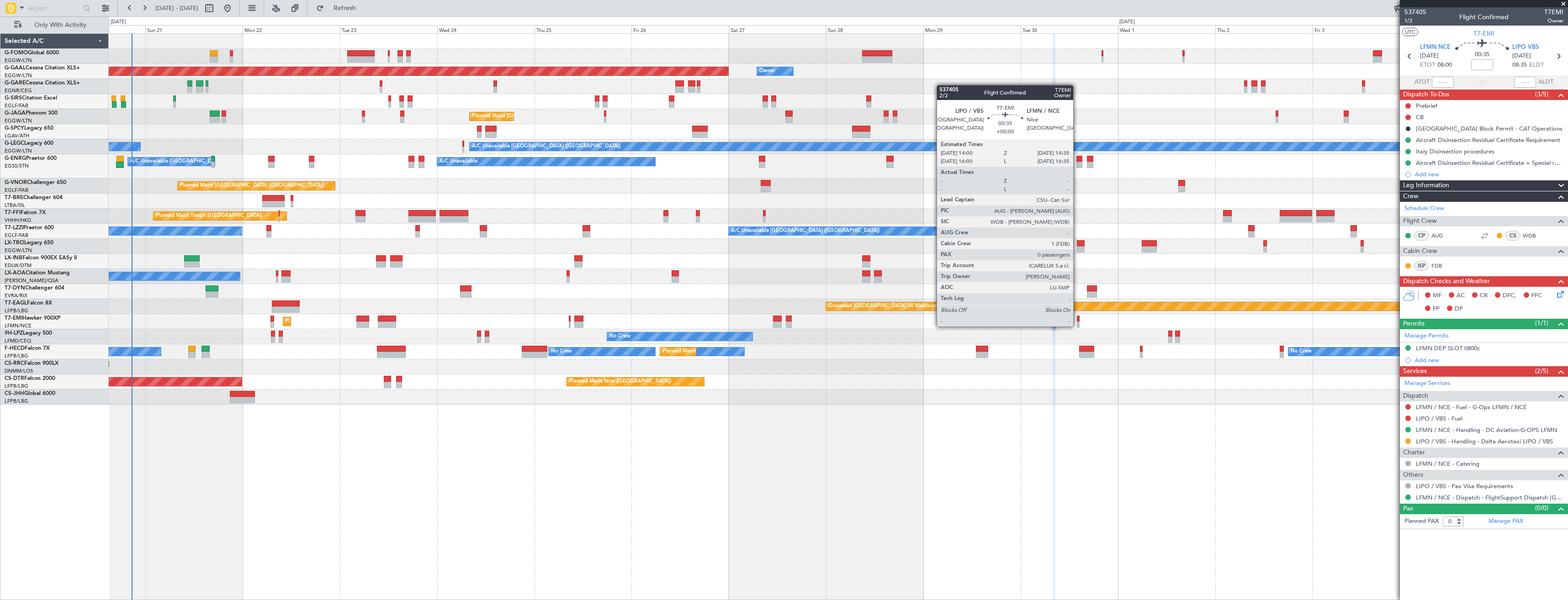
click at [1077, 326] on div at bounding box center [1078, 324] width 3 height 7
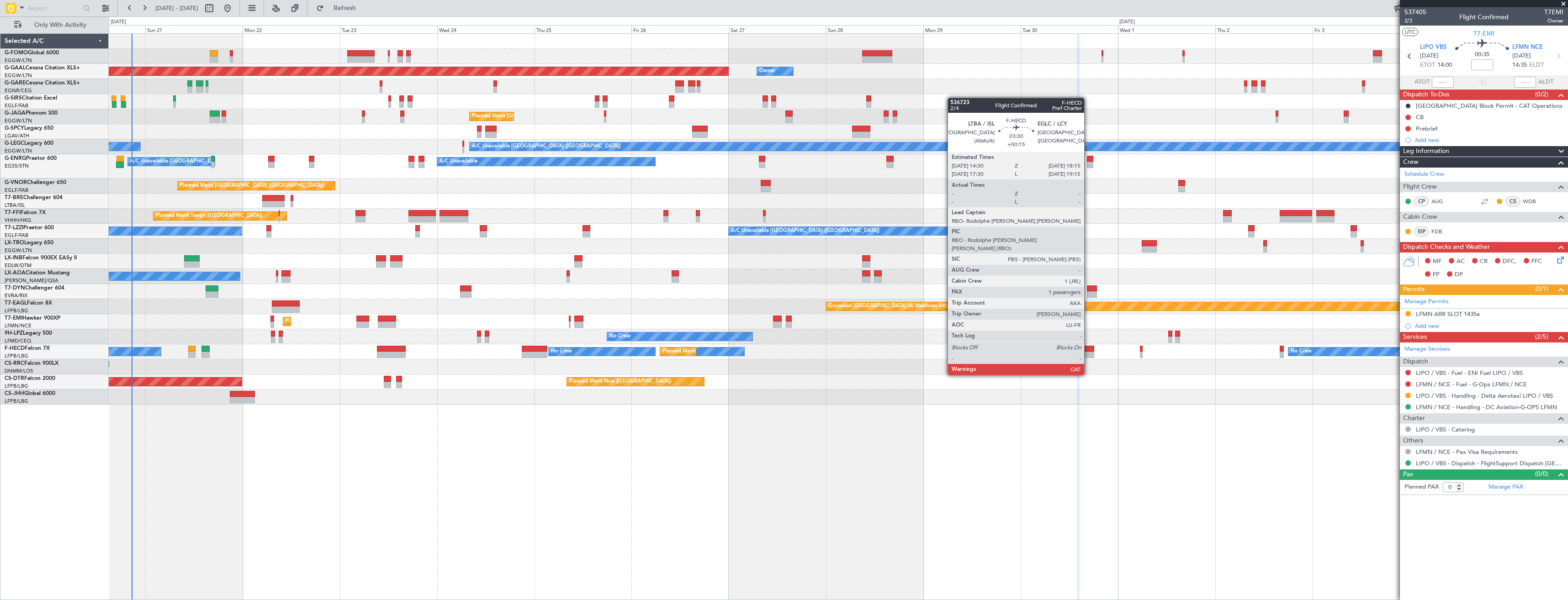
click at [1088, 350] on div at bounding box center [1087, 349] width 16 height 7
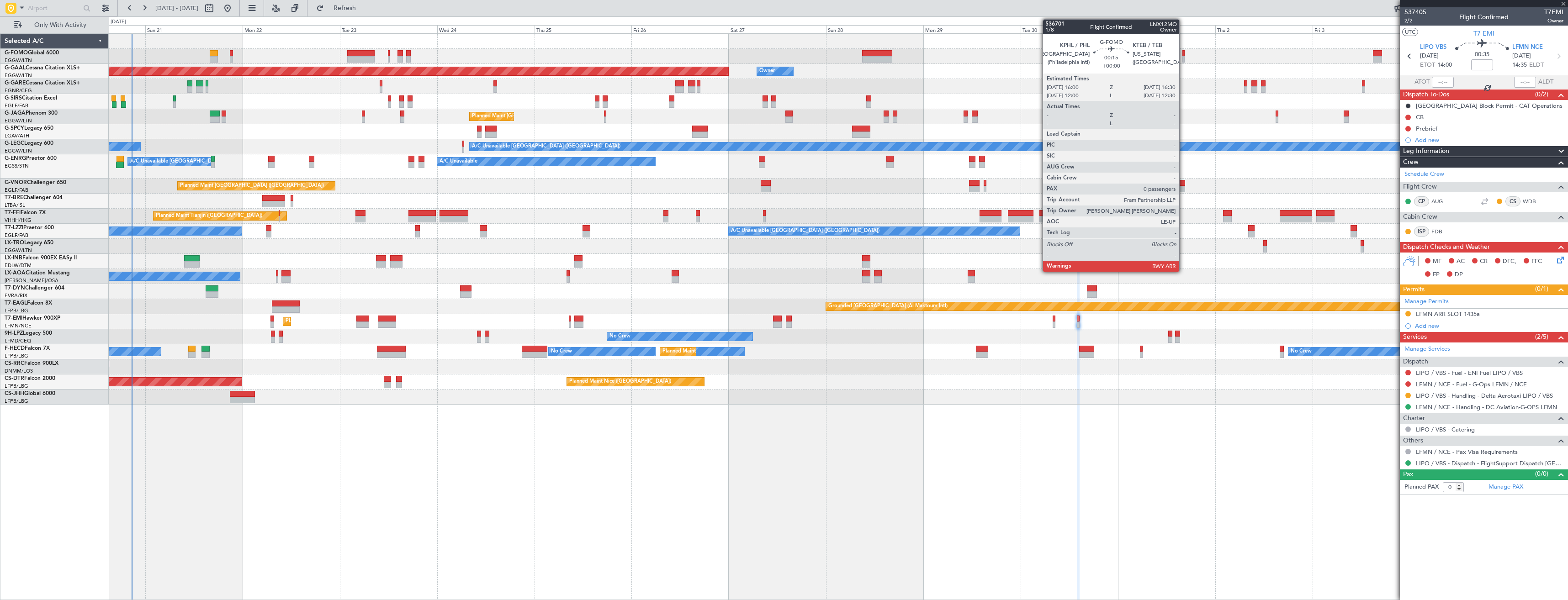
type input "+00:15"
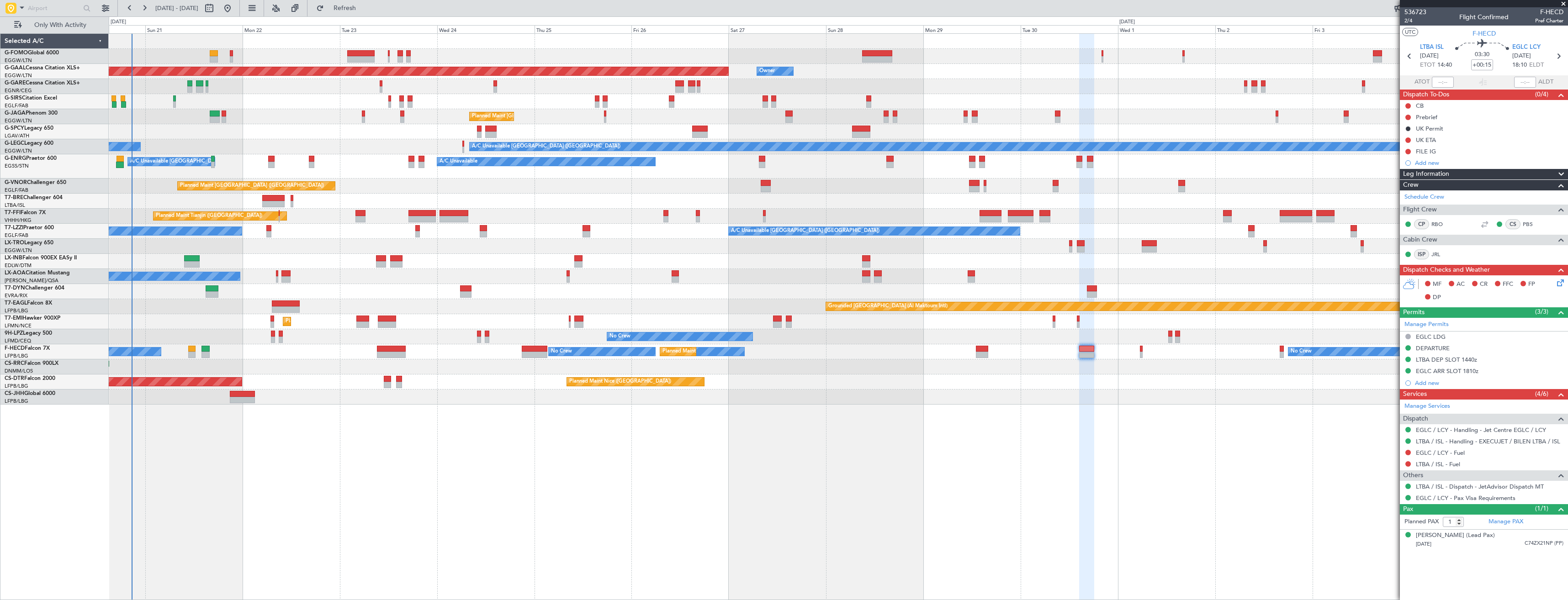
click at [1563, 5] on span at bounding box center [1563, 4] width 9 height 9
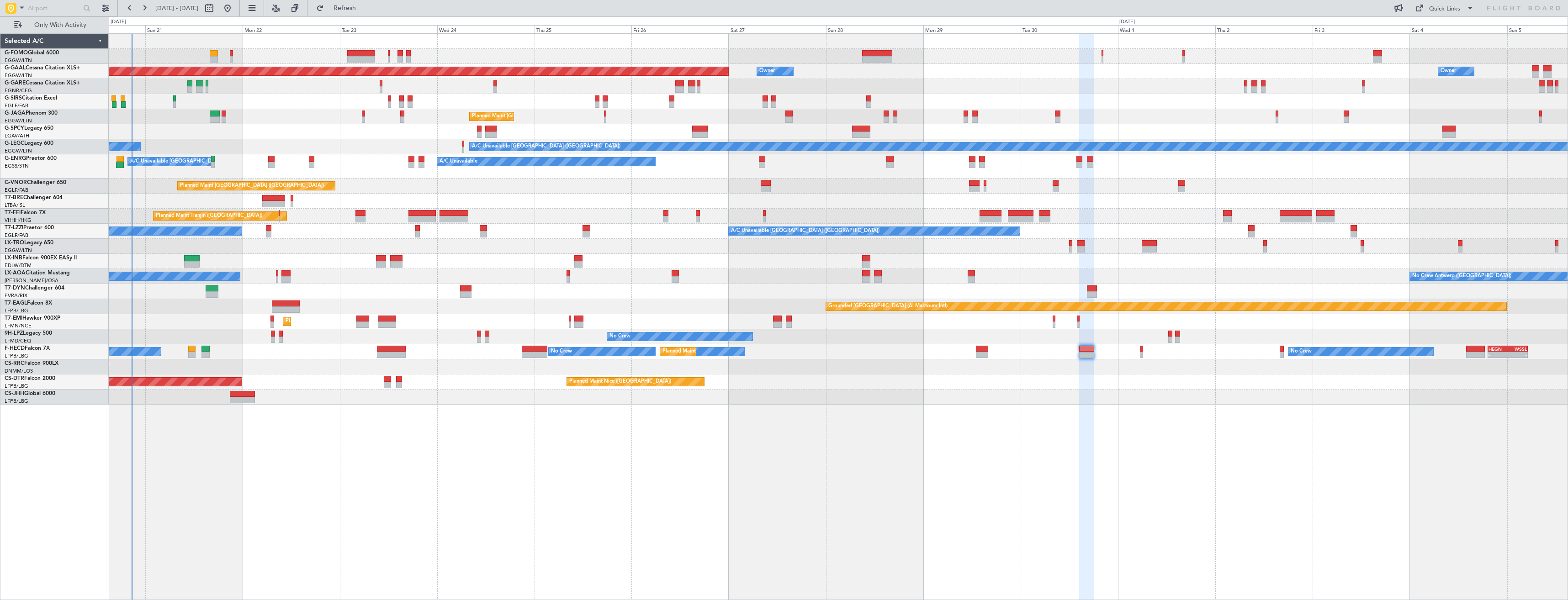
type input "0"
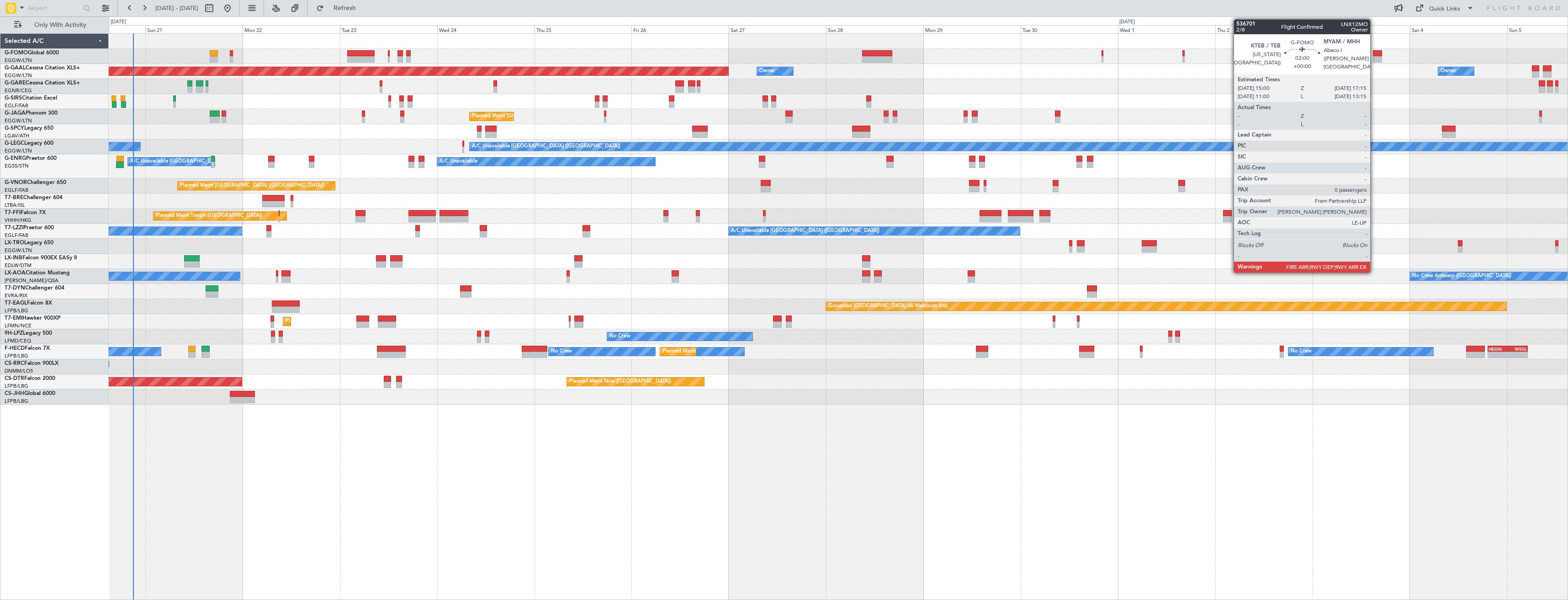
click at [1374, 56] on div at bounding box center [1377, 59] width 9 height 7
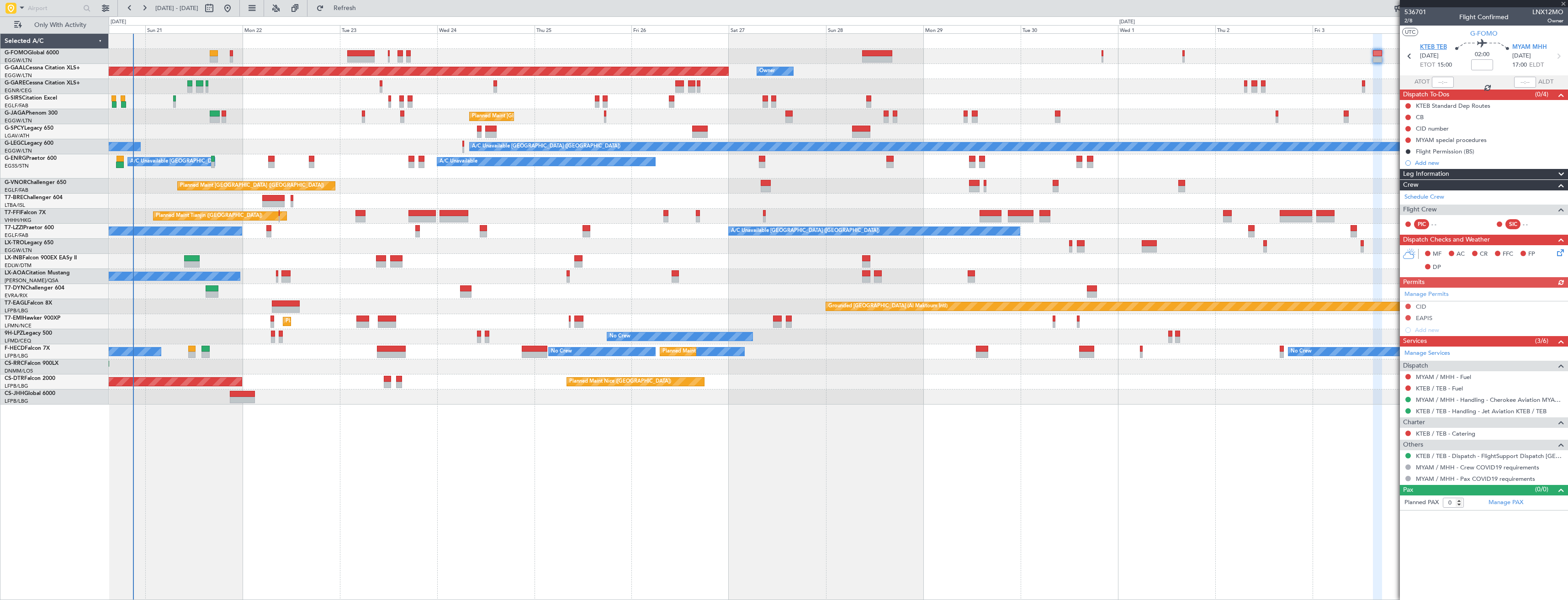
click at [1440, 44] on span "KTEB TEB" at bounding box center [1433, 47] width 27 height 9
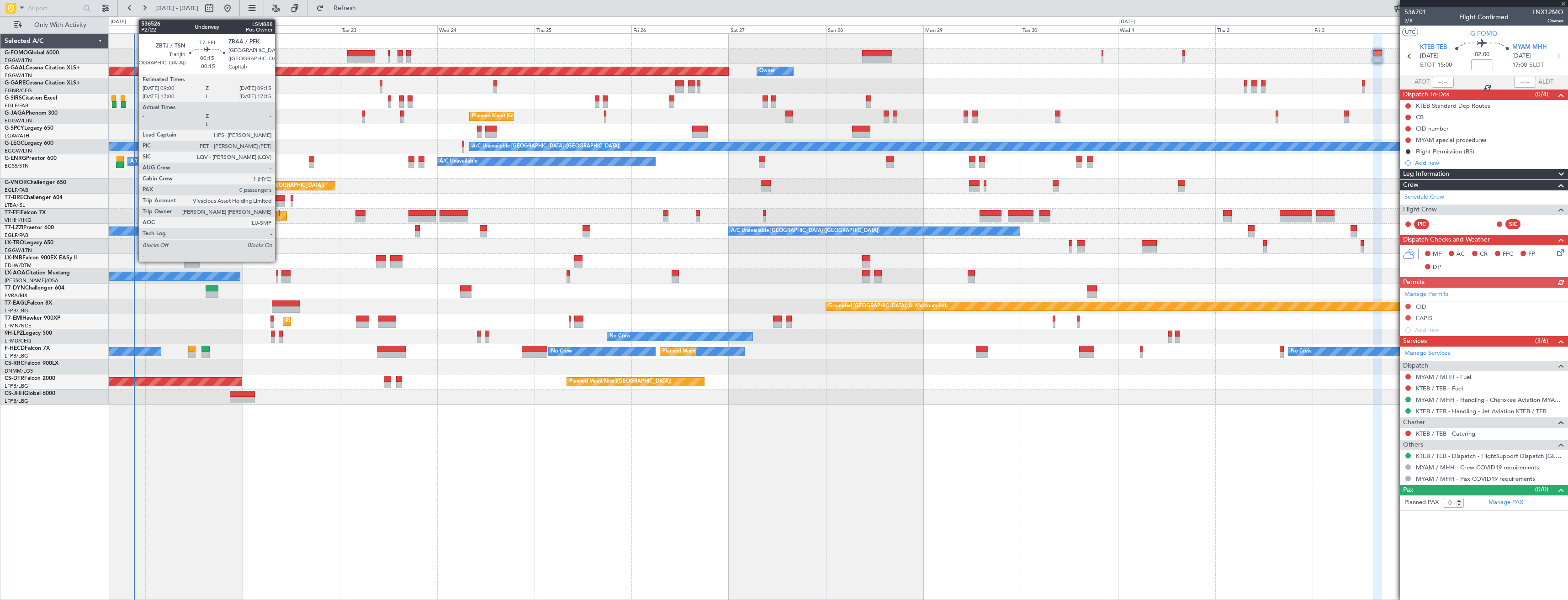
click at [279, 216] on div at bounding box center [279, 219] width 1 height 7
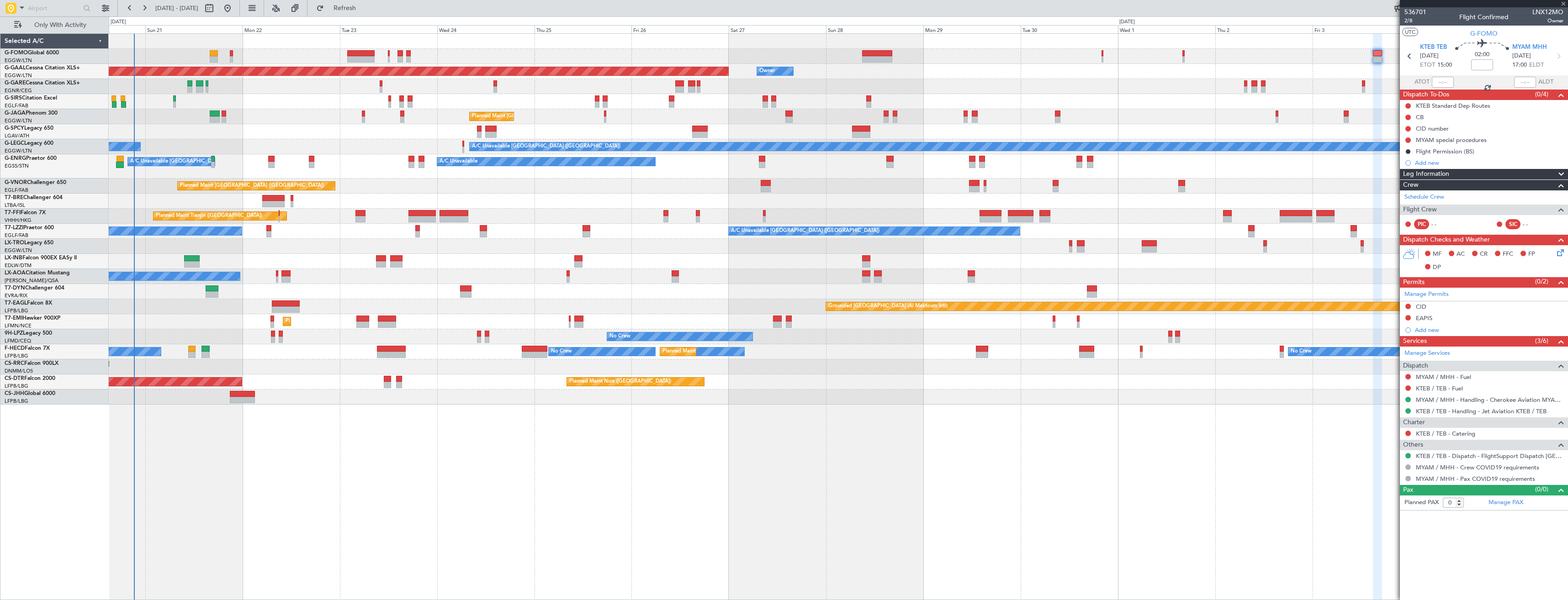
type input "-00:15"
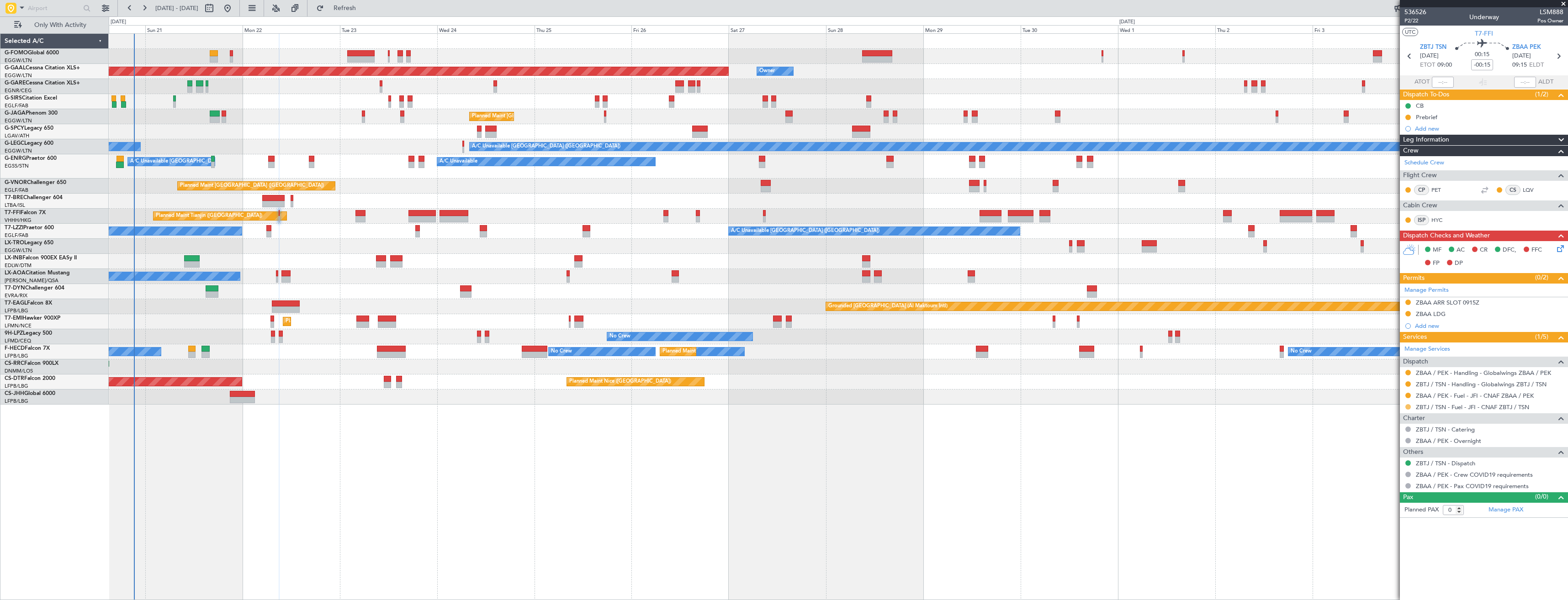
click at [1407, 406] on button at bounding box center [1408, 406] width 5 height 5
click at [1379, 513] on span "Confirmed" at bounding box center [1382, 515] width 29 height 9
drag, startPoint x: 1409, startPoint y: 396, endPoint x: 1398, endPoint y: 398, distance: 11.2
click at [1409, 396] on button at bounding box center [1408, 396] width 5 height 5
click at [1369, 507] on span "Confirmed" at bounding box center [1382, 504] width 29 height 9
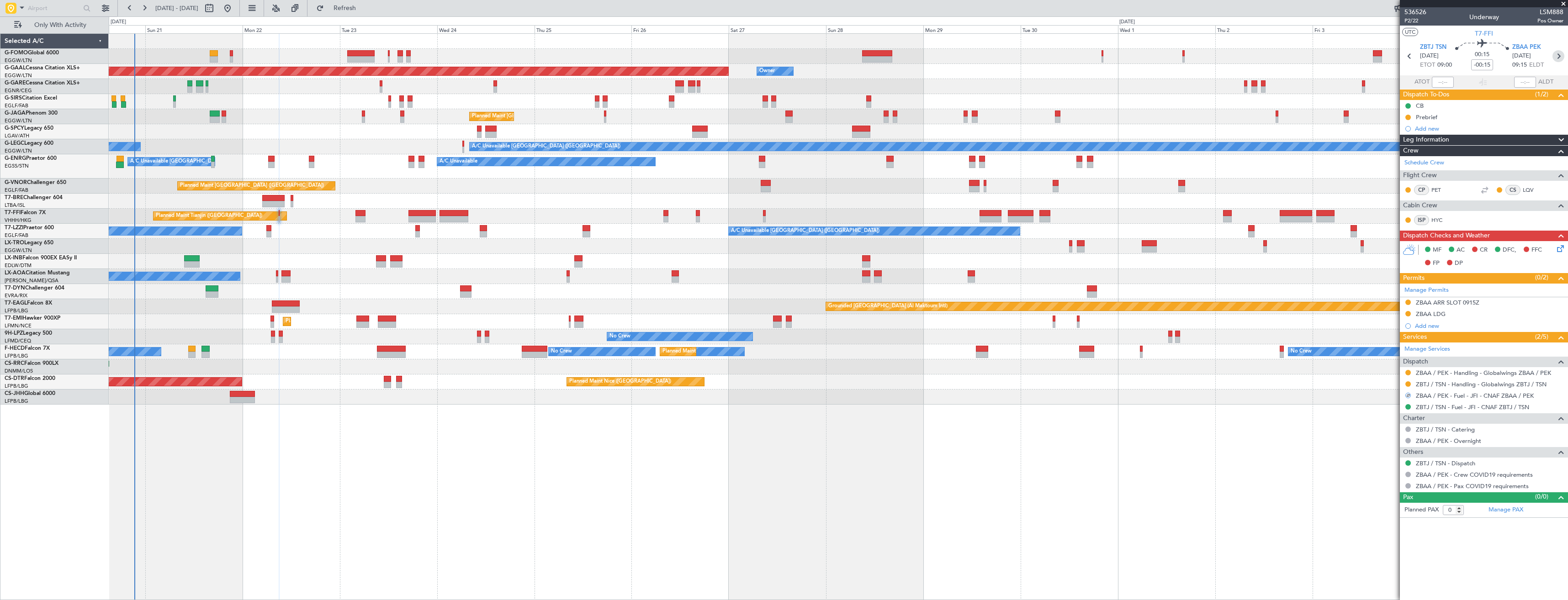
click at [1558, 55] on icon at bounding box center [1558, 57] width 12 height 12
type input "5"
